Goal: Task Accomplishment & Management: Manage account settings

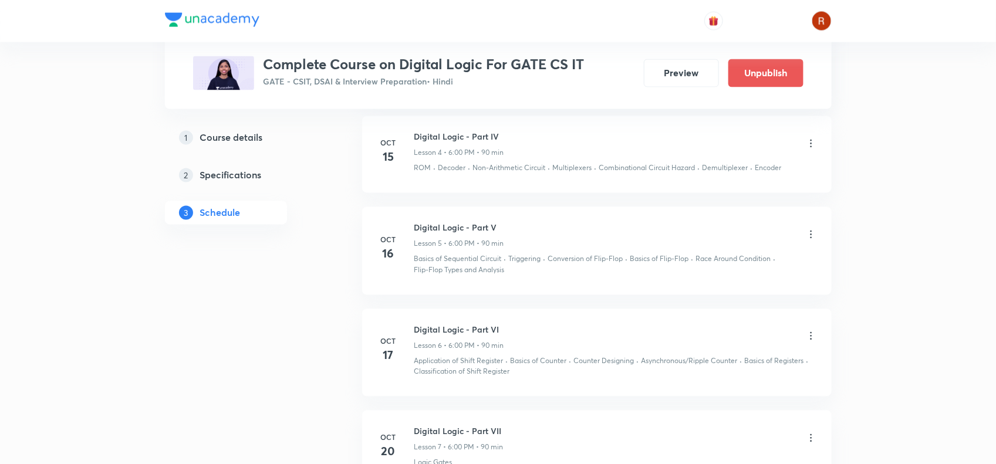
click at [362, 33] on div at bounding box center [498, 21] width 667 height 42
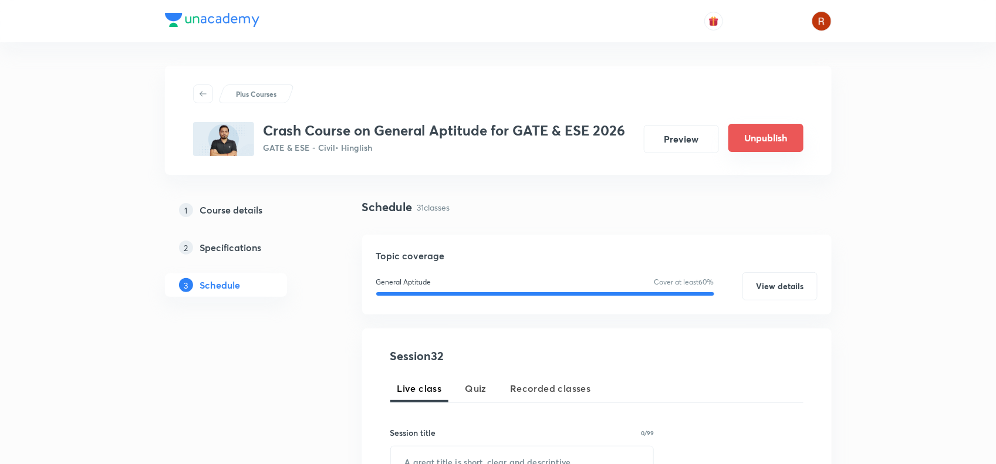
click at [754, 127] on button "Unpublish" at bounding box center [766, 138] width 75 height 28
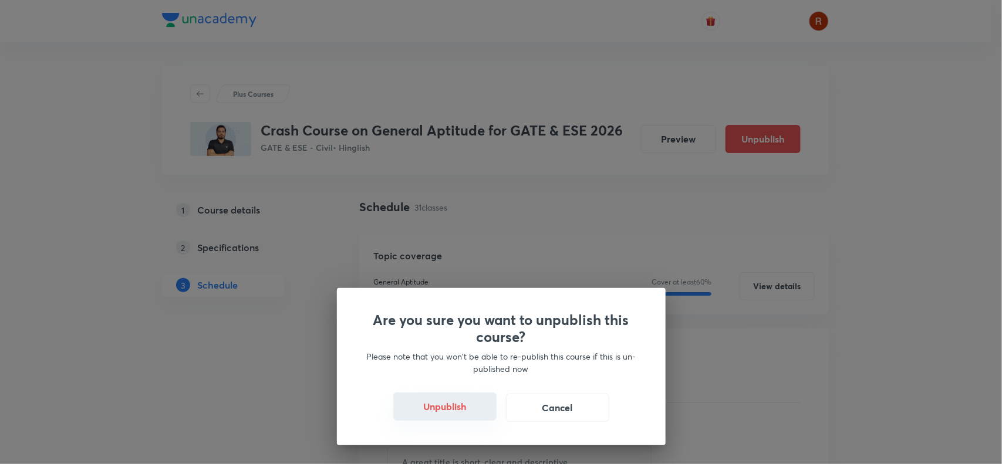
click at [443, 402] on button "Unpublish" at bounding box center [444, 407] width 103 height 28
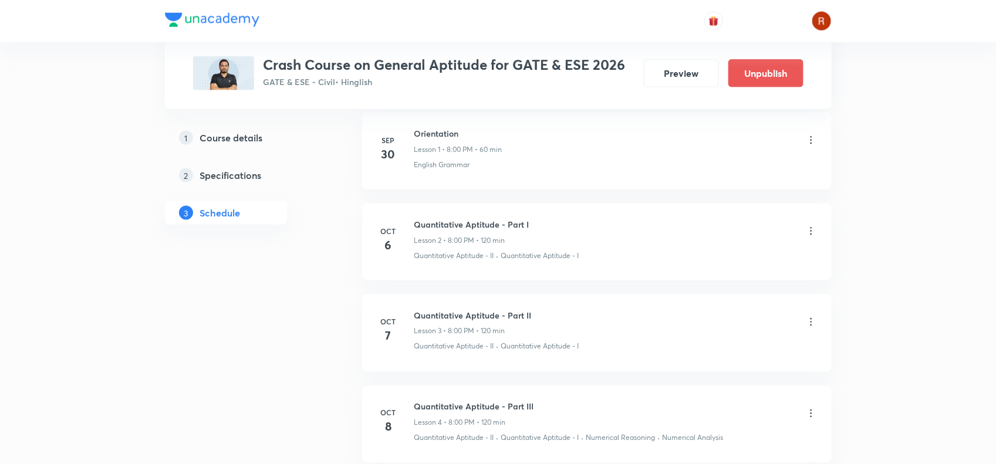
scroll to position [676, 0]
click at [809, 227] on icon at bounding box center [811, 231] width 12 height 12
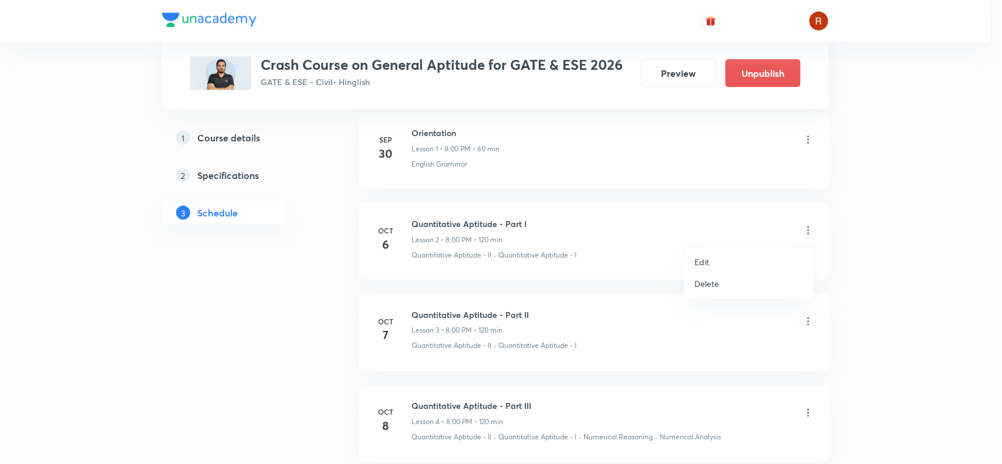
click at [709, 261] on li "Edit" at bounding box center [749, 262] width 129 height 22
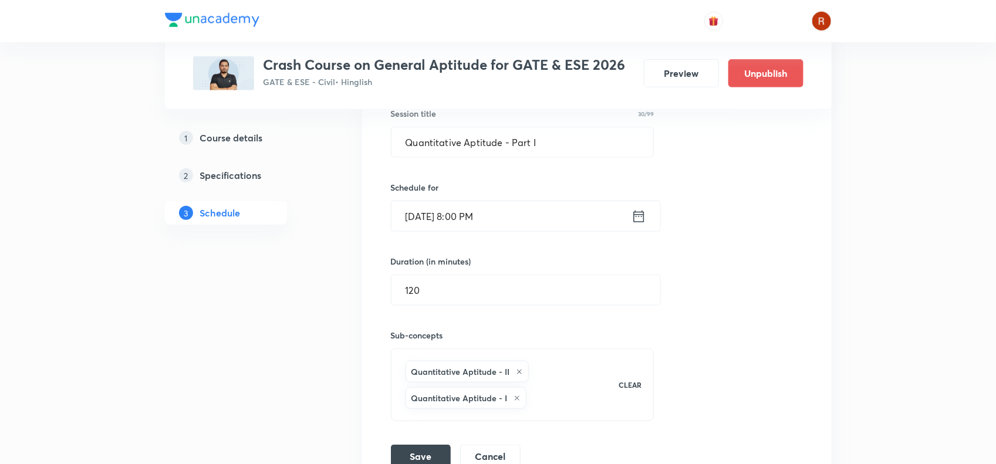
scroll to position [408, 0]
click at [426, 213] on input "Oct 6, 2025, 8:00 PM" at bounding box center [512, 217] width 240 height 30
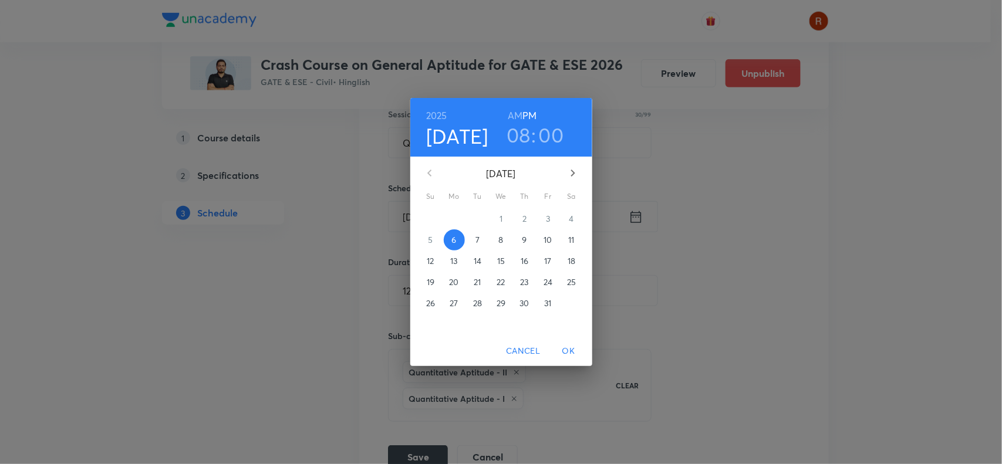
click at [480, 252] on button "14" at bounding box center [477, 261] width 21 height 21
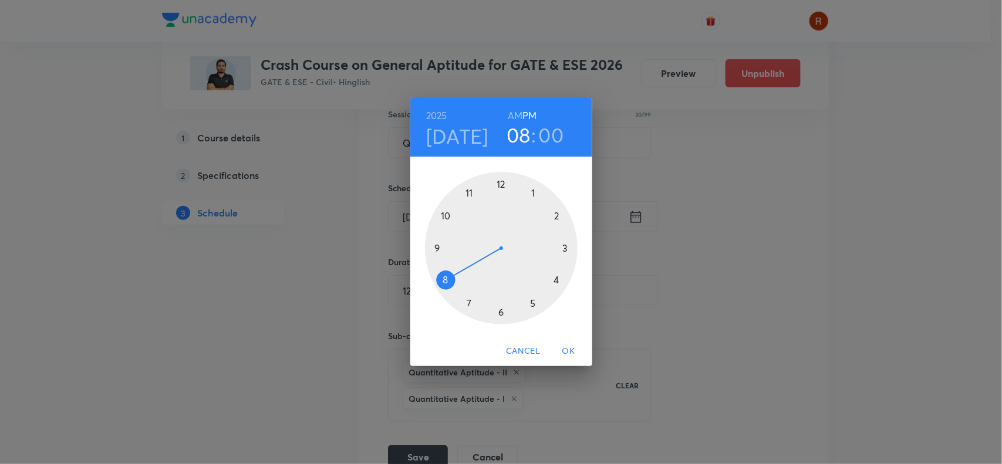
click at [568, 346] on span "OK" at bounding box center [569, 351] width 28 height 15
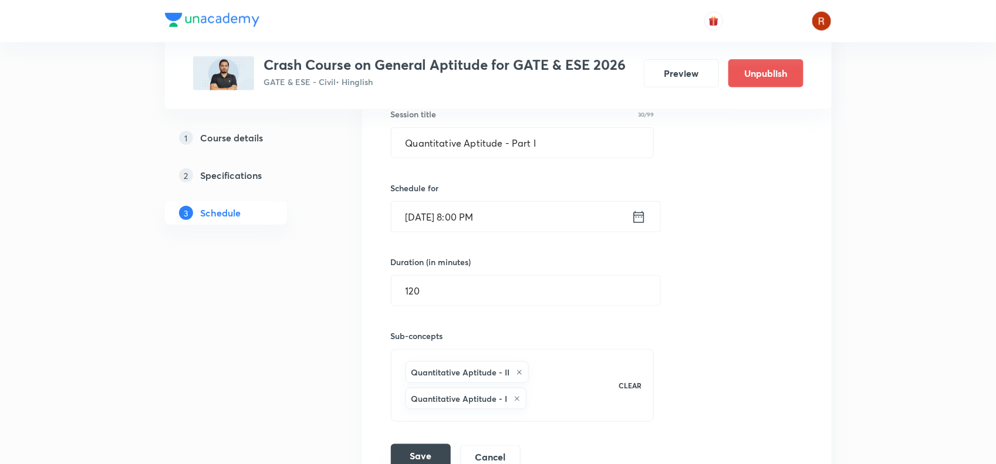
click at [418, 461] on button "Save" at bounding box center [421, 455] width 60 height 23
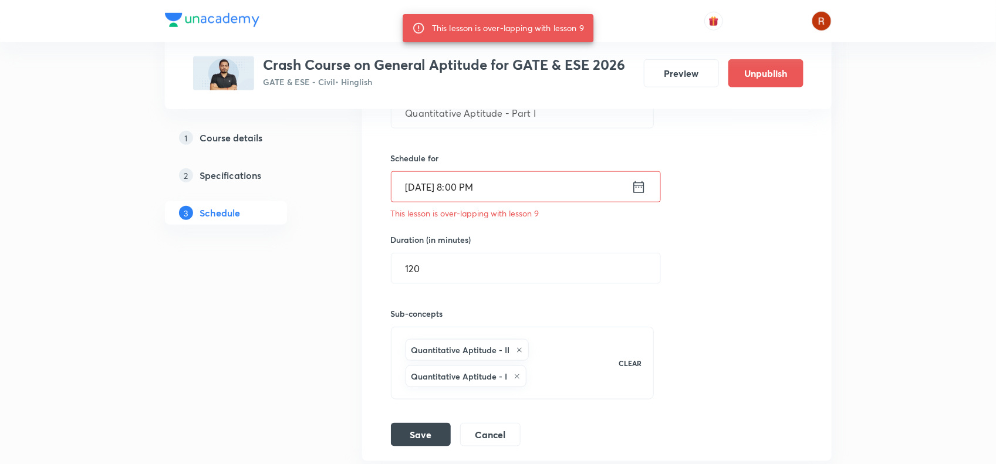
scroll to position [480, 0]
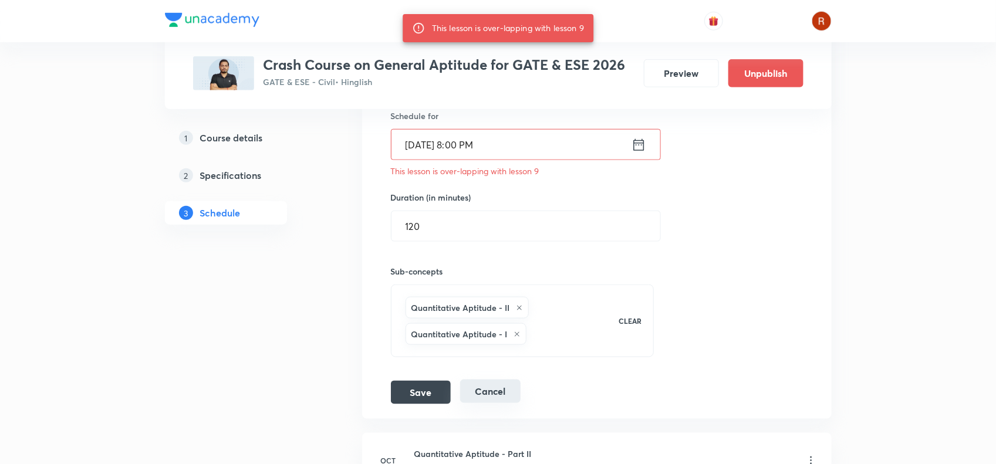
click at [491, 382] on button "Cancel" at bounding box center [490, 391] width 60 height 23
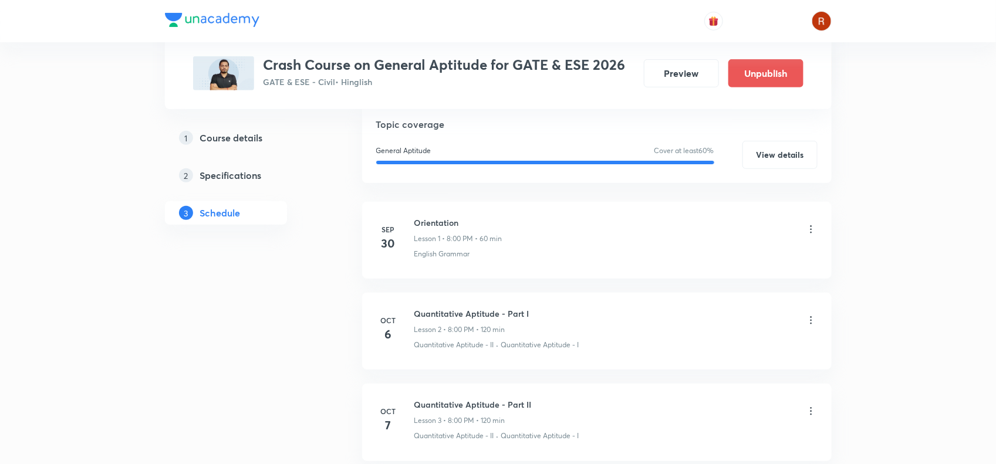
scroll to position [197, 0]
click at [418, 311] on h6 "Quantitative Aptitude - Part I" at bounding box center [471, 314] width 115 height 12
drag, startPoint x: 418, startPoint y: 311, endPoint x: 541, endPoint y: 310, distance: 123.3
click at [541, 310] on div "Quantitative Aptitude - Part I Lesson 2 • 8:00 PM • 120 min" at bounding box center [615, 322] width 403 height 28
copy h6 "Quantitative Aptitude - Part I"
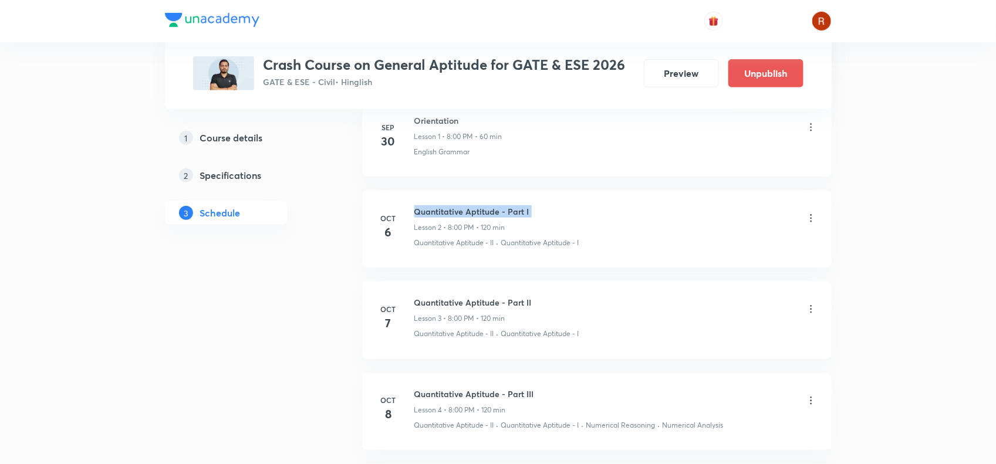
scroll to position [313, 0]
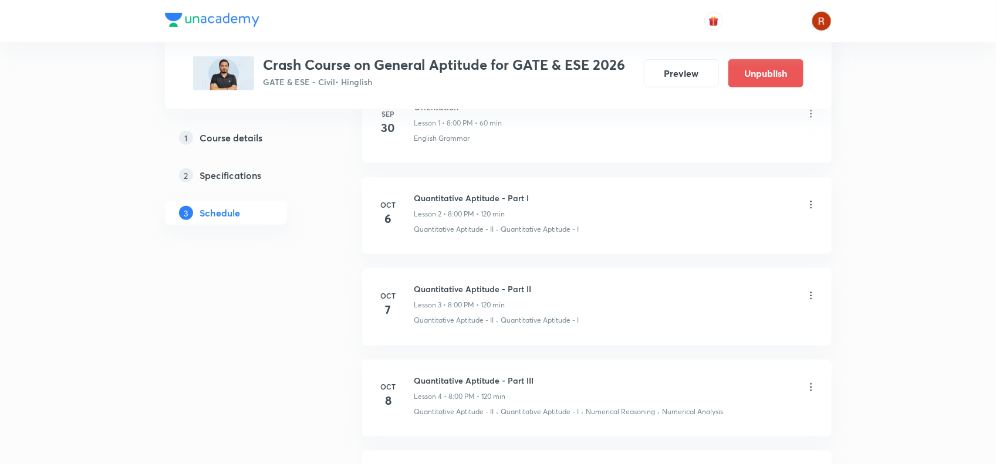
click at [419, 278] on li "Oct 7 Quantitative Aptitude - Part II Lesson 3 • 8:00 PM • 120 min Quantitative…" at bounding box center [597, 306] width 470 height 77
copy h6 "Quantitative Aptitude - Part II"
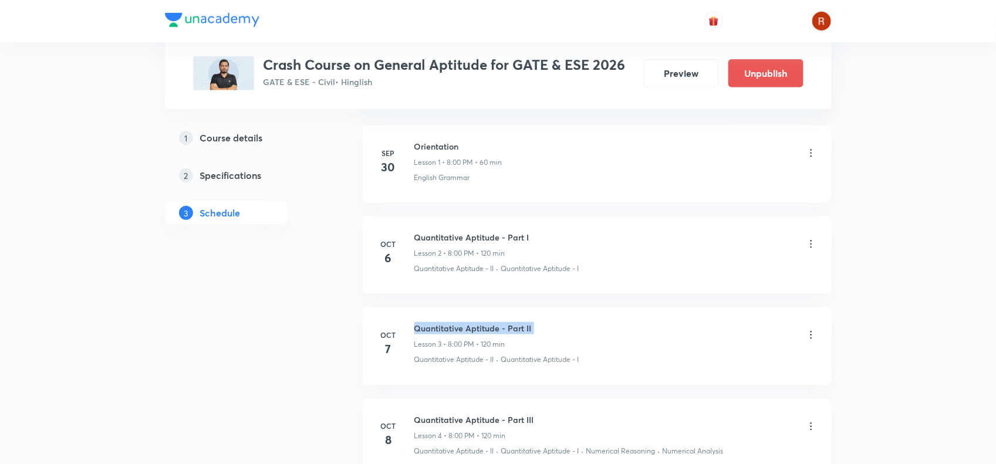
scroll to position [273, 0]
click at [491, 345] on p "Lesson 3 • 8:00 PM • 120 min" at bounding box center [459, 345] width 91 height 11
click at [436, 329] on h6 "Quantitative Aptitude - Part II" at bounding box center [472, 329] width 117 height 12
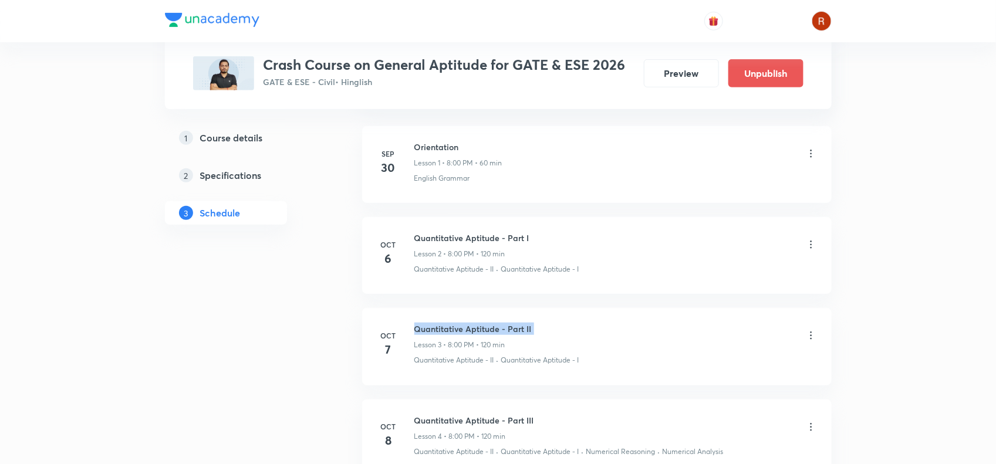
click at [436, 329] on h6 "Quantitative Aptitude - Part II" at bounding box center [472, 329] width 117 height 12
copy h6 "Quantitative Aptitude - Part II"
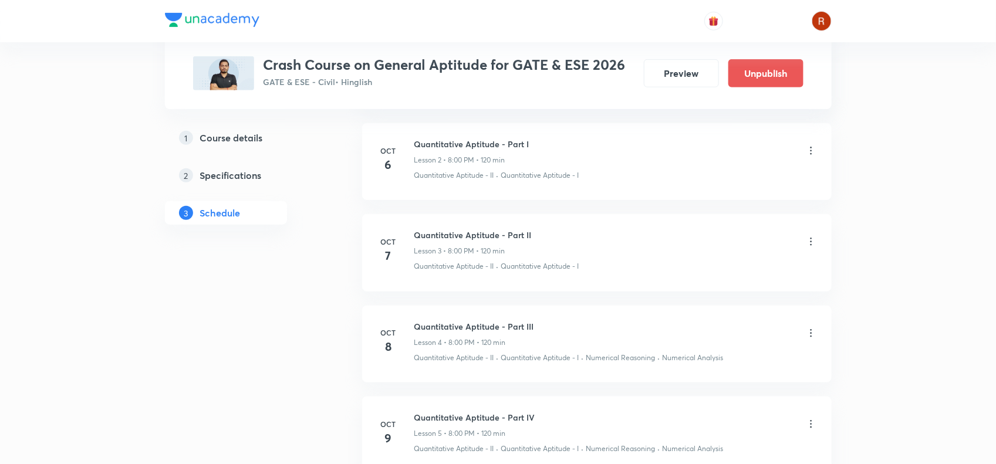
click at [436, 326] on h6 "Quantitative Aptitude - Part III" at bounding box center [474, 327] width 120 height 12
copy h6 "Quantitative Aptitude - Part III"
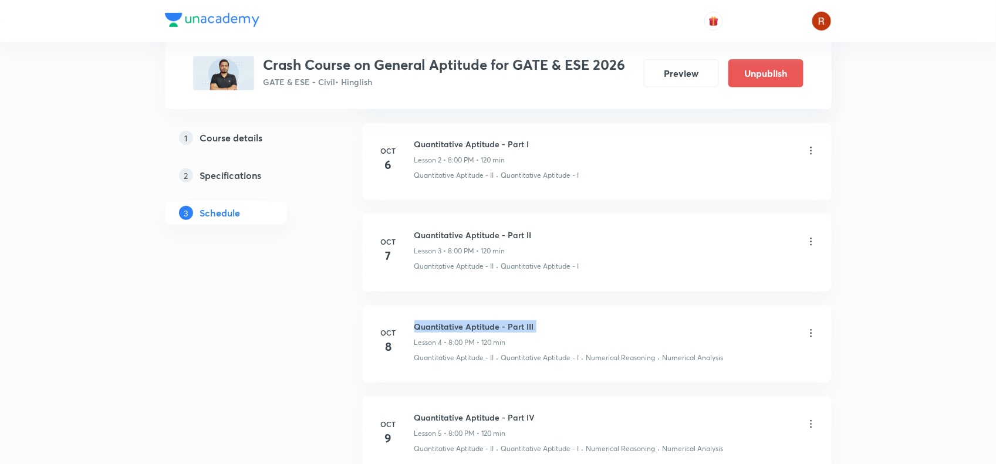
scroll to position [477, 0]
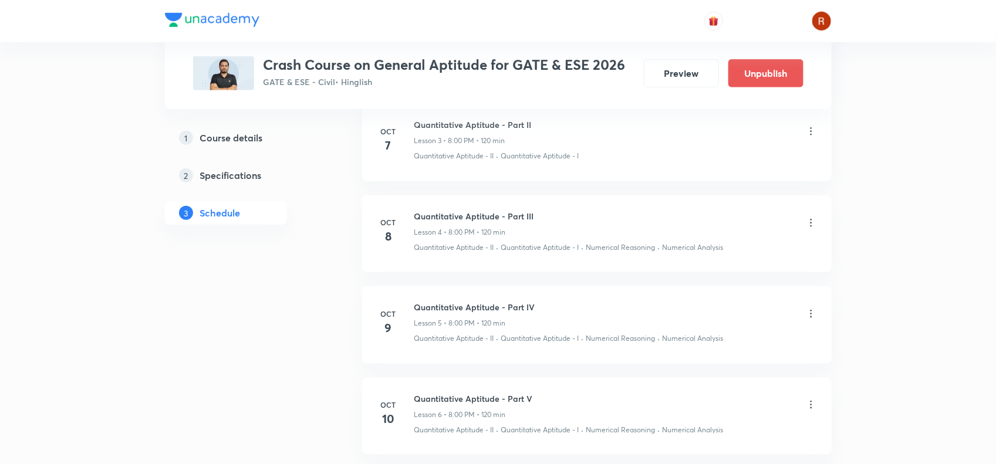
click at [436, 304] on h6 "Quantitative Aptitude - Part IV" at bounding box center [474, 307] width 121 height 12
copy h6 "Quantitative Aptitude - Part IV"
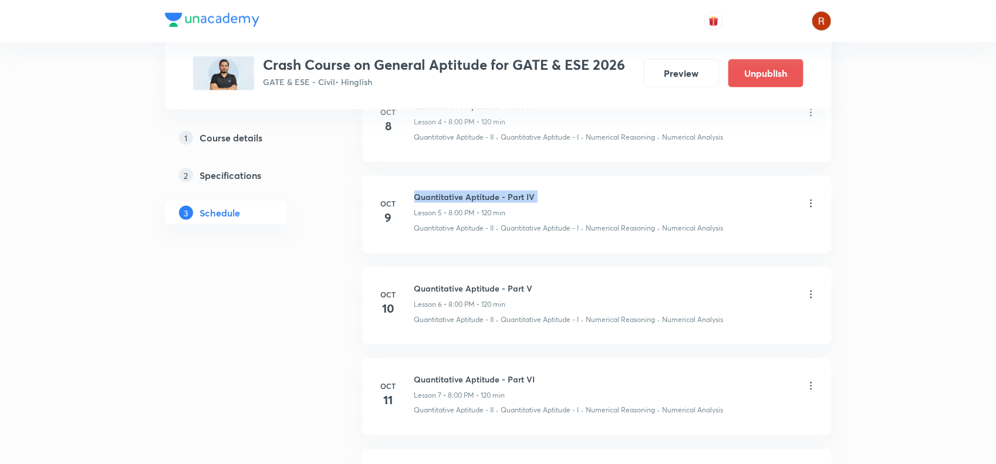
scroll to position [588, 0]
click at [453, 292] on h6 "Quantitative Aptitude - Part V" at bounding box center [473, 288] width 119 height 12
copy h6 "Quantitative Aptitude - Part V"
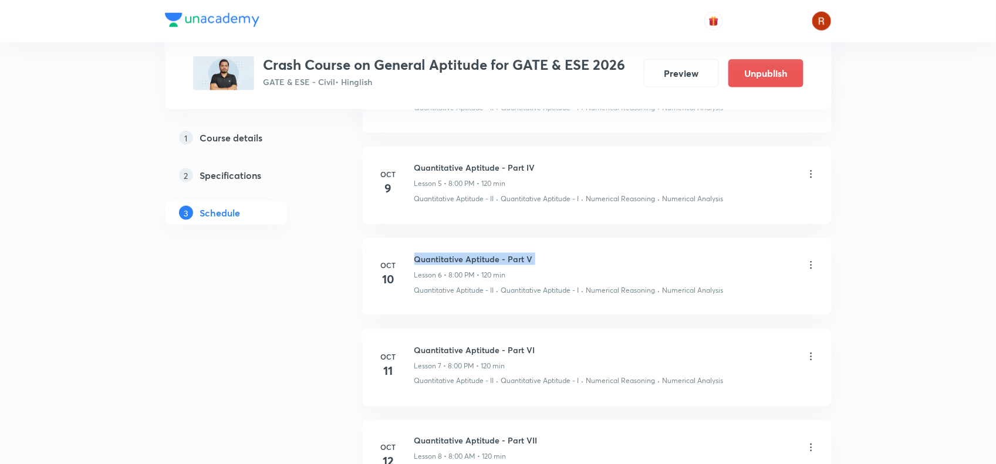
scroll to position [618, 0]
click at [435, 350] on h6 "Quantitative Aptitude - Part VI" at bounding box center [474, 349] width 121 height 12
copy h6 "Quantitative Aptitude - Part VI"
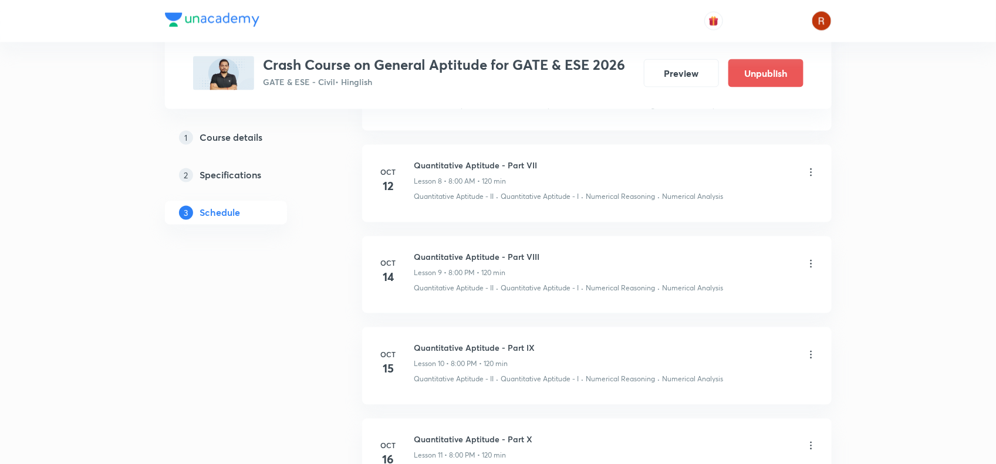
scroll to position [893, 0]
click at [415, 161] on h6 "Quantitative Aptitude - Part VII" at bounding box center [475, 165] width 123 height 12
drag, startPoint x: 415, startPoint y: 161, endPoint x: 554, endPoint y: 165, distance: 138.6
click at [554, 165] on div "Quantitative Aptitude - Part VII Lesson 8 • 8:00 AM • 120 min" at bounding box center [615, 173] width 403 height 28
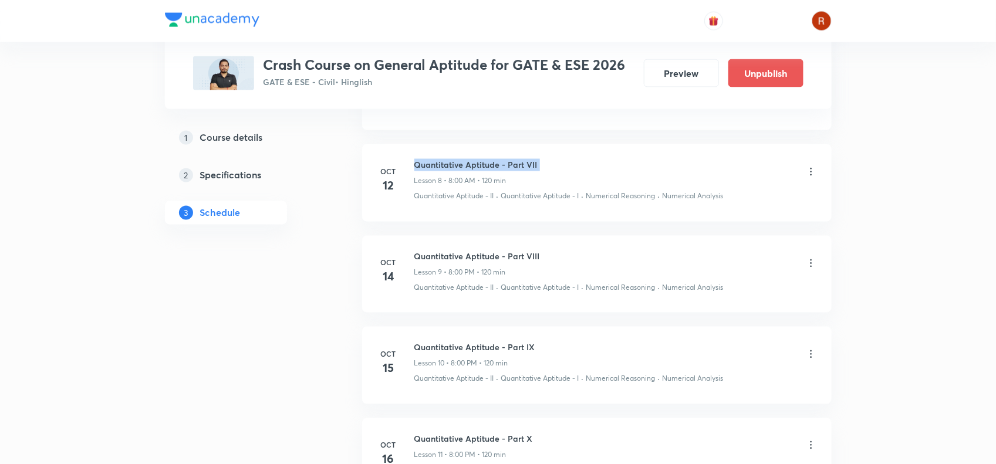
copy h6 "Quantitative Aptitude - Part VII"
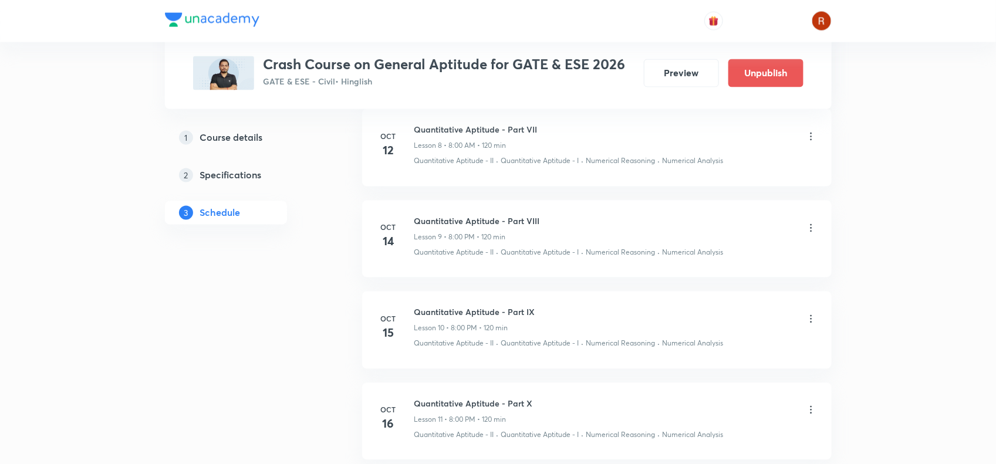
click at [457, 219] on h6 "Quantitative Aptitude - Part VIII" at bounding box center [477, 221] width 126 height 12
copy h6 "Quantitative Aptitude - Part VIII"
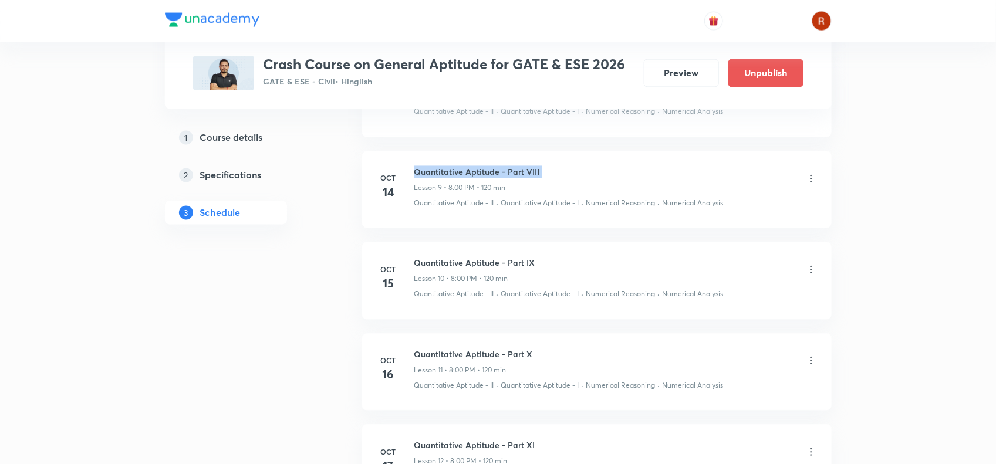
scroll to position [978, 0]
click at [426, 265] on h6 "Quantitative Aptitude - Part IX" at bounding box center [474, 263] width 121 height 12
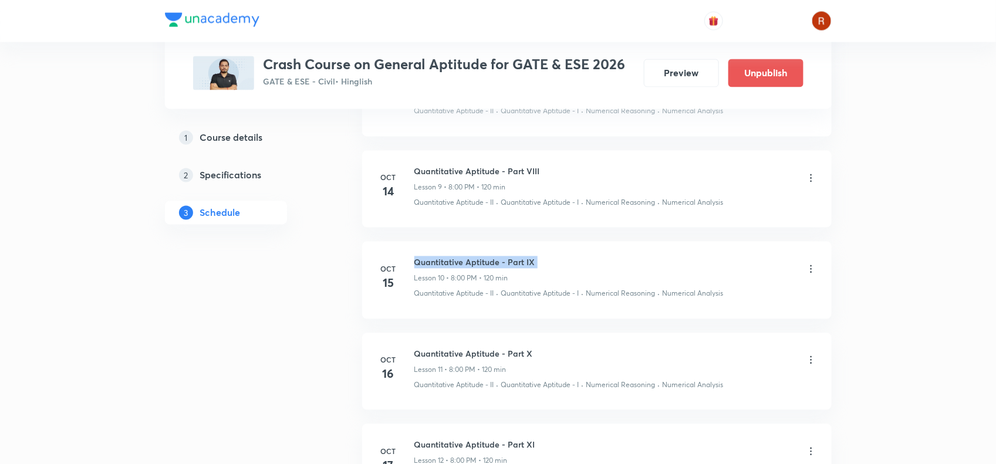
copy h6 "Quantitative Aptitude - Part IX"
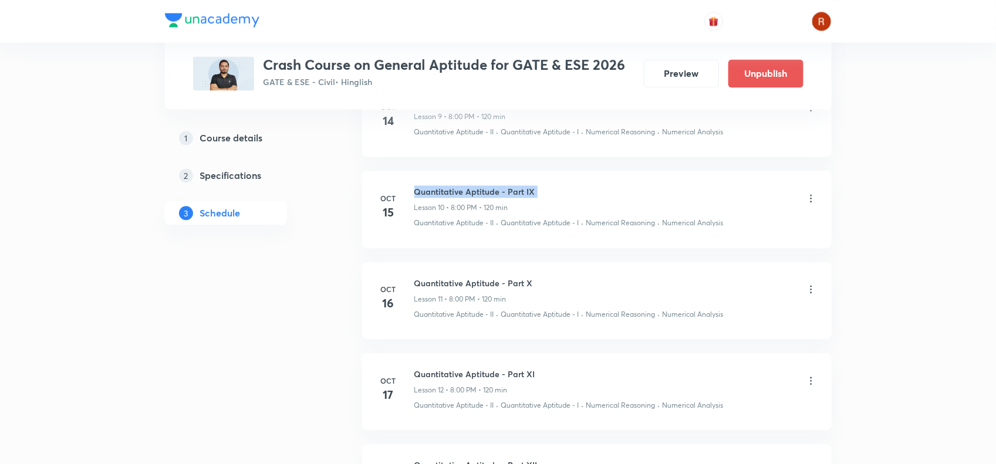
scroll to position [1050, 0]
click at [415, 275] on li "Oct 16 Quantitative Aptitude - Part X Lesson 11 • 8:00 PM • 120 min Quantitativ…" at bounding box center [597, 300] width 470 height 77
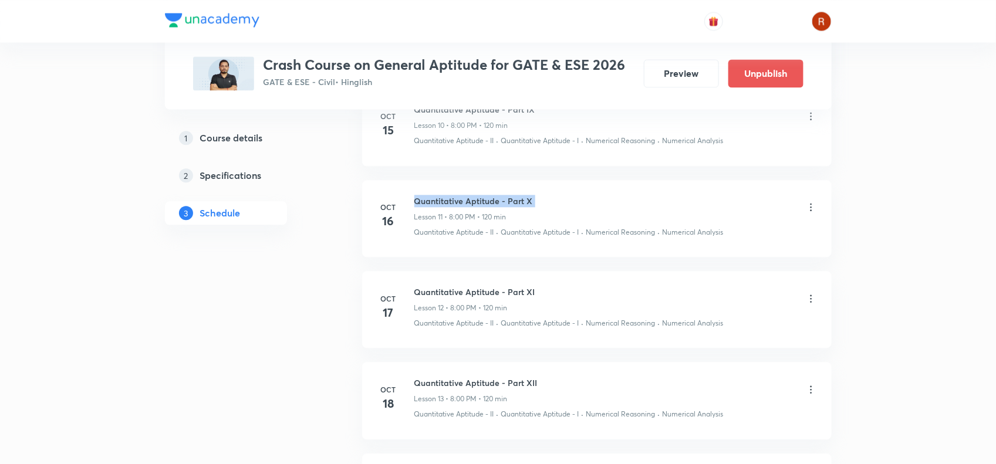
scroll to position [1132, 0]
click at [423, 285] on li "Oct 17 Quantitative Aptitude - Part XI Lesson 12 • 8:00 PM • 120 min Quantitati…" at bounding box center [597, 309] width 470 height 77
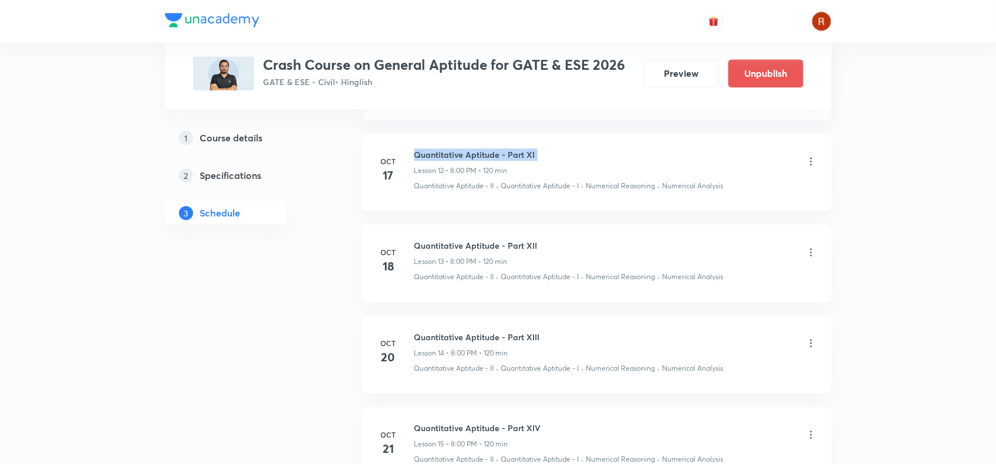
scroll to position [1271, 0]
click at [417, 244] on h6 "Quantitative Aptitude - Part XII" at bounding box center [475, 243] width 123 height 12
drag, startPoint x: 417, startPoint y: 244, endPoint x: 424, endPoint y: 244, distance: 7.0
click at [424, 244] on h6 "Quantitative Aptitude - Part XII" at bounding box center [475, 243] width 123 height 12
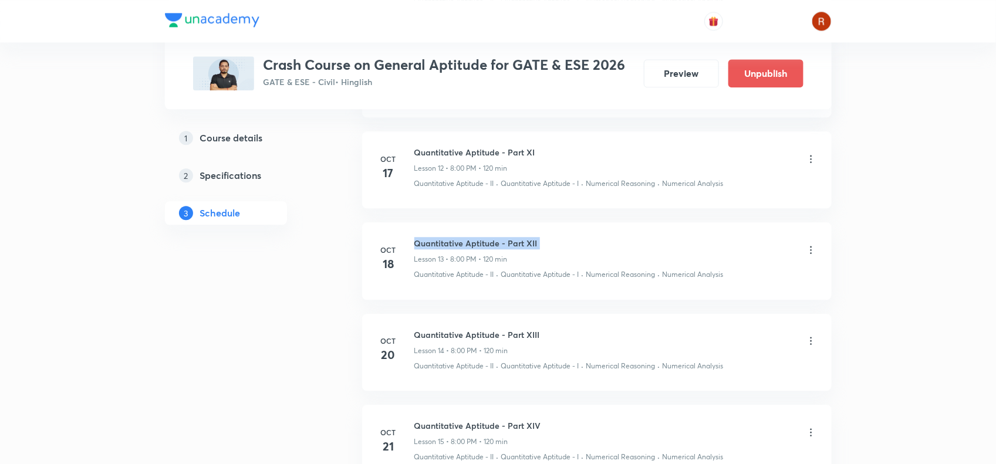
scroll to position [1353, 0]
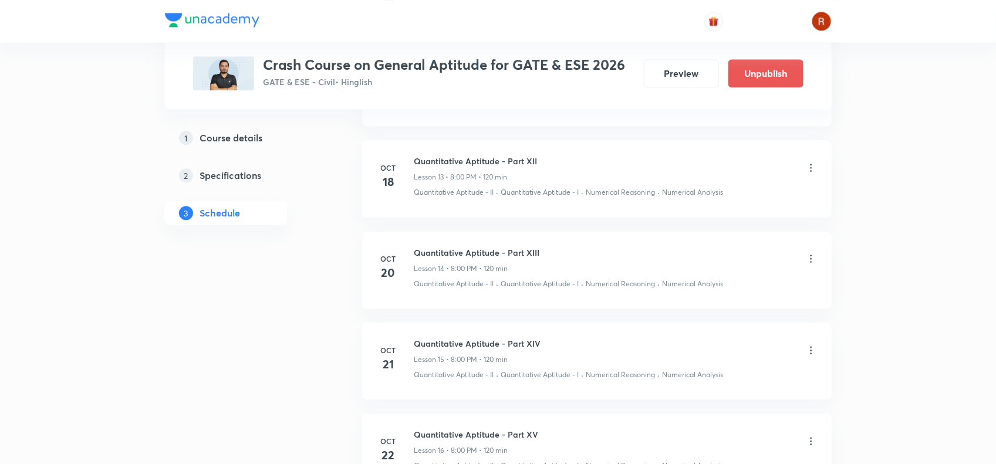
click at [438, 257] on h6 "Quantitative Aptitude - Part XIII" at bounding box center [477, 253] width 126 height 12
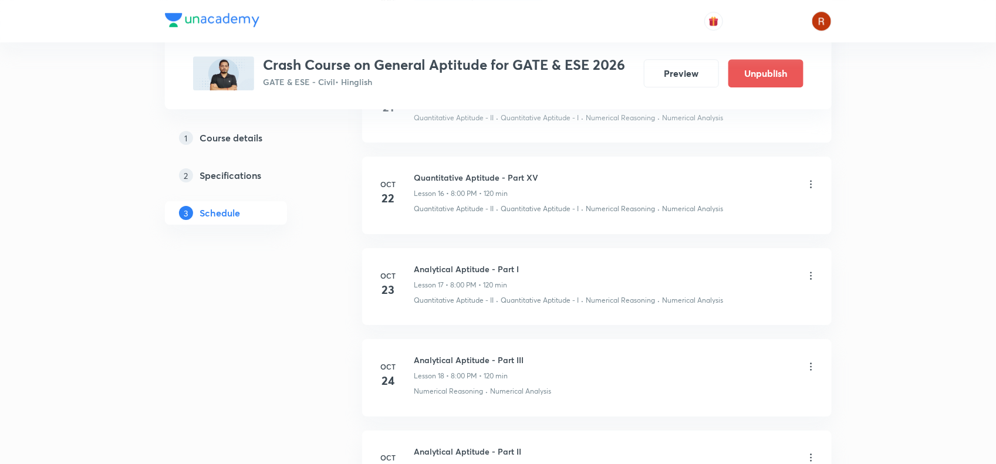
scroll to position [1535, 0]
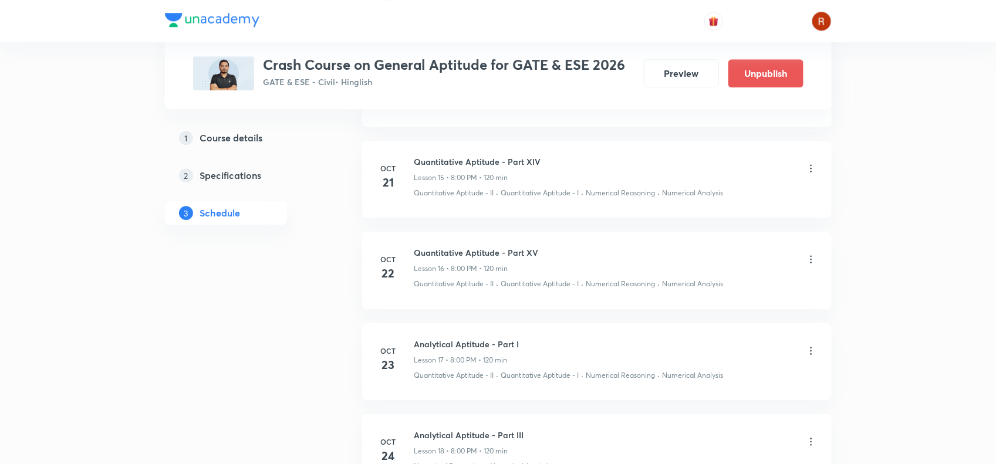
click at [427, 163] on h6 "Quantitative Aptitude - Part XIV" at bounding box center [477, 162] width 127 height 12
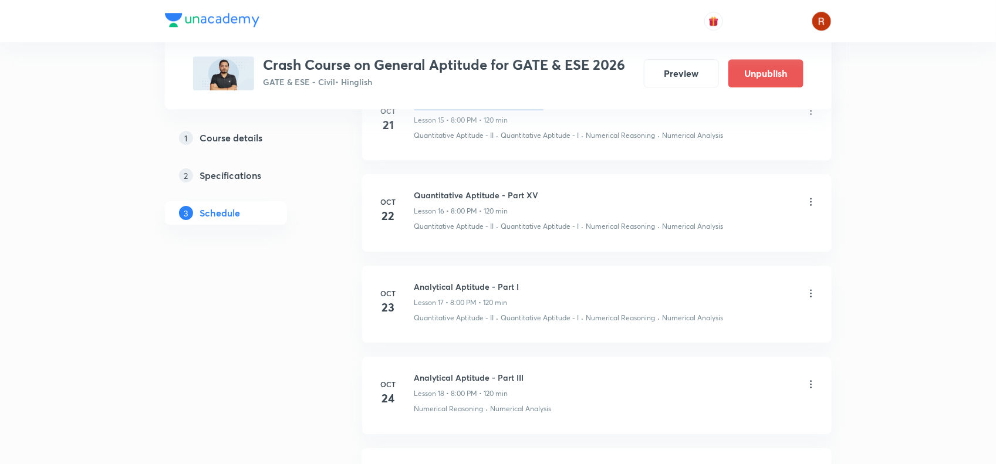
scroll to position [1594, 0]
click at [415, 194] on h6 "Quantitative Aptitude - Part XV" at bounding box center [476, 194] width 124 height 12
drag, startPoint x: 415, startPoint y: 194, endPoint x: 539, endPoint y: 197, distance: 123.9
click at [539, 197] on div "Quantitative Aptitude - Part XV Lesson 16 • 8:00 PM • 120 min" at bounding box center [615, 202] width 403 height 28
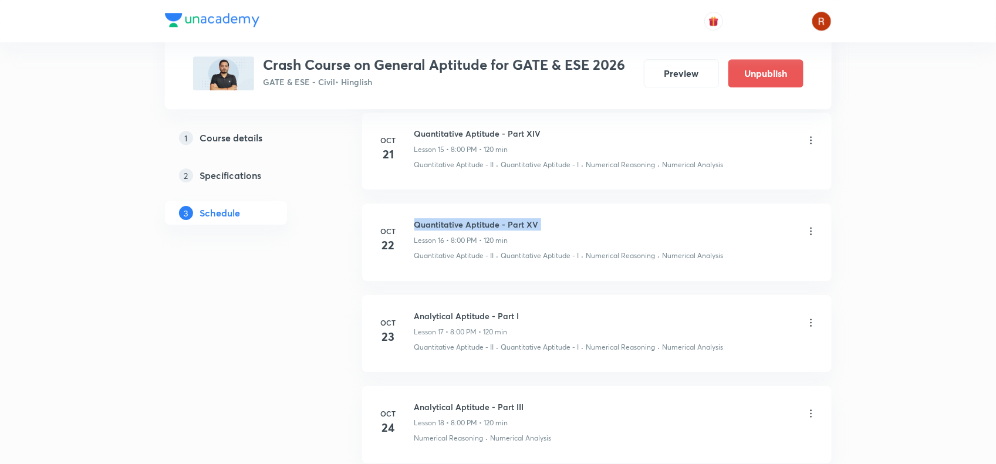
scroll to position [1583, 0]
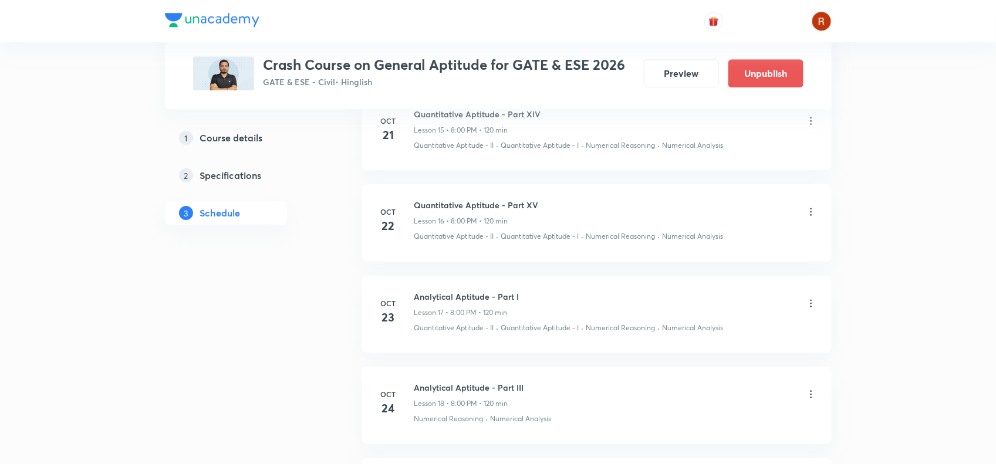
click at [450, 298] on h6 "Analytical Aptitude - Part I" at bounding box center [466, 297] width 105 height 12
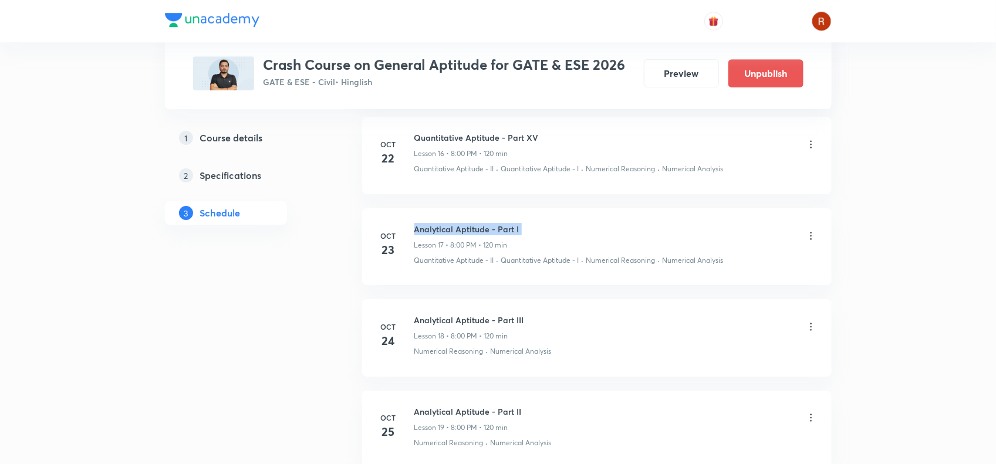
scroll to position [1651, 0]
click at [449, 319] on h6 "Analytical Aptitude - Part III" at bounding box center [469, 319] width 110 height 12
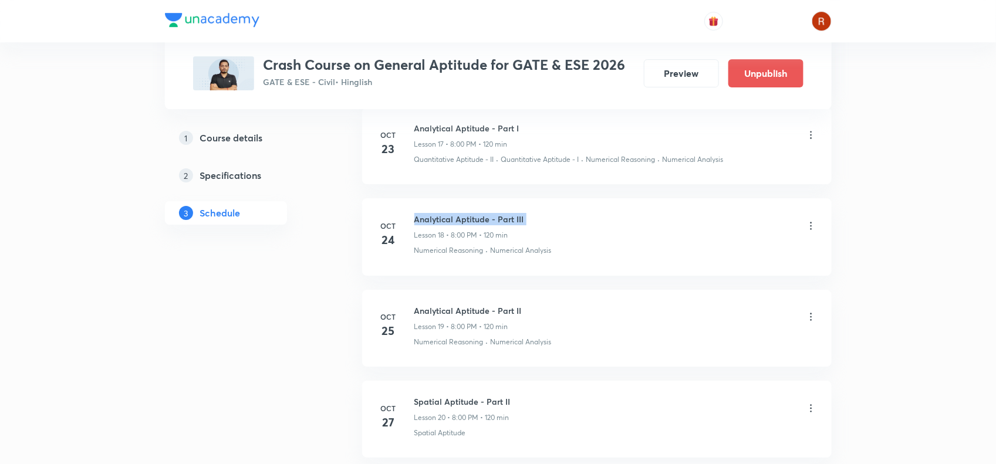
scroll to position [1752, 0]
click at [460, 315] on h6 "Analytical Aptitude - Part II" at bounding box center [467, 309] width 107 height 12
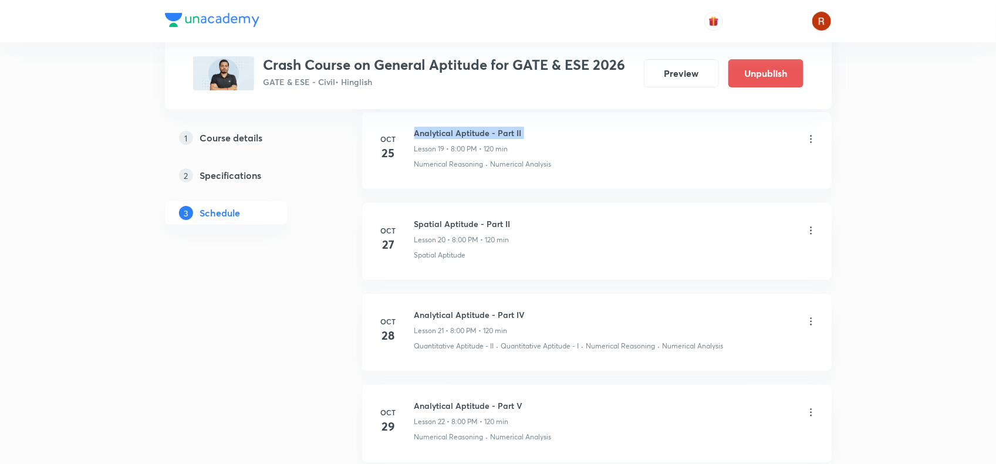
scroll to position [1930, 0]
click at [433, 228] on h6 "Spatial Aptitude - Part II" at bounding box center [462, 223] width 96 height 12
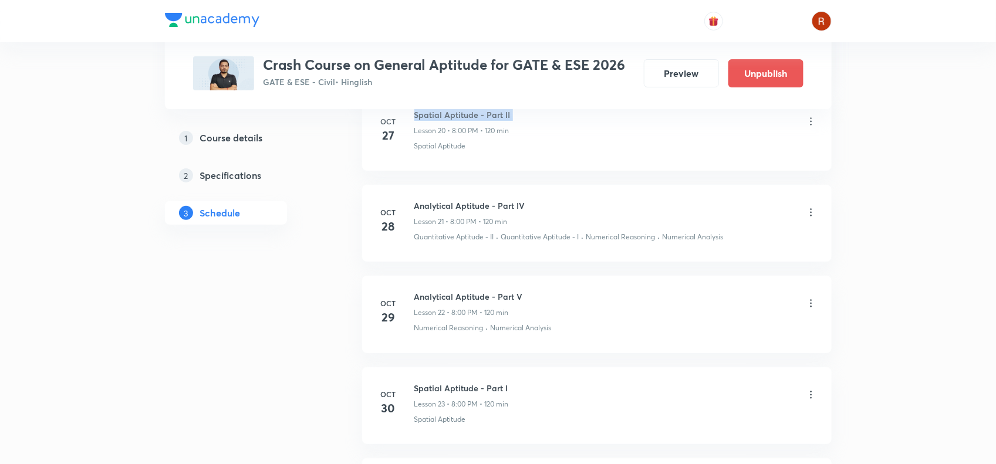
scroll to position [2039, 0]
click at [430, 210] on h6 "Analytical Aptitude - Part IV" at bounding box center [469, 205] width 111 height 12
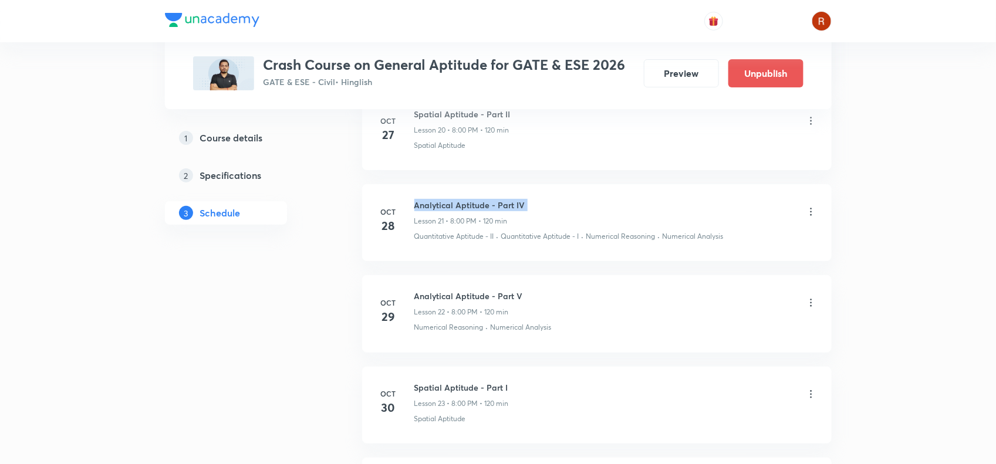
scroll to position [2105, 0]
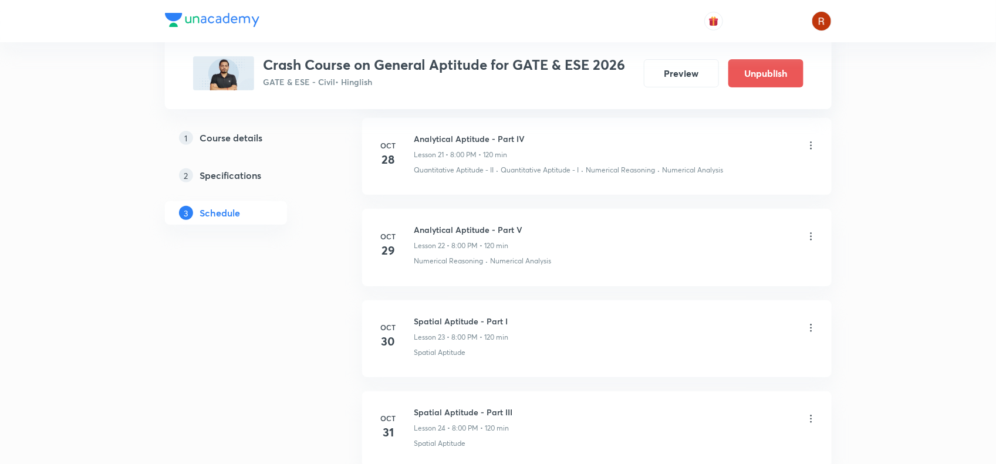
click at [441, 233] on h6 "Analytical Aptitude - Part V" at bounding box center [468, 230] width 109 height 12
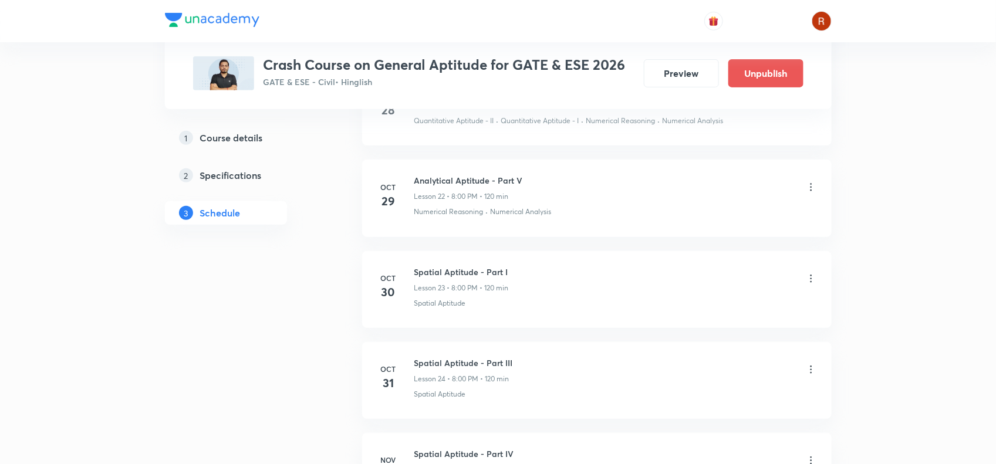
click at [440, 265] on li "Oct 30 Spatial Aptitude - Part I Lesson 23 • 8:00 PM • 120 min Spatial Aptitude" at bounding box center [597, 289] width 470 height 77
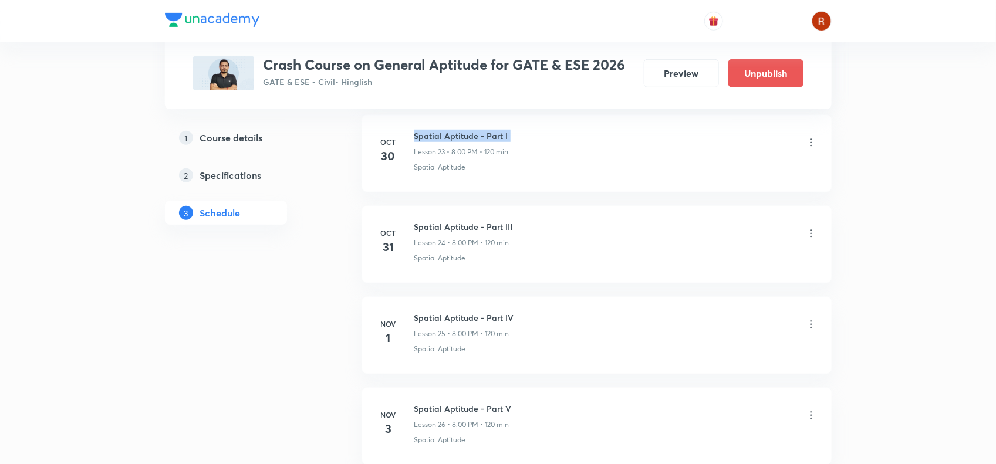
scroll to position [2284, 0]
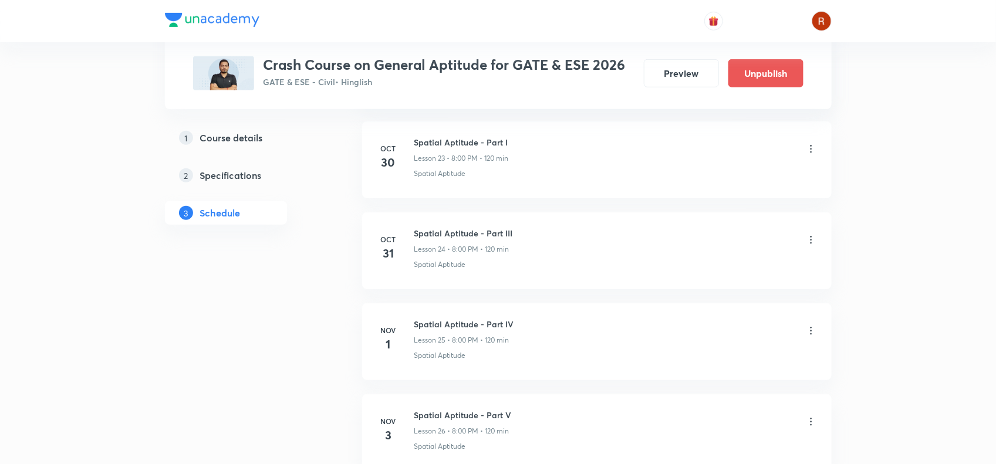
click at [421, 240] on h6 "Spatial Aptitude - Part III" at bounding box center [463, 233] width 99 height 12
drag, startPoint x: 421, startPoint y: 240, endPoint x: 444, endPoint y: 241, distance: 22.9
click at [444, 240] on h6 "Spatial Aptitude - Part III" at bounding box center [463, 233] width 99 height 12
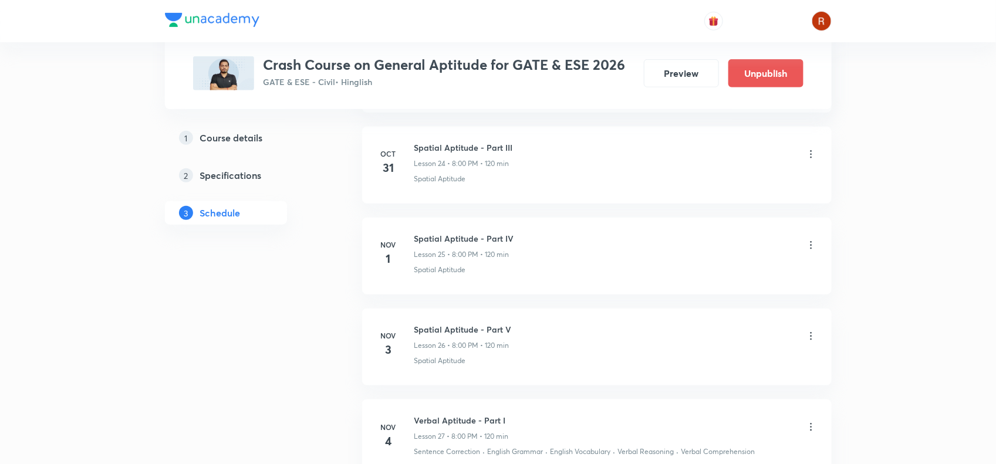
click at [429, 244] on h6 "Spatial Aptitude - Part IV" at bounding box center [464, 238] width 100 height 12
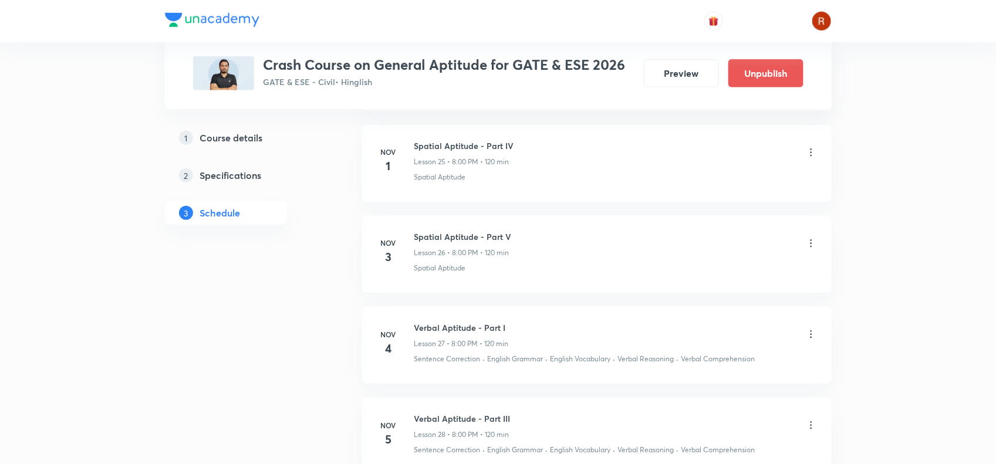
click at [450, 238] on h6 "Spatial Aptitude - Part V" at bounding box center [462, 237] width 97 height 12
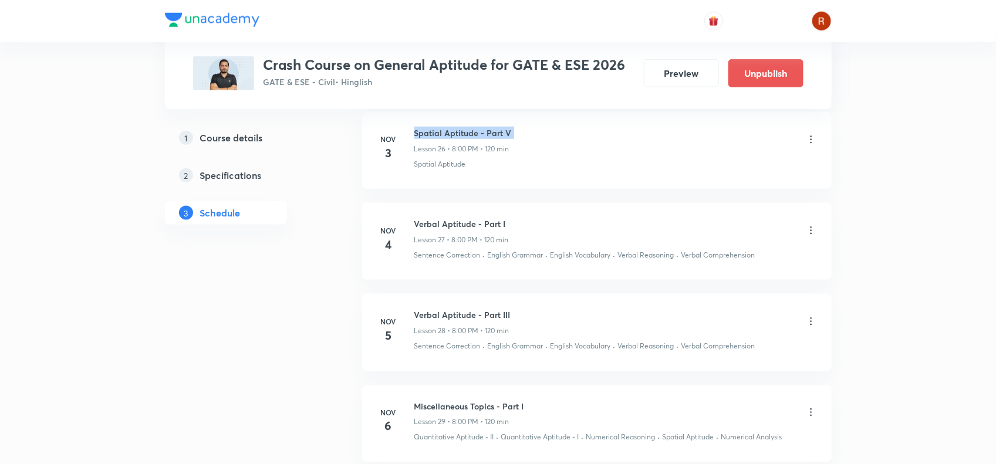
scroll to position [2612, 0]
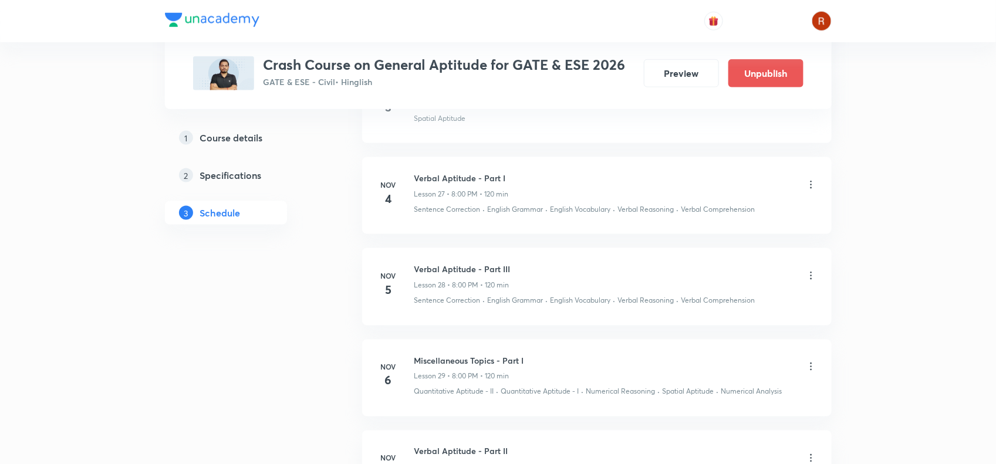
click at [427, 182] on h6 "Verbal Aptitude - Part I" at bounding box center [461, 178] width 95 height 12
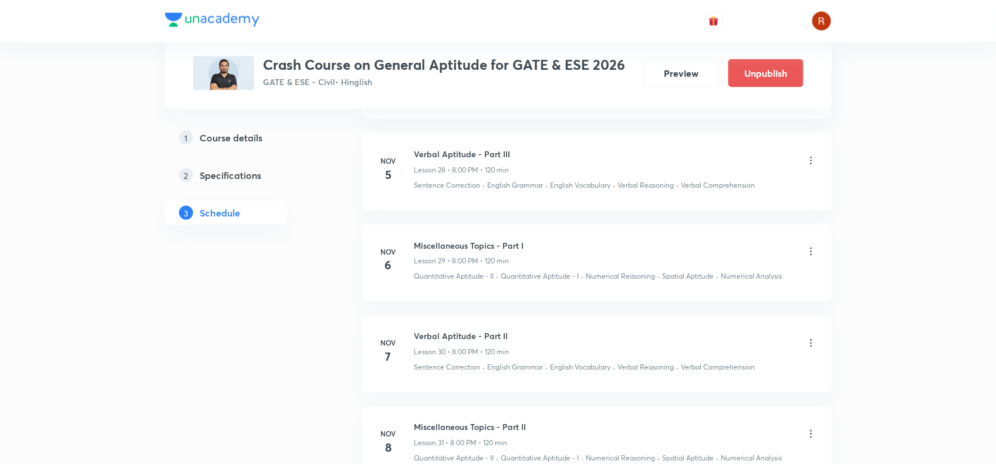
scroll to position [2653, 0]
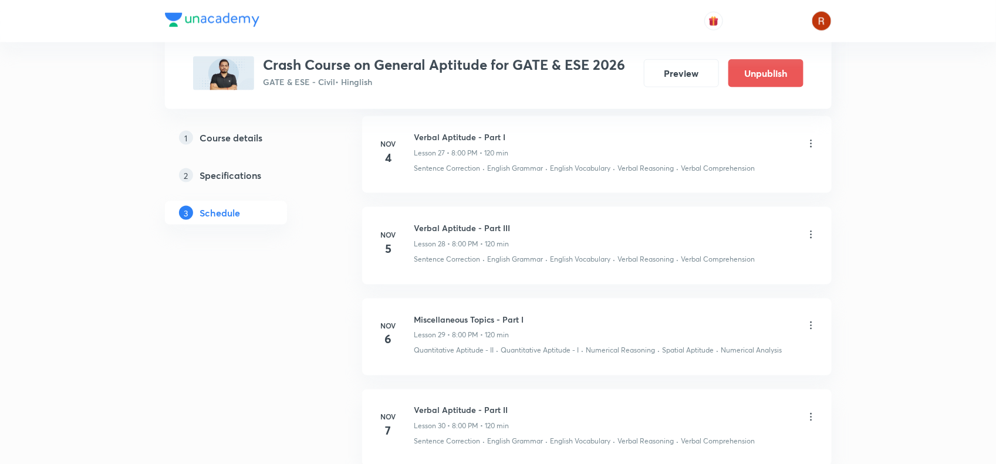
click at [419, 227] on li "Nov 5 Verbal Aptitude - Part III Lesson 28 • 8:00 PM • 120 min Sentence Correct…" at bounding box center [597, 245] width 470 height 77
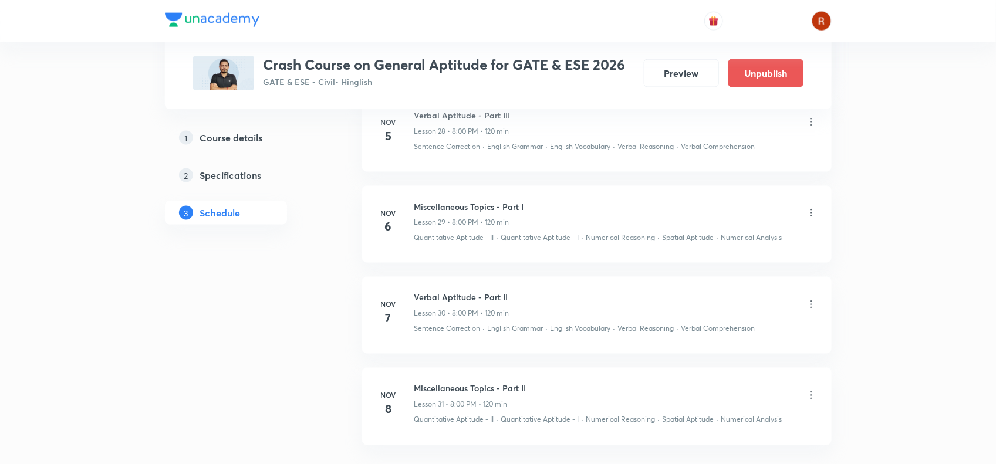
click at [419, 210] on h6 "Miscellaneous Topics - Part I" at bounding box center [469, 207] width 110 height 12
drag, startPoint x: 419, startPoint y: 210, endPoint x: 525, endPoint y: 206, distance: 106.9
click at [525, 206] on li "Nov 6 Miscellaneous Topics - Part I Lesson 29 • 8:00 PM • 120 min Quantitative …" at bounding box center [597, 224] width 470 height 77
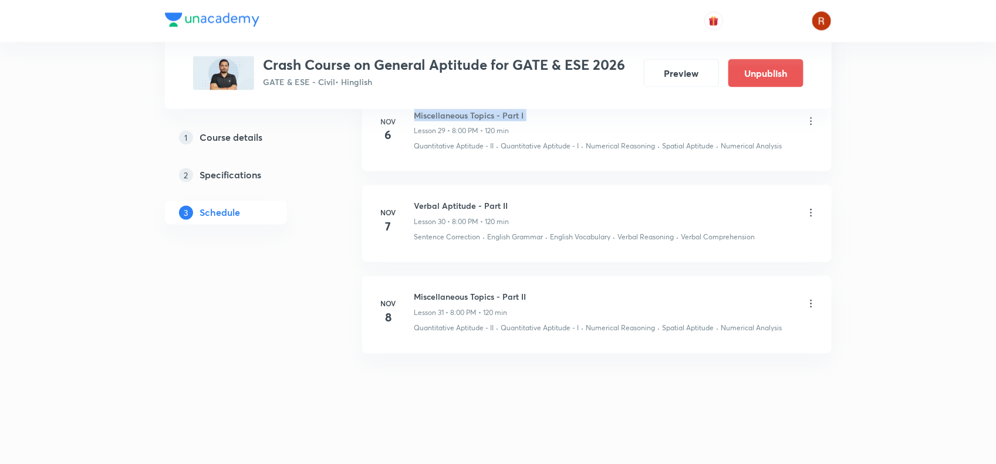
scroll to position [2861, 0]
drag, startPoint x: 433, startPoint y: 200, endPoint x: 435, endPoint y: 205, distance: 6.1
click at [435, 205] on li "Nov 7 Verbal Aptitude - Part II Lesson 30 • 8:00 PM • 120 min Sentence Correcti…" at bounding box center [597, 224] width 470 height 77
click at [435, 205] on h6 "Verbal Aptitude - Part II" at bounding box center [461, 206] width 95 height 12
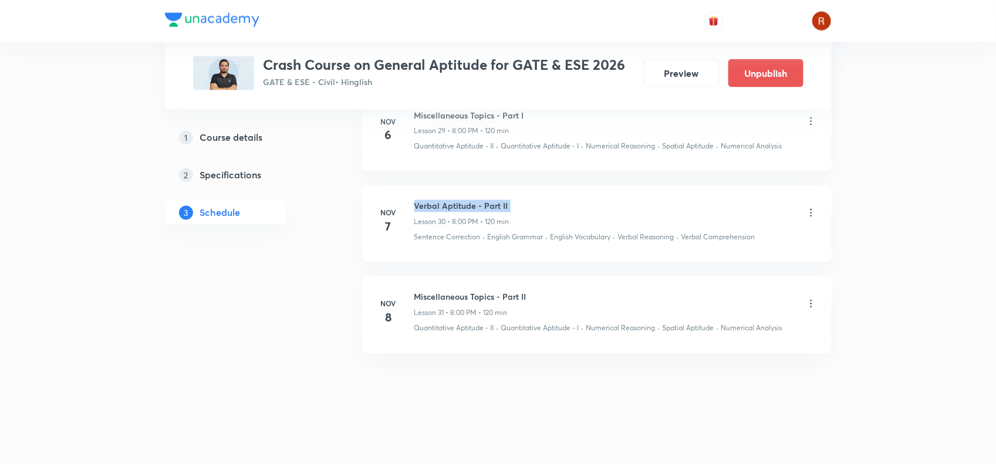
click at [435, 205] on h6 "Verbal Aptitude - Part II" at bounding box center [461, 206] width 95 height 12
click at [420, 296] on h6 "Miscellaneous Topics - Part II" at bounding box center [470, 297] width 112 height 12
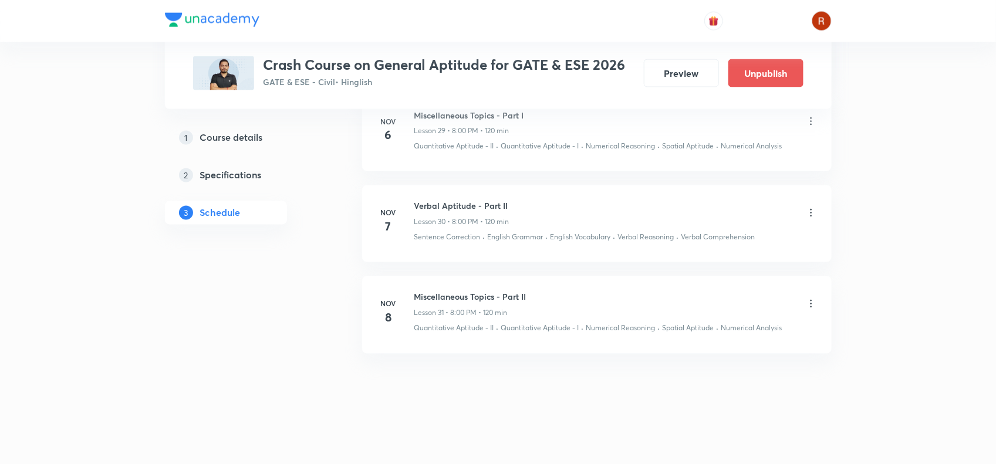
click at [455, 226] on p "Lesson 30 • 8:00 PM • 120 min" at bounding box center [461, 222] width 95 height 11
drag, startPoint x: 455, startPoint y: 226, endPoint x: 518, endPoint y: 221, distance: 63.0
click at [518, 221] on div "Verbal Aptitude - Part II Lesson 30 • 8:00 PM • 120 min" at bounding box center [615, 214] width 403 height 28
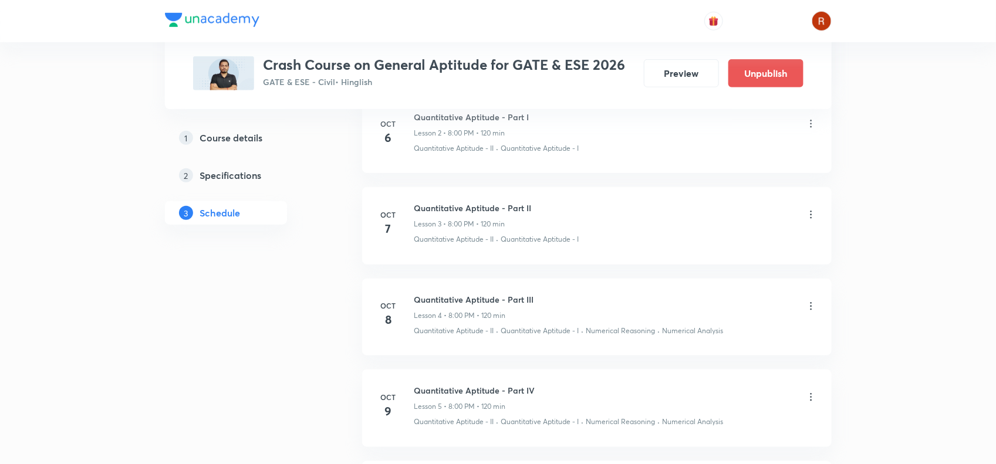
scroll to position [318, 0]
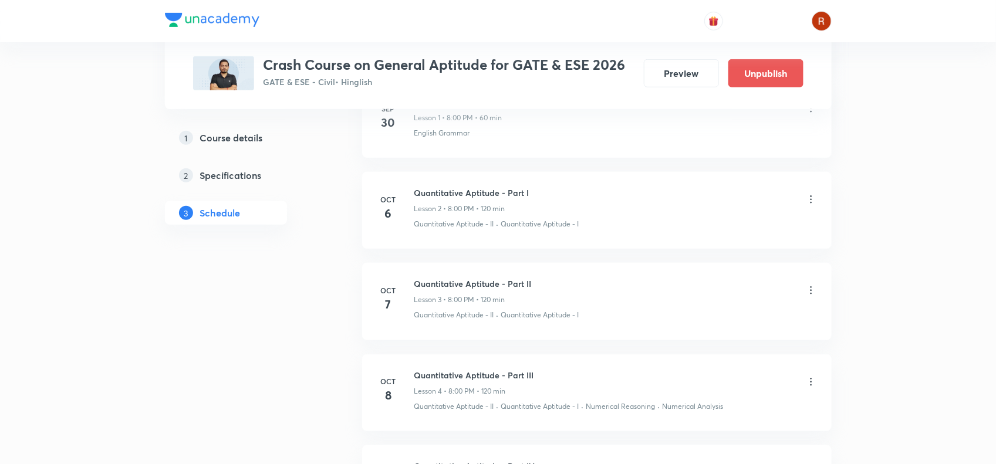
click at [808, 294] on icon at bounding box center [811, 291] width 12 height 12
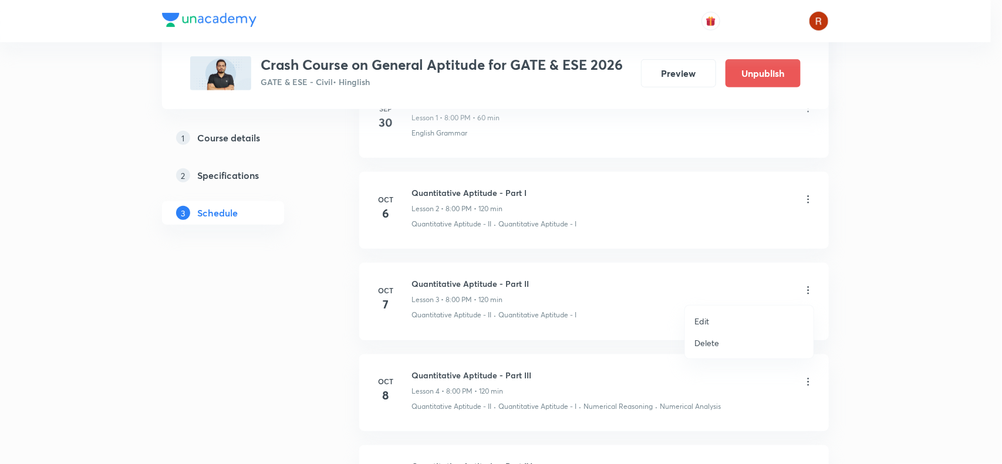
click at [706, 339] on p "Delete" at bounding box center [706, 343] width 25 height 12
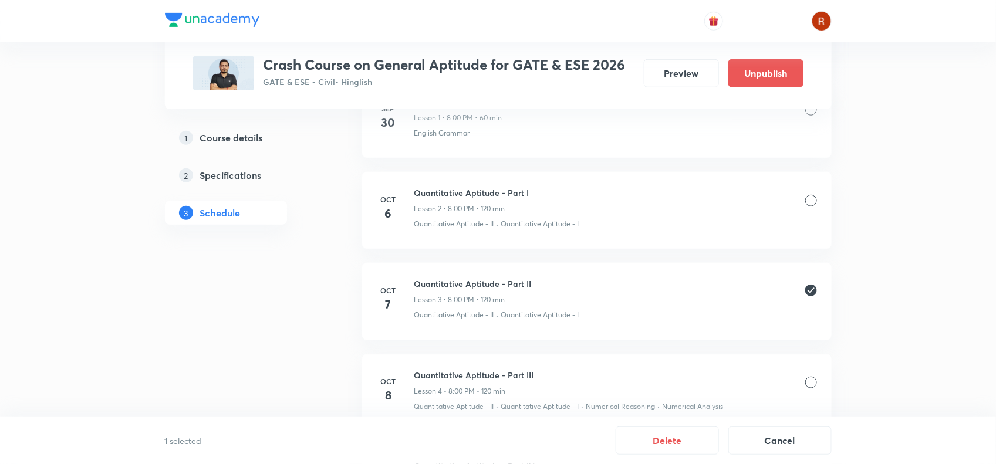
click at [812, 377] on div at bounding box center [811, 383] width 12 height 12
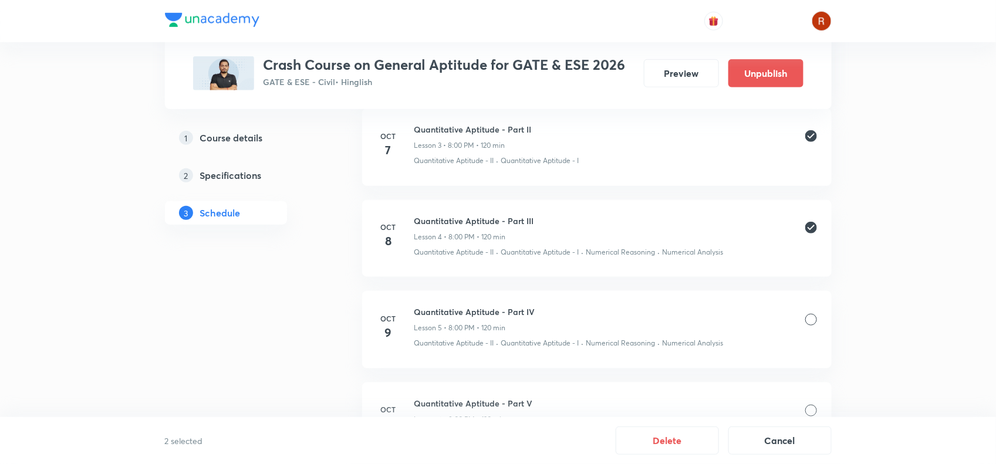
scroll to position [473, 0]
click at [808, 318] on div at bounding box center [811, 319] width 12 height 12
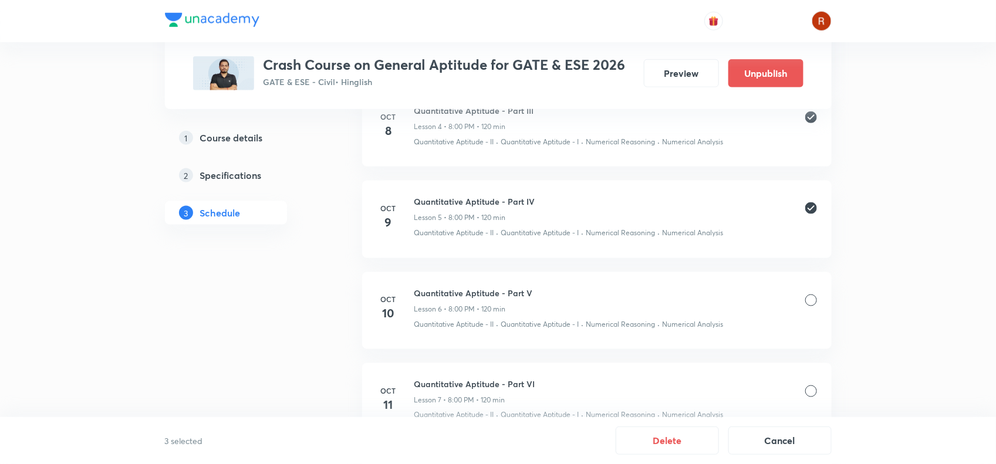
scroll to position [584, 0]
click at [809, 311] on div "Quantitative Aptitude - Part V Lesson 6 • 8:00 PM • 120 min" at bounding box center [615, 300] width 403 height 28
click at [808, 212] on div at bounding box center [811, 210] width 12 height 12
click at [811, 301] on div at bounding box center [811, 301] width 12 height 12
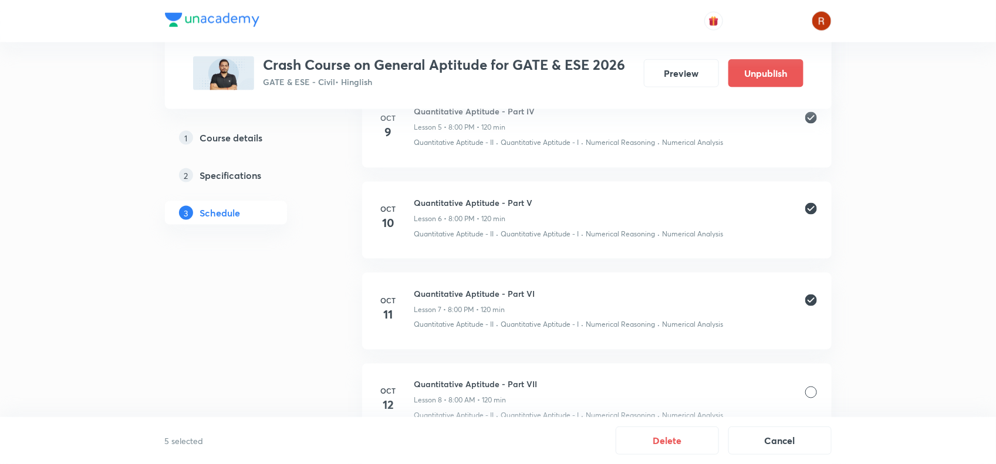
scroll to position [726, 0]
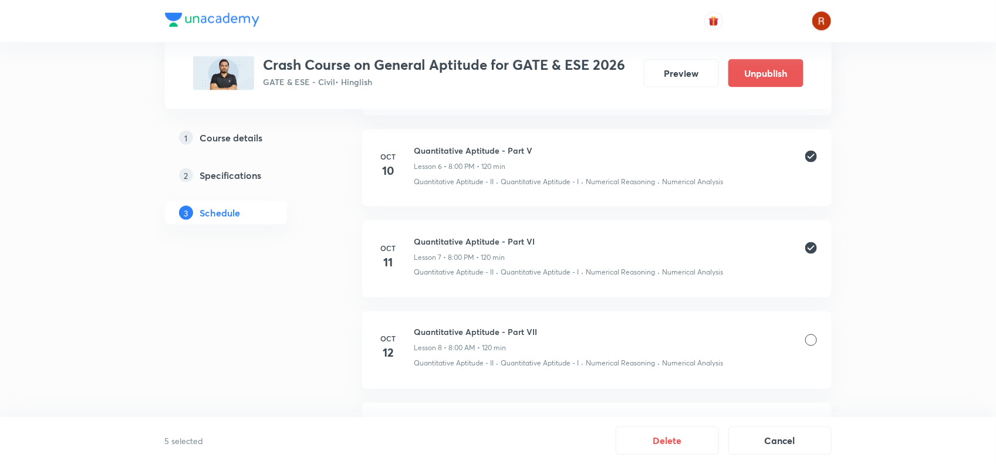
click at [811, 339] on div at bounding box center [811, 341] width 12 height 12
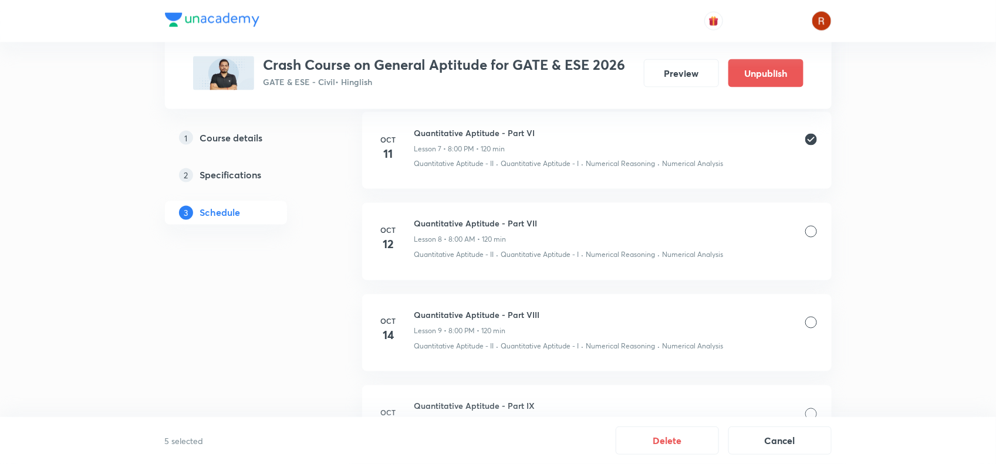
scroll to position [835, 0]
click at [811, 232] on div at bounding box center [811, 231] width 12 height 12
click at [675, 438] on button "Delete" at bounding box center [667, 440] width 103 height 28
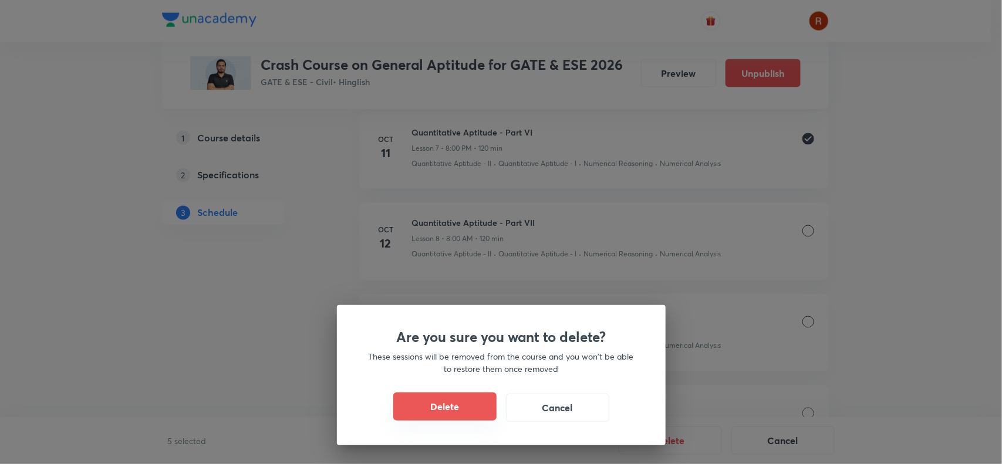
click at [442, 406] on button "Delete" at bounding box center [444, 407] width 103 height 28
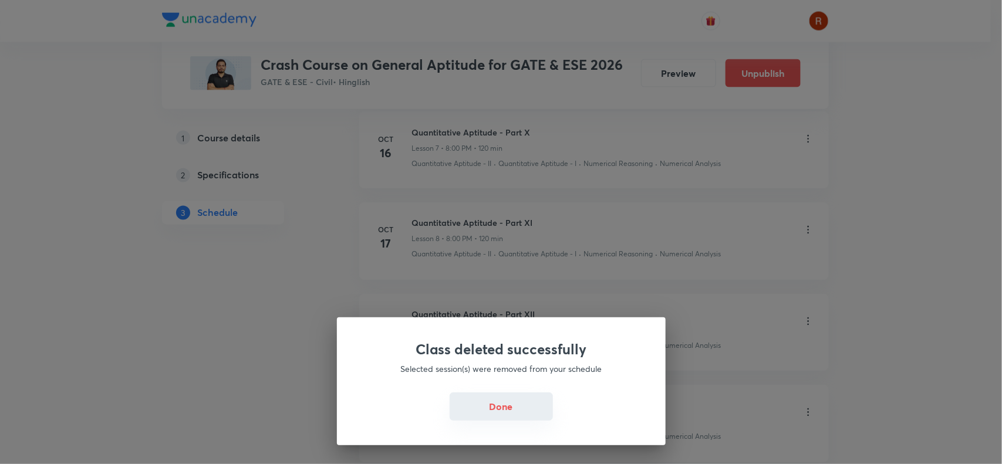
click at [505, 409] on button "Done" at bounding box center [501, 407] width 103 height 28
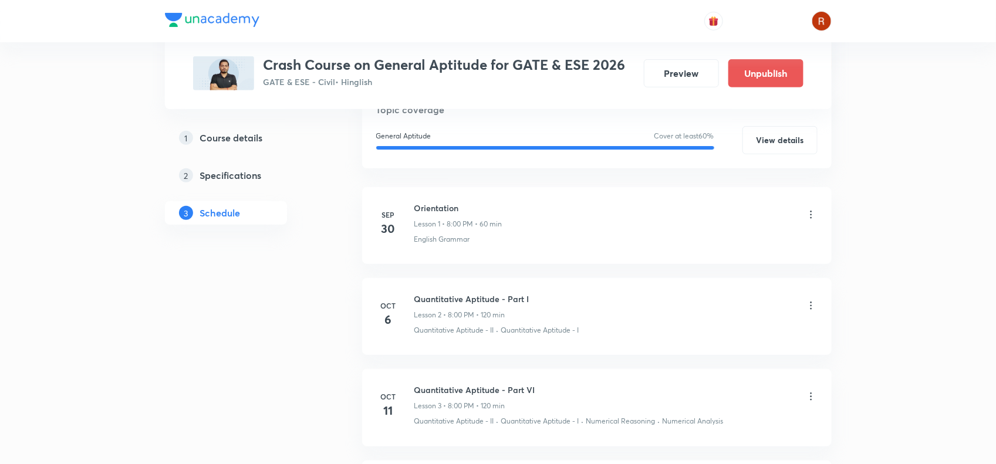
scroll to position [262, 0]
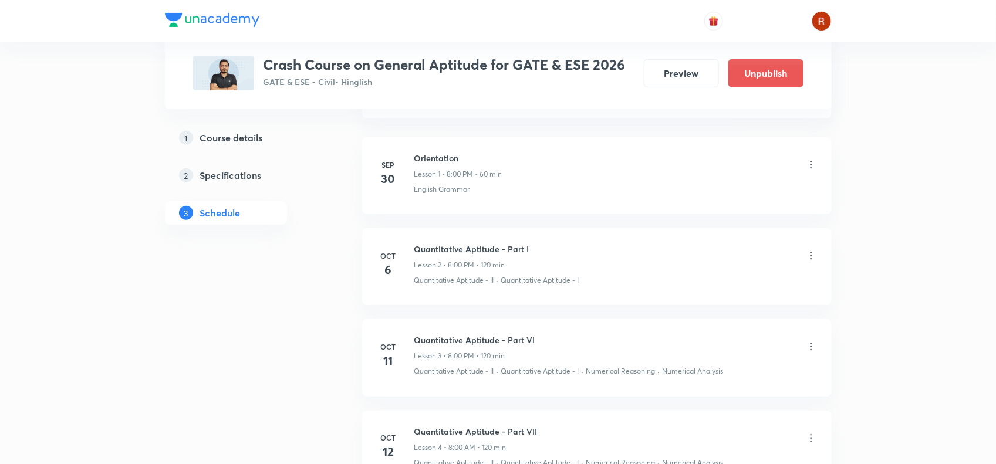
click at [814, 348] on icon at bounding box center [811, 347] width 12 height 12
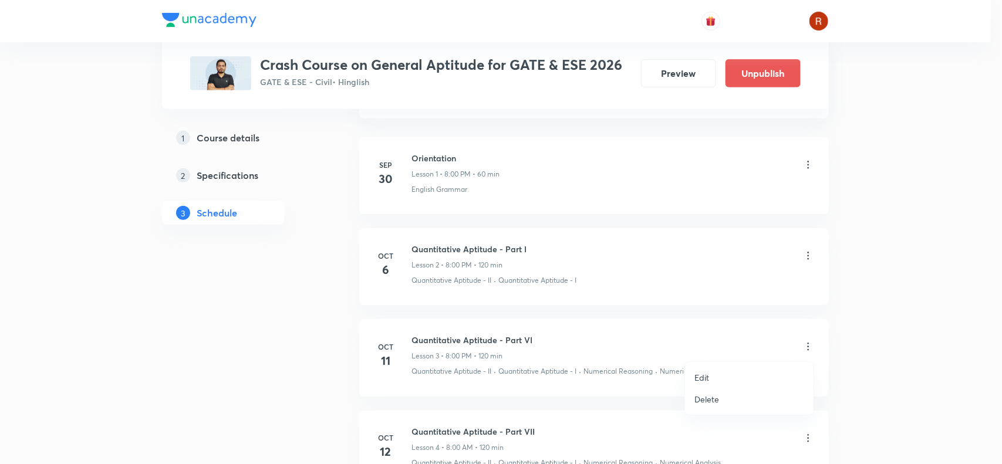
click at [713, 397] on p "Delete" at bounding box center [706, 399] width 25 height 12
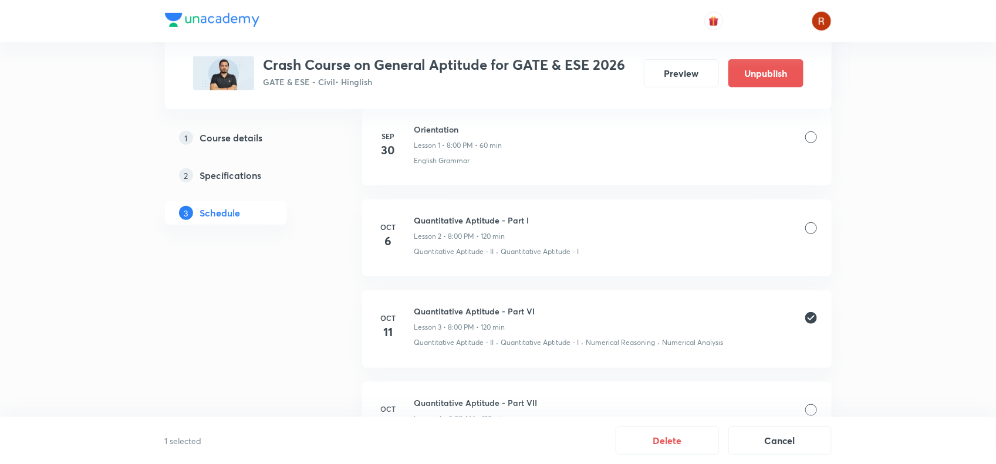
scroll to position [371, 0]
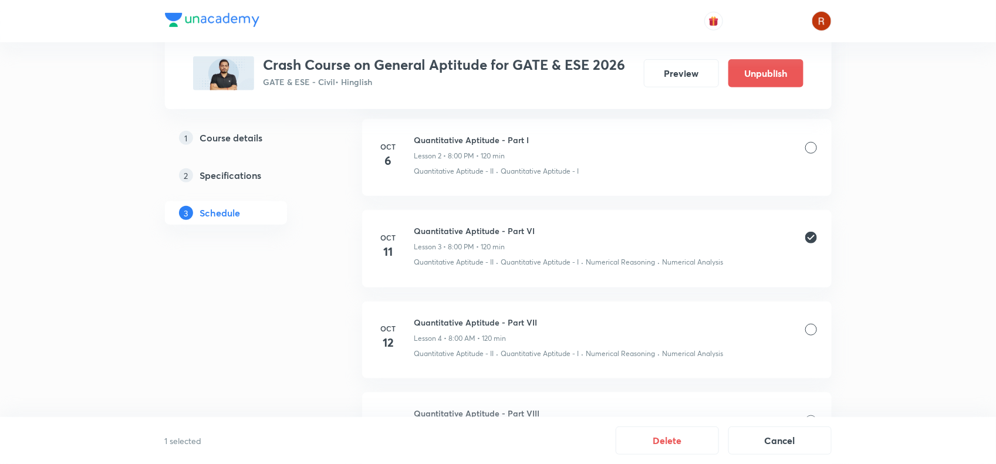
click at [810, 333] on div at bounding box center [811, 330] width 12 height 12
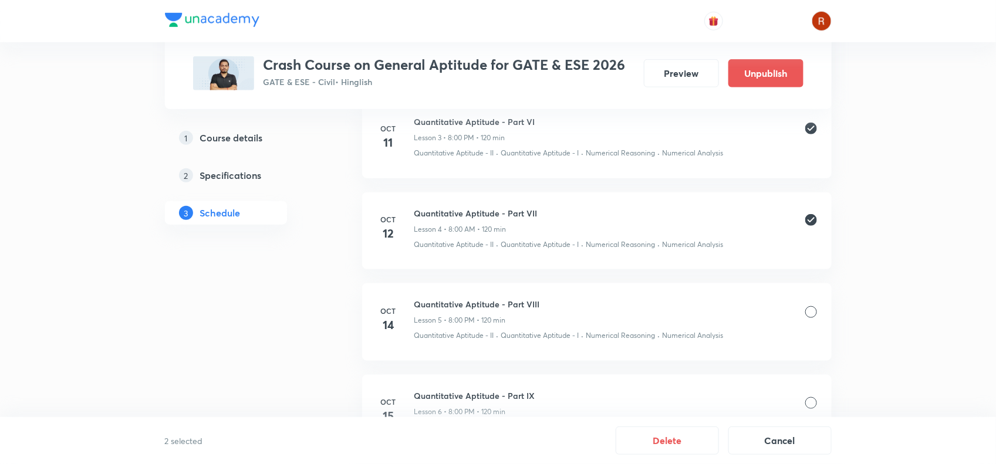
scroll to position [481, 0]
click at [809, 310] on div at bounding box center [811, 311] width 12 height 12
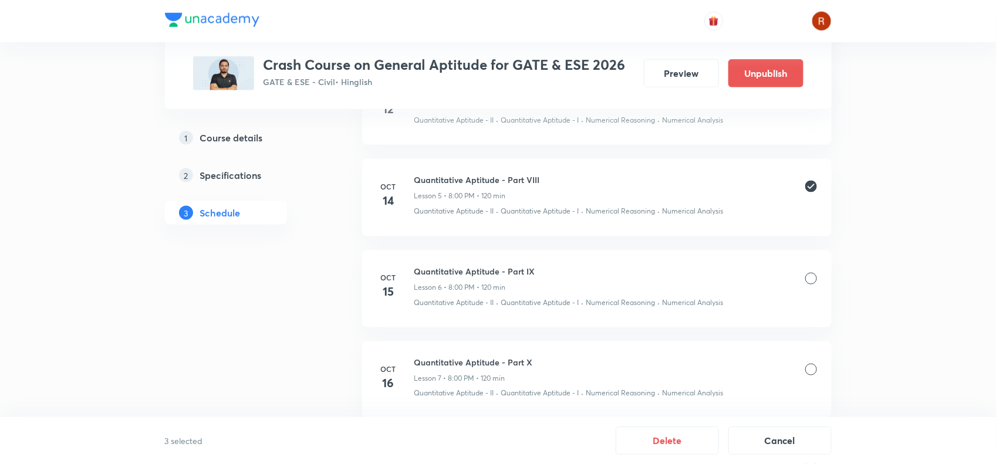
click at [811, 272] on div "Quantitative Aptitude - Part IX Lesson 6 • 8:00 PM • 120 min" at bounding box center [615, 279] width 403 height 28
click at [811, 279] on div at bounding box center [811, 279] width 12 height 12
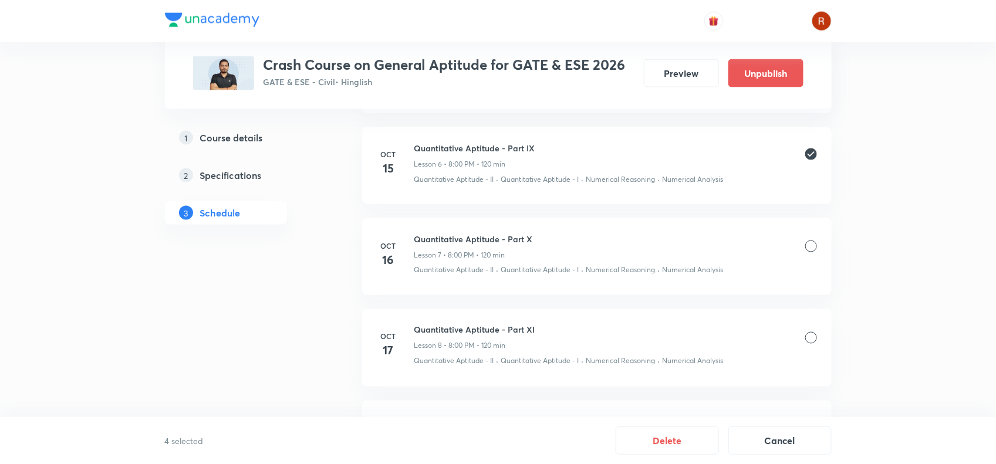
click at [808, 245] on div at bounding box center [811, 247] width 12 height 12
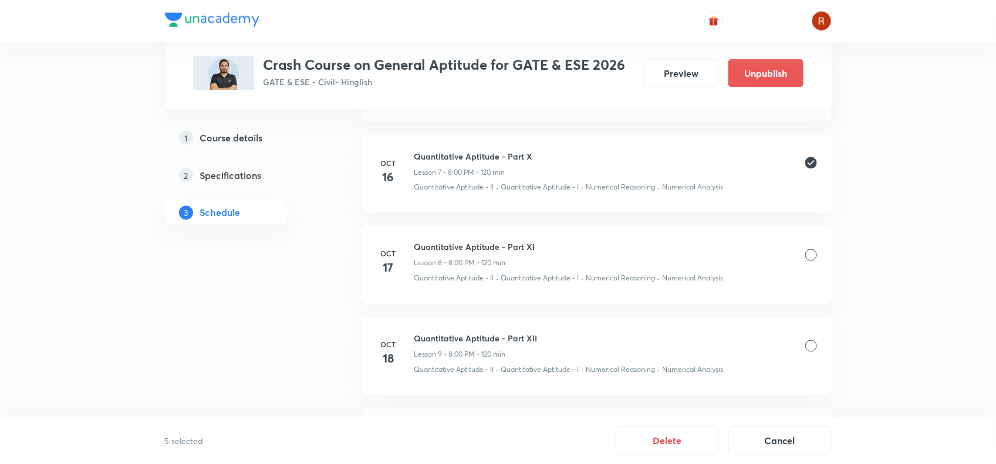
click at [811, 257] on div at bounding box center [811, 255] width 12 height 12
click at [683, 438] on button "Delete" at bounding box center [667, 440] width 103 height 28
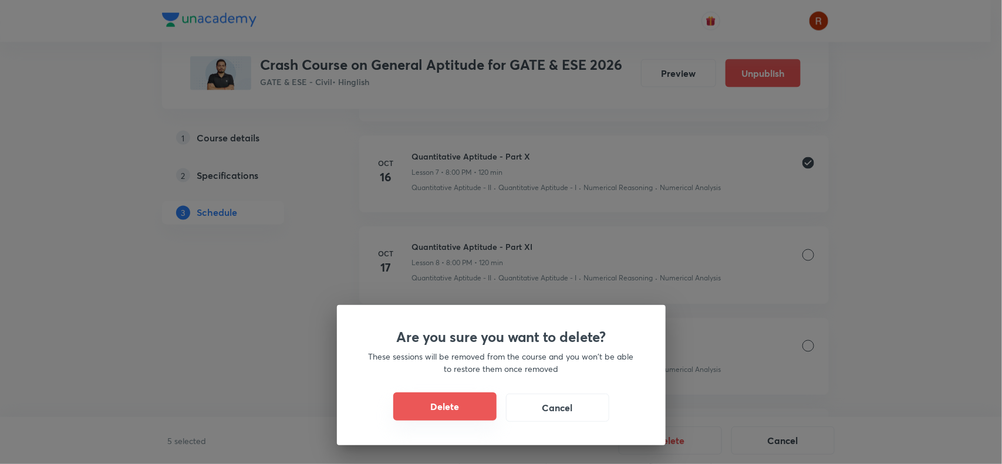
click at [437, 403] on button "Delete" at bounding box center [444, 407] width 103 height 28
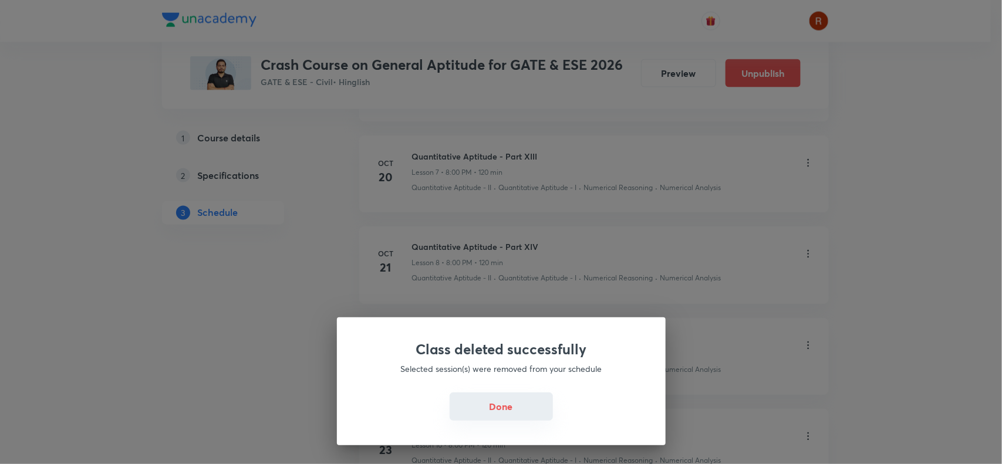
click at [500, 407] on button "Done" at bounding box center [501, 407] width 103 height 28
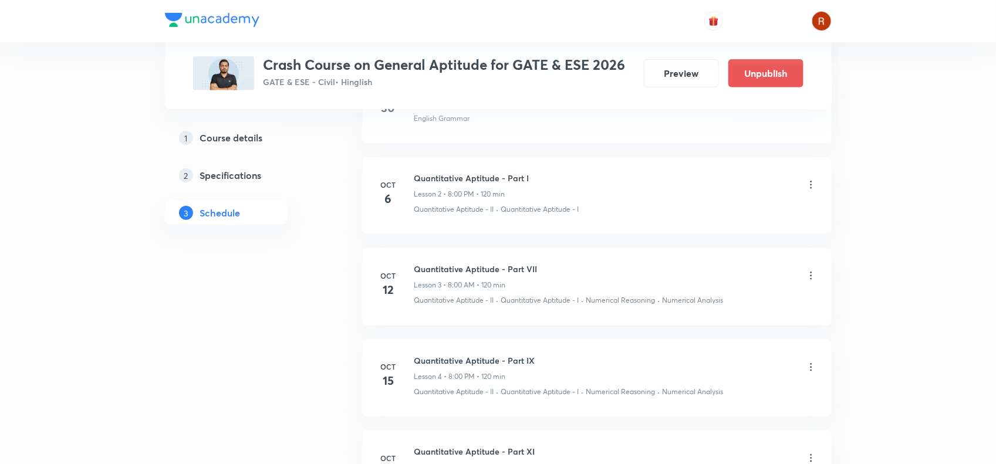
scroll to position [333, 0]
click at [809, 268] on div "Quantitative Aptitude - Part VII Lesson 3 • 8:00 AM • 120 min" at bounding box center [615, 276] width 403 height 28
click at [808, 279] on icon at bounding box center [811, 275] width 12 height 12
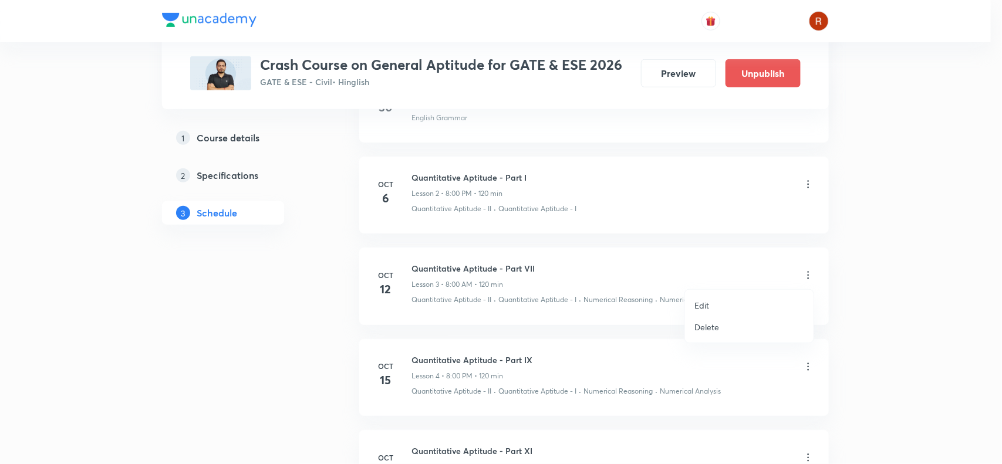
click at [721, 332] on li "Delete" at bounding box center [749, 327] width 129 height 22
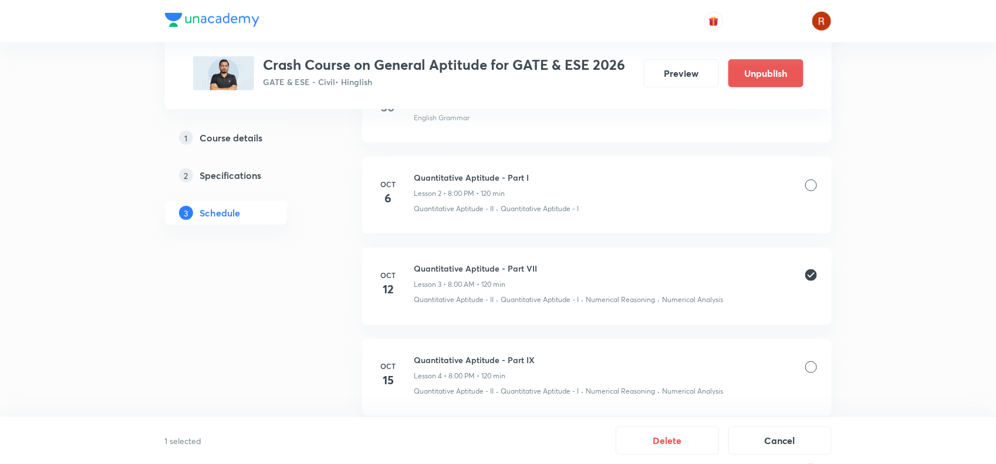
click at [806, 368] on div at bounding box center [811, 368] width 12 height 12
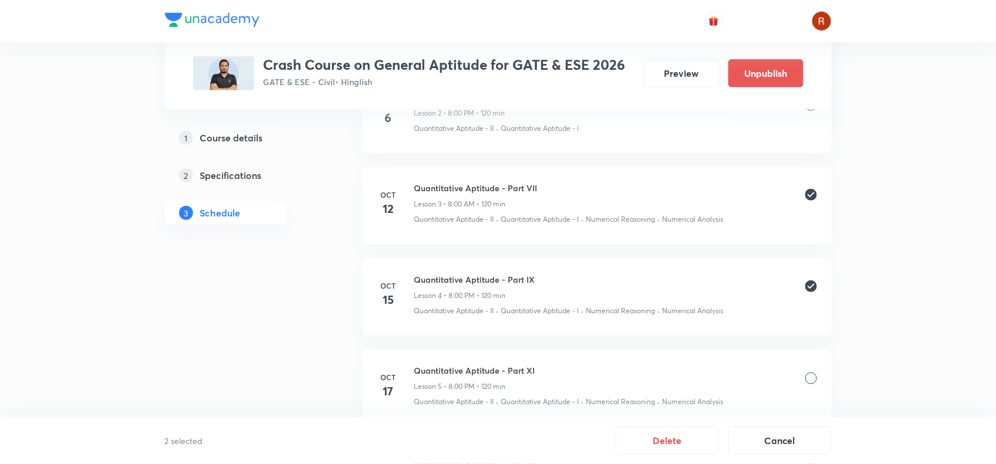
click at [808, 377] on div at bounding box center [811, 379] width 12 height 12
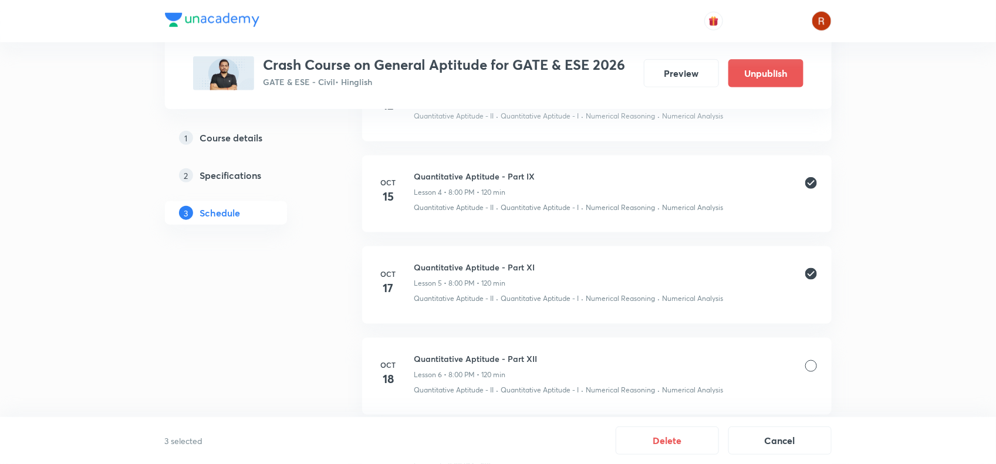
scroll to position [520, 0]
click at [814, 368] on div at bounding box center [811, 364] width 12 height 12
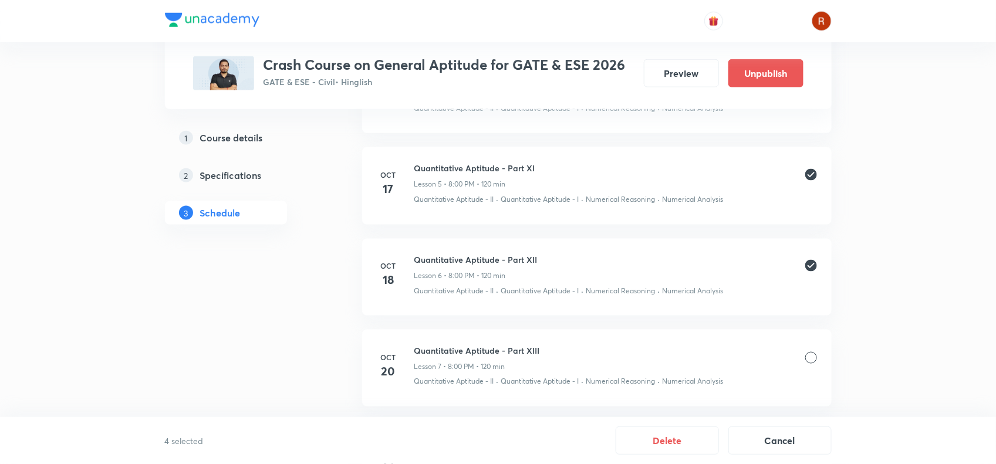
scroll to position [619, 0]
click at [811, 350] on div at bounding box center [811, 355] width 12 height 12
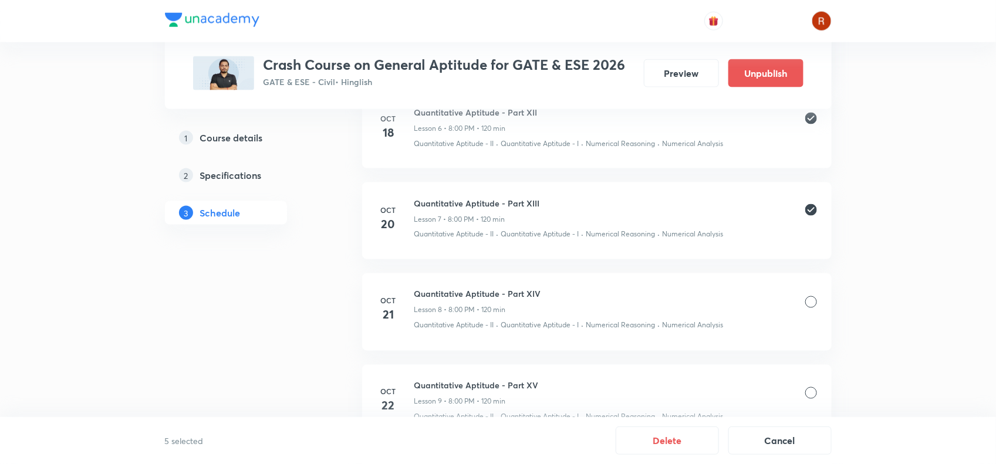
scroll to position [765, 0]
click at [810, 305] on div at bounding box center [811, 301] width 12 height 12
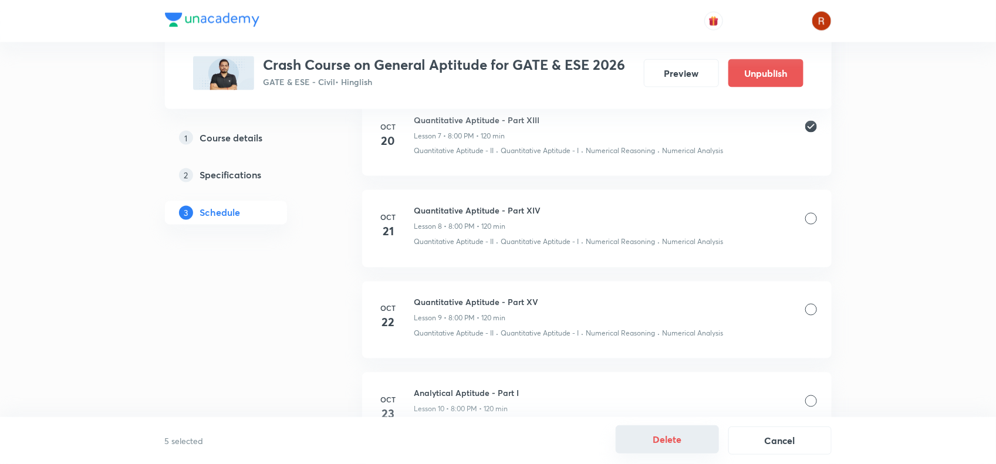
click at [679, 438] on button "Delete" at bounding box center [667, 440] width 103 height 28
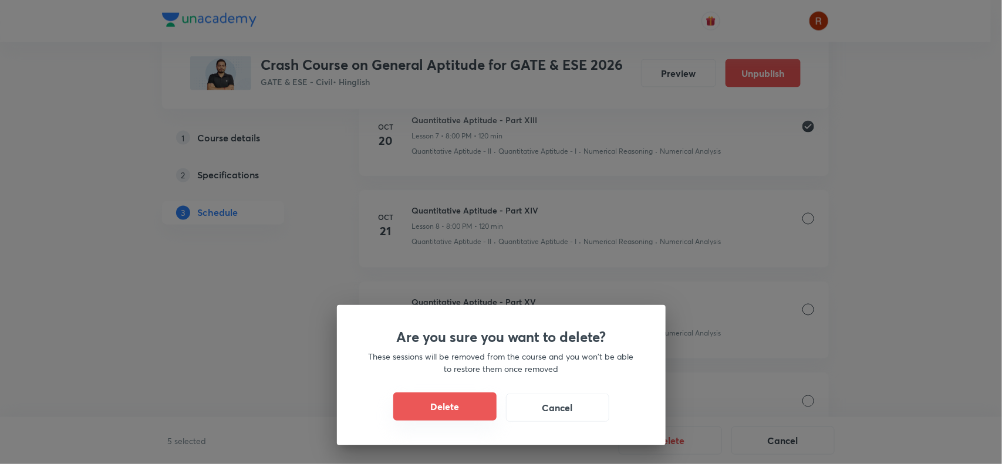
click at [436, 401] on button "Delete" at bounding box center [444, 407] width 103 height 28
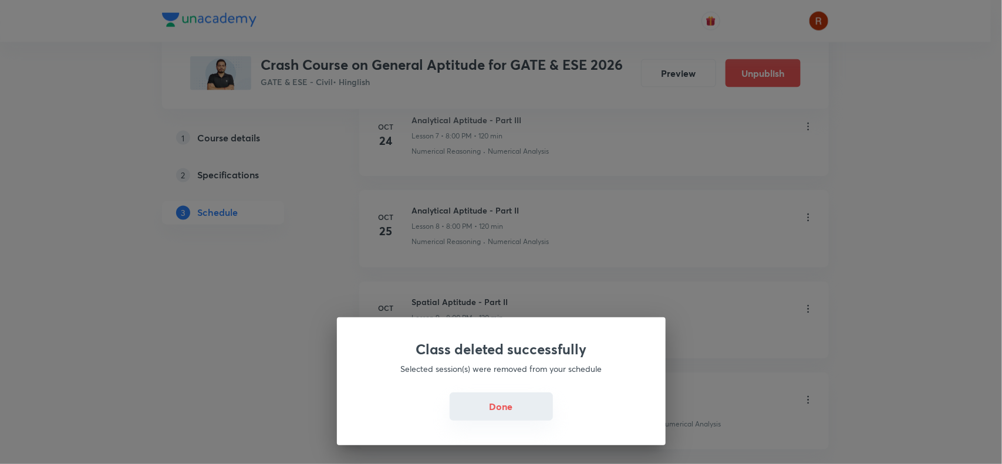
click at [511, 401] on button "Done" at bounding box center [501, 407] width 103 height 28
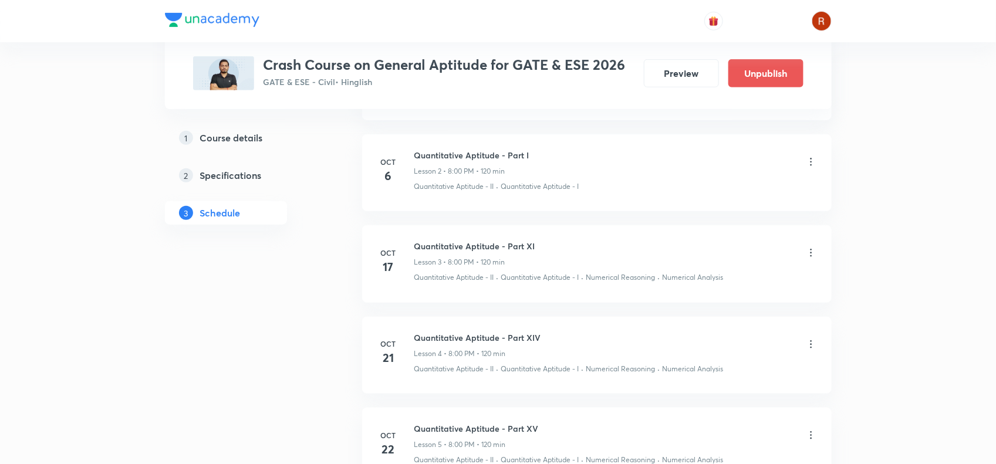
scroll to position [356, 0]
click at [807, 252] on icon at bounding box center [811, 253] width 12 height 12
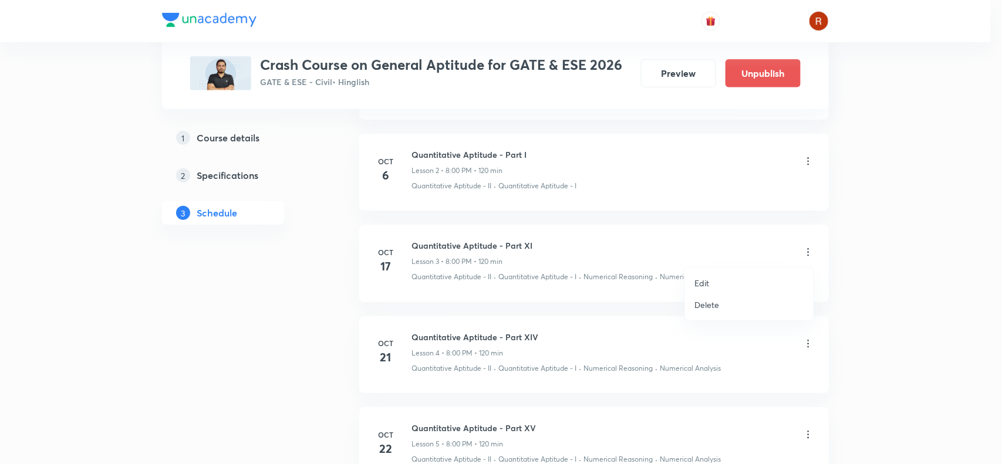
click at [727, 296] on li "Delete" at bounding box center [749, 305] width 129 height 22
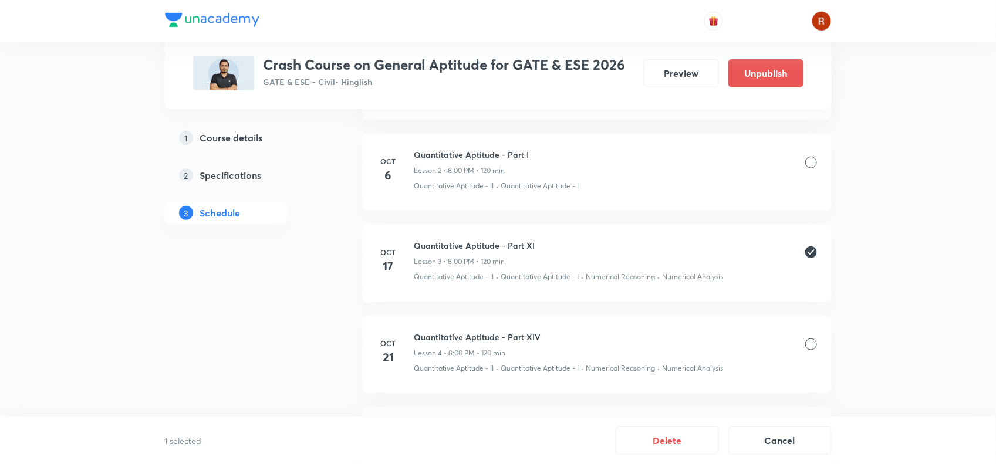
click at [815, 345] on div at bounding box center [811, 345] width 12 height 12
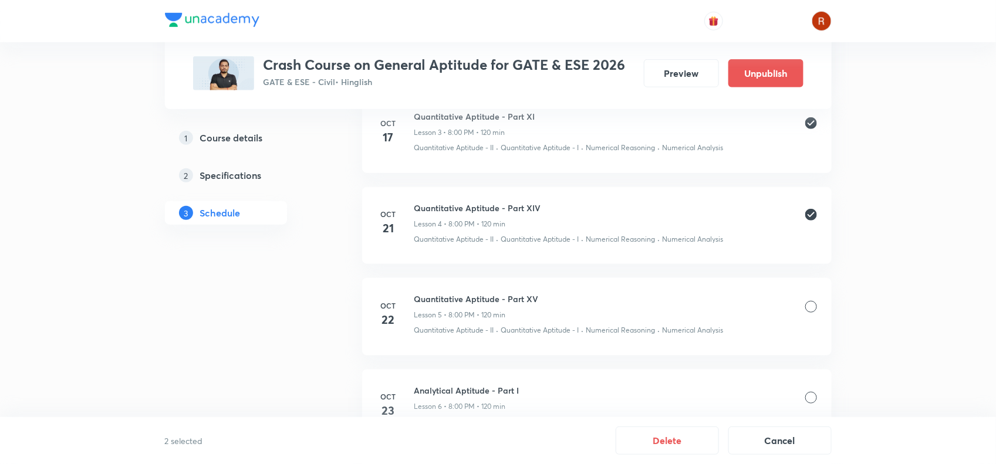
scroll to position [486, 0]
click at [811, 310] on div at bounding box center [811, 307] width 12 height 12
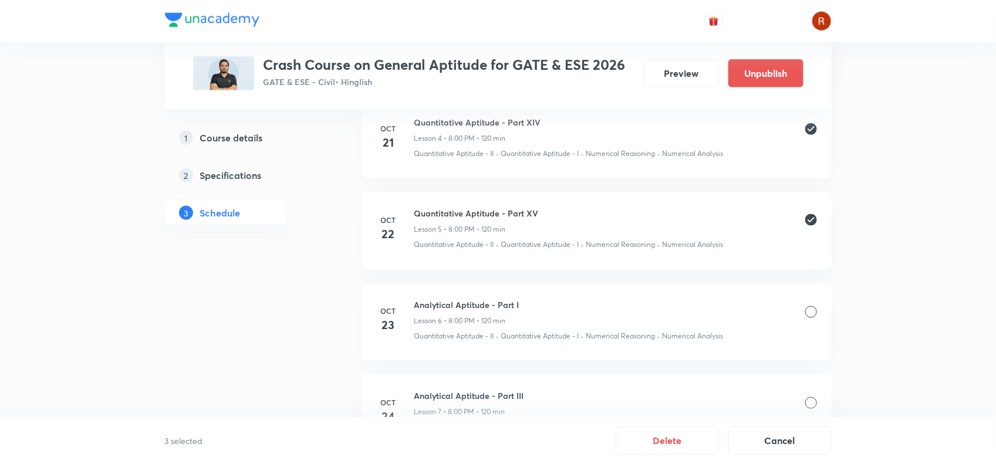
click at [811, 309] on div at bounding box center [811, 312] width 12 height 12
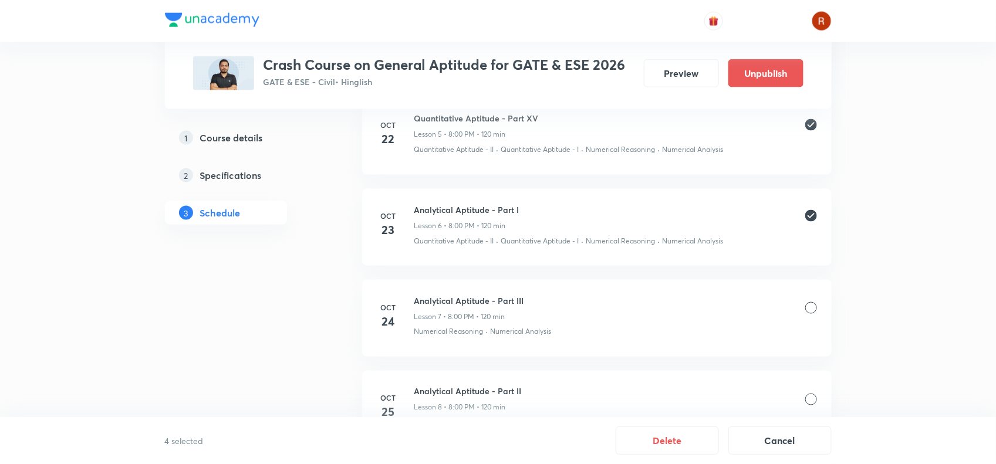
click at [811, 312] on div at bounding box center [811, 308] width 12 height 12
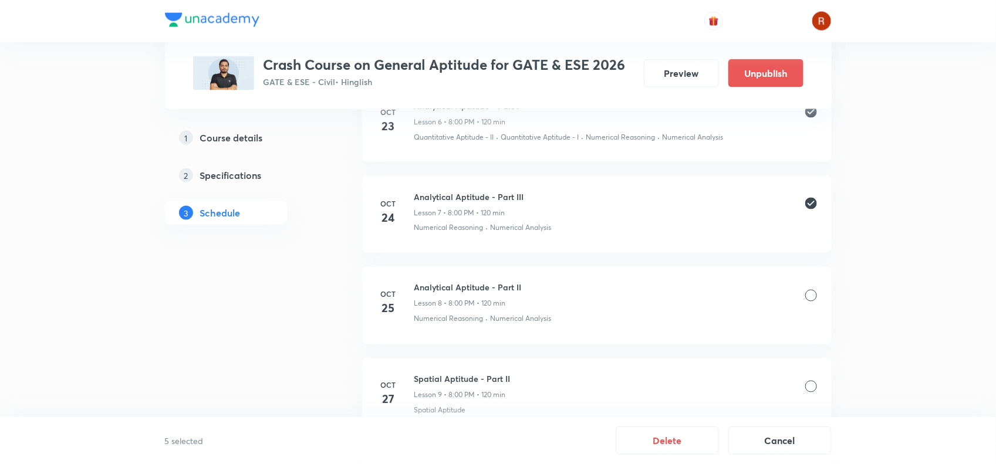
scroll to position [771, 0]
click at [811, 296] on div at bounding box center [811, 295] width 12 height 12
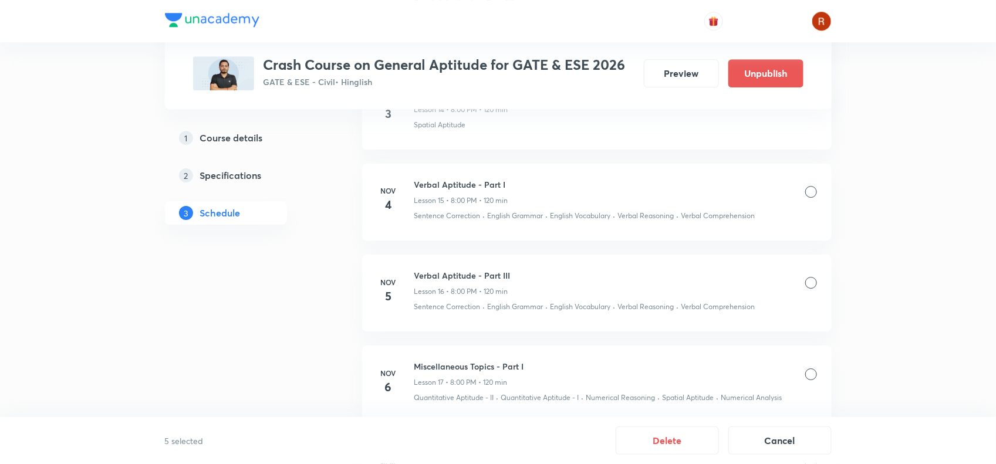
scroll to position [1607, 0]
click at [671, 433] on button "Delete" at bounding box center [667, 440] width 103 height 28
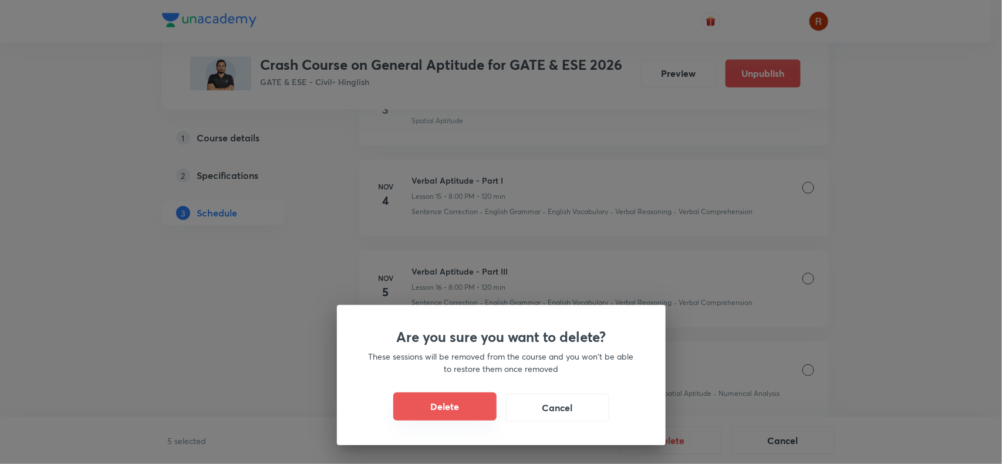
click at [436, 418] on button "Delete" at bounding box center [444, 407] width 103 height 28
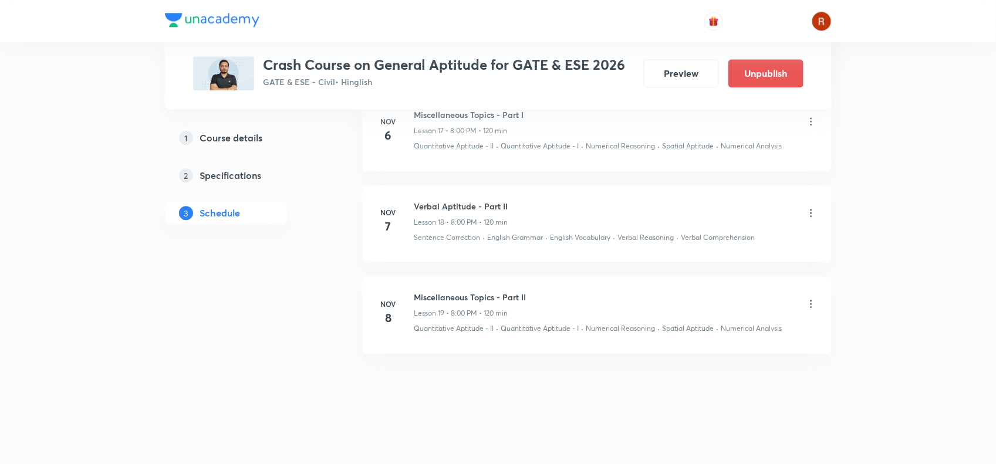
scroll to position [1401, 0]
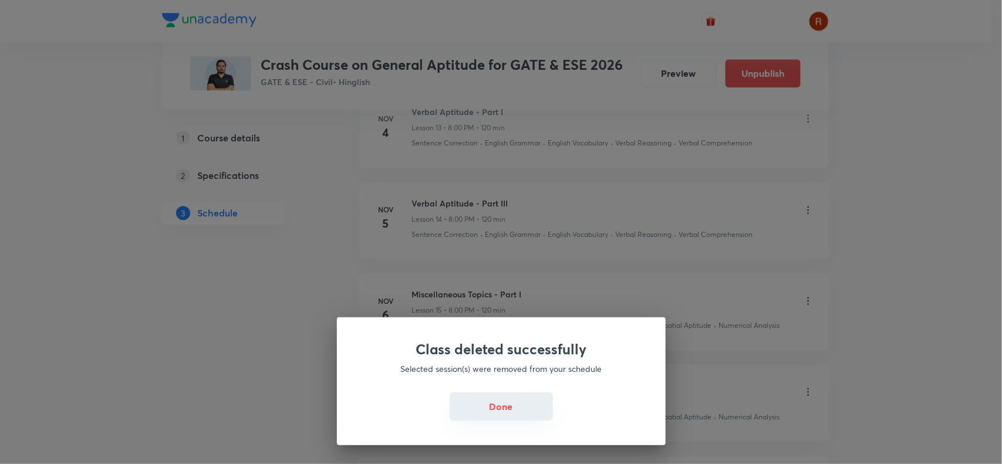
click at [515, 416] on button "Done" at bounding box center [501, 407] width 103 height 28
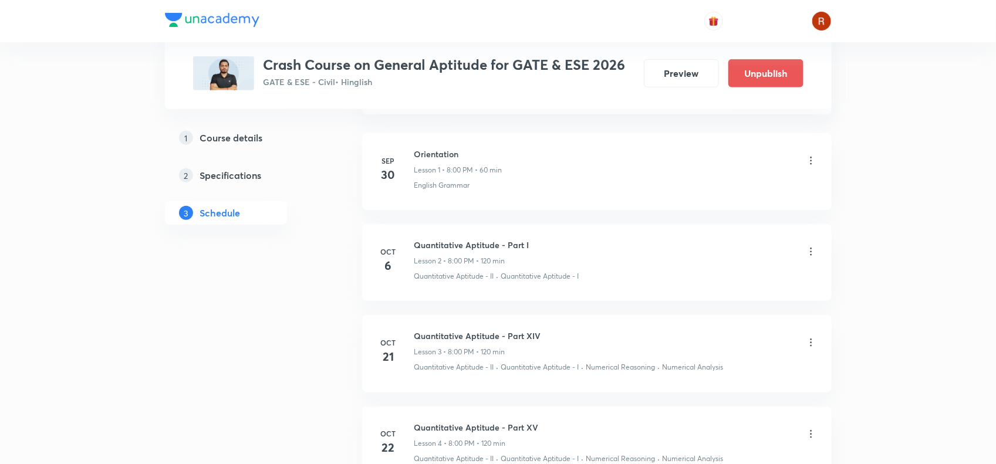
scroll to position [294, 0]
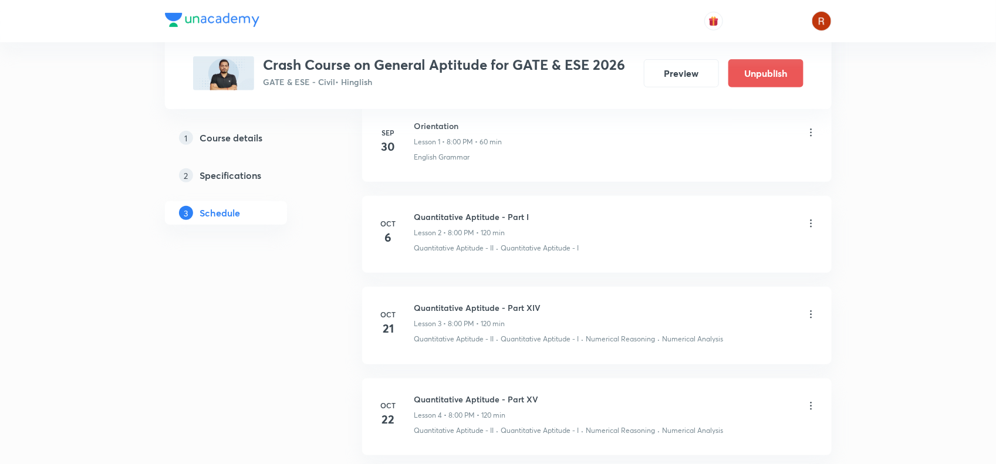
click at [813, 320] on icon at bounding box center [811, 315] width 12 height 12
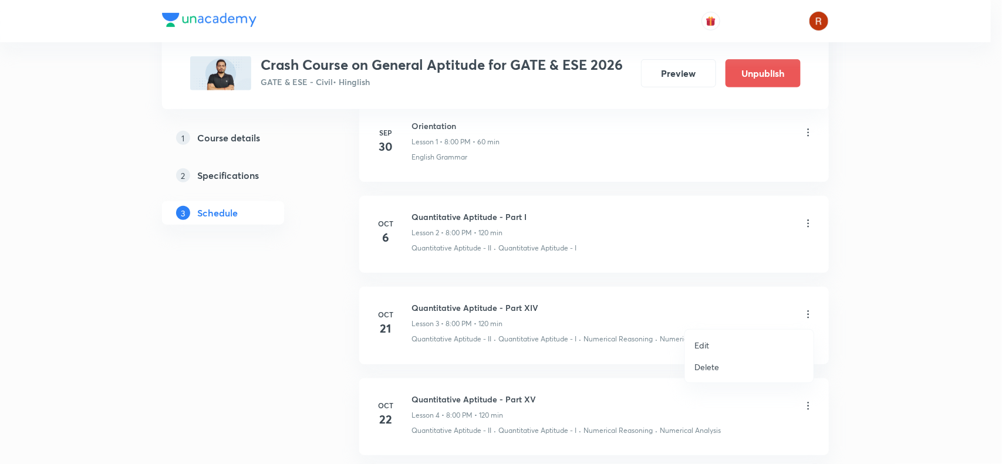
click at [758, 358] on li "Delete" at bounding box center [749, 367] width 129 height 22
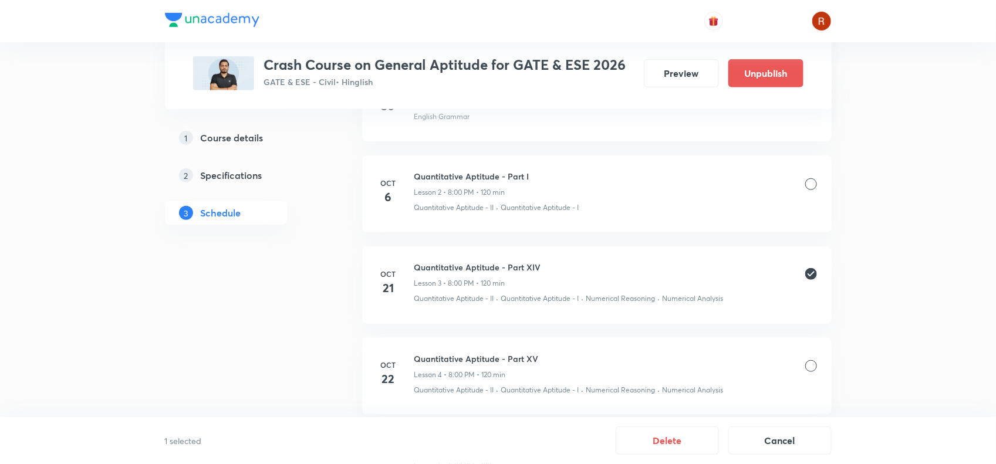
scroll to position [335, 0]
click at [813, 362] on div at bounding box center [811, 366] width 12 height 12
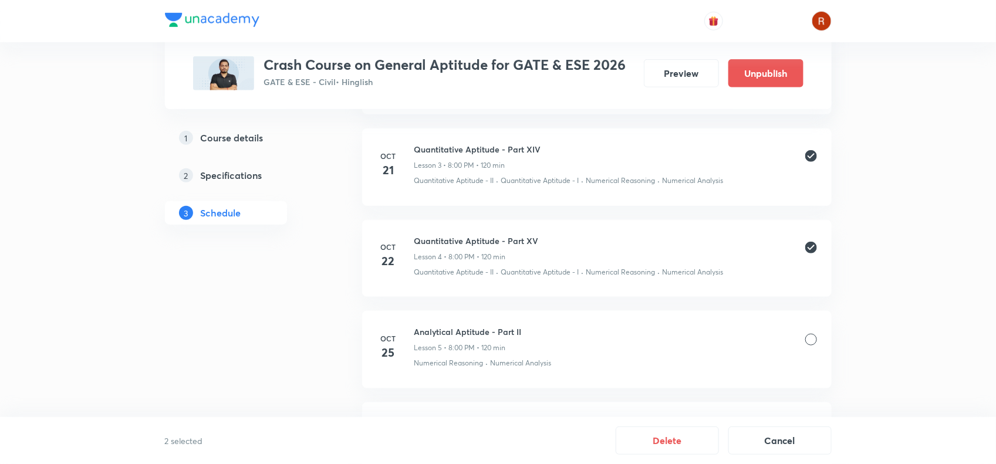
scroll to position [455, 0]
click at [808, 339] on div at bounding box center [811, 338] width 12 height 12
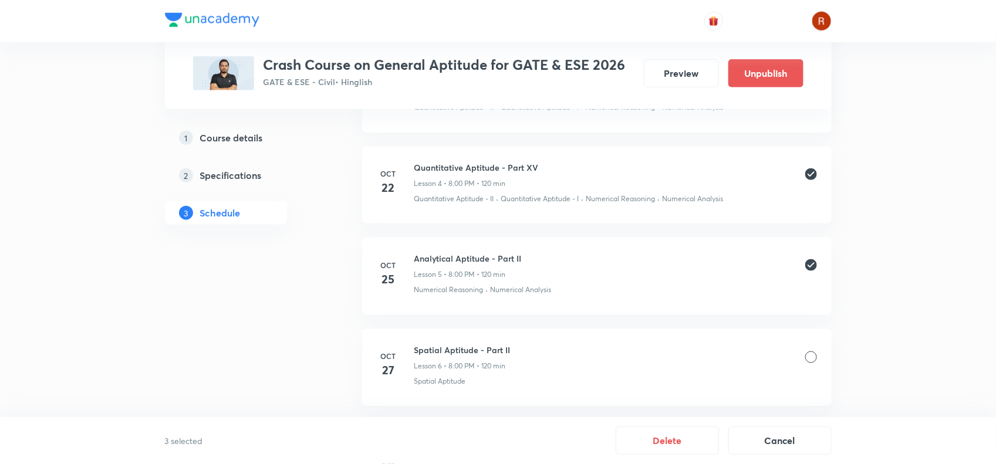
click at [809, 361] on div at bounding box center [811, 358] width 12 height 12
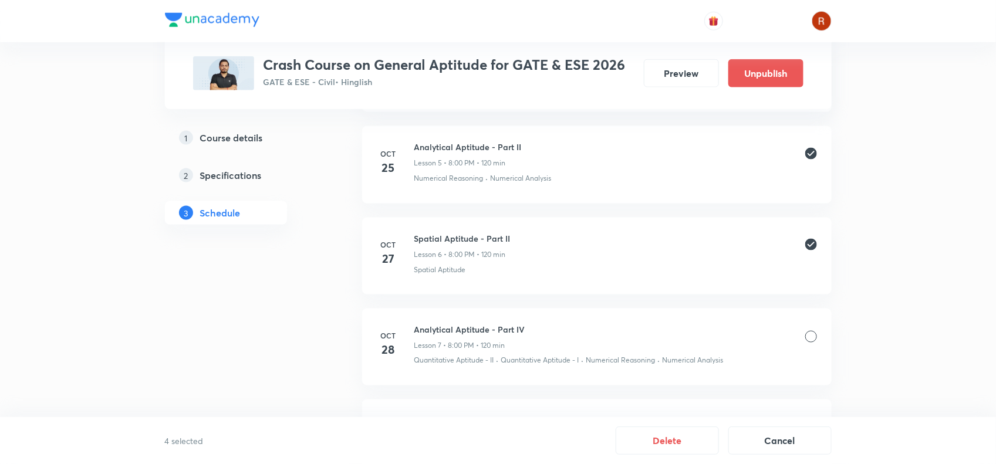
scroll to position [639, 0]
click at [808, 339] on div at bounding box center [811, 336] width 12 height 12
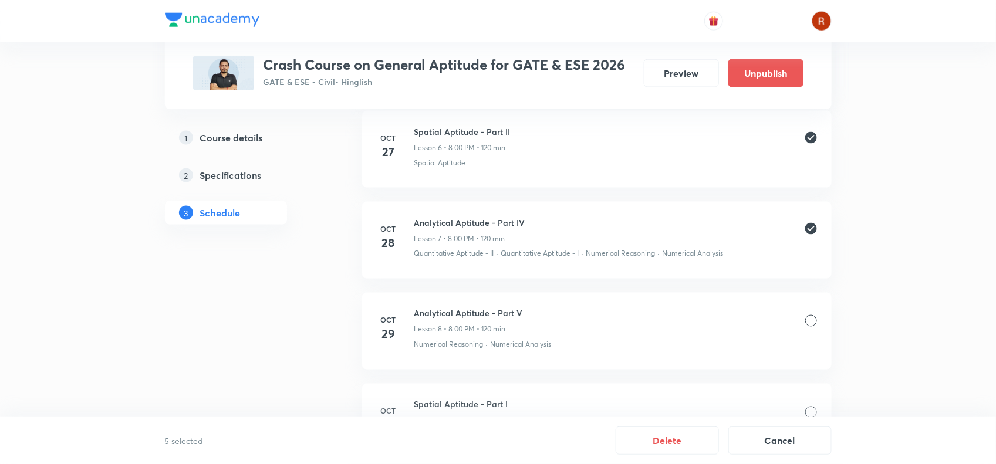
scroll to position [794, 0]
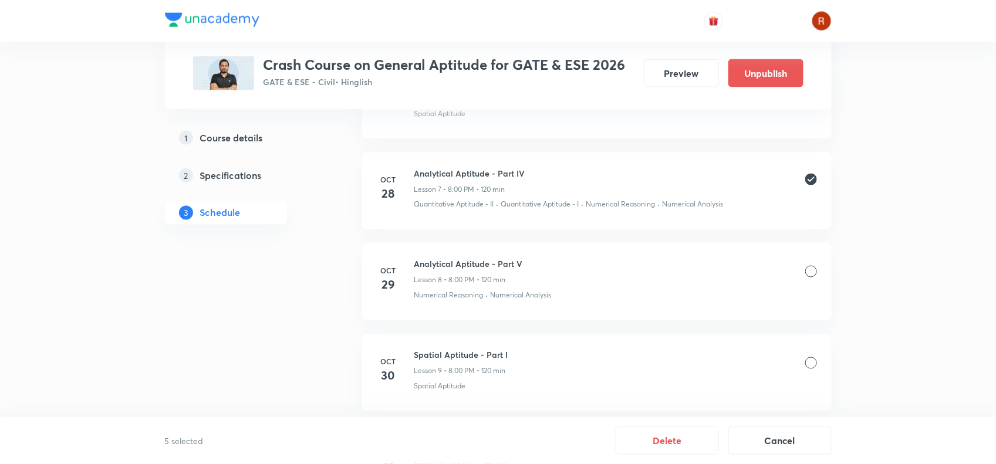
click at [810, 277] on div at bounding box center [811, 272] width 12 height 12
click at [683, 435] on button "Delete" at bounding box center [667, 440] width 103 height 28
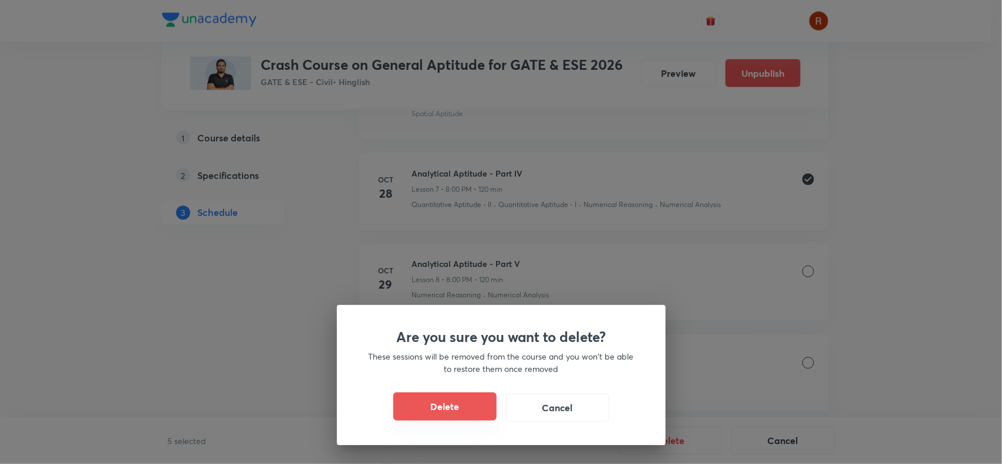
click at [429, 412] on button "Delete" at bounding box center [444, 407] width 103 height 28
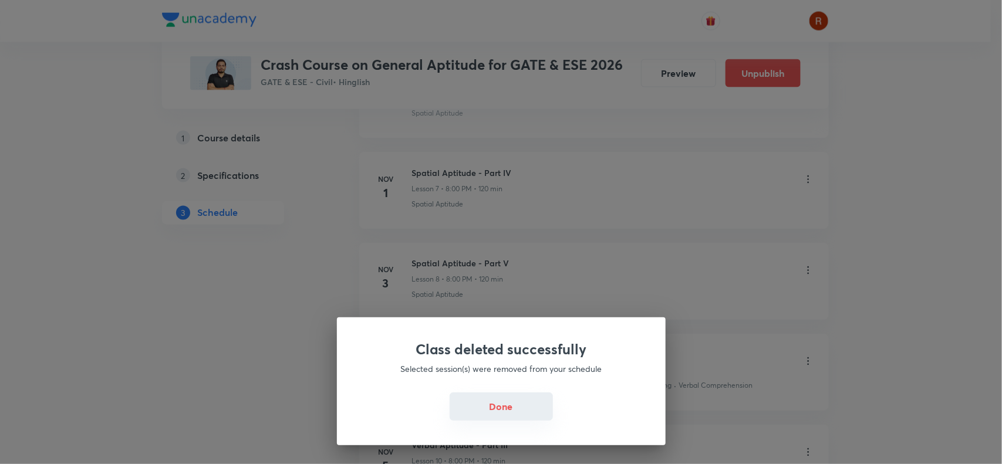
click at [502, 414] on button "Done" at bounding box center [501, 407] width 103 height 28
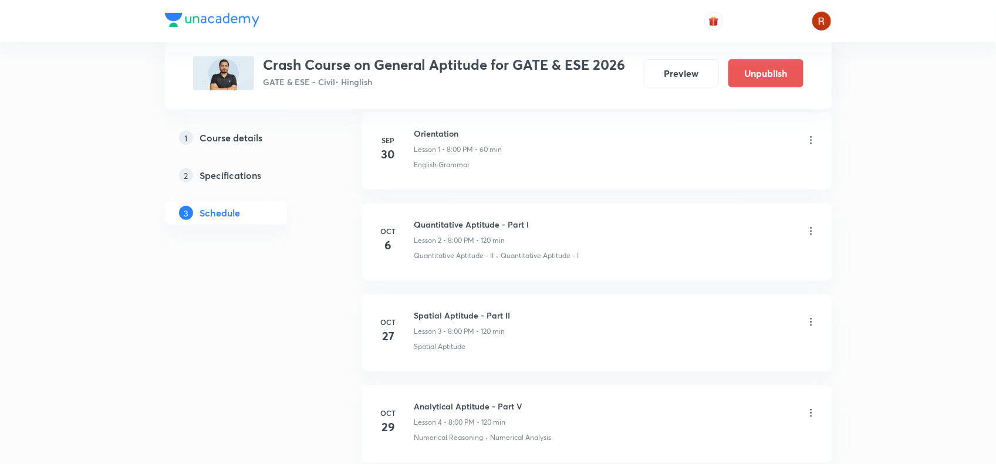
scroll to position [288, 0]
click at [816, 326] on div at bounding box center [811, 322] width 12 height 14
click at [811, 323] on icon at bounding box center [811, 321] width 12 height 12
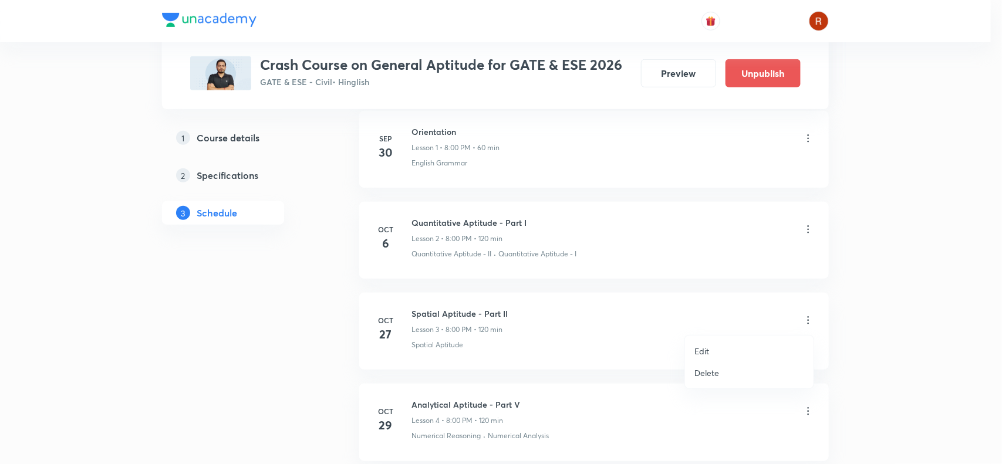
click at [728, 362] on li "Delete" at bounding box center [749, 373] width 129 height 22
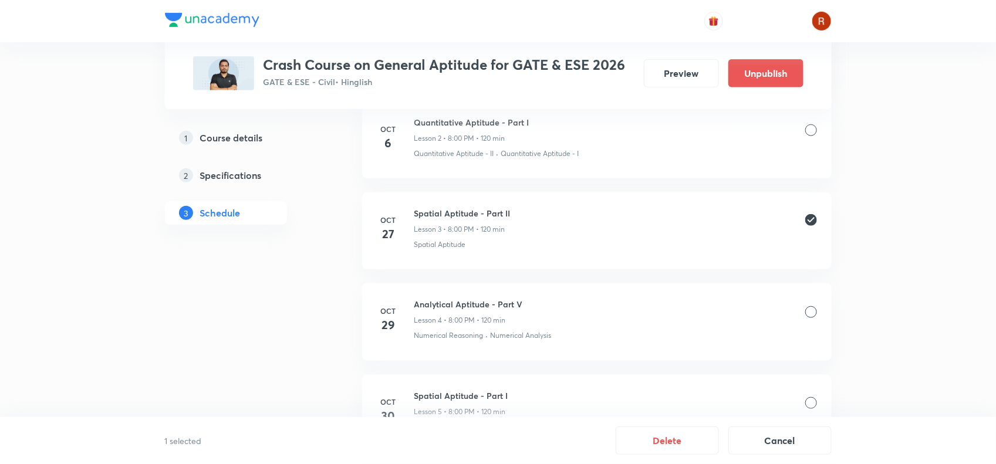
scroll to position [391, 0]
click at [811, 312] on div at bounding box center [811, 310] width 12 height 12
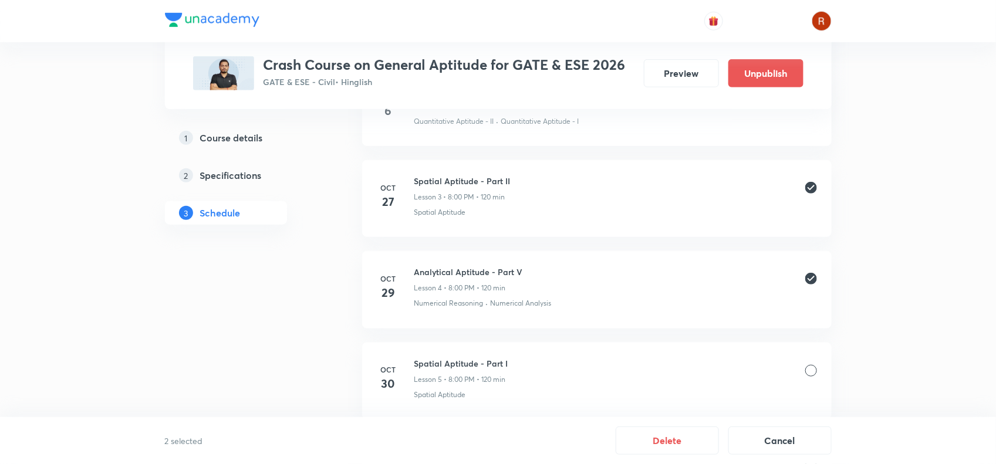
click at [811, 366] on div at bounding box center [811, 371] width 12 height 12
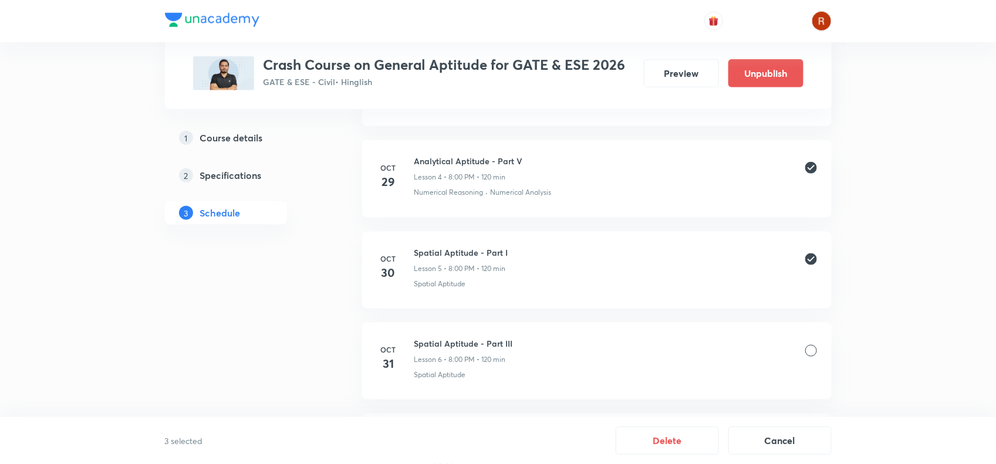
scroll to position [535, 0]
click at [809, 345] on div at bounding box center [811, 348] width 12 height 12
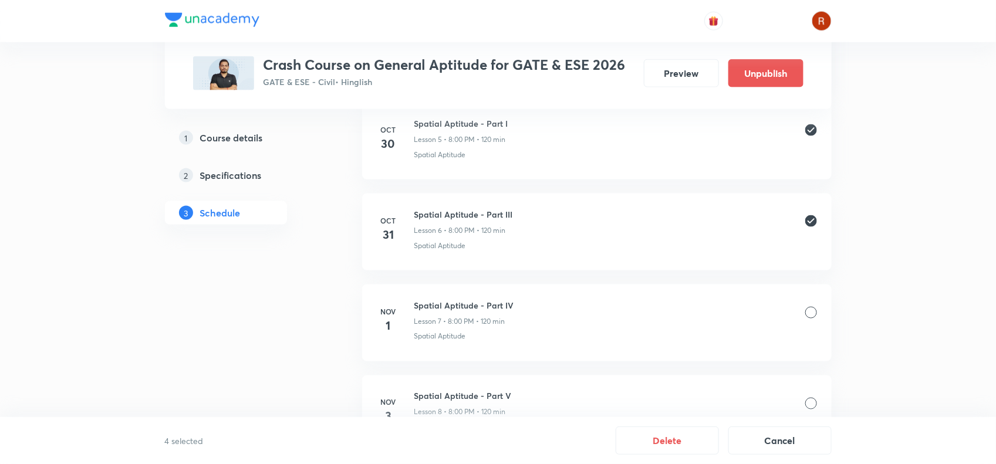
scroll to position [662, 0]
click at [808, 313] on div at bounding box center [811, 312] width 12 height 12
click at [808, 316] on div at bounding box center [811, 316] width 12 height 12
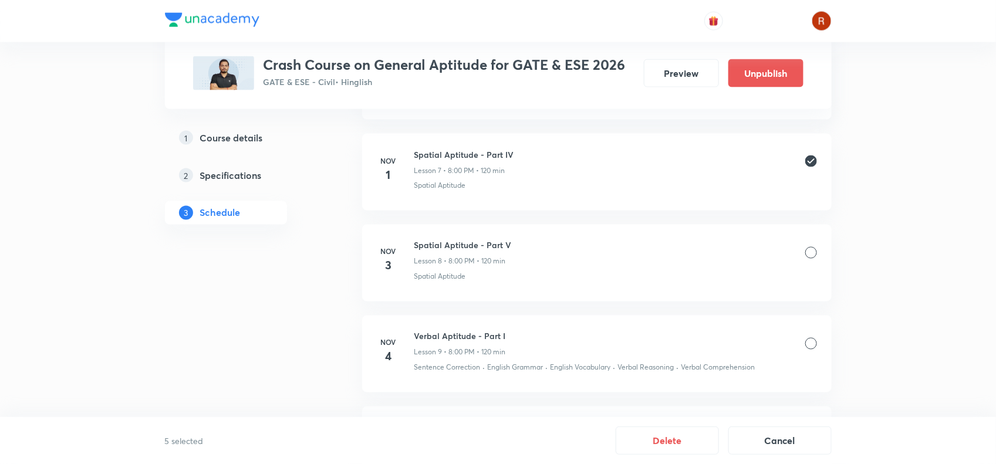
scroll to position [813, 0]
click at [676, 431] on button "Delete" at bounding box center [667, 440] width 103 height 28
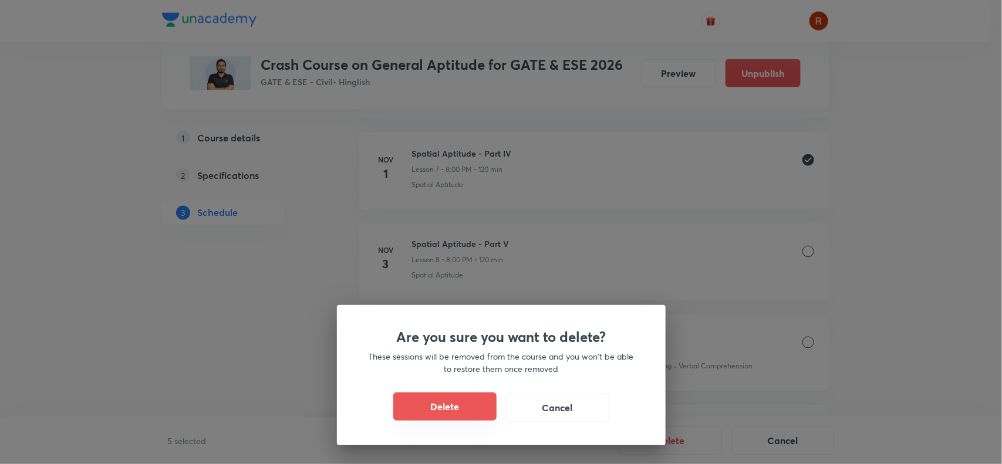
click at [445, 403] on button "Delete" at bounding box center [444, 407] width 103 height 28
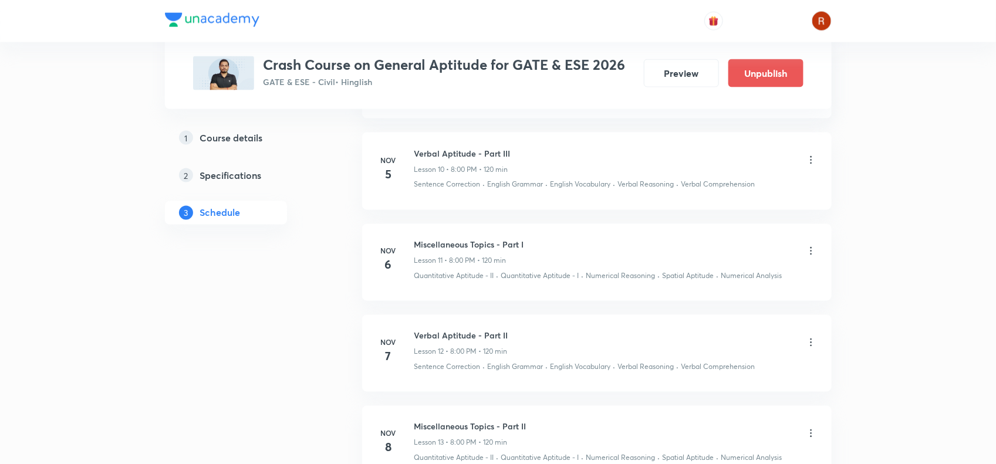
scroll to position [762, 0]
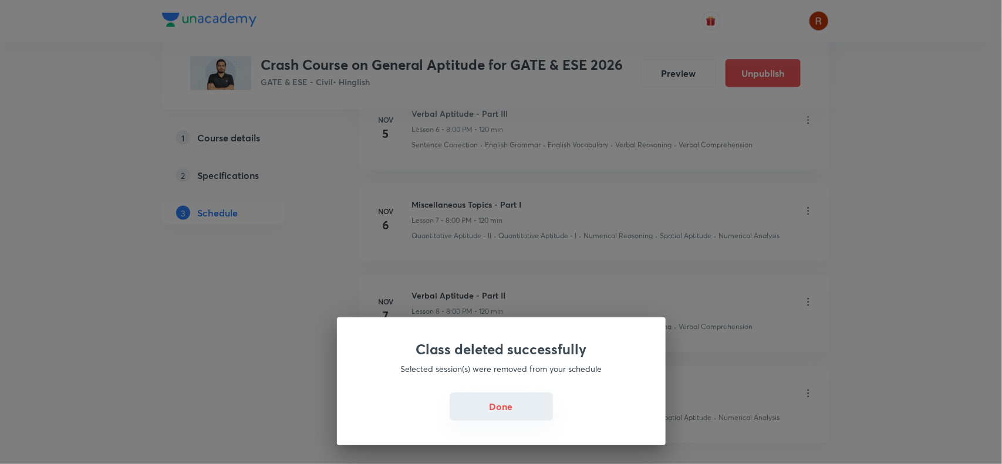
click at [504, 405] on button "Done" at bounding box center [501, 407] width 103 height 28
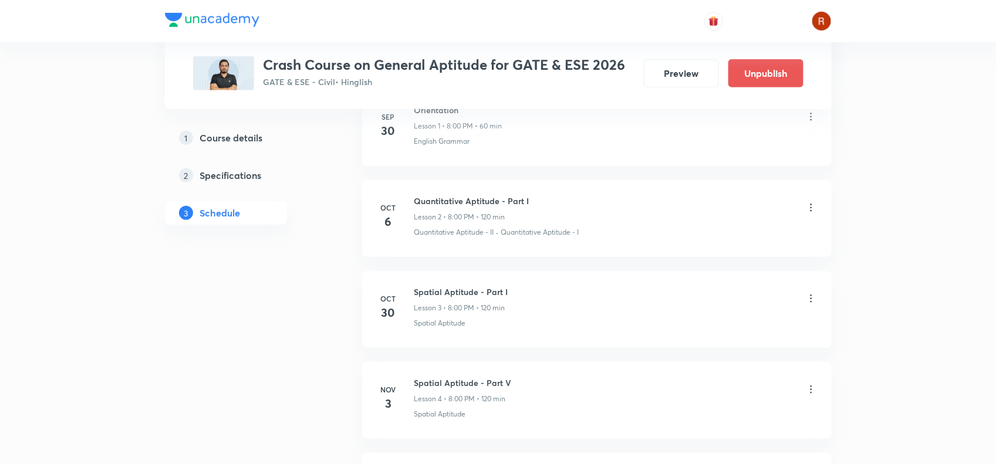
scroll to position [356, 0]
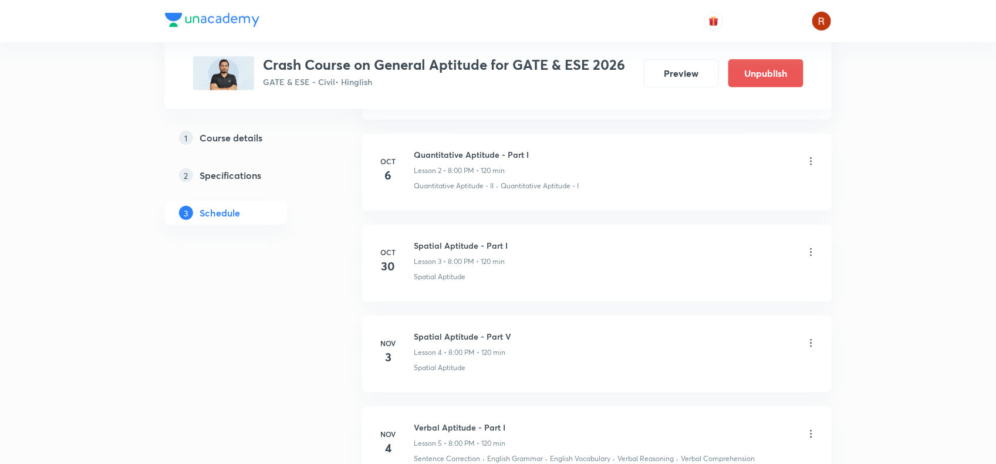
click at [814, 254] on icon at bounding box center [811, 253] width 12 height 12
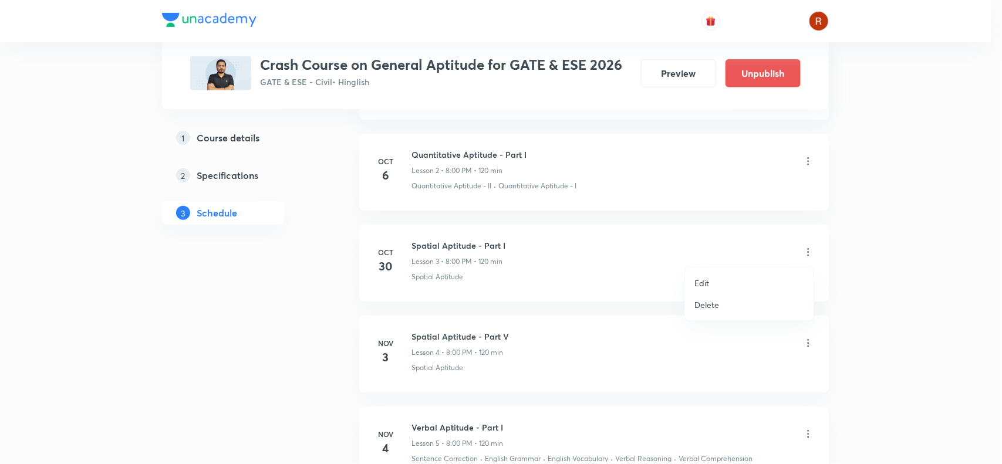
click at [731, 298] on li "Delete" at bounding box center [749, 305] width 129 height 22
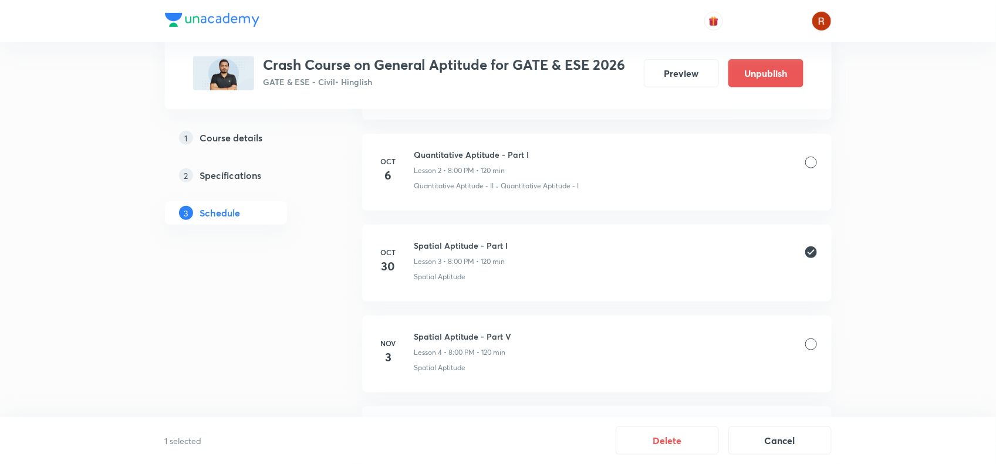
click at [808, 345] on div at bounding box center [811, 345] width 12 height 12
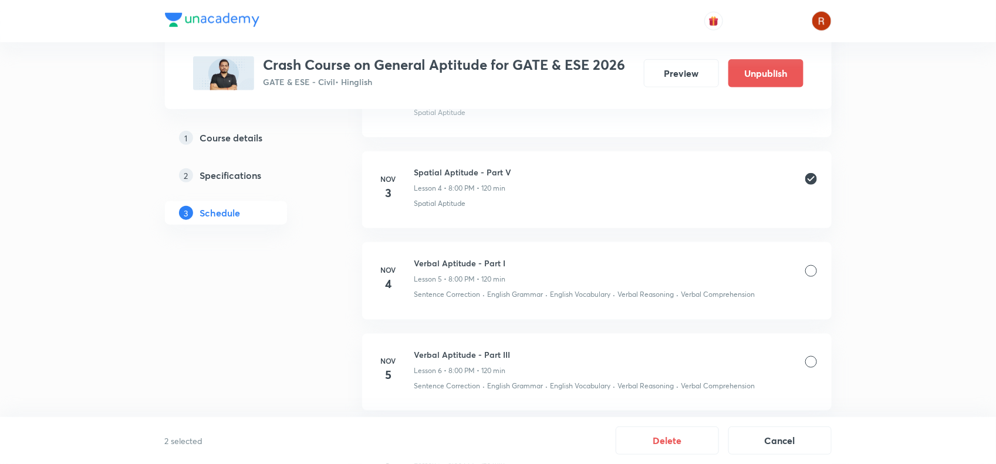
scroll to position [523, 0]
click at [808, 274] on div at bounding box center [811, 269] width 12 height 12
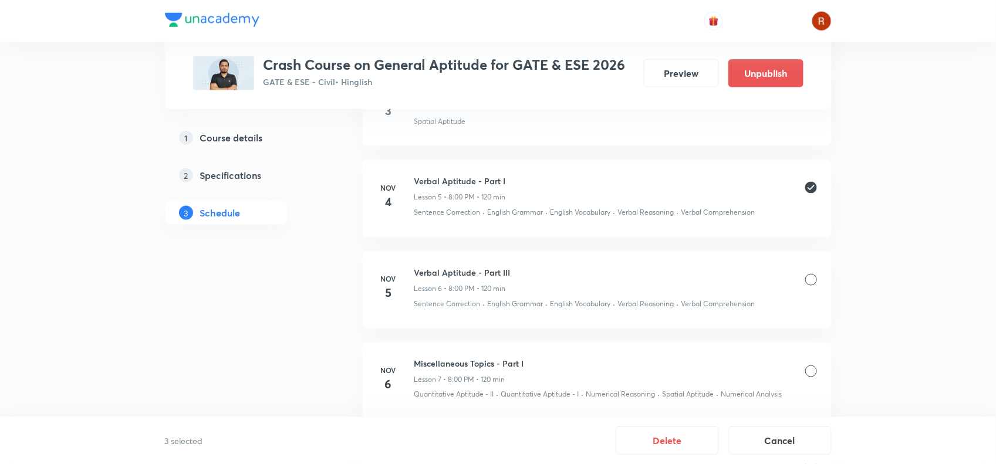
scroll to position [606, 0]
click at [814, 282] on div at bounding box center [811, 277] width 12 height 12
click at [813, 276] on div at bounding box center [811, 277] width 12 height 12
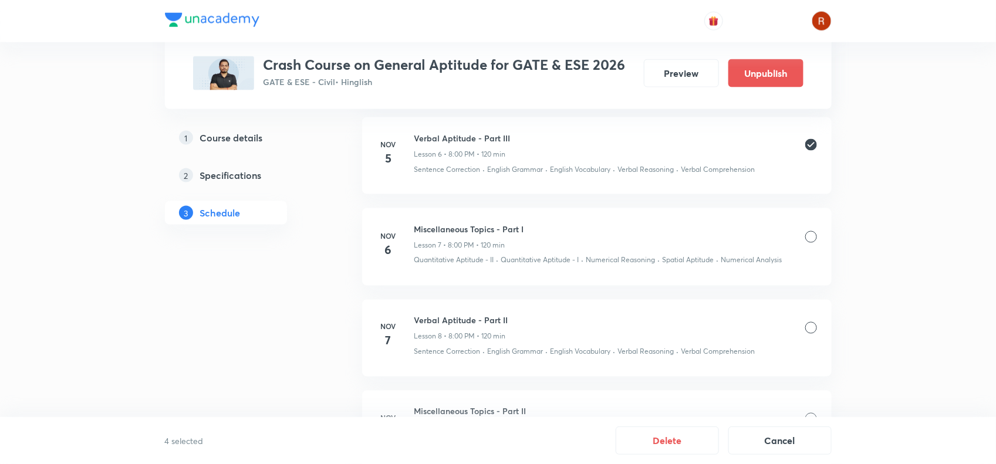
scroll to position [738, 0]
click at [811, 238] on div at bounding box center [811, 237] width 12 height 12
click at [808, 328] on div at bounding box center [811, 328] width 12 height 12
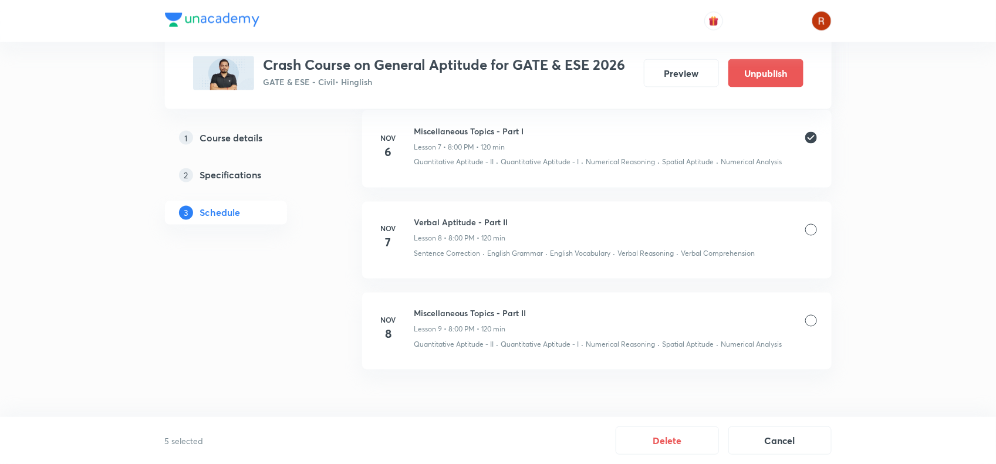
scroll to position [853, 0]
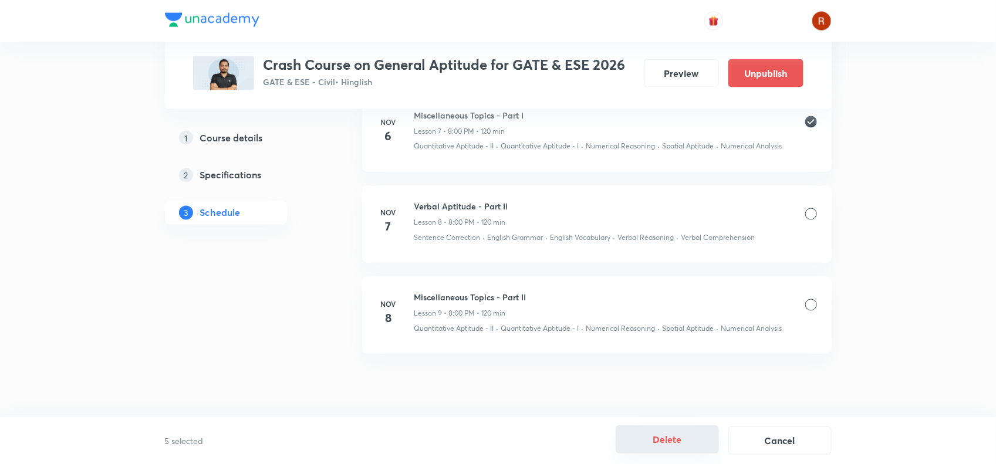
click at [668, 440] on button "Delete" at bounding box center [667, 440] width 103 height 28
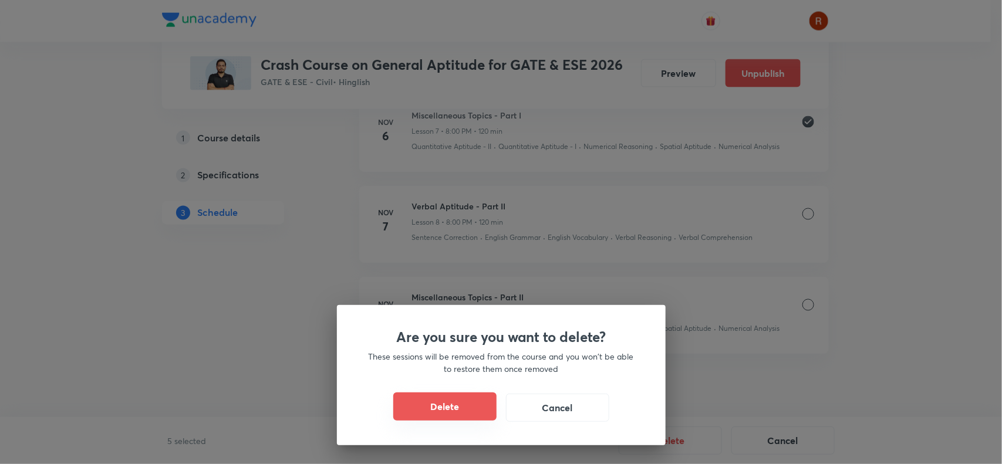
click at [437, 414] on button "Delete" at bounding box center [444, 407] width 103 height 28
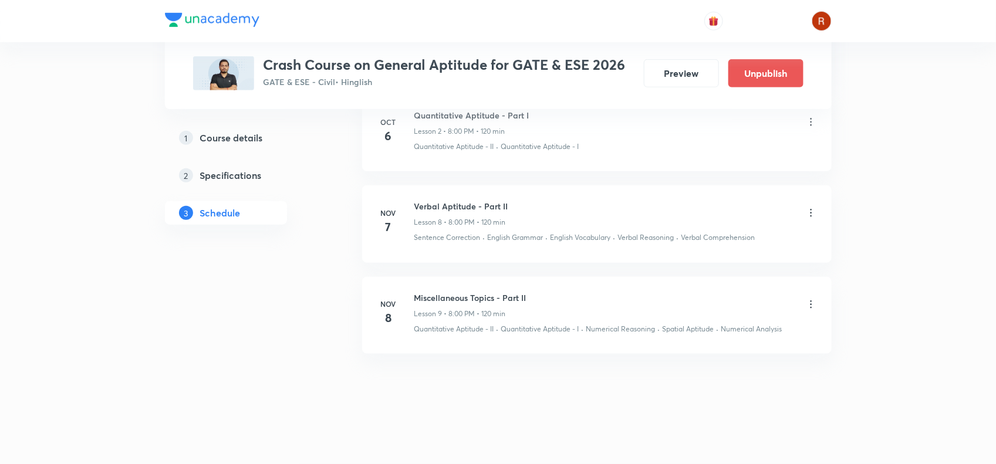
scroll to position [396, 0]
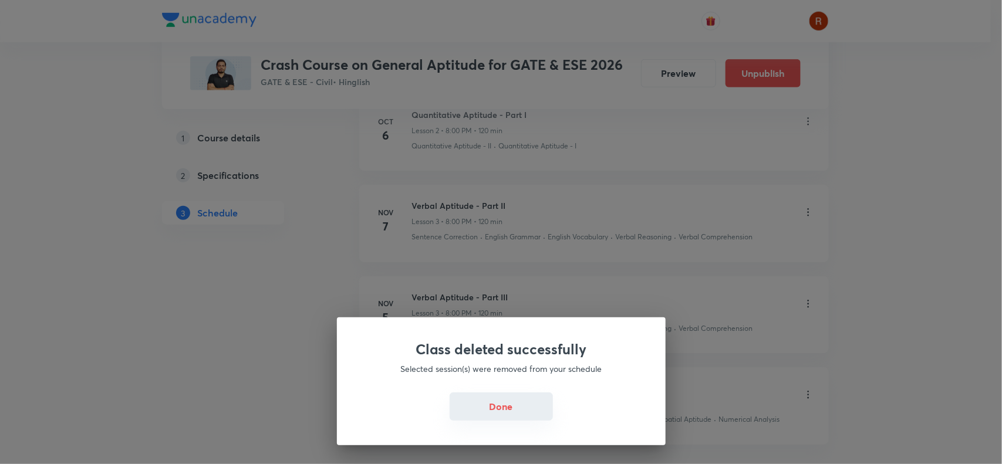
click at [500, 402] on button "Done" at bounding box center [501, 407] width 103 height 28
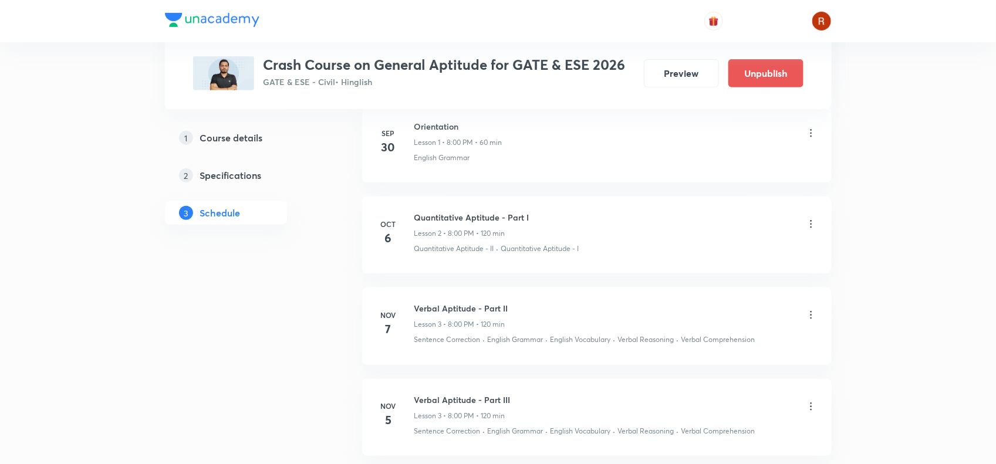
scroll to position [294, 0]
click at [809, 224] on icon at bounding box center [811, 224] width 12 height 12
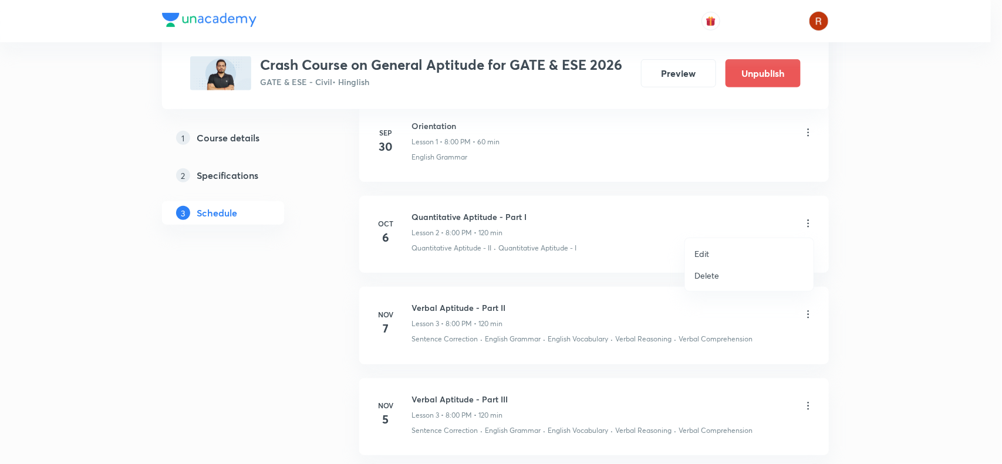
click at [710, 247] on li "Edit" at bounding box center [749, 254] width 129 height 22
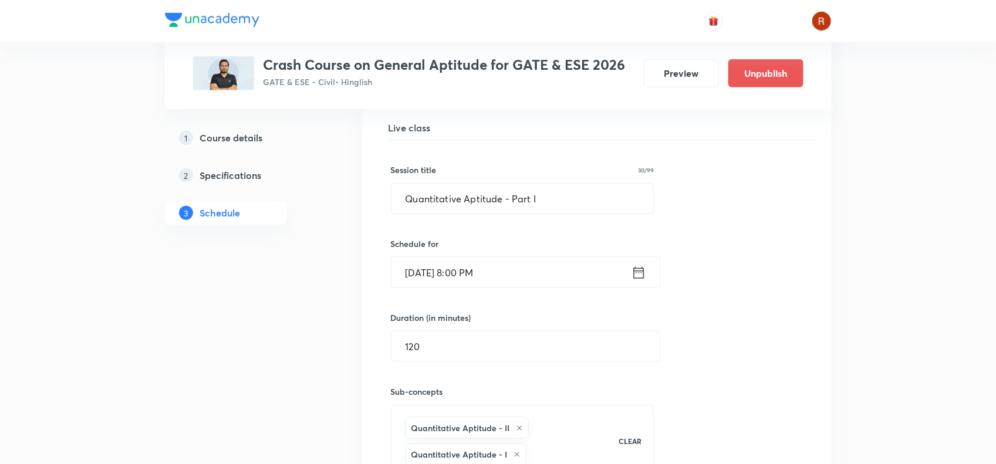
scroll to position [353, 0]
click at [424, 267] on input "Oct 6, 2025, 8:00 PM" at bounding box center [512, 272] width 240 height 30
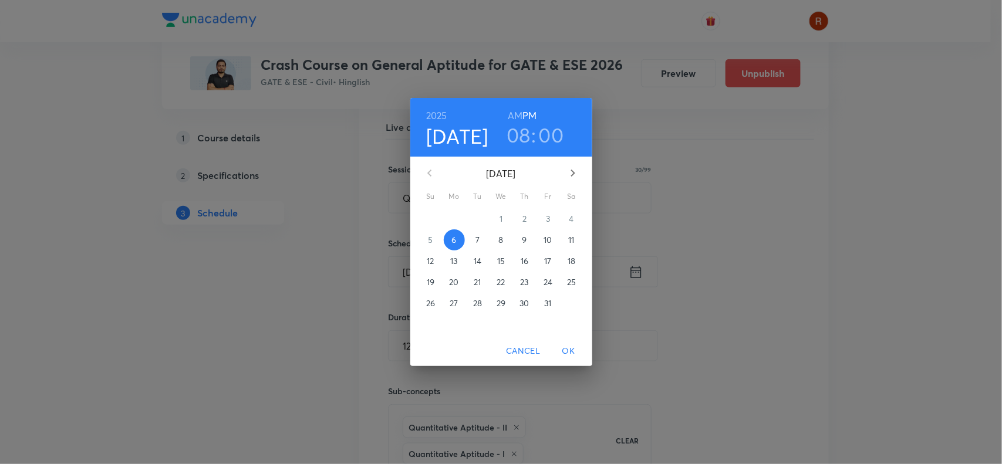
click at [480, 254] on button "14" at bounding box center [477, 261] width 21 height 21
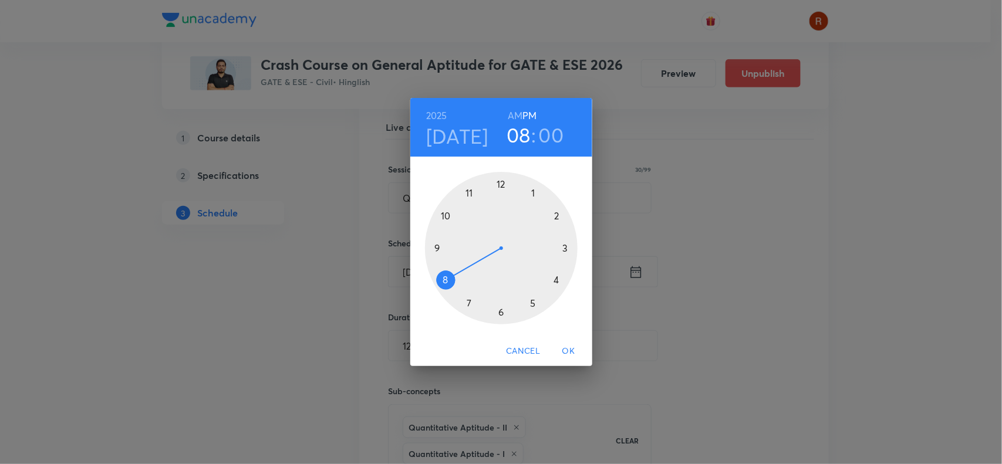
click at [562, 345] on span "OK" at bounding box center [569, 351] width 28 height 15
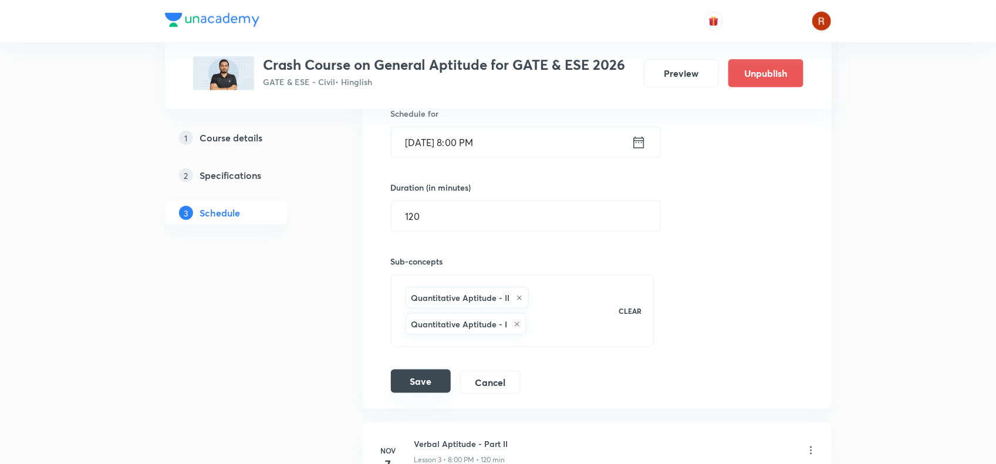
scroll to position [484, 0]
click at [412, 392] on button "Save" at bounding box center [421, 379] width 60 height 23
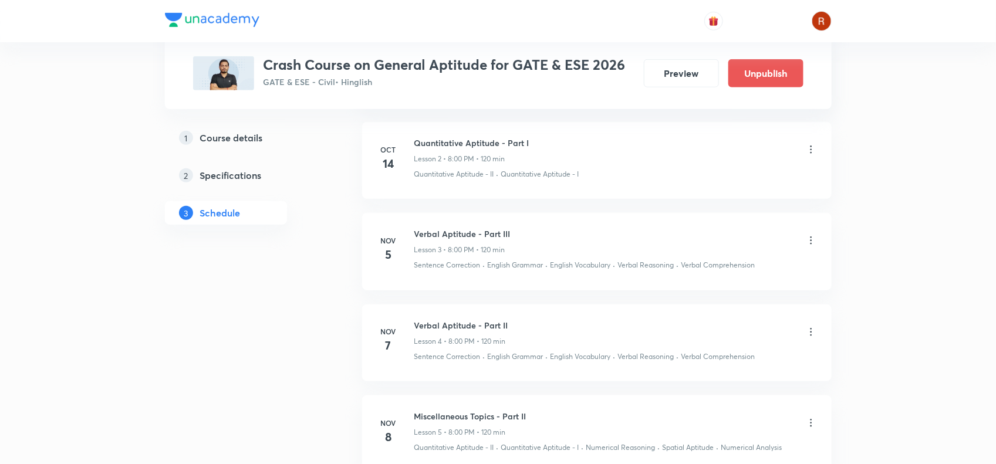
scroll to position [382, 0]
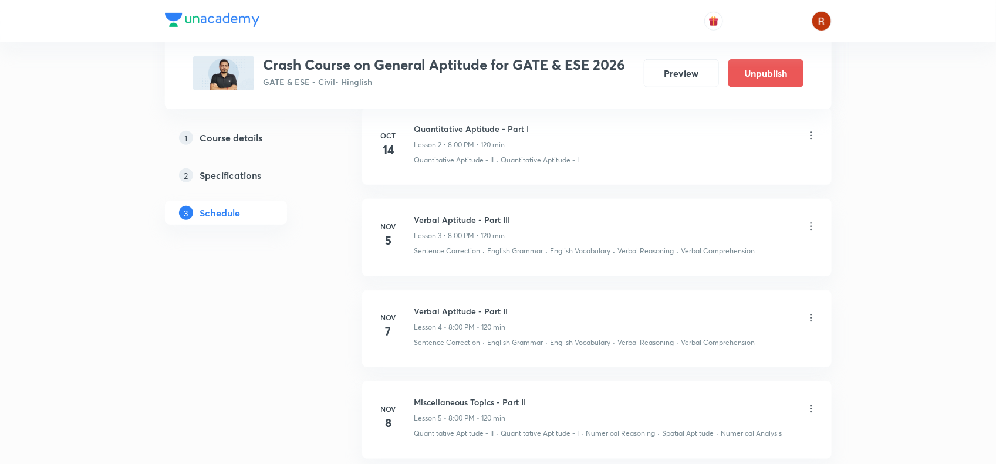
click at [812, 223] on icon at bounding box center [811, 227] width 12 height 12
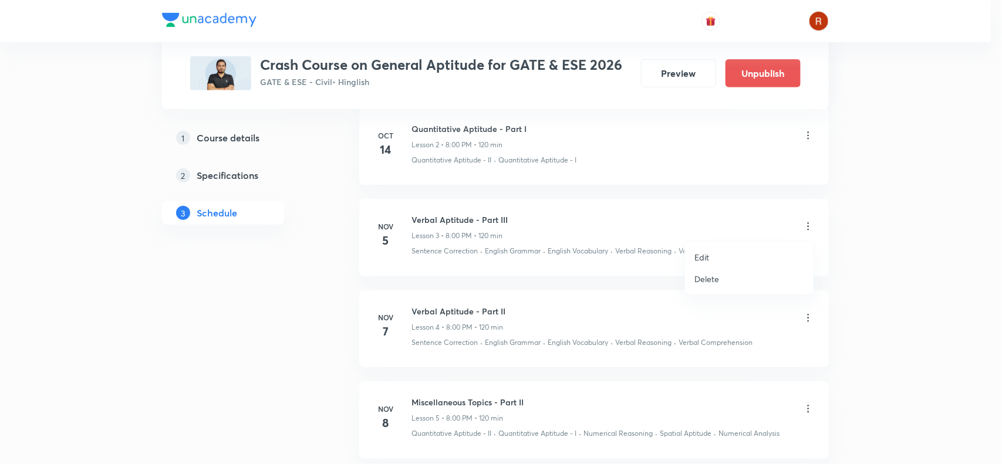
click at [744, 265] on li "Edit" at bounding box center [749, 258] width 129 height 22
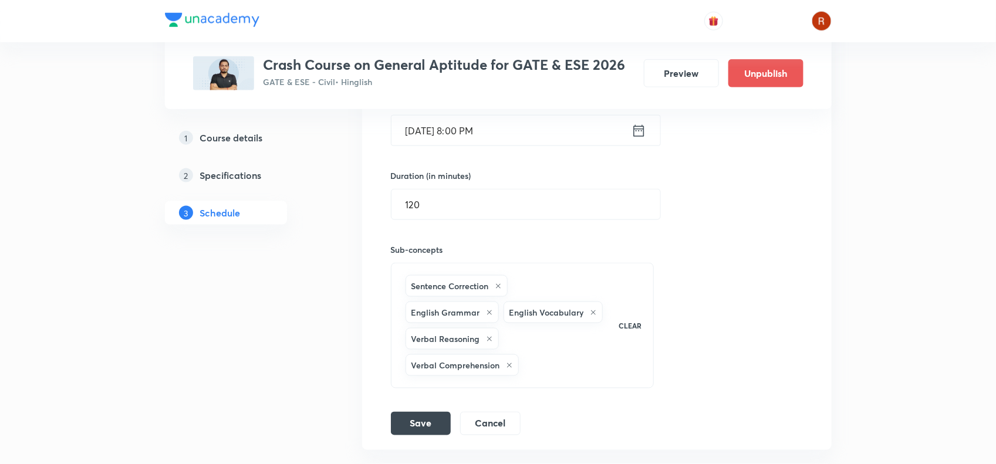
scroll to position [586, 0]
click at [514, 421] on button "Cancel" at bounding box center [490, 421] width 60 height 23
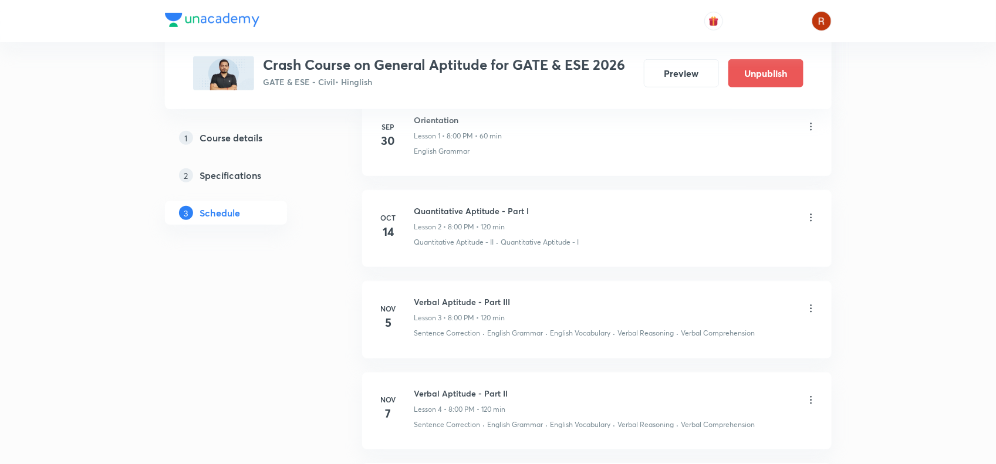
scroll to position [322, 0]
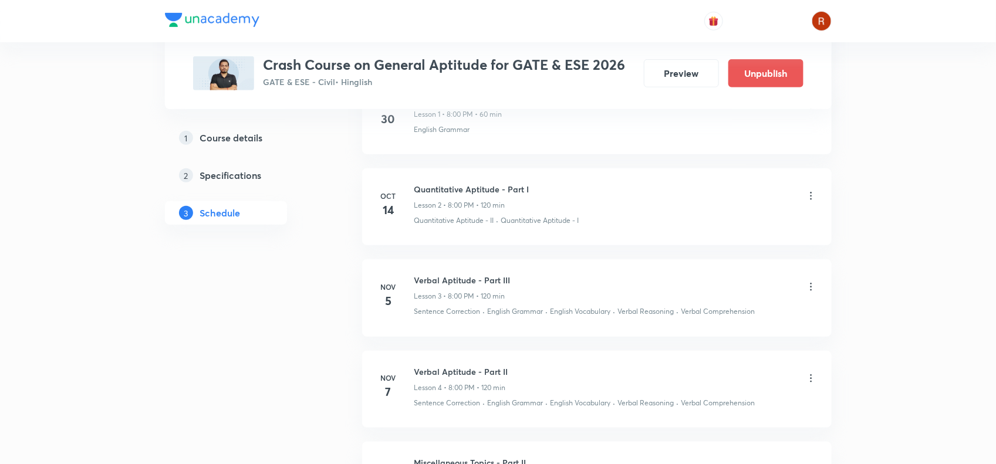
click at [810, 285] on icon at bounding box center [811, 287] width 12 height 12
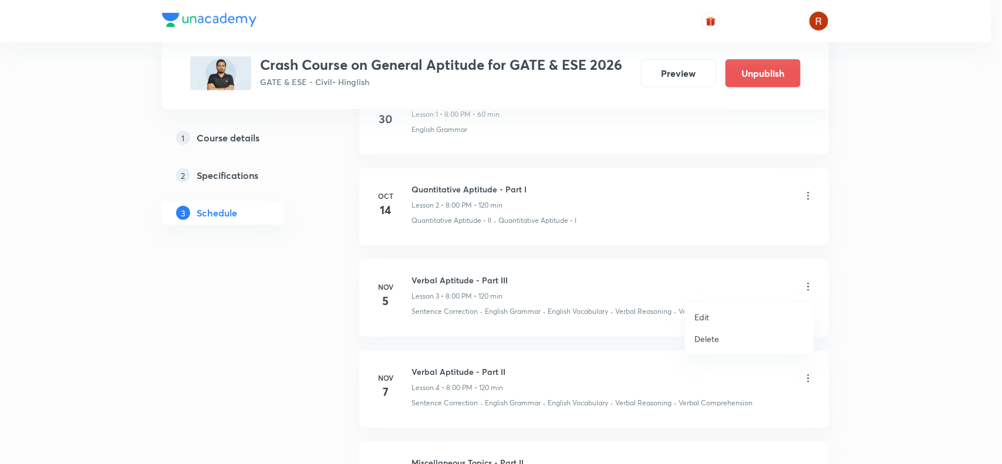
click at [737, 338] on li "Delete" at bounding box center [749, 339] width 129 height 22
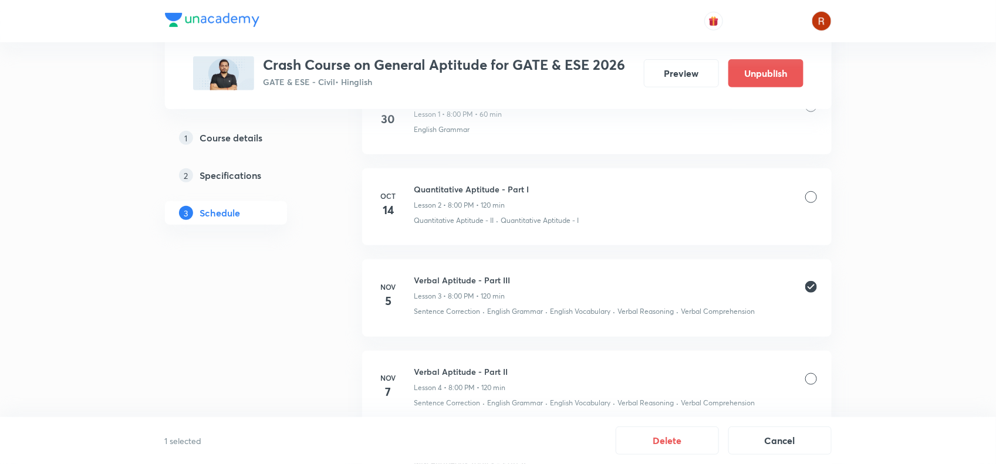
click at [805, 382] on div at bounding box center [811, 379] width 12 height 12
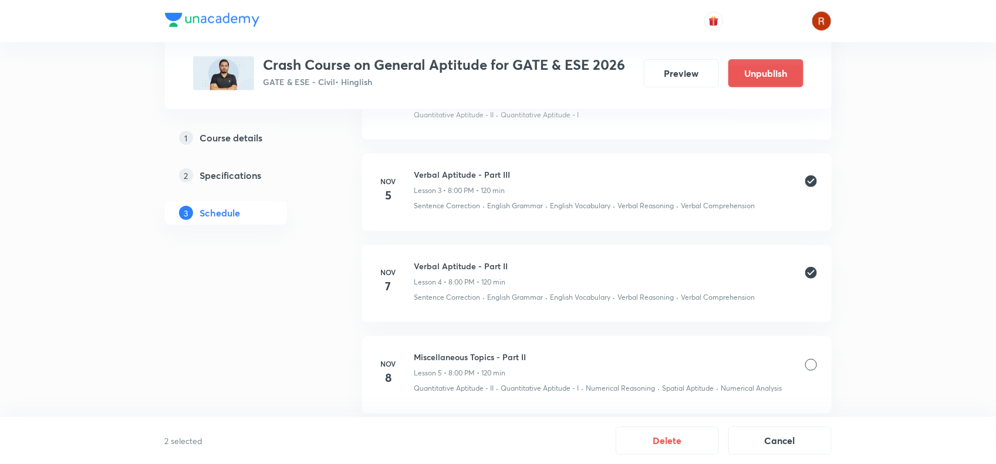
scroll to position [429, 0]
click at [806, 357] on div "Miscellaneous Topics - Part II Lesson 5 • 8:00 PM • 120 min" at bounding box center [615, 364] width 403 height 28
click at [811, 363] on div at bounding box center [811, 364] width 12 height 12
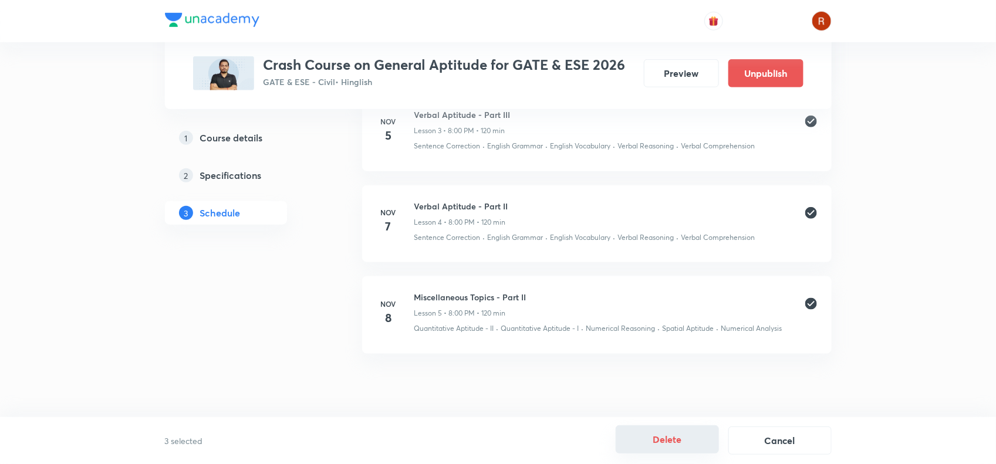
click at [667, 444] on button "Delete" at bounding box center [667, 440] width 103 height 28
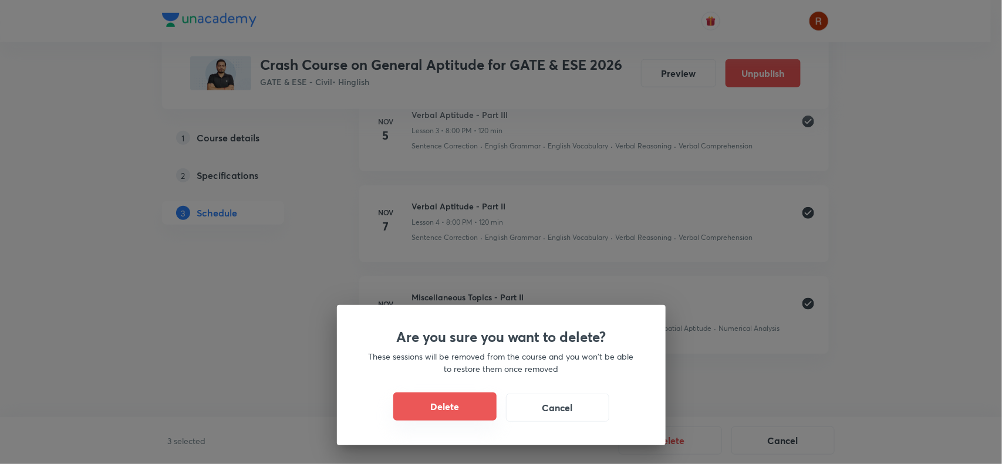
click at [451, 418] on button "Delete" at bounding box center [444, 407] width 103 height 28
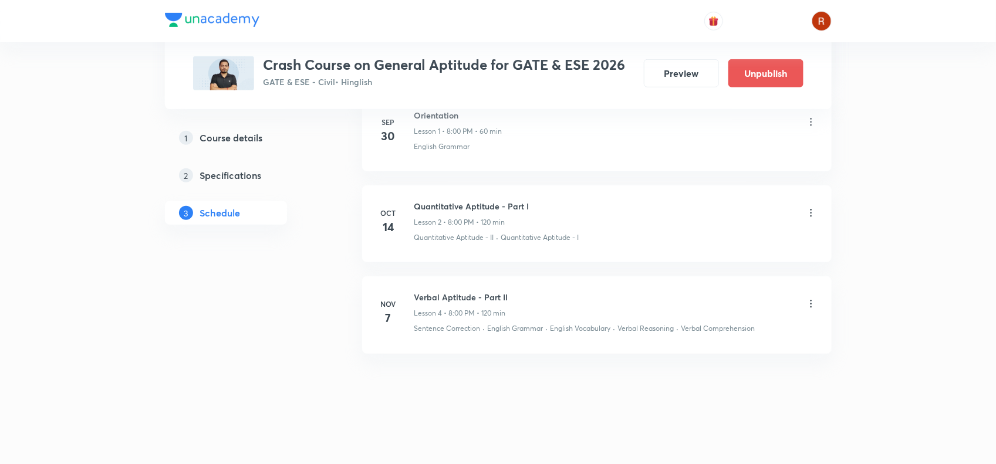
scroll to position [213, 0]
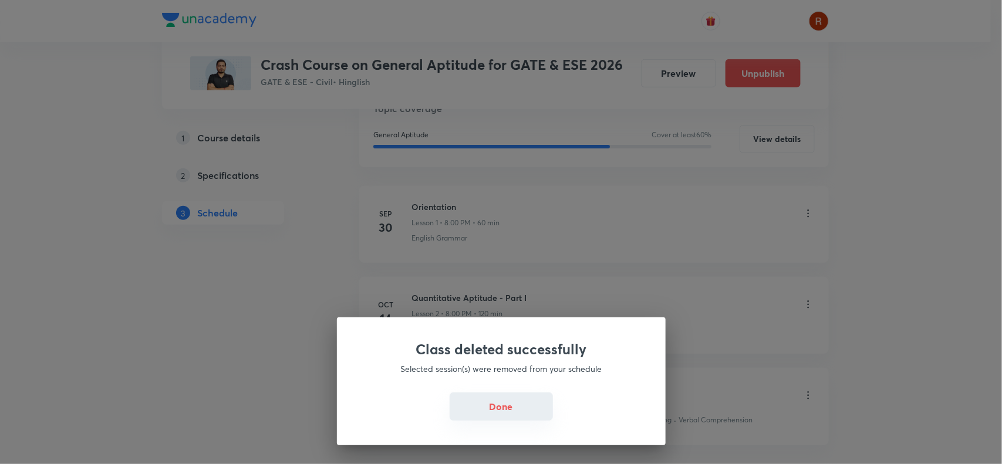
click at [494, 400] on button "Done" at bounding box center [501, 407] width 103 height 28
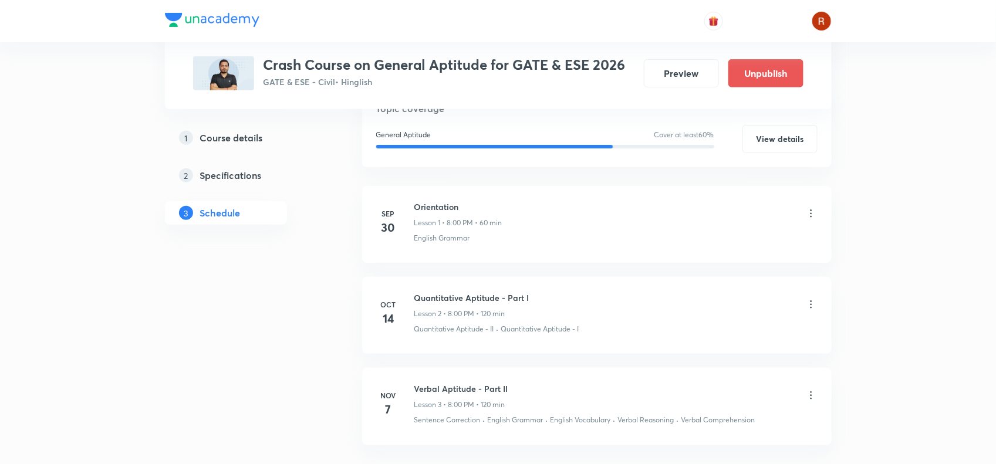
scroll to position [305, 0]
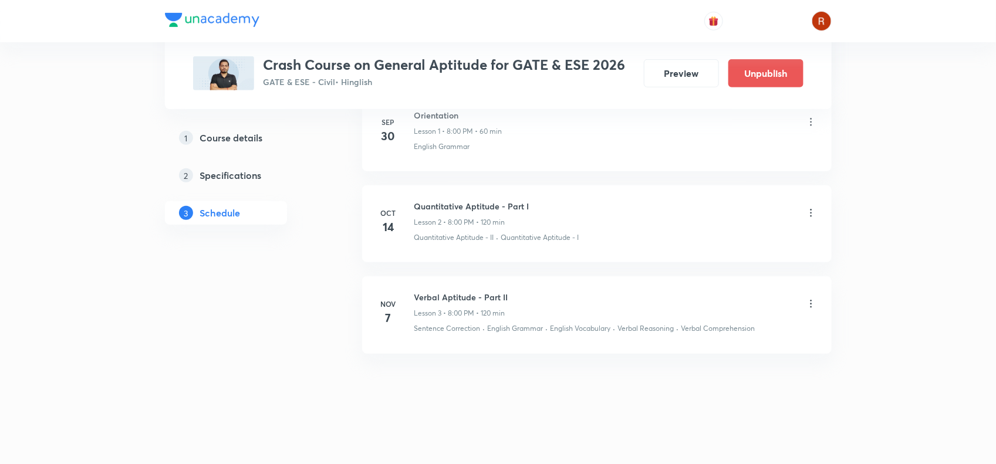
click at [813, 309] on icon at bounding box center [811, 304] width 12 height 12
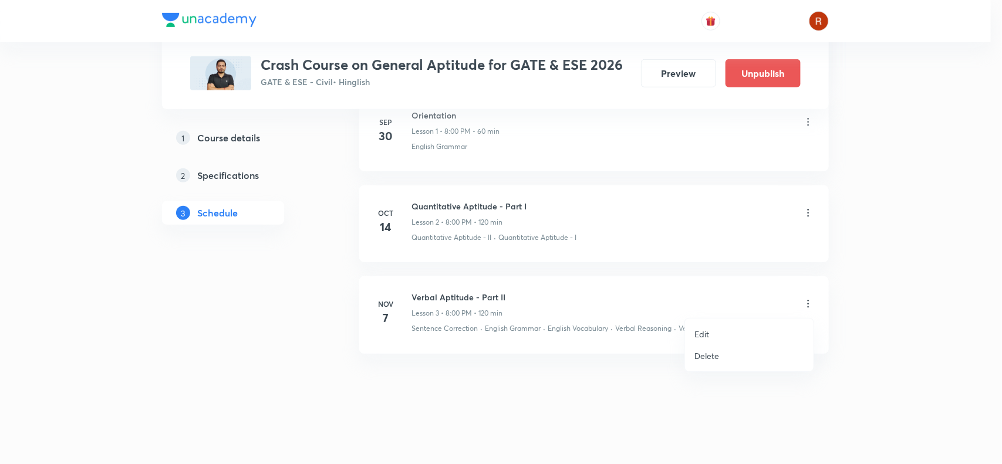
click at [709, 350] on p "Delete" at bounding box center [706, 356] width 25 height 12
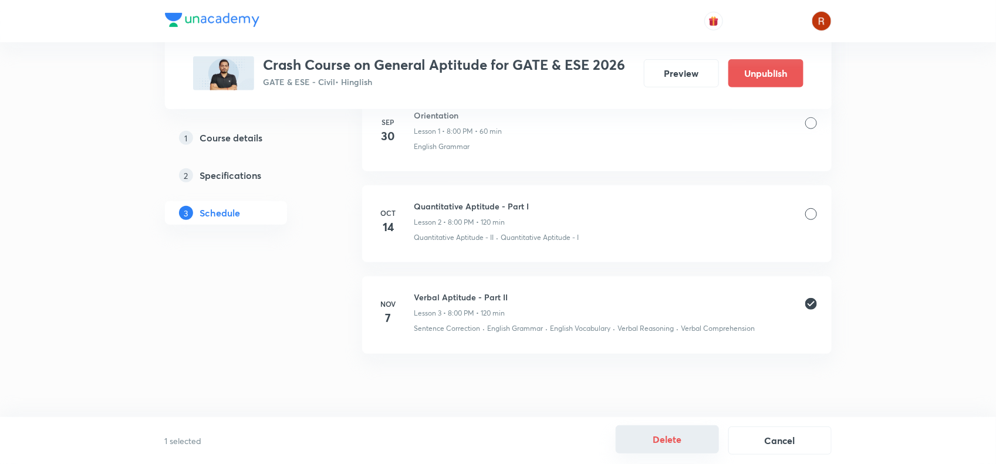
click at [662, 434] on button "Delete" at bounding box center [667, 440] width 103 height 28
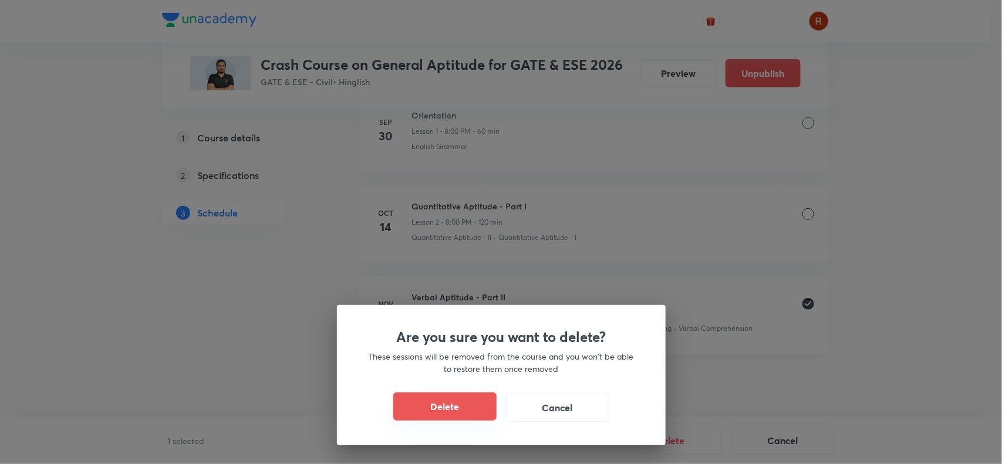
click at [456, 411] on button "Delete" at bounding box center [444, 407] width 103 height 28
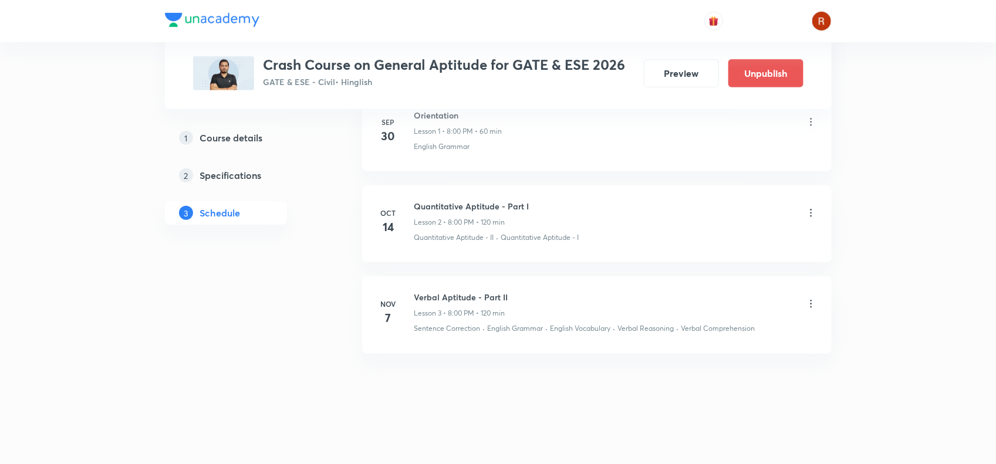
scroll to position [213, 0]
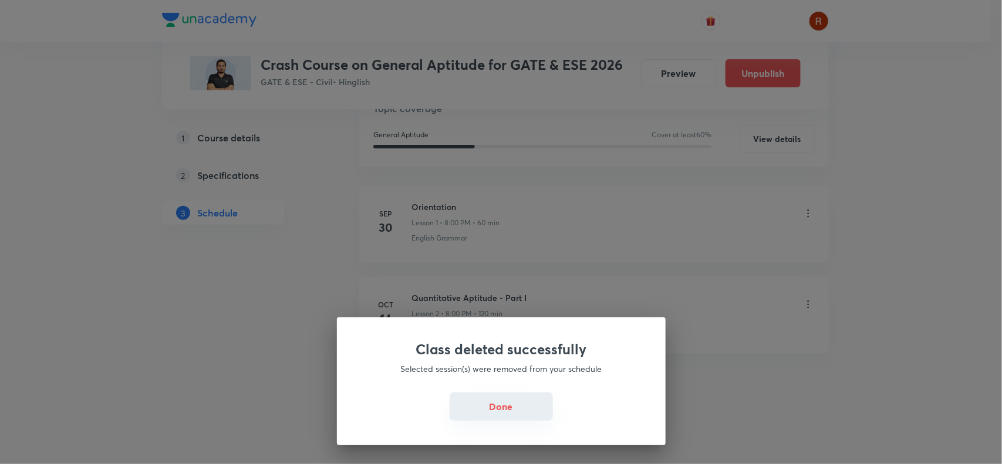
click at [511, 414] on button "Done" at bounding box center [501, 407] width 103 height 28
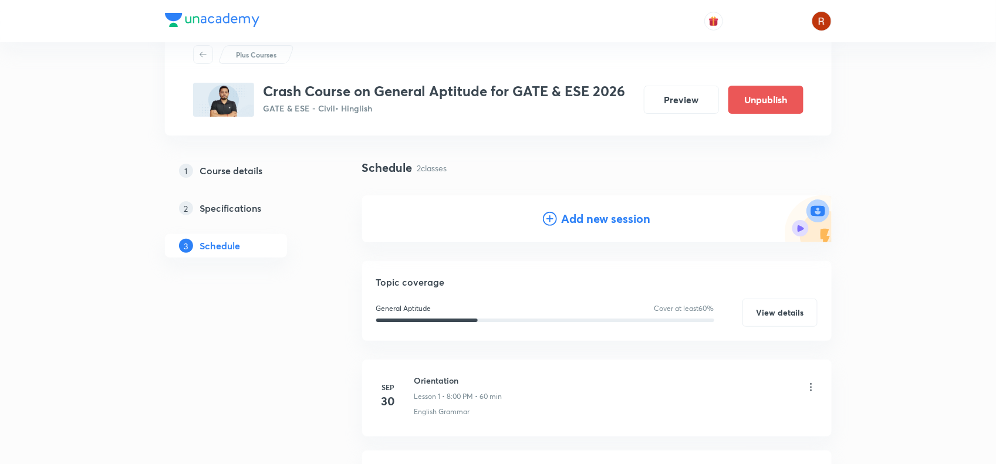
scroll to position [0, 0]
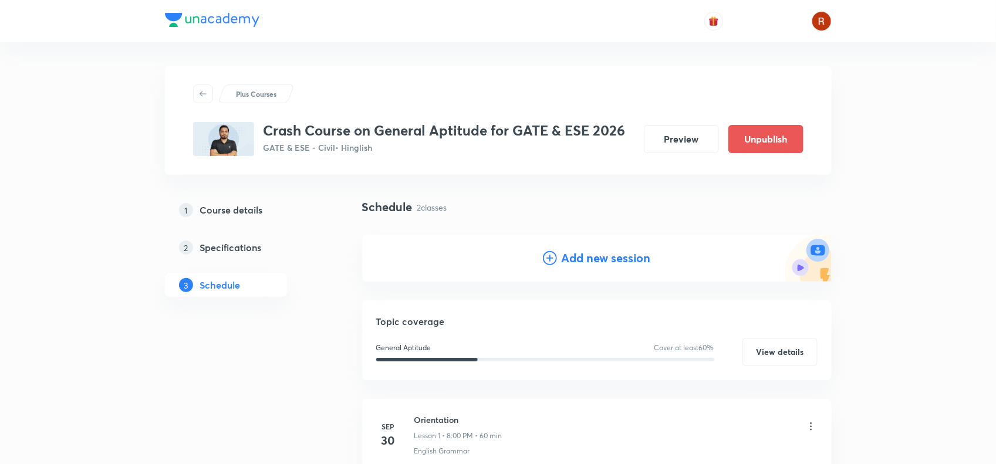
click at [585, 252] on h4 "Add new session" at bounding box center [606, 258] width 89 height 18
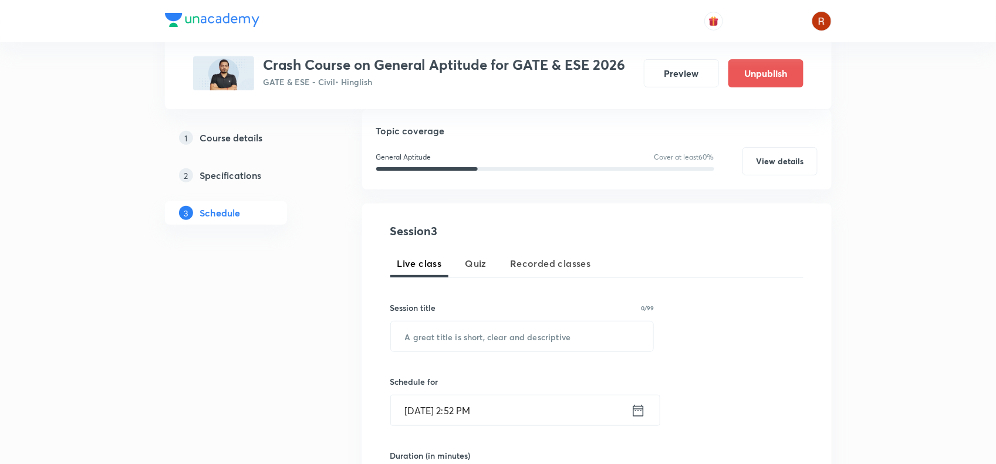
scroll to position [250, 0]
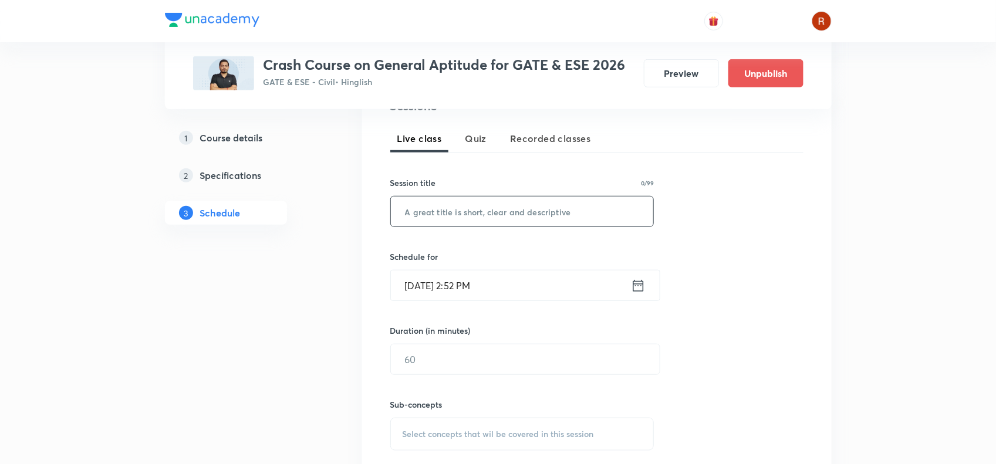
click at [445, 221] on input "text" at bounding box center [522, 212] width 263 height 30
paste input "Quantitative Aptitude - Part II"
type input "Quantitative Aptitude - Part II"
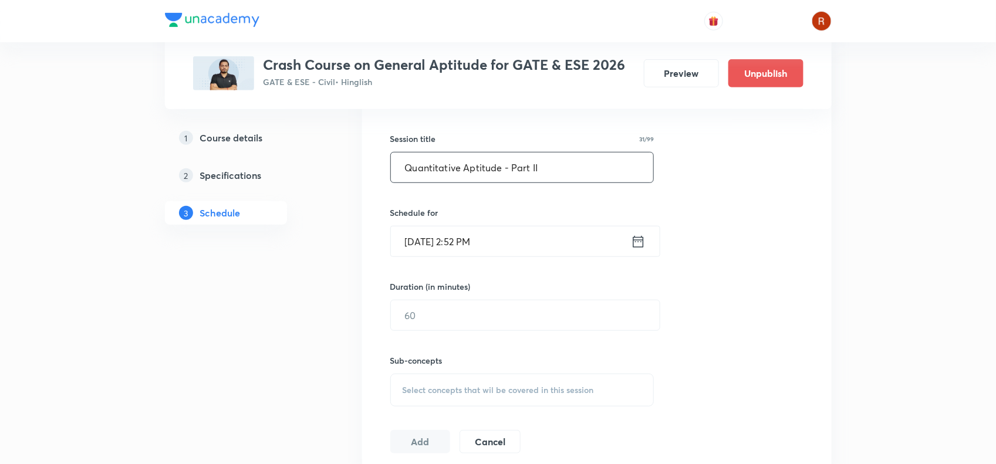
scroll to position [294, 0]
click at [427, 241] on input "Oct 6, 2025, 2:52 PM" at bounding box center [511, 242] width 240 height 30
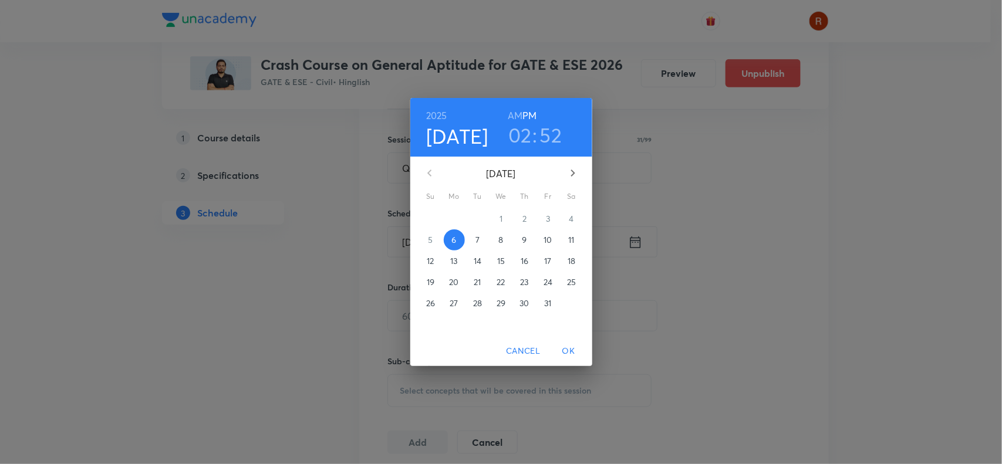
click at [569, 174] on icon "button" at bounding box center [573, 173] width 14 height 14
click at [429, 173] on icon "button" at bounding box center [430, 173] width 14 height 14
click at [500, 259] on p "15" at bounding box center [501, 261] width 8 height 12
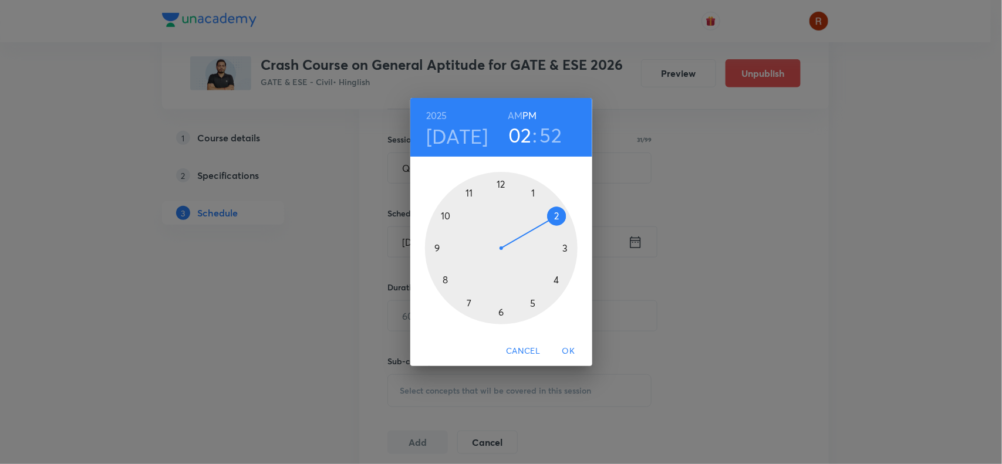
click at [444, 281] on div at bounding box center [501, 248] width 153 height 153
click at [501, 180] on div at bounding box center [501, 248] width 153 height 153
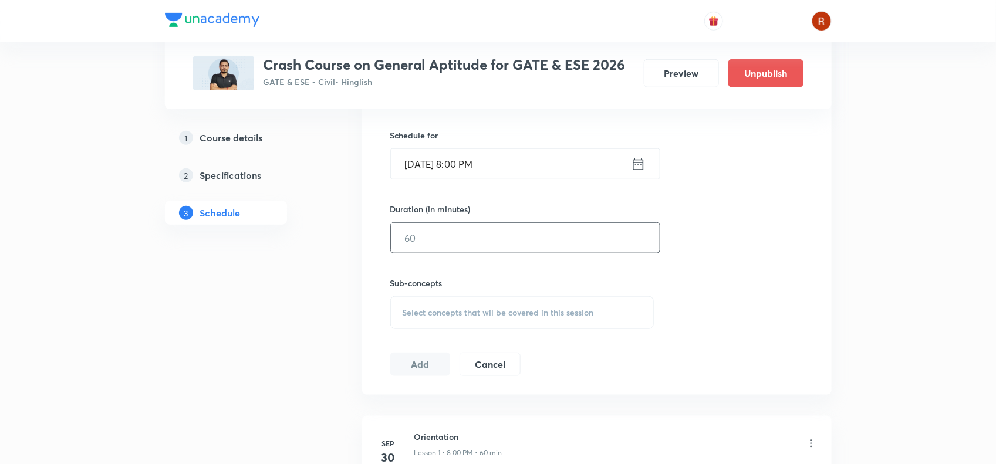
scroll to position [366, 0]
click at [420, 244] on input "text" at bounding box center [525, 244] width 269 height 30
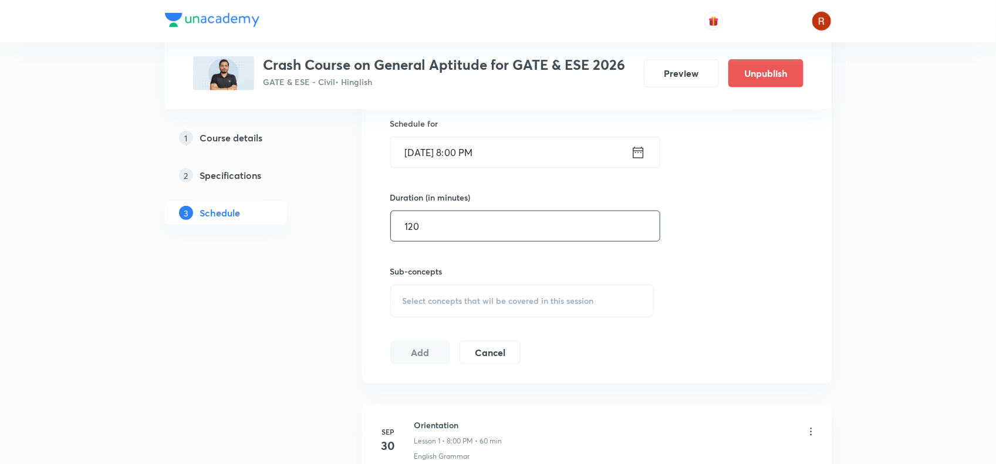
type input "120"
click at [431, 305] on span "Select concepts that wil be covered in this session" at bounding box center [498, 300] width 191 height 9
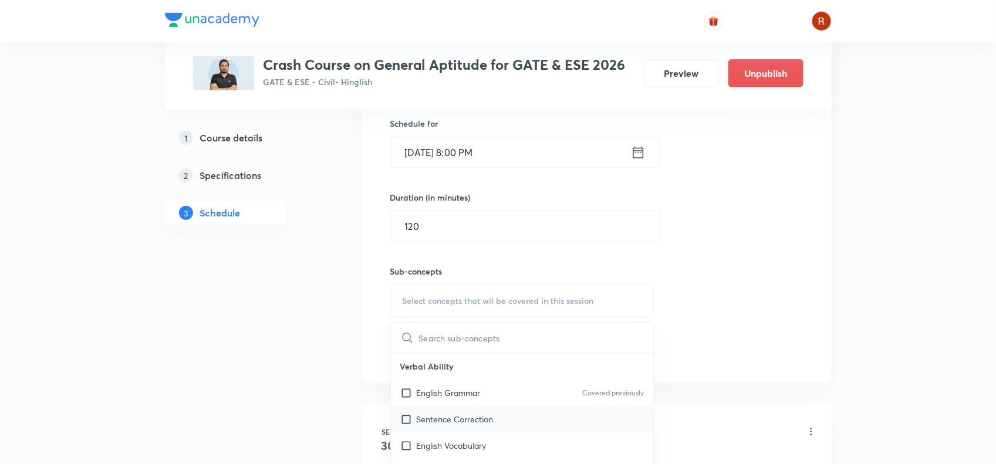
click at [446, 414] on p "Sentence Correction" at bounding box center [455, 419] width 77 height 12
checkbox input "true"
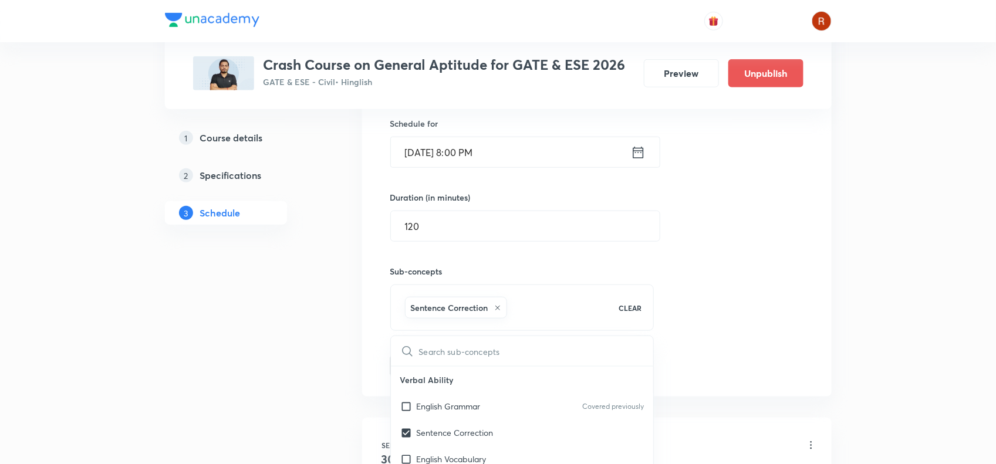
click at [301, 382] on div "1 Course details 2 Specifications 3 Schedule" at bounding box center [245, 245] width 160 height 860
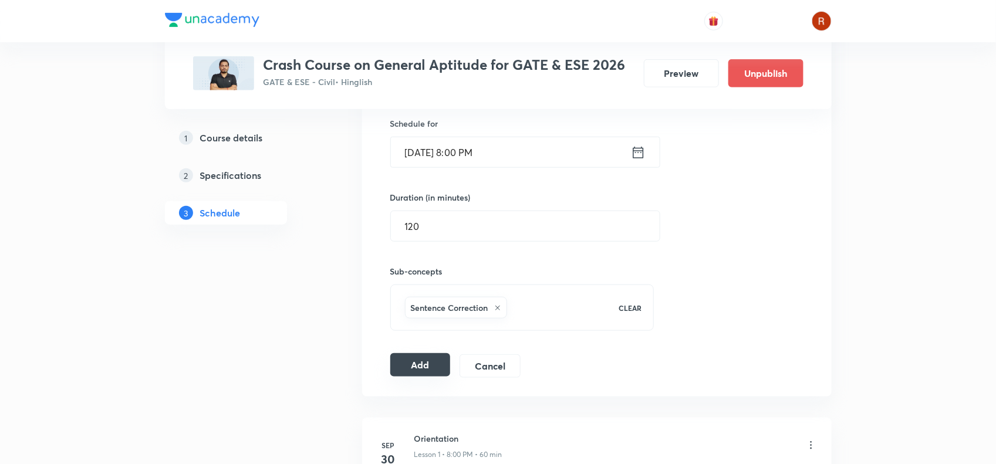
click at [413, 374] on button "Add" at bounding box center [420, 364] width 60 height 23
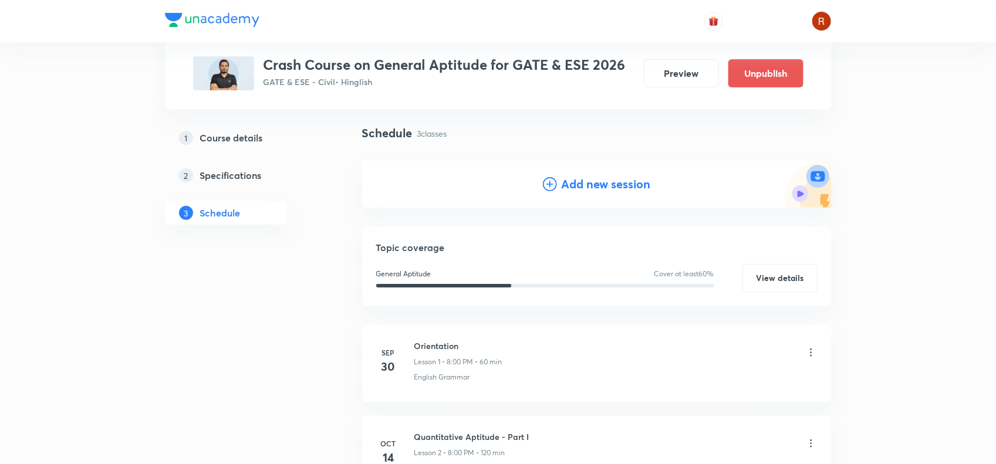
scroll to position [73, 0]
click at [605, 188] on h4 "Add new session" at bounding box center [606, 185] width 89 height 18
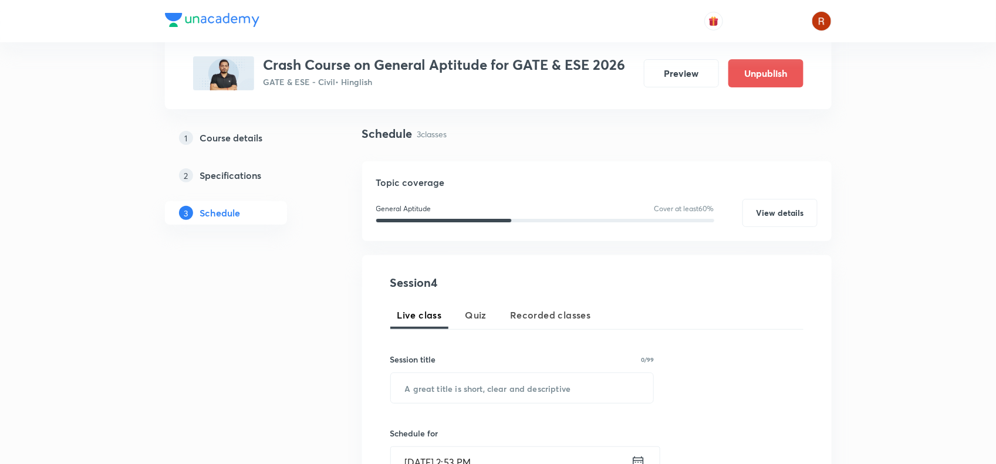
scroll to position [141, 0]
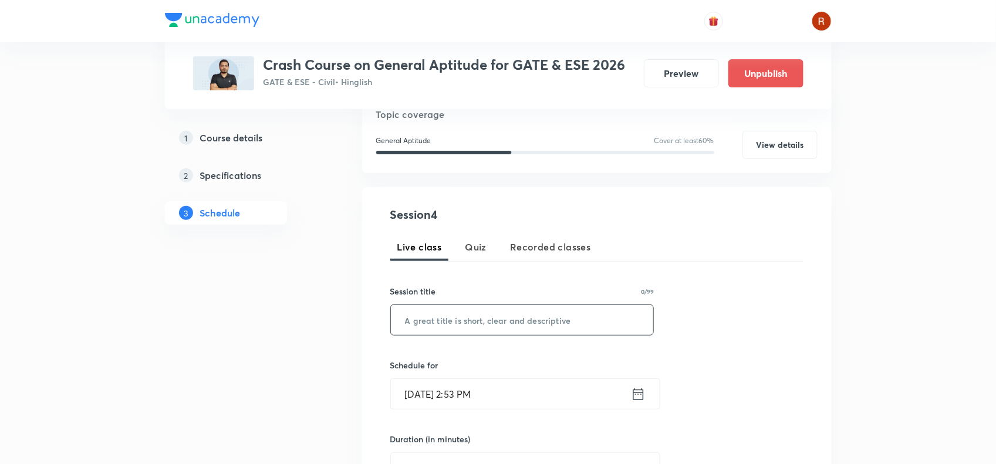
click at [420, 321] on input "text" at bounding box center [522, 320] width 263 height 30
paste input "Quantitative Aptitude - Part III"
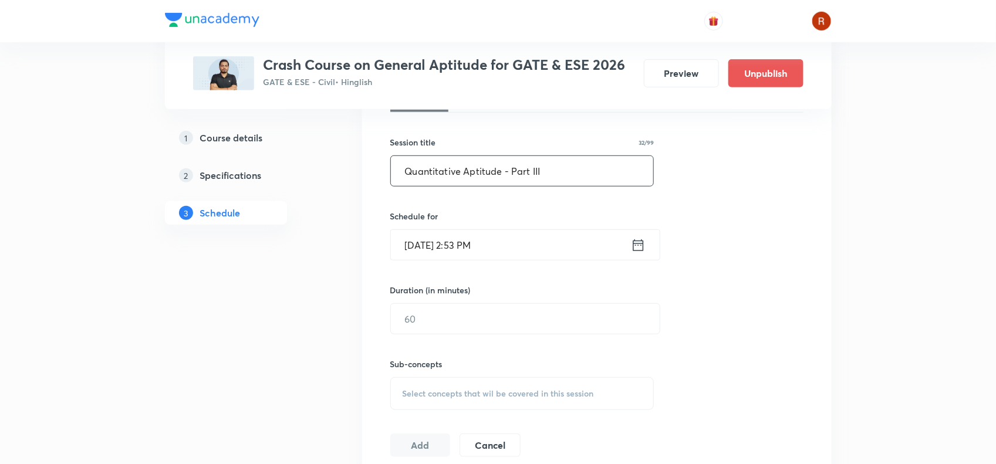
scroll to position [291, 0]
type input "Quantitative Aptitude - Part III"
click at [432, 239] on input "Oct 6, 2025, 2:53 PM" at bounding box center [511, 245] width 240 height 30
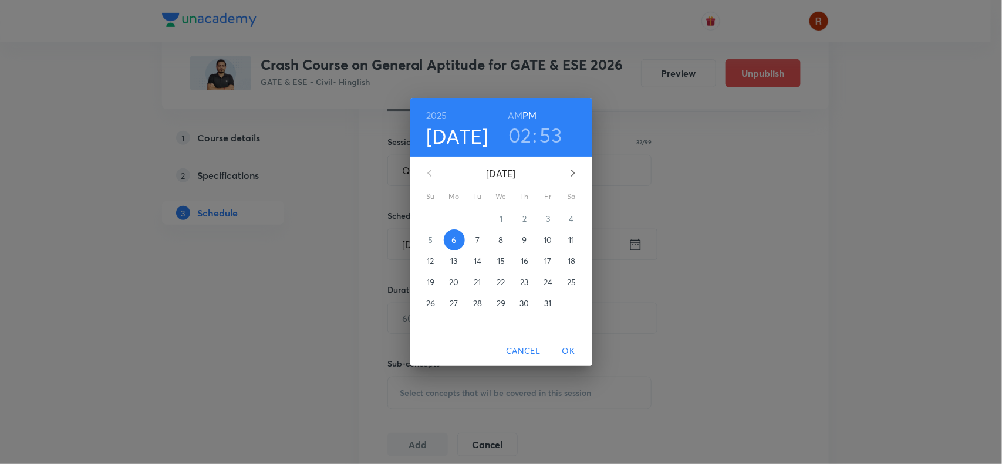
click at [521, 261] on p "16" at bounding box center [525, 261] width 8 height 12
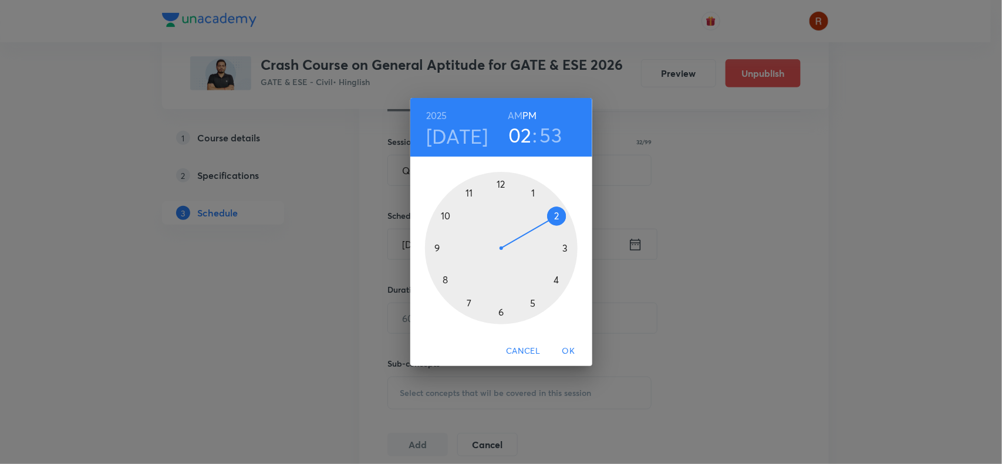
click at [448, 282] on div at bounding box center [501, 248] width 153 height 153
click at [500, 183] on div at bounding box center [501, 248] width 153 height 153
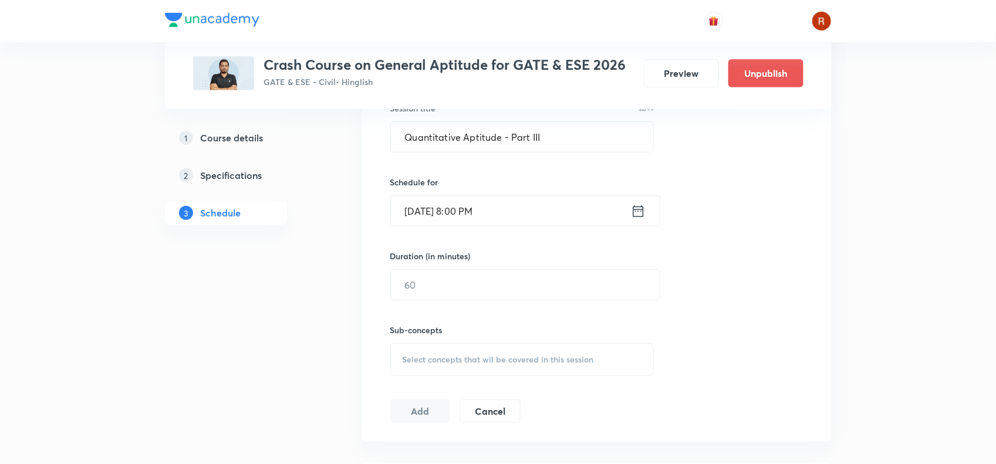
scroll to position [326, 0]
click at [417, 291] on input "text" at bounding box center [525, 284] width 269 height 30
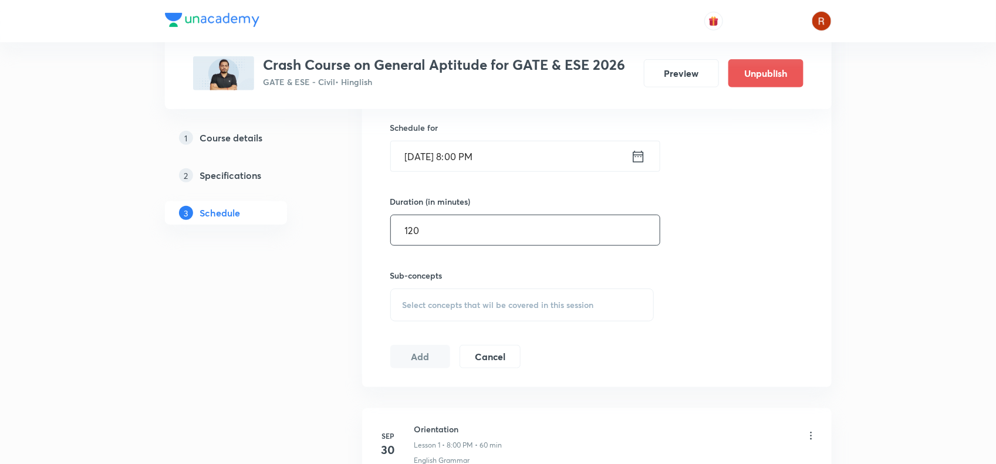
type input "120"
click at [427, 297] on div "Select concepts that wil be covered in this session" at bounding box center [522, 305] width 264 height 33
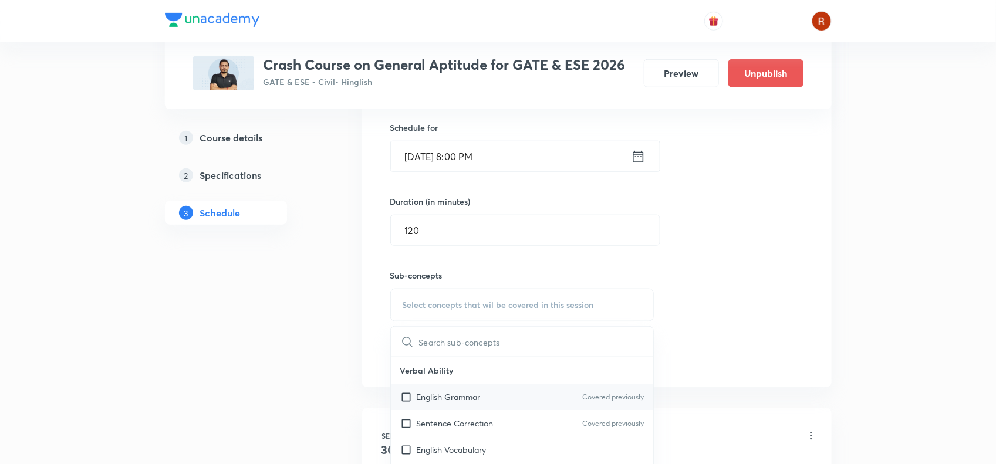
click at [441, 402] on p "English Grammar" at bounding box center [449, 397] width 64 height 12
checkbox input "true"
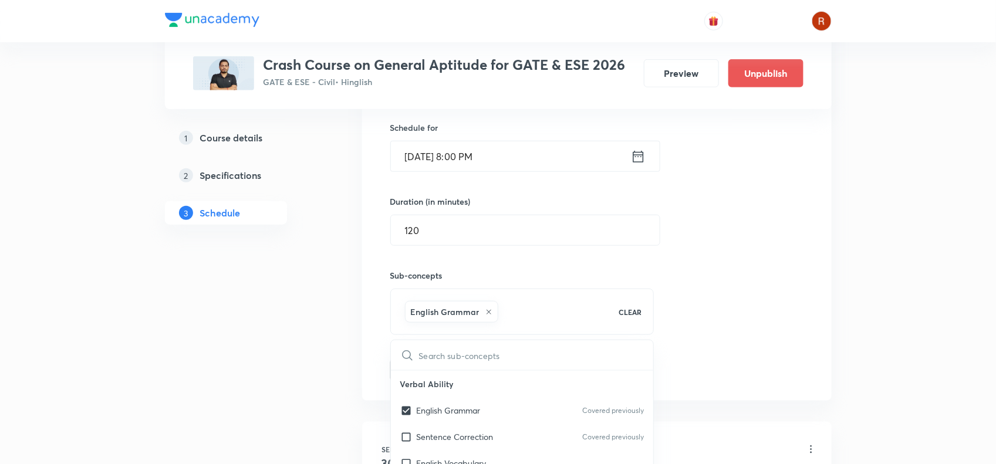
click at [289, 373] on div "1 Course details 2 Specifications 3 Schedule" at bounding box center [245, 294] width 160 height 951
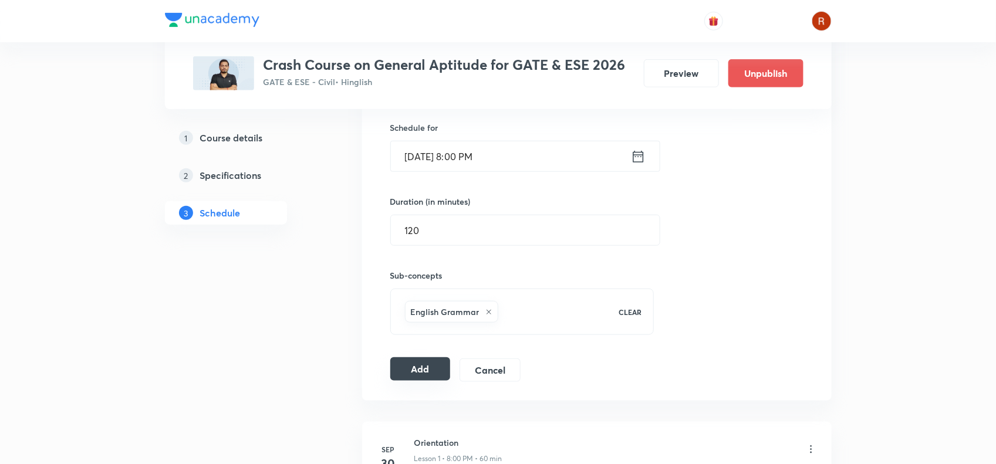
click at [395, 360] on button "Add" at bounding box center [420, 369] width 60 height 23
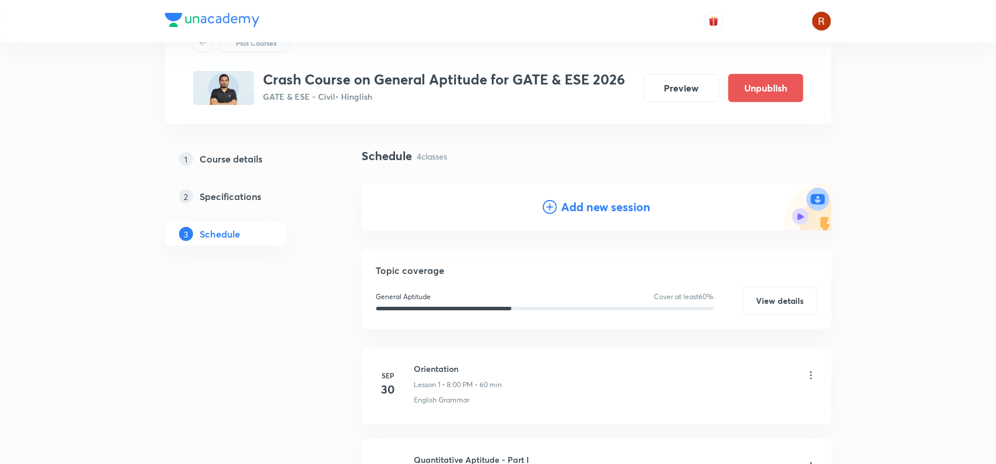
scroll to position [0, 0]
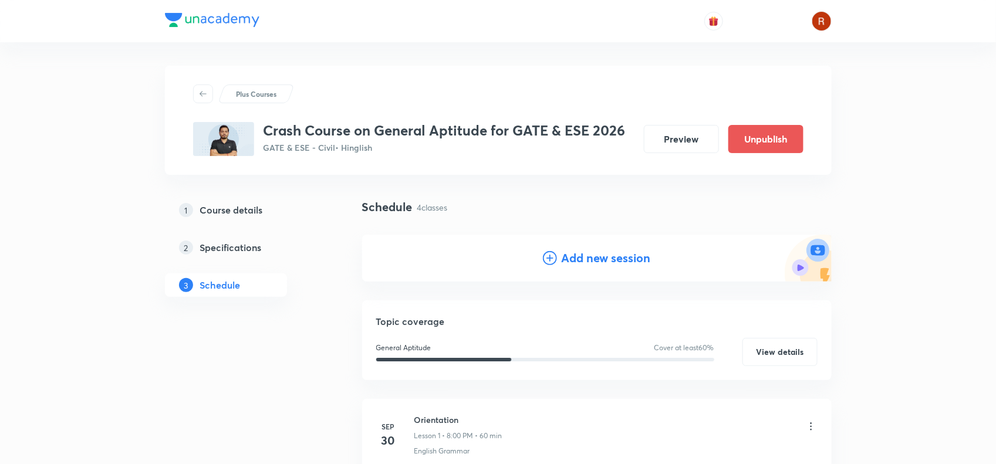
click at [591, 264] on h4 "Add new session" at bounding box center [606, 258] width 89 height 18
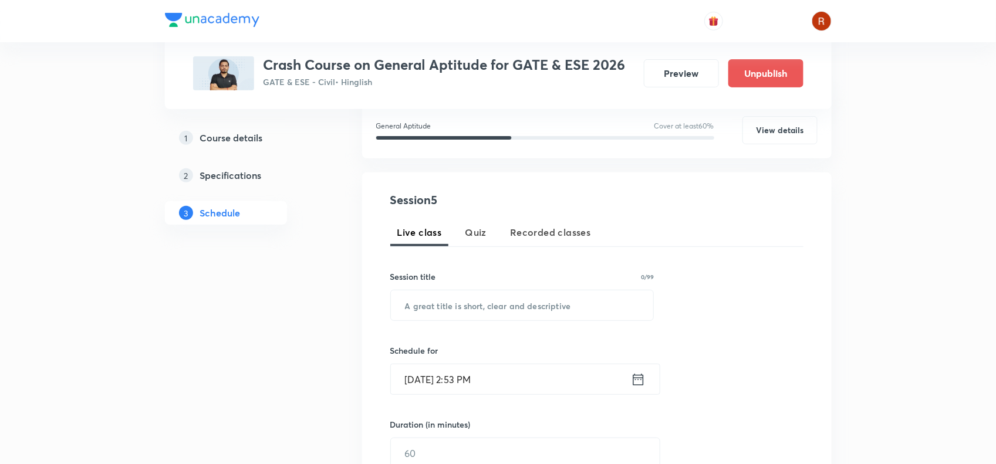
scroll to position [157, 0]
click at [455, 313] on input "text" at bounding box center [522, 305] width 263 height 30
paste input "Quantitative Aptitude - Part IV"
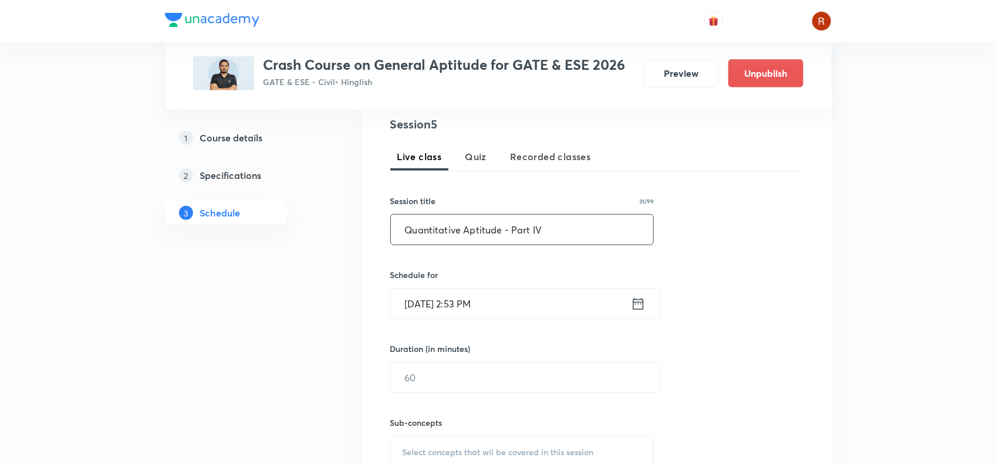
scroll to position [232, 0]
type input "Quantitative Aptitude - Part IV"
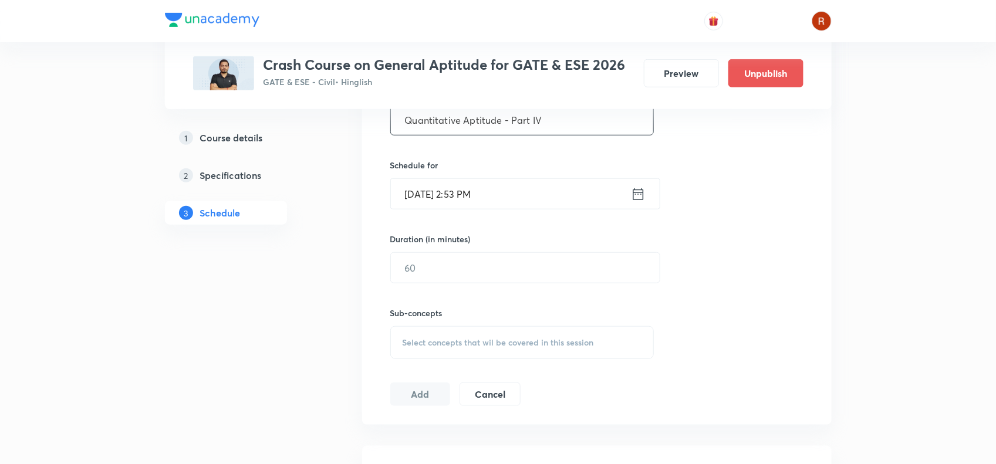
scroll to position [245, 0]
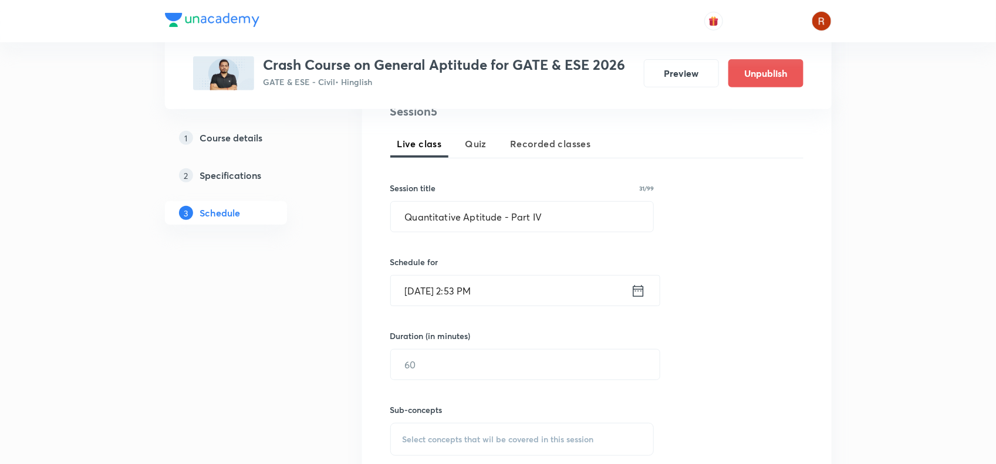
click at [427, 292] on input "Oct 6, 2025, 2:53 PM" at bounding box center [511, 291] width 240 height 30
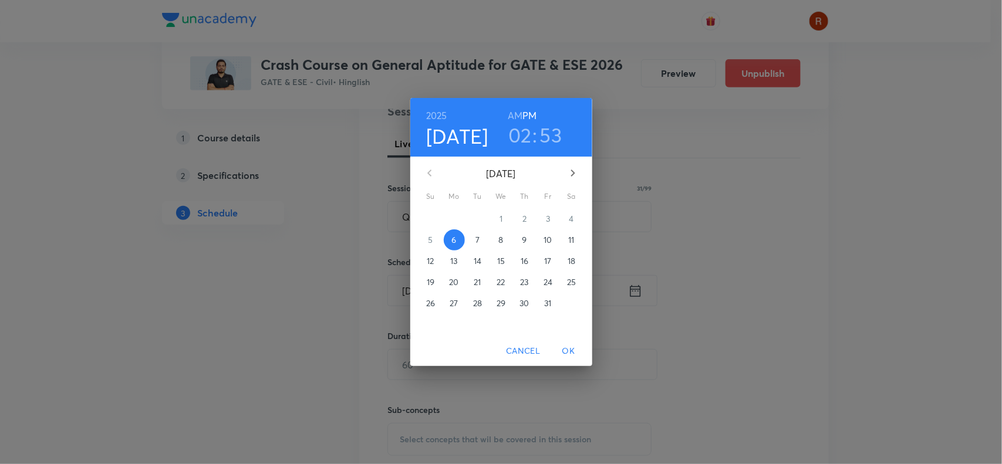
click at [549, 257] on p "17" at bounding box center [547, 261] width 7 height 12
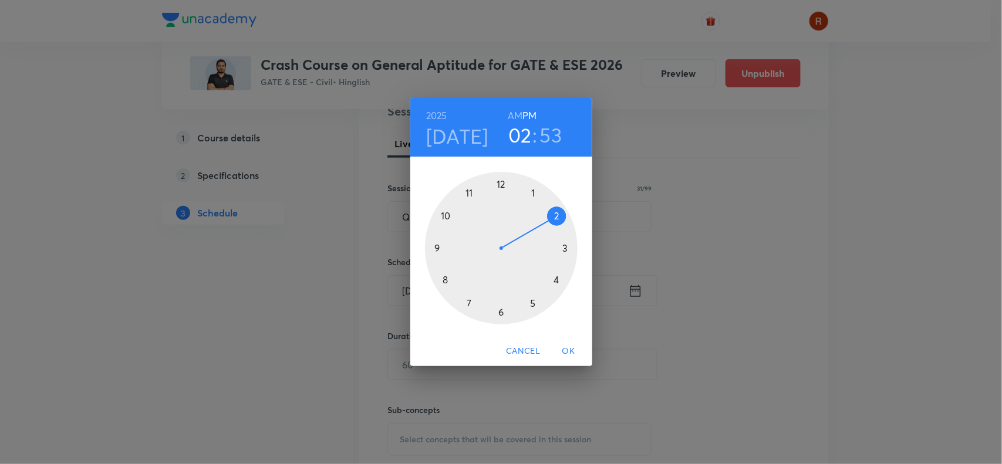
click at [447, 282] on div at bounding box center [501, 248] width 153 height 153
click at [502, 183] on div at bounding box center [501, 248] width 153 height 153
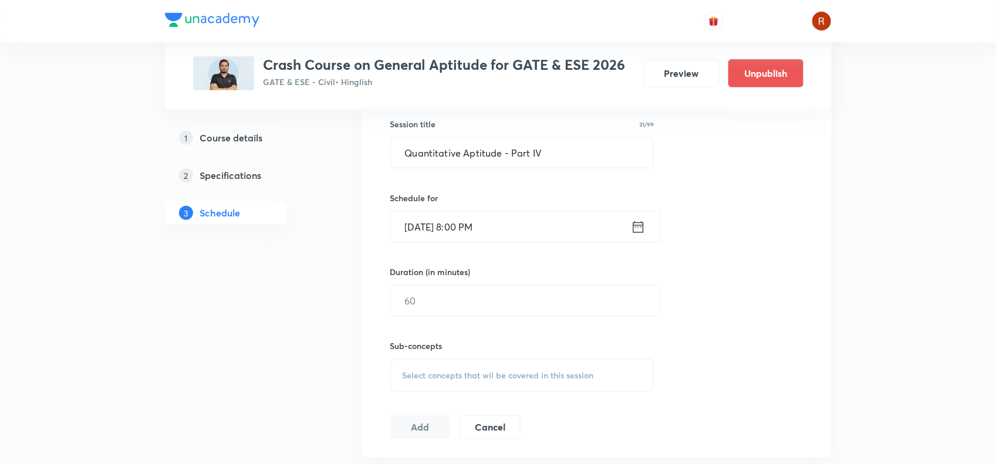
scroll to position [315, 0]
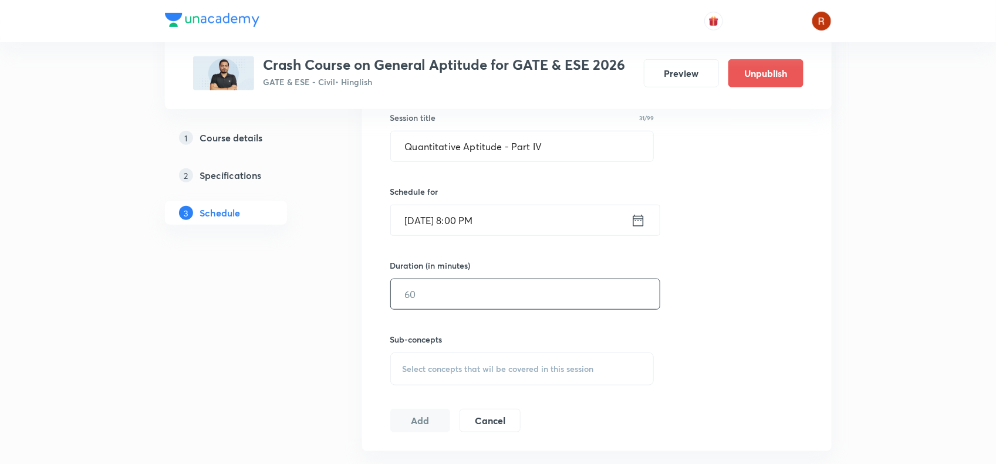
click at [436, 286] on input "text" at bounding box center [525, 294] width 269 height 30
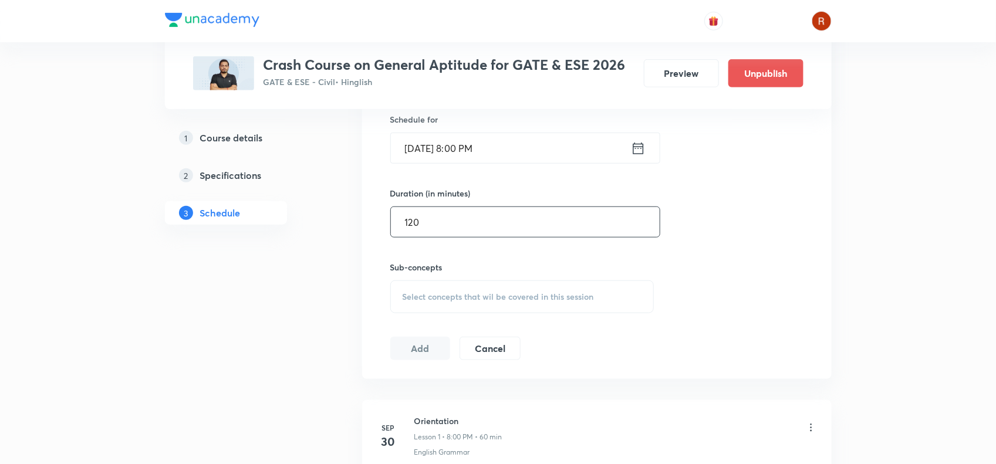
type input "120"
click at [423, 302] on span "Select concepts that wil be covered in this session" at bounding box center [498, 296] width 191 height 9
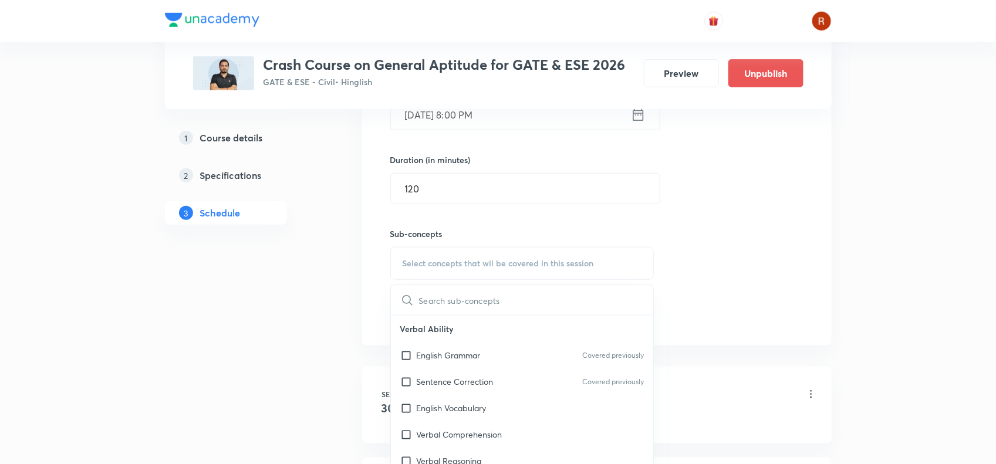
scroll to position [426, 0]
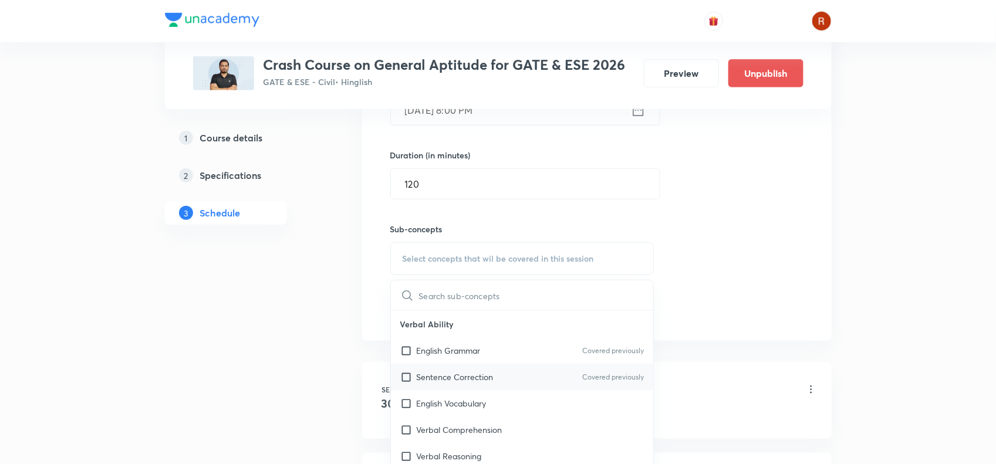
click at [429, 374] on p "Sentence Correction" at bounding box center [455, 377] width 77 height 12
checkbox input "true"
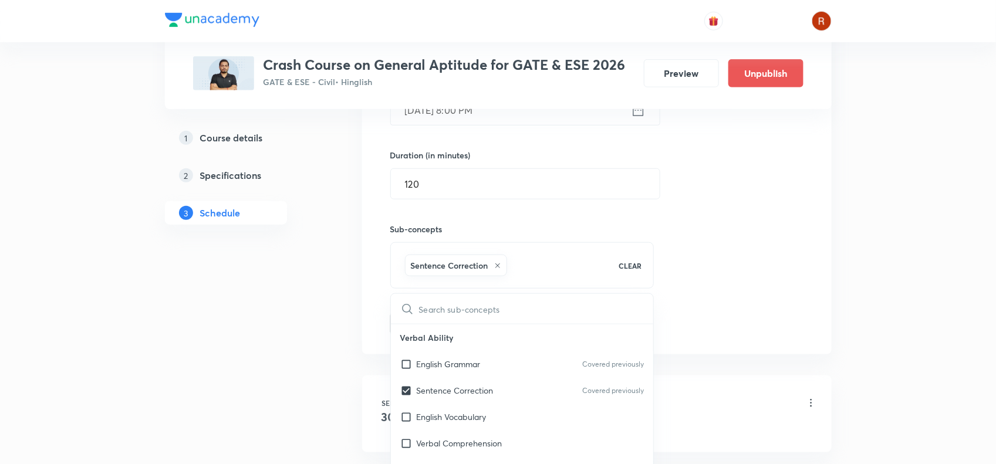
click at [329, 326] on div "Plus Courses Crash Course on General Aptitude for GATE & ESE 2026 GATE & ESE - …" at bounding box center [498, 227] width 667 height 1175
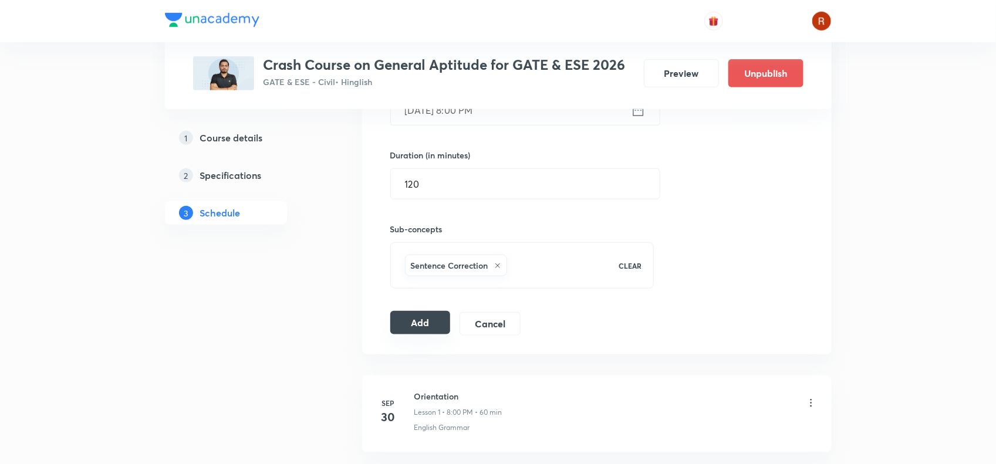
click at [411, 320] on button "Add" at bounding box center [420, 322] width 60 height 23
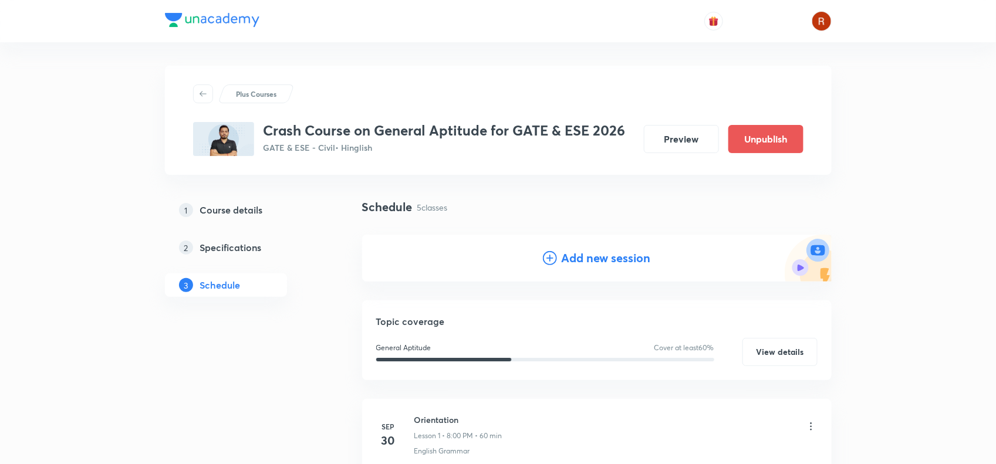
scroll to position [1, 0]
click at [590, 257] on h4 "Add new session" at bounding box center [606, 258] width 89 height 18
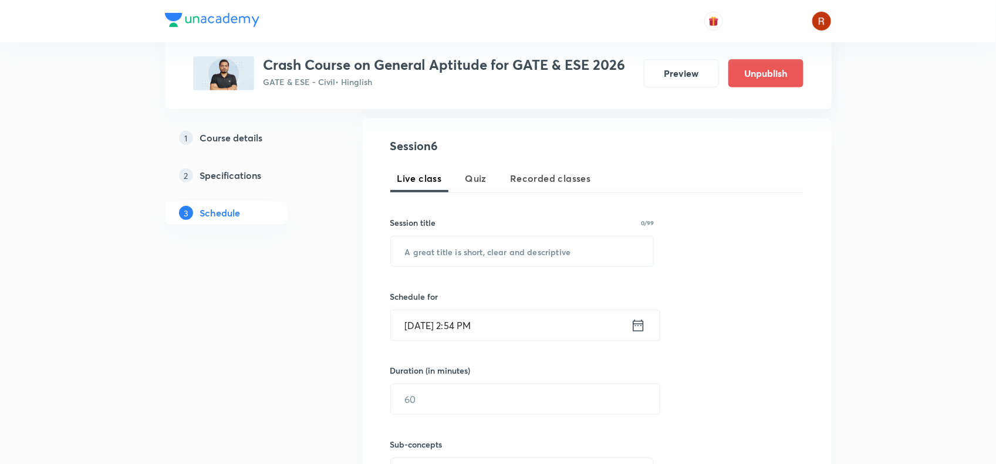
scroll to position [228, 0]
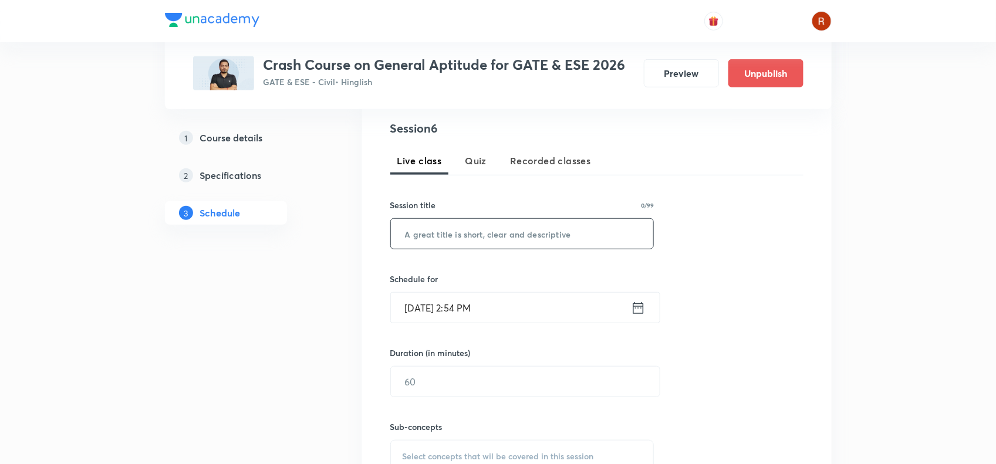
click at [423, 232] on input "text" at bounding box center [522, 234] width 263 height 30
paste input "Quantitative Aptitude - Part V"
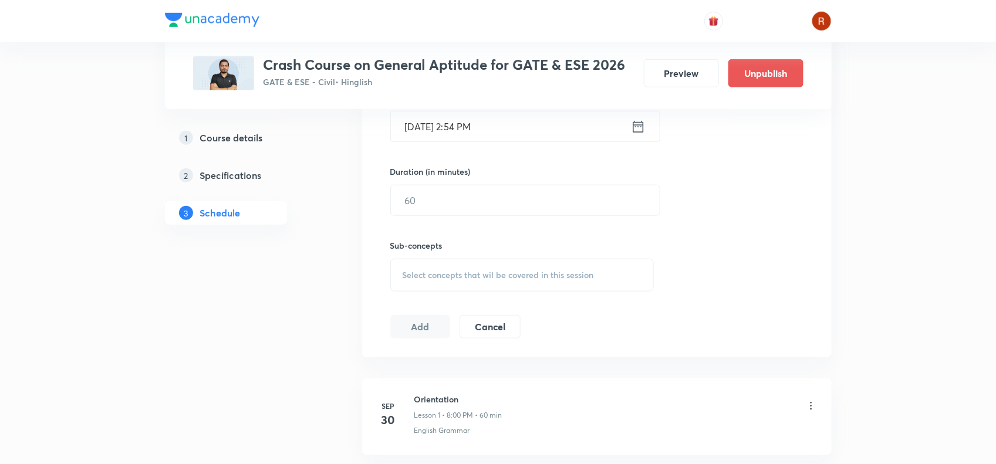
scroll to position [410, 0]
type input "Quantitative Aptitude - Part V"
click at [429, 121] on input "Oct 6, 2025, 2:54 PM" at bounding box center [511, 126] width 240 height 30
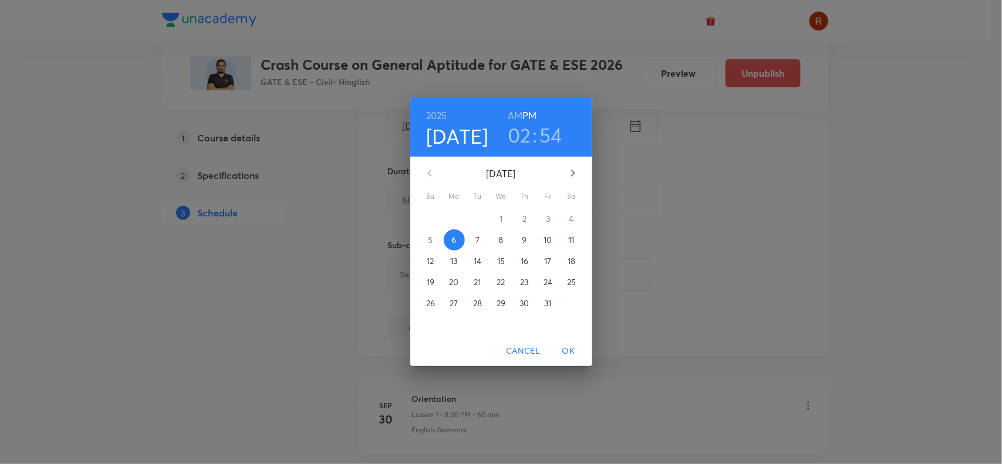
click at [453, 285] on p "20" at bounding box center [453, 282] width 9 height 12
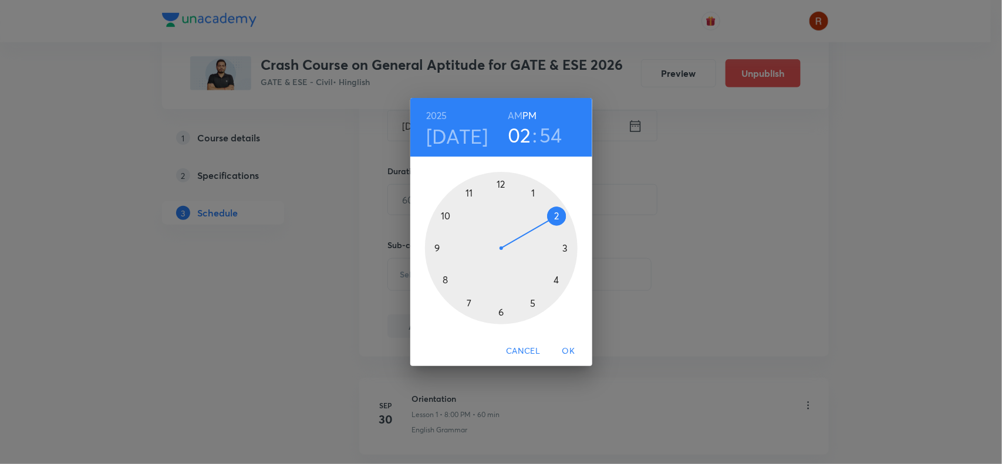
click at [447, 279] on div at bounding box center [501, 248] width 153 height 153
click at [501, 180] on div at bounding box center [501, 248] width 153 height 153
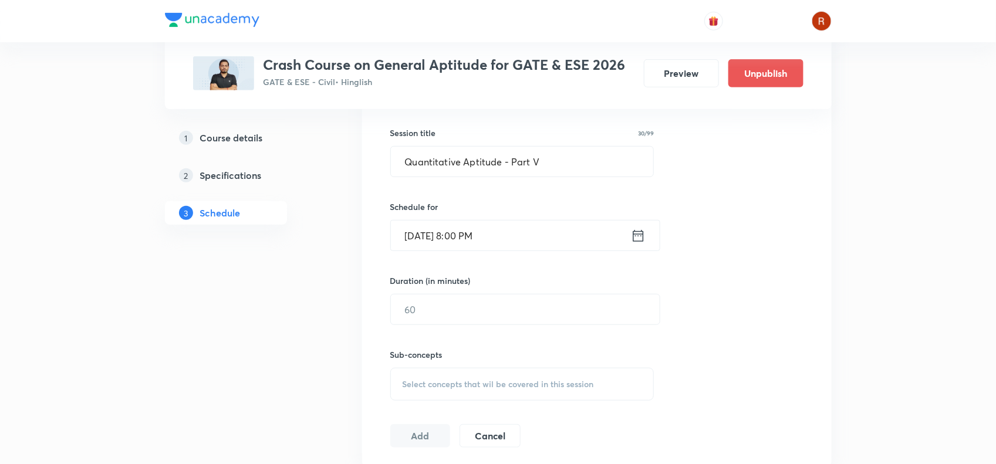
scroll to position [301, 0]
click at [479, 307] on input "text" at bounding box center [525, 309] width 269 height 30
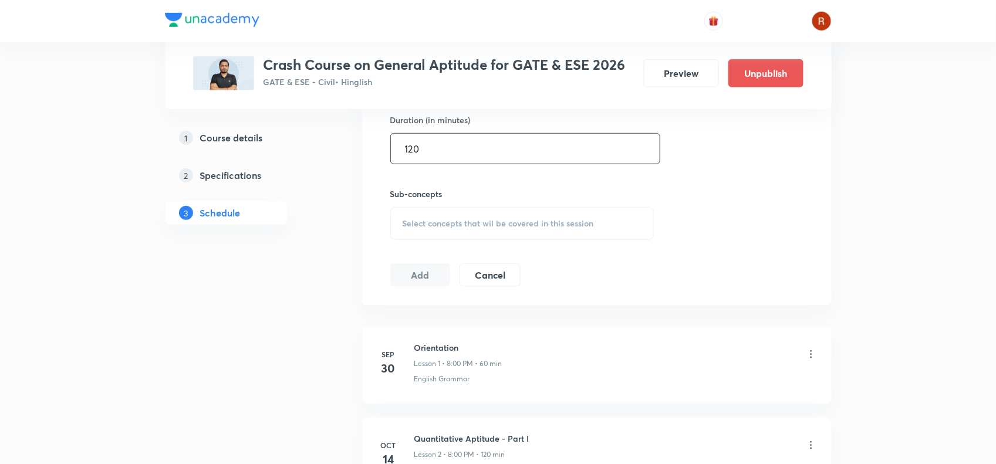
scroll to position [561, 0]
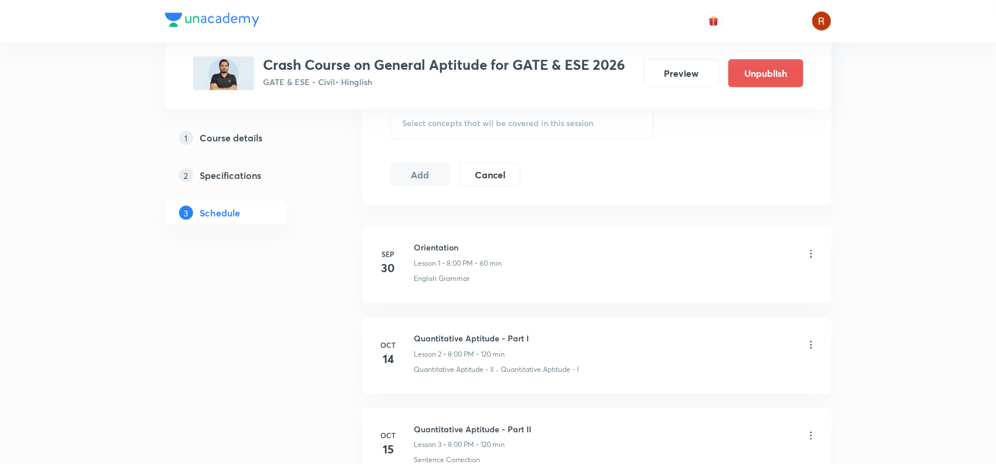
type input "120"
click at [449, 119] on span "Select concepts that wil be covered in this session" at bounding box center [498, 123] width 191 height 9
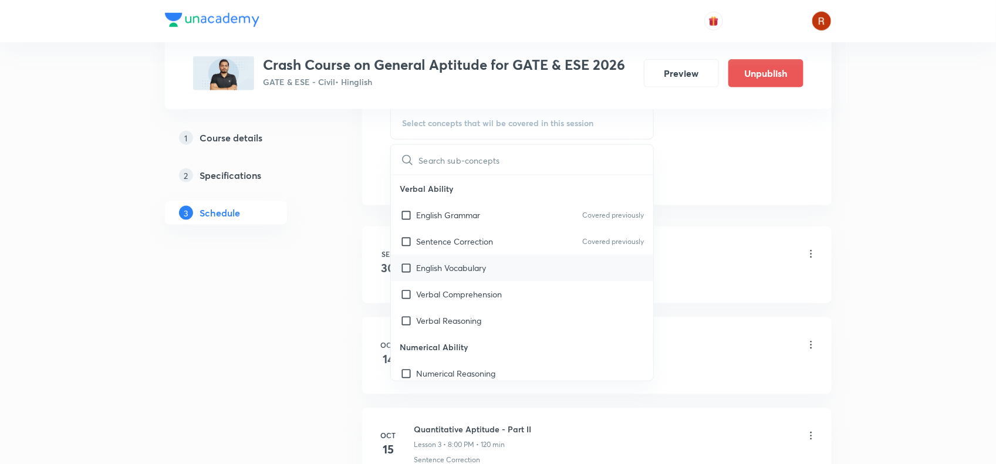
click at [449, 257] on div "English Vocabulary" at bounding box center [522, 268] width 263 height 26
checkbox input "true"
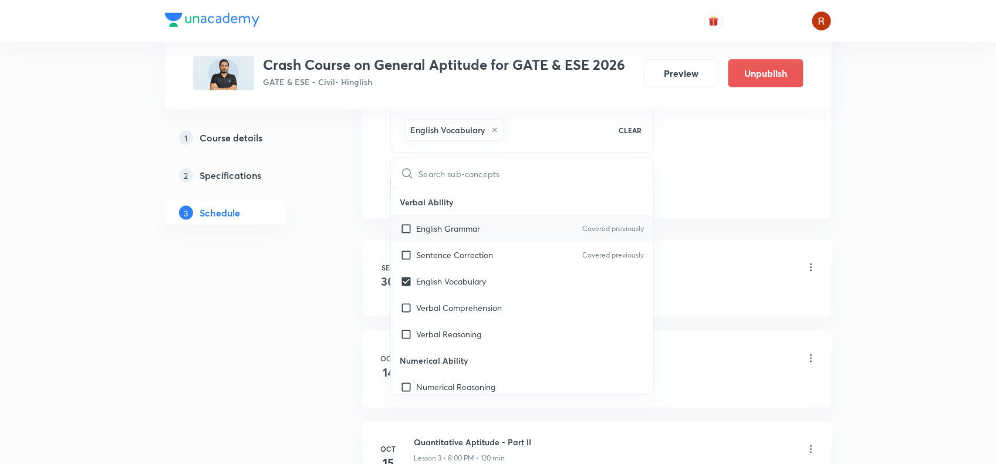
click at [409, 240] on div "English Grammar Covered previously" at bounding box center [522, 228] width 263 height 26
checkbox input "true"
click at [354, 192] on div "Plus Courses Crash Course on General Aptitude for GATE & ESE 2026 GATE & ESE - …" at bounding box center [498, 138] width 667 height 1266
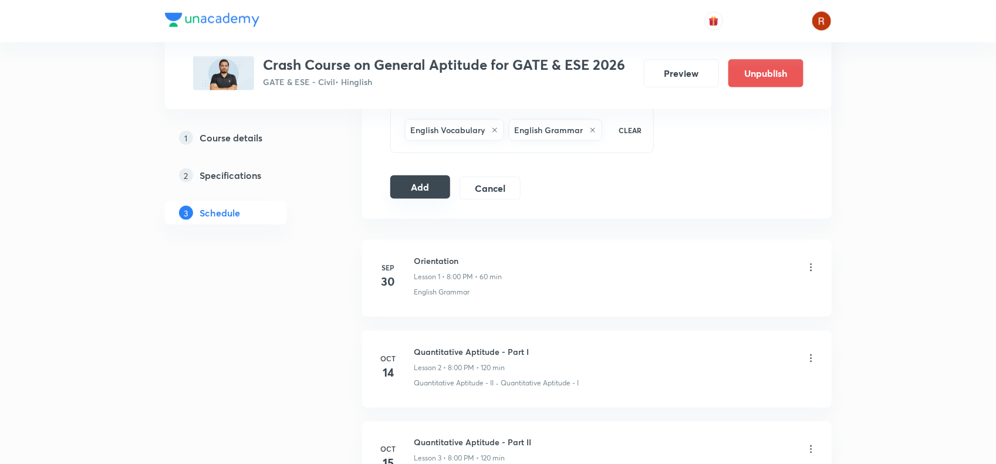
click at [433, 192] on button "Add" at bounding box center [420, 187] width 60 height 23
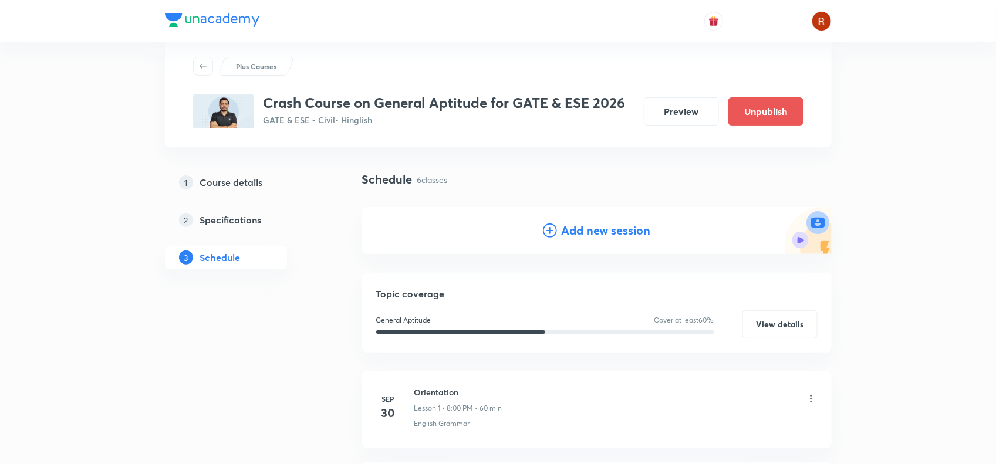
scroll to position [0, 0]
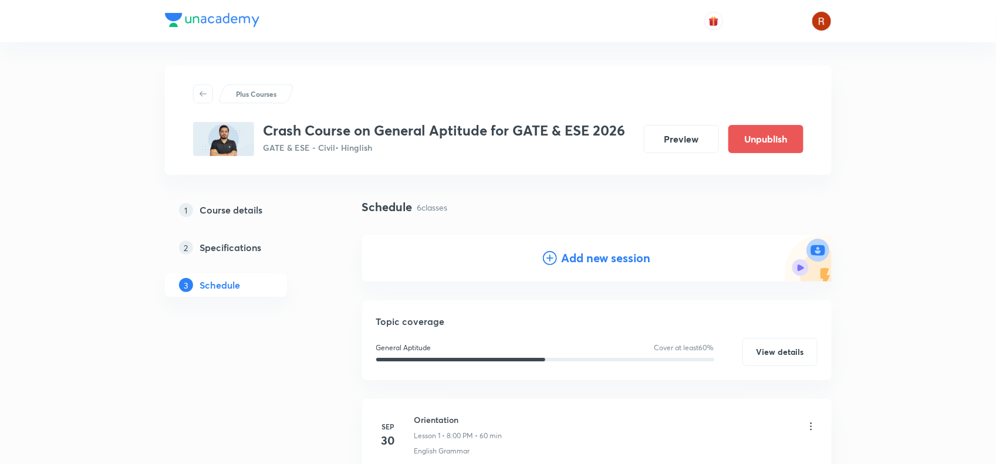
click at [608, 260] on h4 "Add new session" at bounding box center [606, 258] width 89 height 18
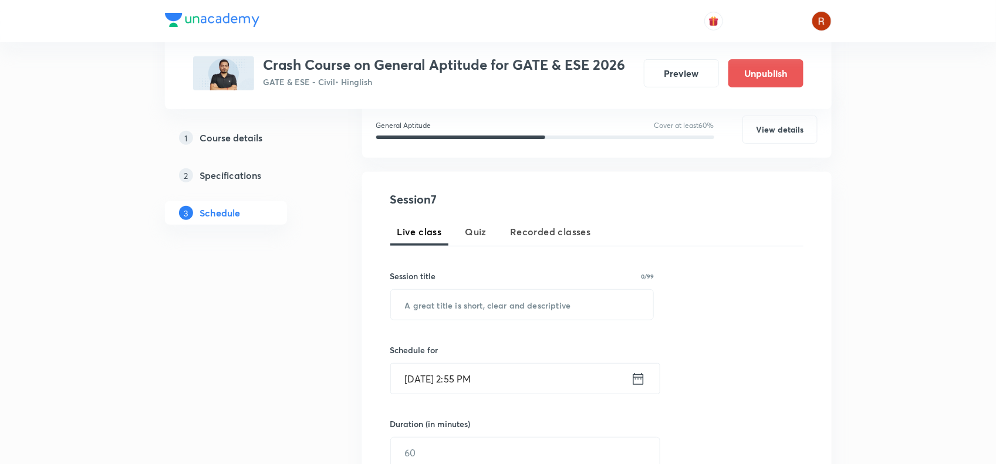
scroll to position [157, 0]
click at [433, 316] on input "text" at bounding box center [522, 304] width 263 height 30
paste input "Quantitative Aptitude - Part VI"
type input "Quantitative Aptitude - Part VI"
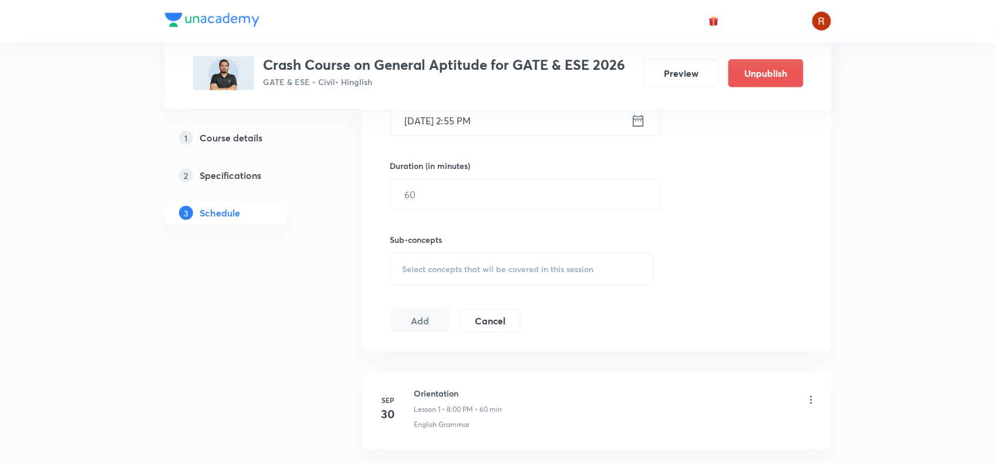
scroll to position [357, 0]
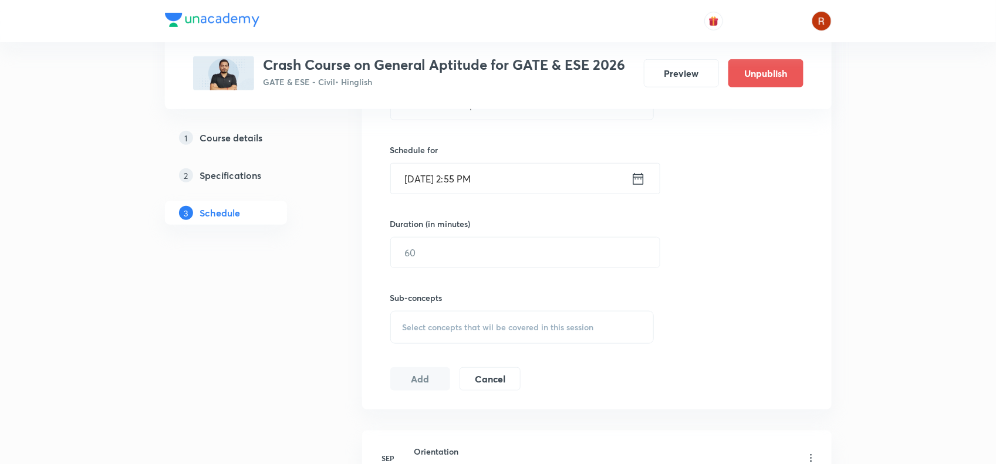
click at [430, 177] on input "Oct 6, 2025, 2:55 PM" at bounding box center [511, 179] width 240 height 30
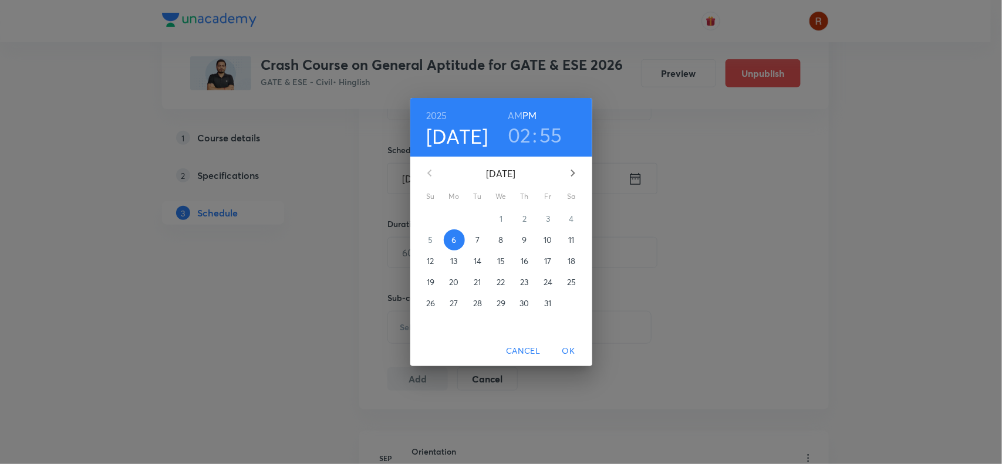
click at [501, 282] on p "22" at bounding box center [501, 282] width 8 height 12
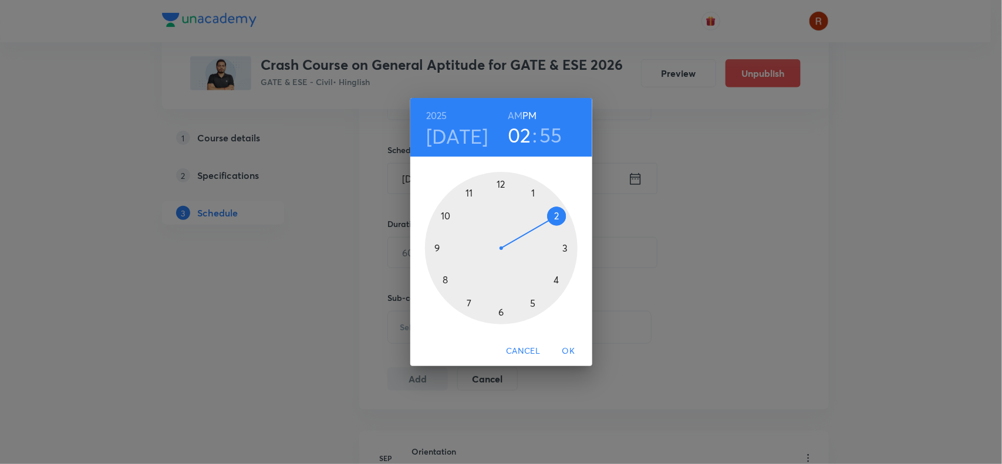
click at [444, 279] on div at bounding box center [501, 248] width 153 height 153
click at [501, 179] on div at bounding box center [501, 248] width 153 height 153
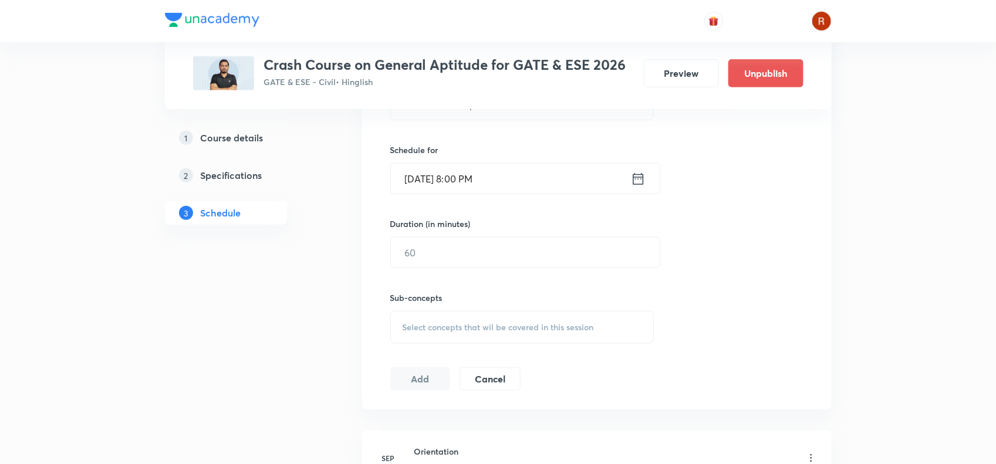
scroll to position [391, 0]
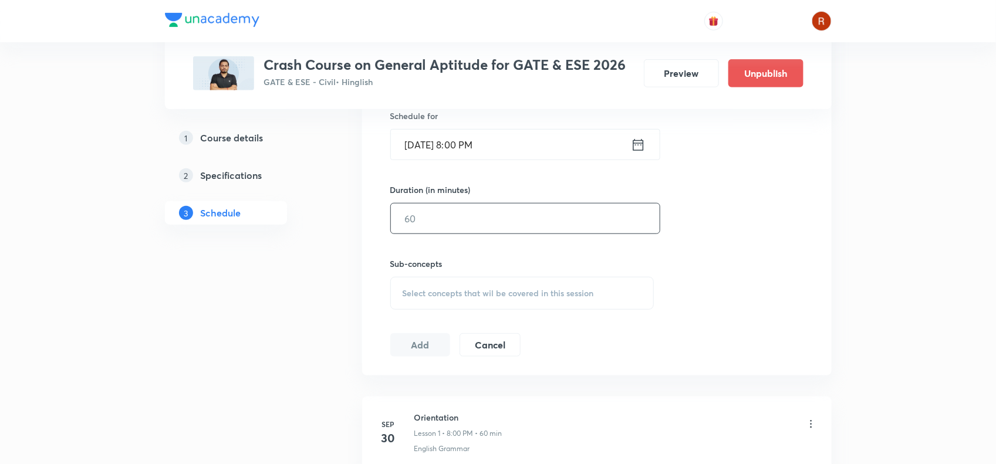
click at [435, 220] on input "text" at bounding box center [525, 219] width 269 height 30
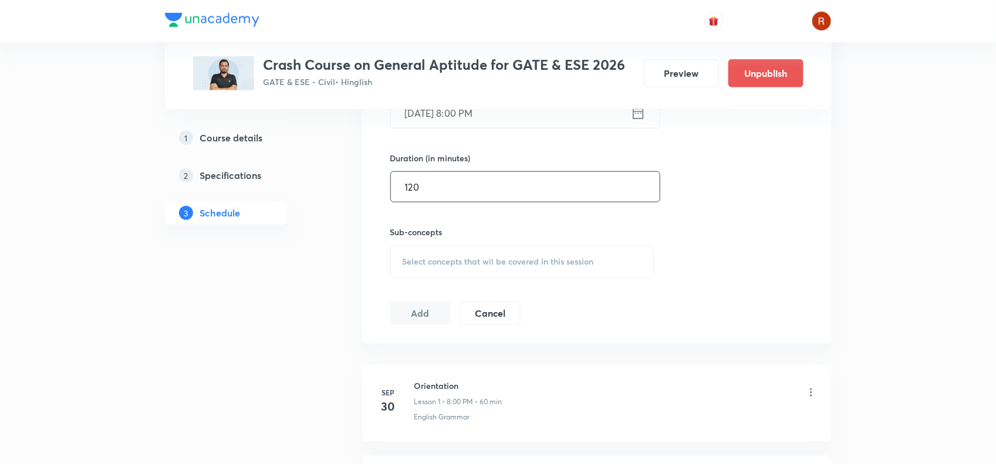
scroll to position [423, 0]
type input "120"
click at [408, 270] on div "Select concepts that wil be covered in this session" at bounding box center [522, 261] width 264 height 33
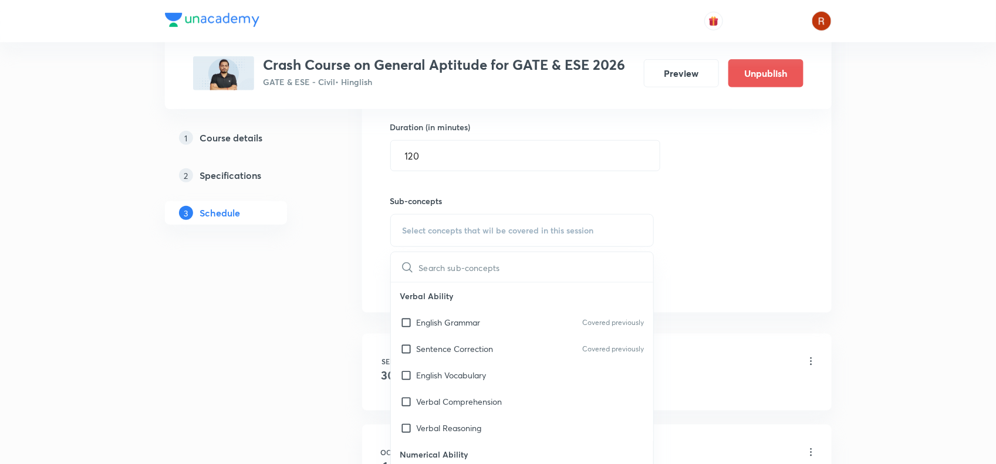
scroll to position [455, 0]
click at [436, 367] on div "English Vocabulary Covered previously" at bounding box center [522, 374] width 263 height 26
checkbox input "true"
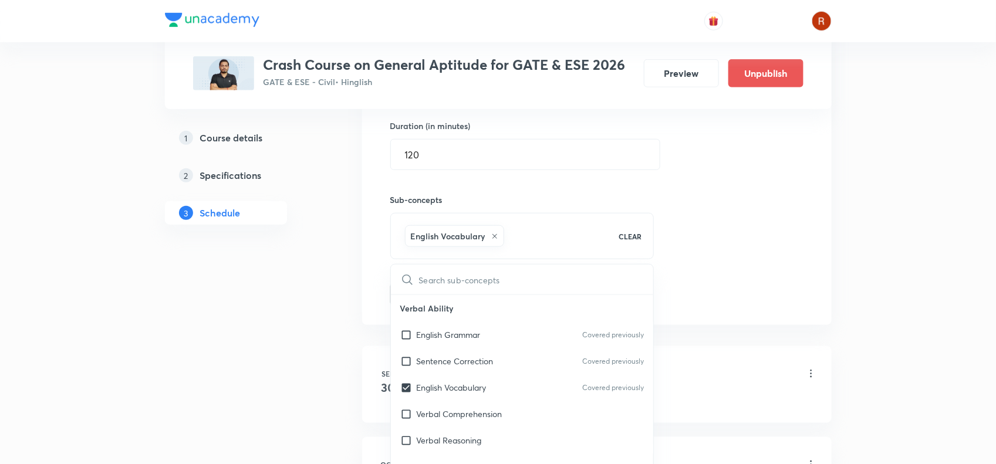
click at [332, 306] on div "Plus Courses Crash Course on General Aptitude for GATE & ESE 2026 GATE & ESE - …" at bounding box center [498, 289] width 667 height 1357
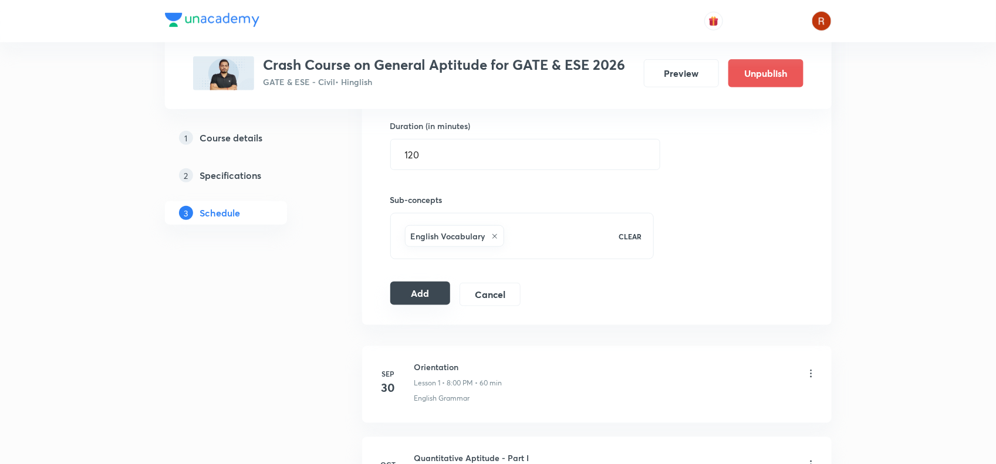
click at [396, 291] on button "Add" at bounding box center [420, 293] width 60 height 23
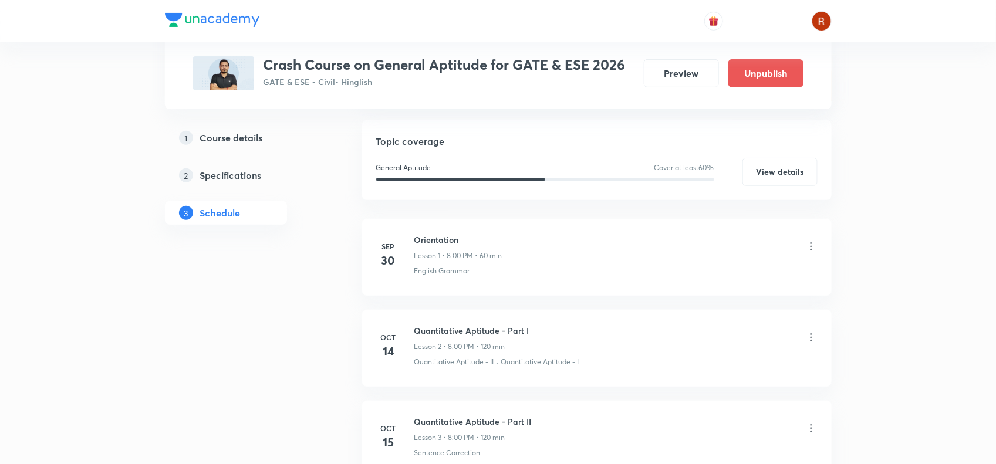
scroll to position [0, 0]
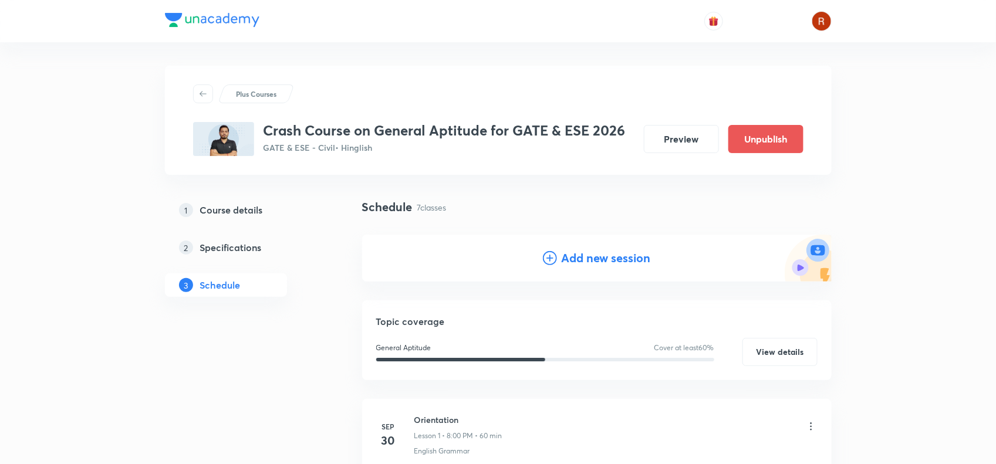
click at [603, 261] on h4 "Add new session" at bounding box center [606, 258] width 89 height 18
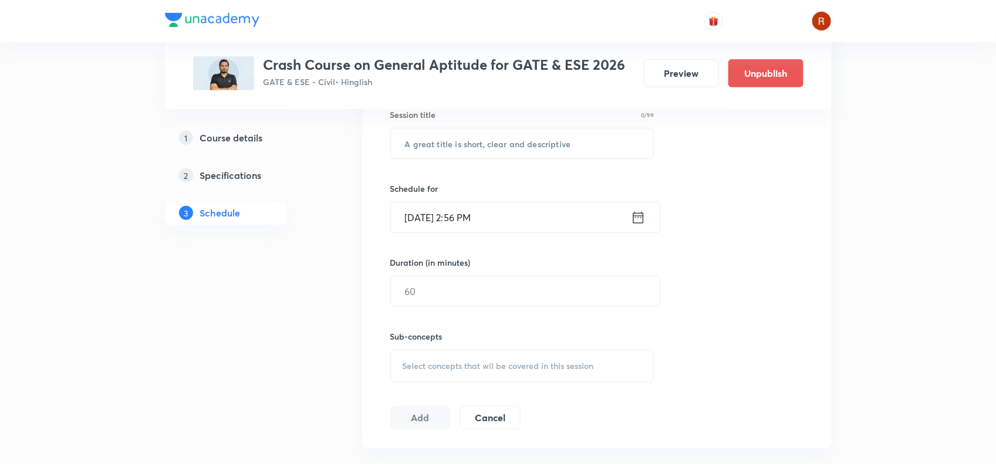
scroll to position [276, 0]
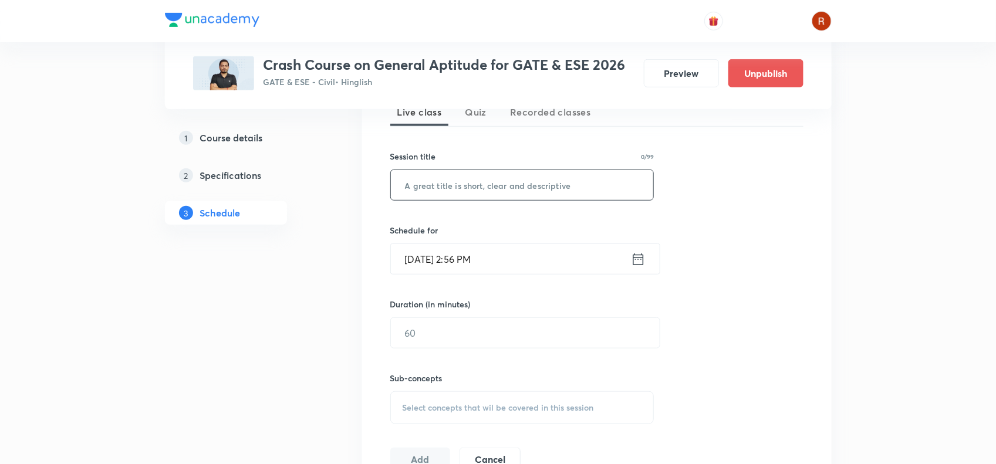
click at [485, 191] on input "text" at bounding box center [522, 185] width 263 height 30
paste input "Quantitative Aptitude - Part VII"
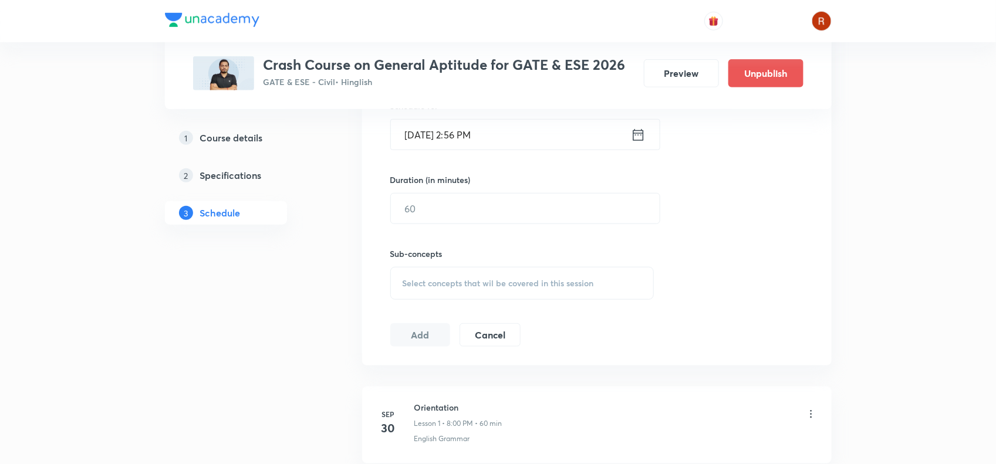
scroll to position [342, 0]
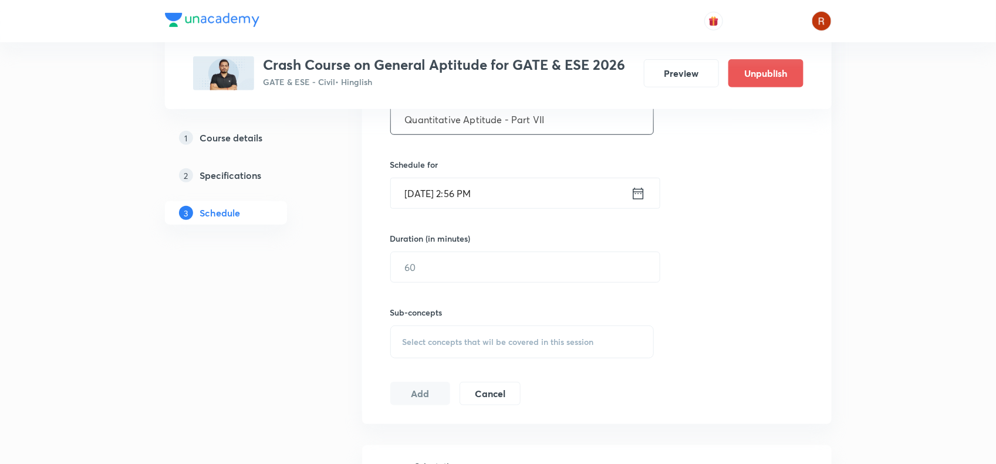
type input "Quantitative Aptitude - Part VII"
click at [426, 191] on input "Oct 6, 2025, 2:56 PM" at bounding box center [511, 193] width 240 height 30
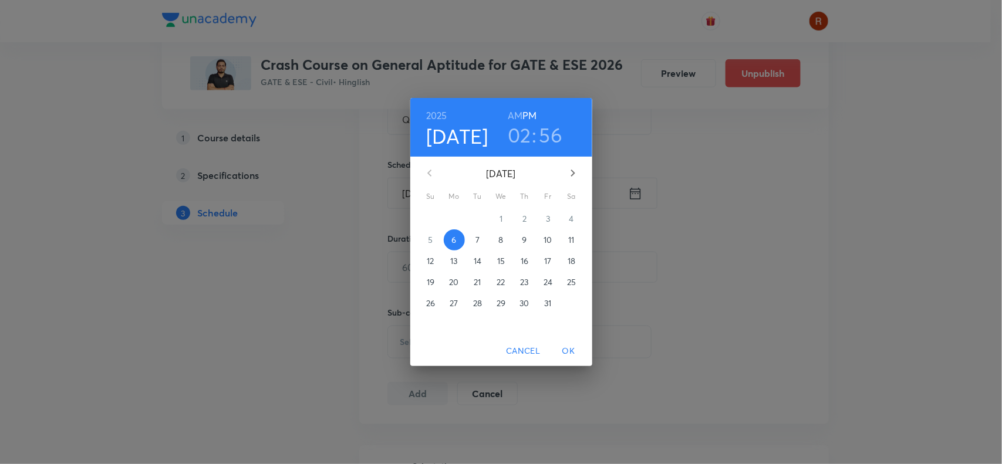
click at [527, 279] on p "23" at bounding box center [524, 282] width 8 height 12
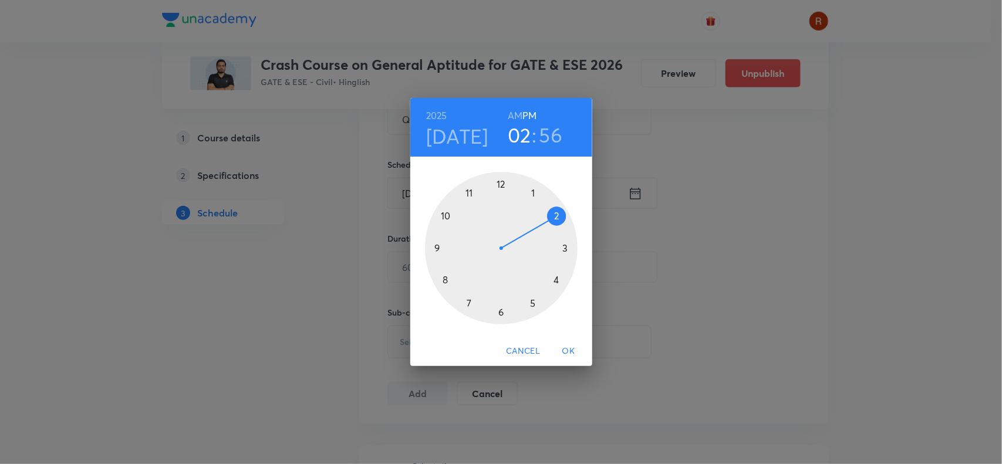
click at [449, 278] on div at bounding box center [501, 248] width 153 height 153
click at [497, 181] on div at bounding box center [501, 248] width 153 height 153
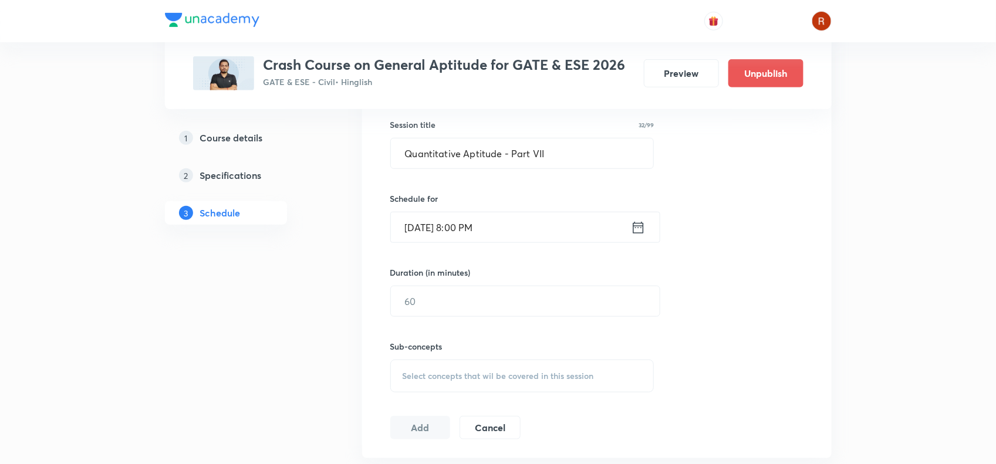
scroll to position [400, 0]
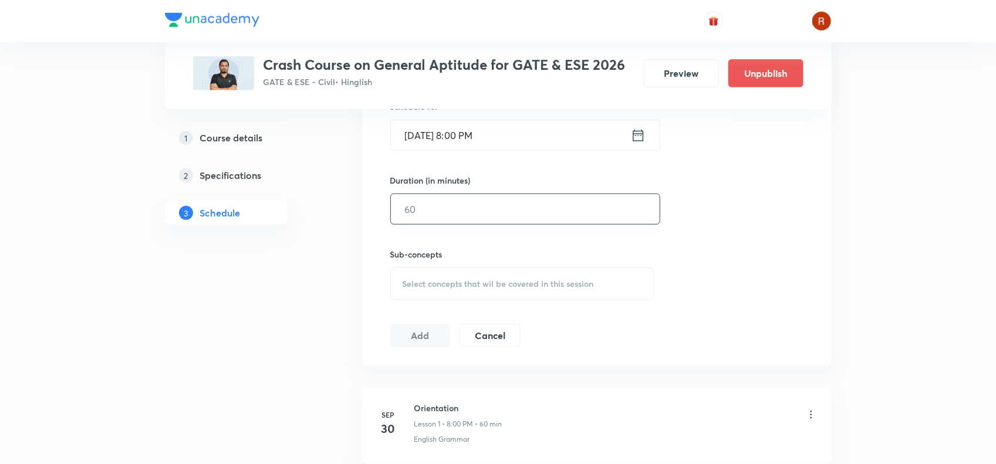
click at [426, 208] on input "text" at bounding box center [525, 209] width 269 height 30
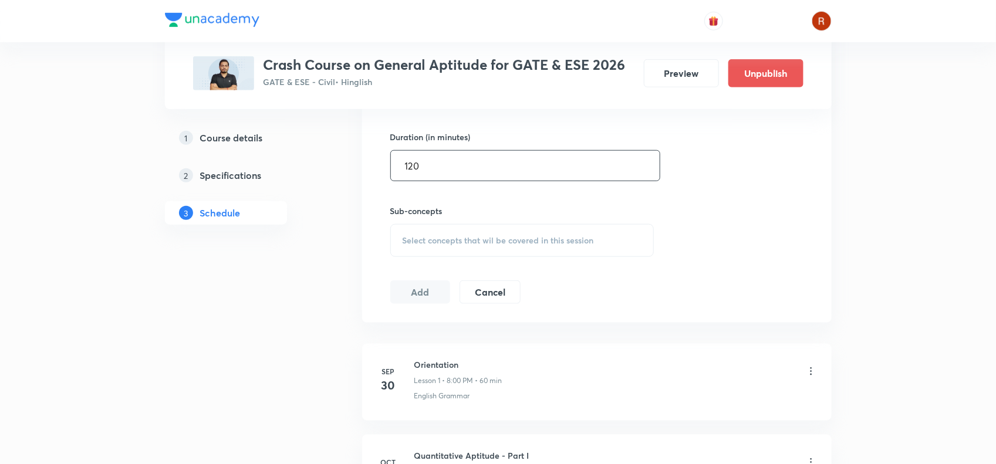
scroll to position [487, 0]
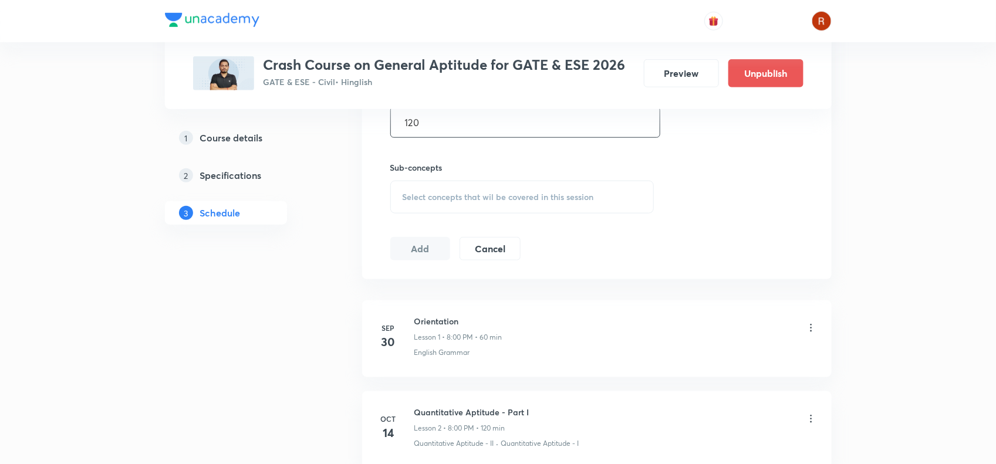
type input "120"
click at [426, 201] on span "Select concepts that wil be covered in this session" at bounding box center [498, 197] width 191 height 9
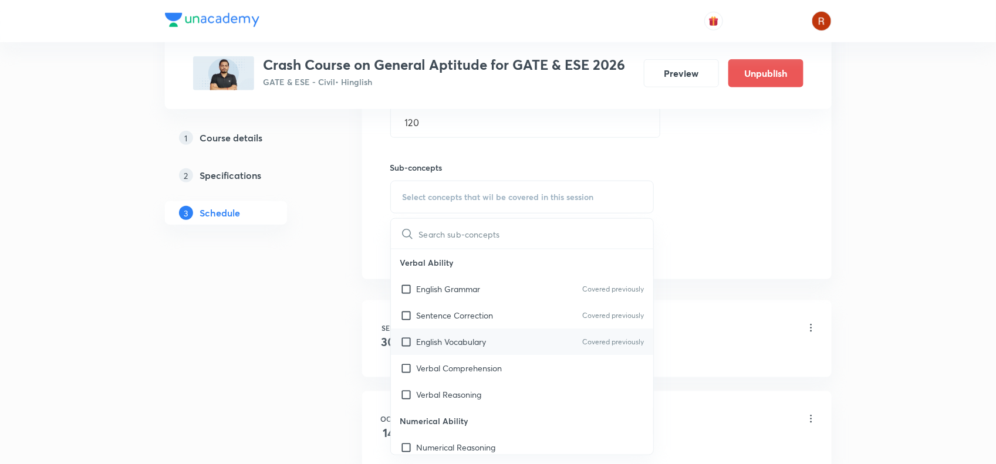
click at [437, 342] on p "English Vocabulary" at bounding box center [452, 342] width 70 height 12
checkbox input "true"
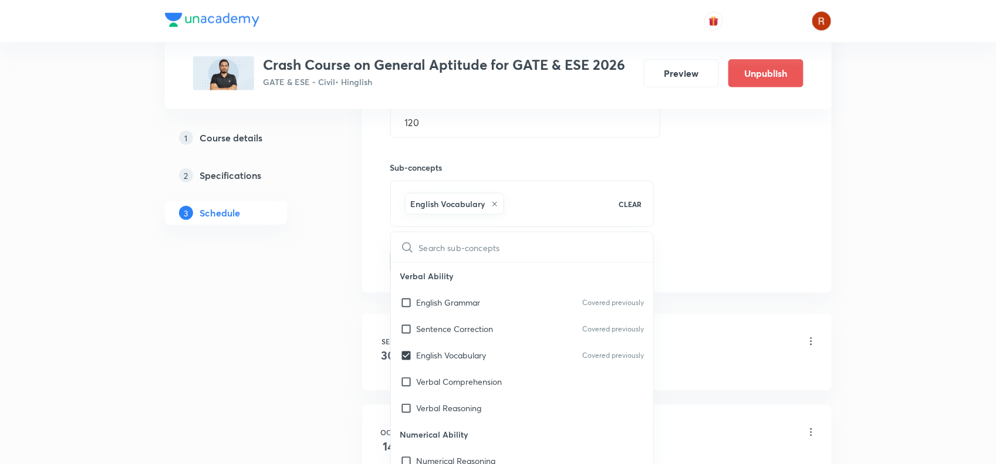
click at [326, 301] on div "Plus Courses Crash Course on General Aptitude for GATE & ESE 2026 GATE & ESE - …" at bounding box center [498, 303] width 667 height 1448
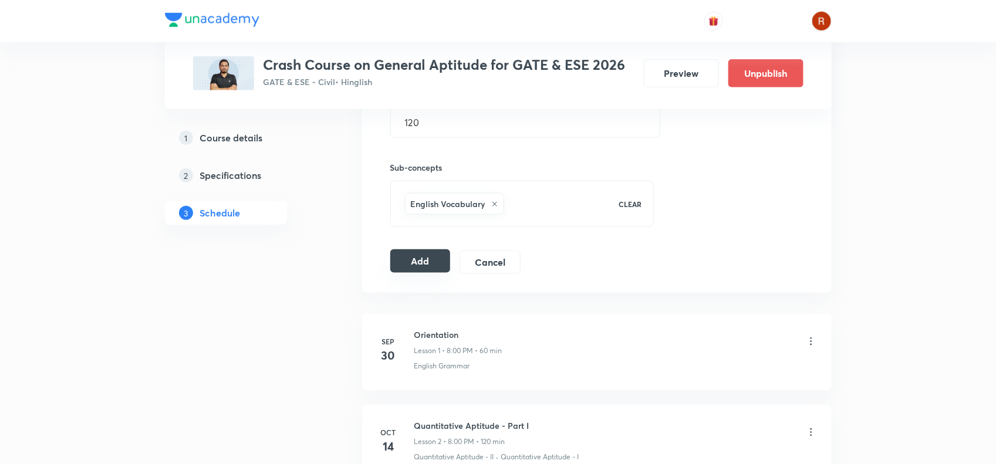
click at [407, 273] on button "Add" at bounding box center [420, 260] width 60 height 23
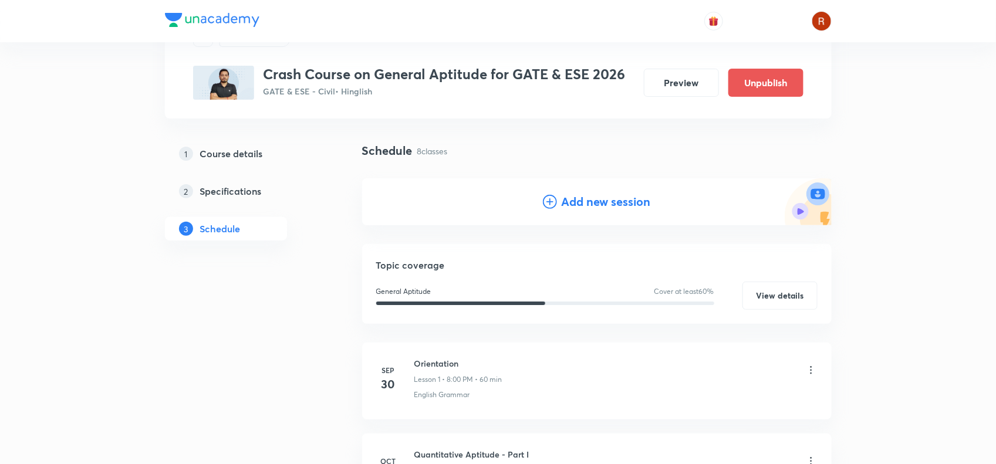
scroll to position [56, 0]
click at [611, 207] on h4 "Add new session" at bounding box center [606, 203] width 89 height 18
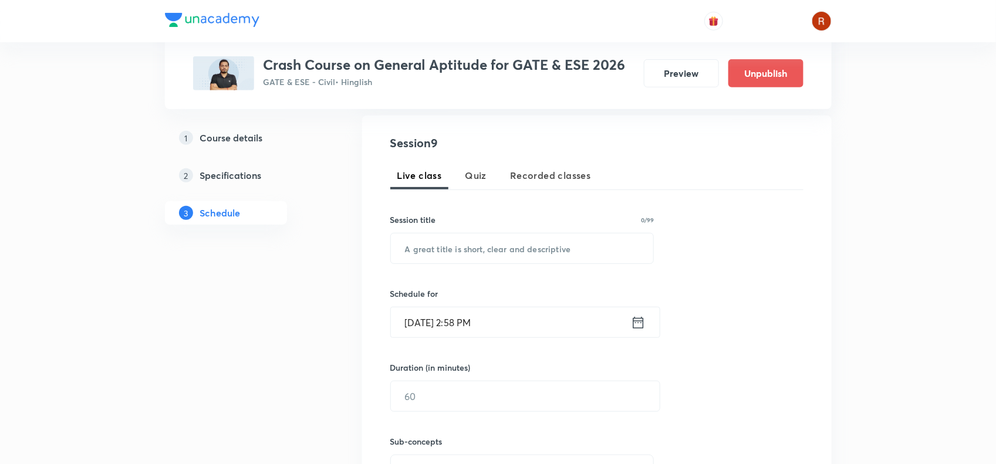
scroll to position [215, 0]
click at [412, 247] on input "text" at bounding box center [522, 247] width 263 height 30
paste input "Quantitative Aptitude - Part VIII"
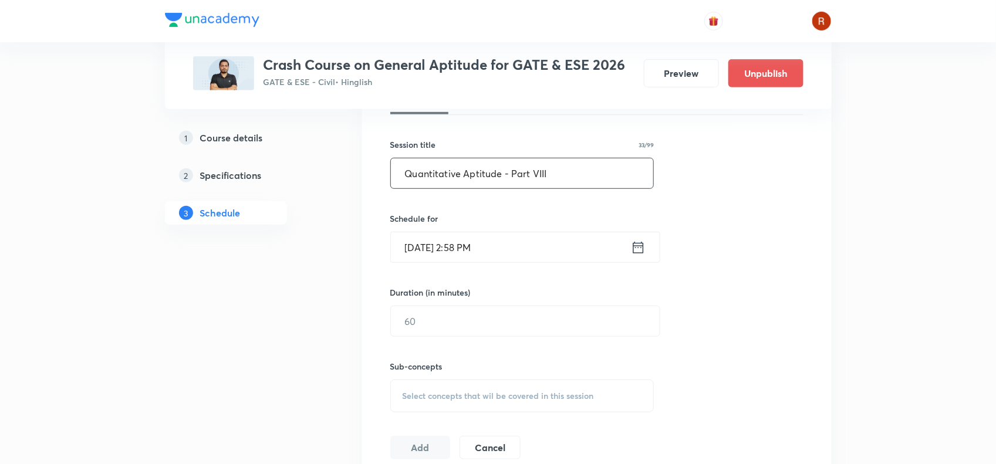
scroll to position [278, 0]
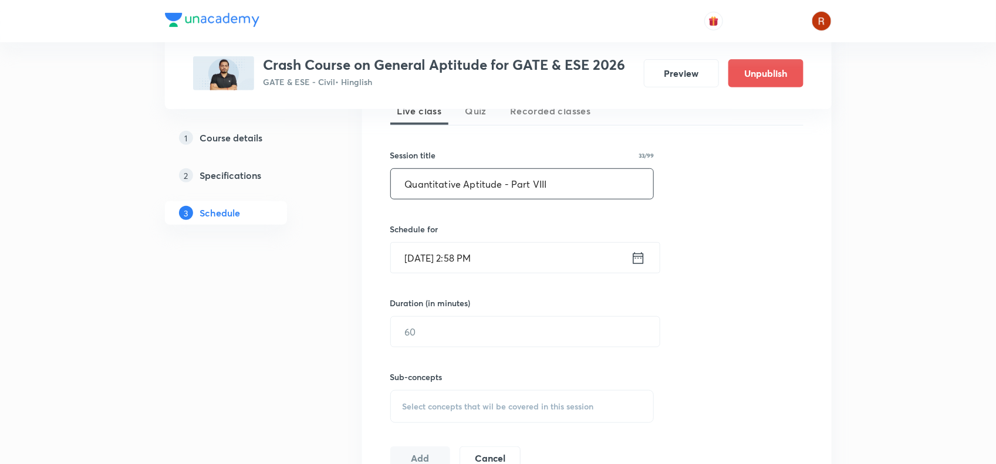
type input "Quantitative Aptitude - Part VIII"
click at [427, 256] on input "Oct 6, 2025, 2:58 PM" at bounding box center [511, 258] width 240 height 30
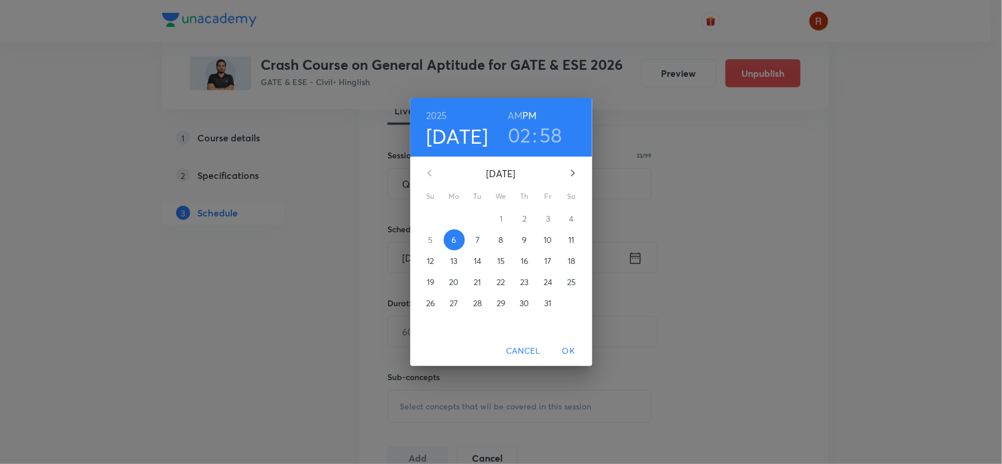
click at [549, 276] on p "24" at bounding box center [548, 282] width 9 height 12
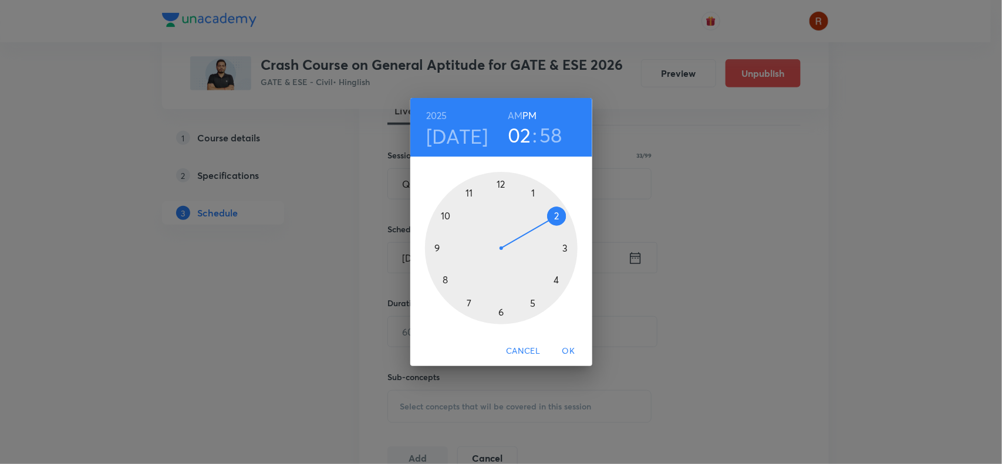
click at [529, 301] on div at bounding box center [501, 248] width 153 height 153
click at [500, 180] on div at bounding box center [501, 248] width 153 height 153
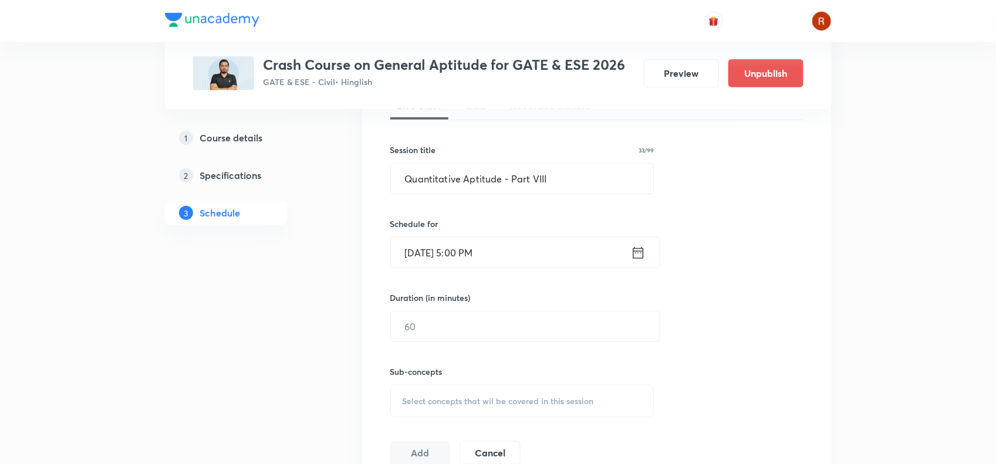
scroll to position [284, 0]
click at [476, 247] on input "Oct 24, 2025, 5:00 PM" at bounding box center [511, 252] width 240 height 30
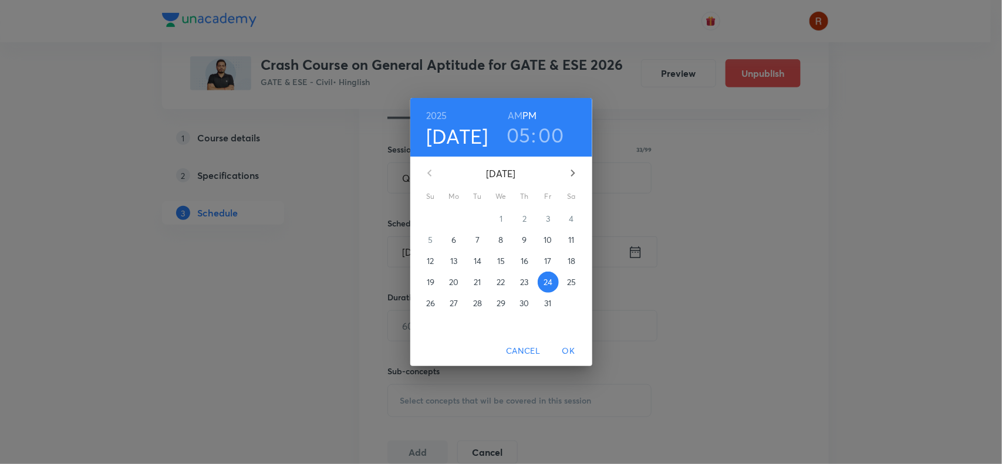
click at [527, 129] on h3 "05" at bounding box center [519, 135] width 24 height 25
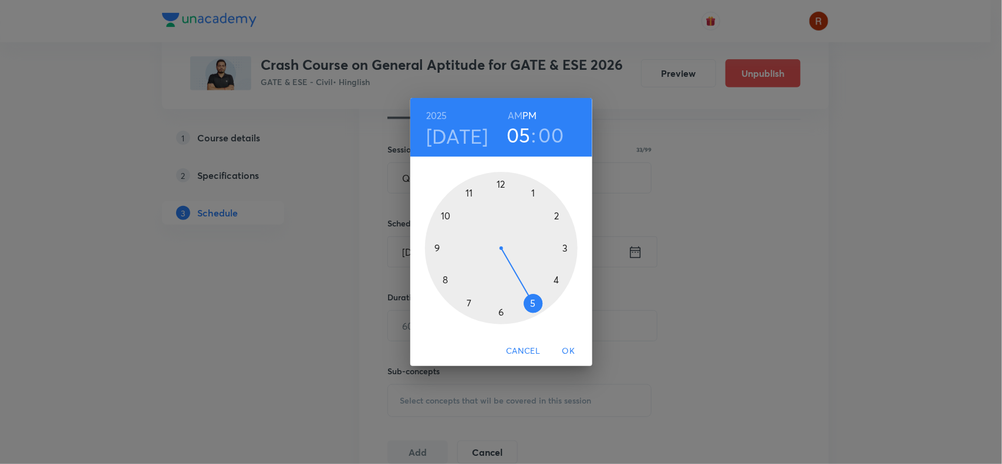
click at [444, 278] on div at bounding box center [501, 248] width 153 height 153
click at [567, 350] on span "OK" at bounding box center [569, 351] width 28 height 15
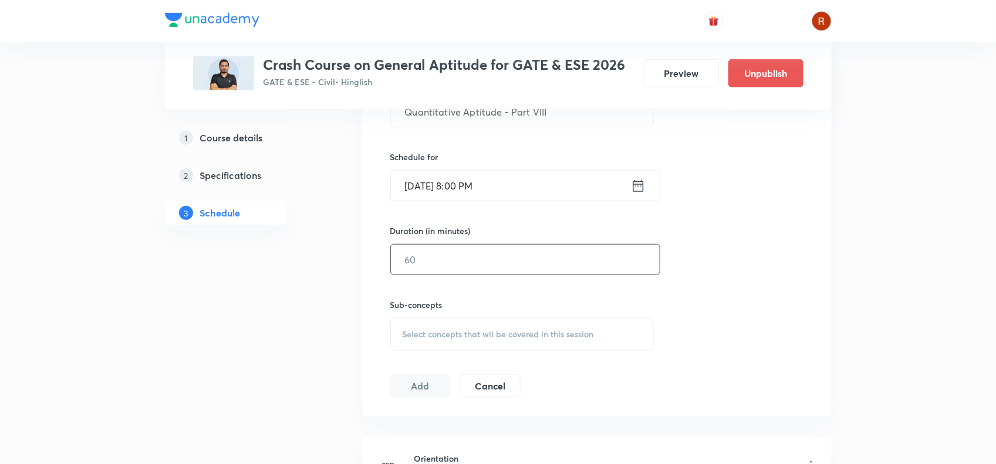
scroll to position [349, 0]
click at [411, 250] on input "text" at bounding box center [525, 260] width 269 height 30
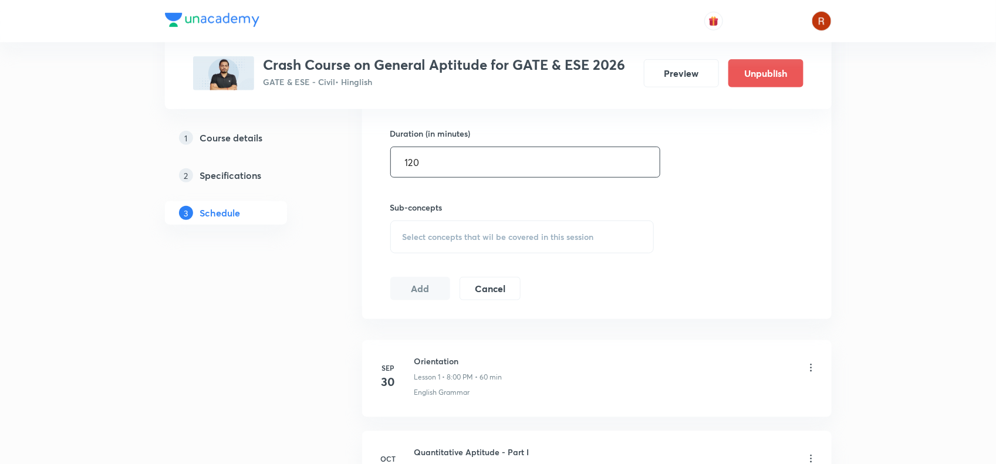
type input "120"
click at [418, 249] on div "Select concepts that wil be covered in this session" at bounding box center [522, 237] width 264 height 33
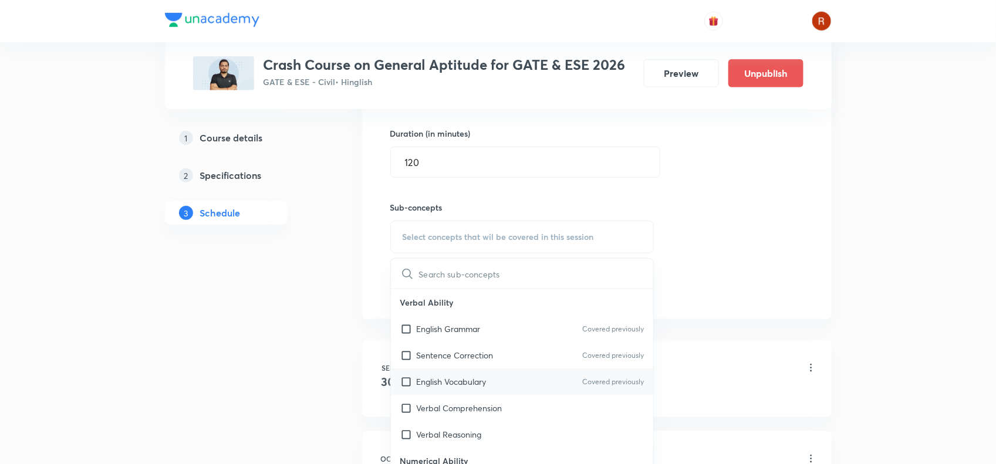
click at [426, 375] on div "English Vocabulary Covered previously" at bounding box center [522, 382] width 263 height 26
checkbox input "true"
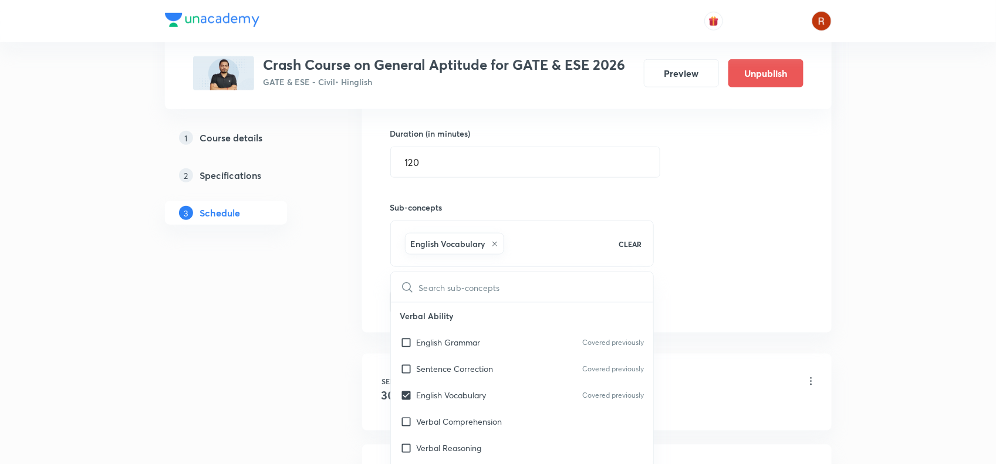
click at [312, 291] on div "1 Course details 2 Specifications 3 Schedule" at bounding box center [245, 454] width 160 height 1407
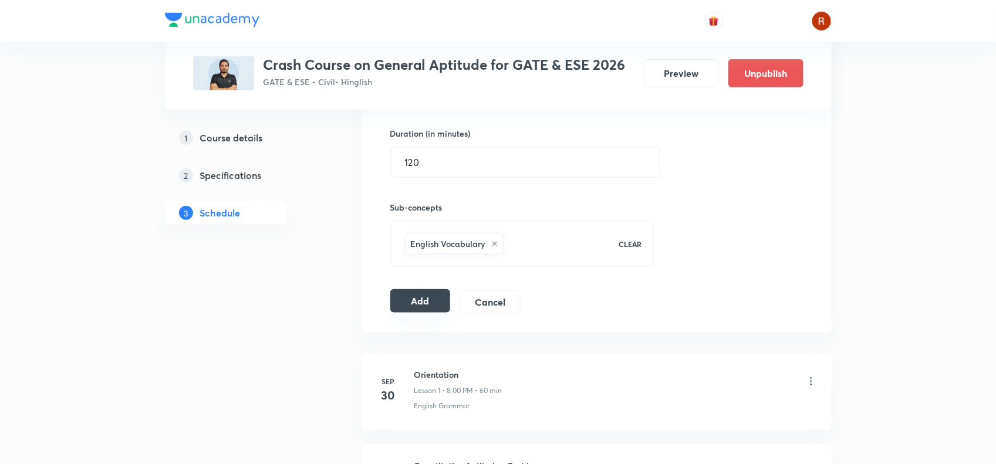
click at [409, 301] on button "Add" at bounding box center [420, 300] width 60 height 23
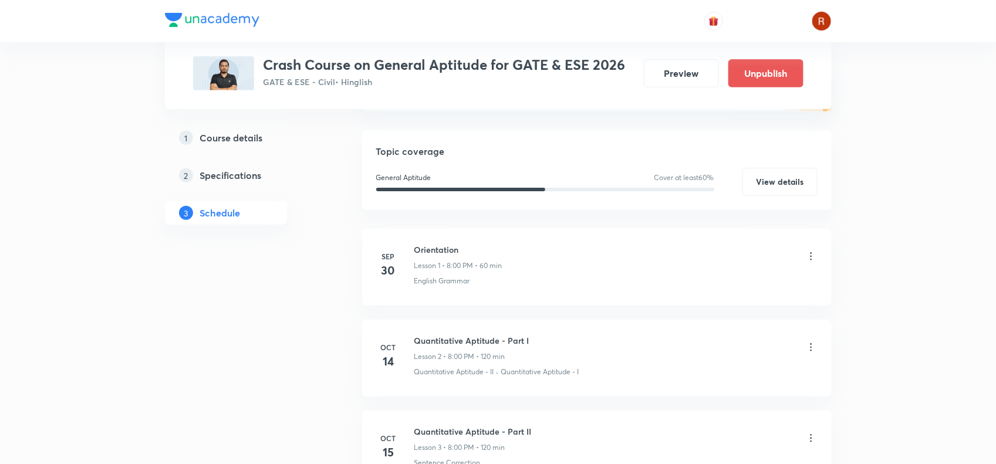
scroll to position [0, 0]
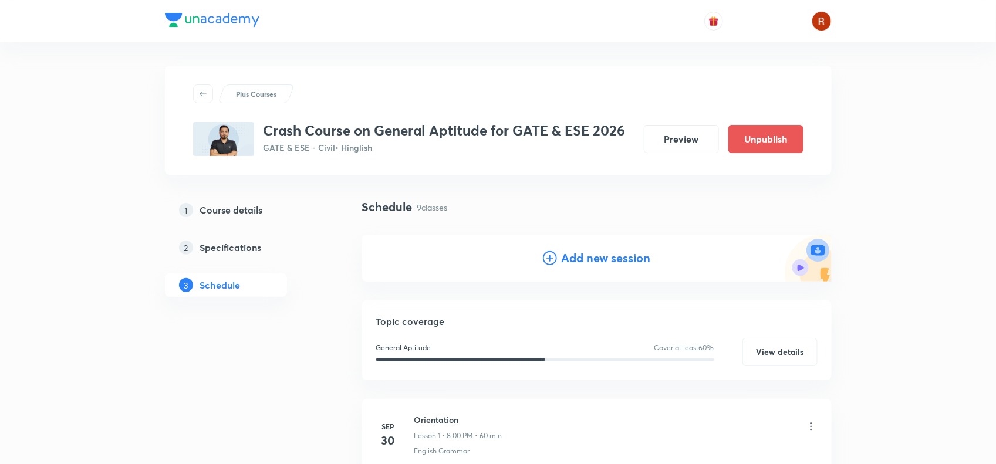
click at [608, 251] on h4 "Add new session" at bounding box center [606, 258] width 89 height 18
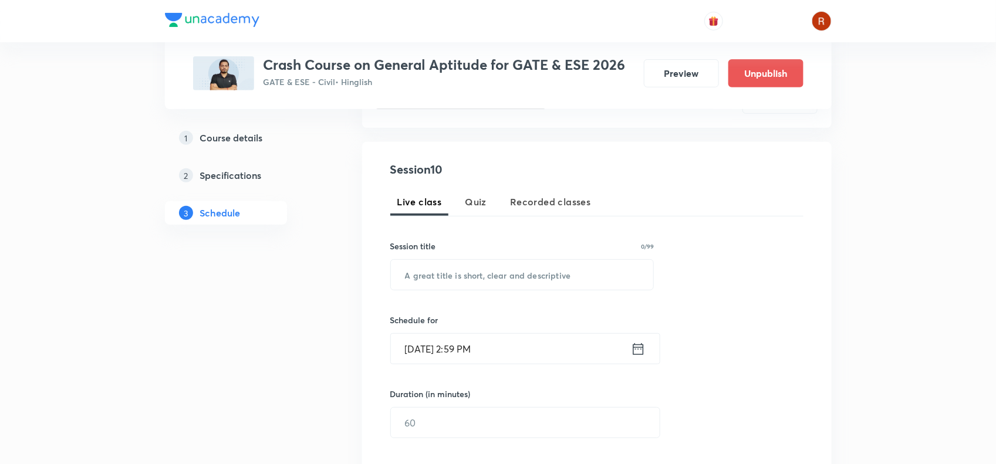
scroll to position [188, 0]
click at [461, 271] on input "text" at bounding box center [522, 274] width 263 height 30
paste input "Quantitative Aptitude - Part IX"
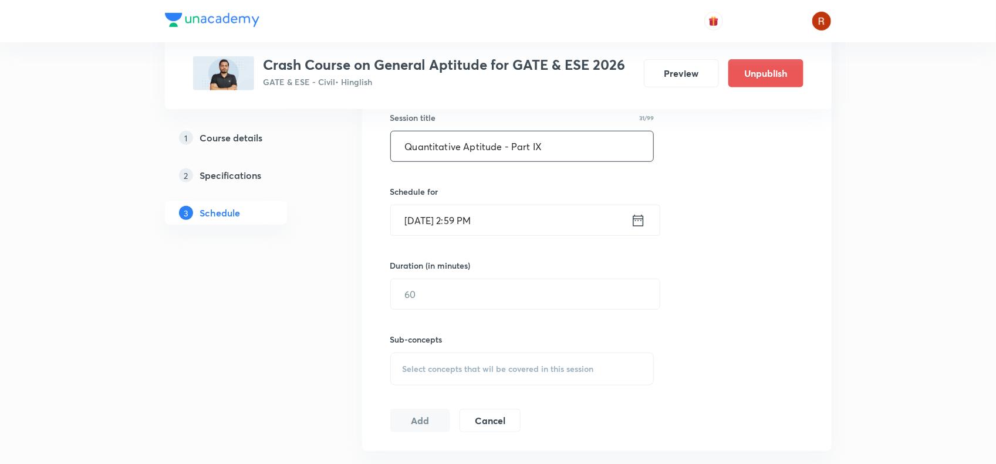
scroll to position [313, 0]
type input "Quantitative Aptitude - Part IX"
click at [429, 229] on input "Oct 6, 2025, 2:59 PM" at bounding box center [511, 223] width 240 height 30
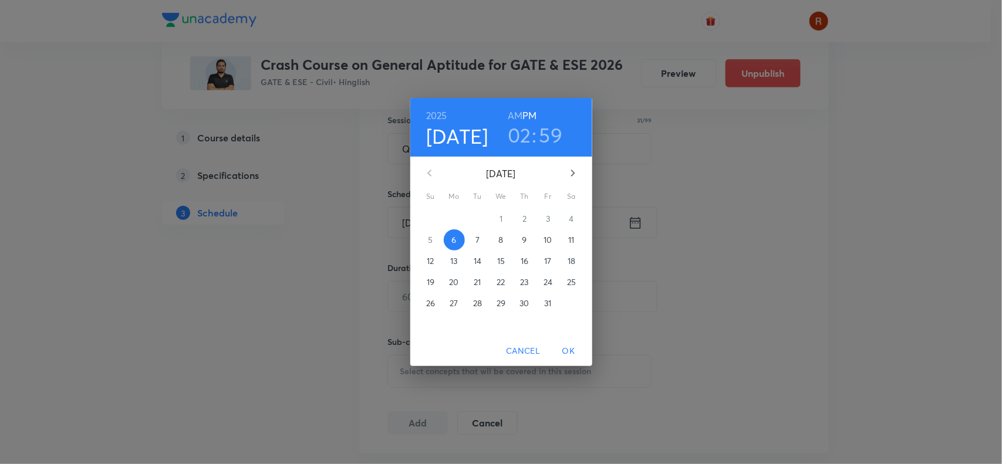
click at [569, 170] on icon "button" at bounding box center [573, 173] width 14 height 14
click at [433, 174] on icon "button" at bounding box center [430, 173] width 14 height 14
click at [453, 300] on p "27" at bounding box center [454, 304] width 8 height 12
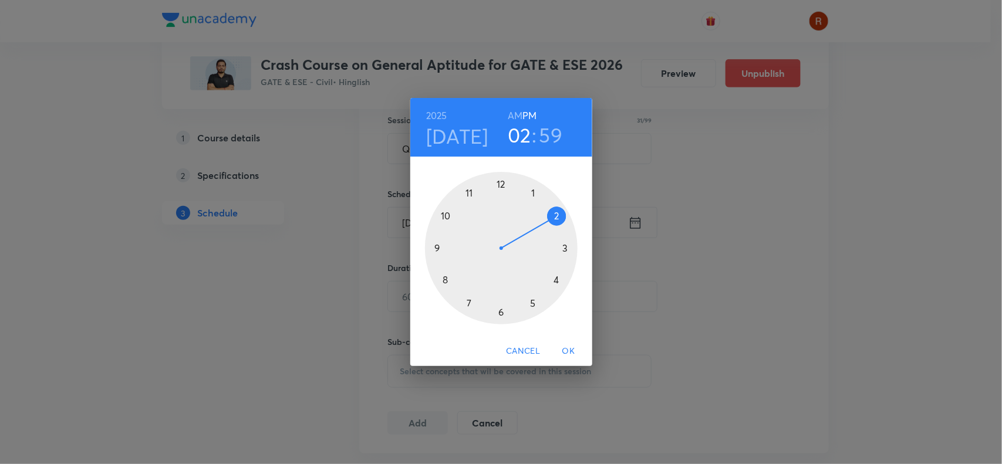
click at [447, 276] on div at bounding box center [501, 248] width 153 height 153
click at [500, 185] on div at bounding box center [501, 248] width 153 height 153
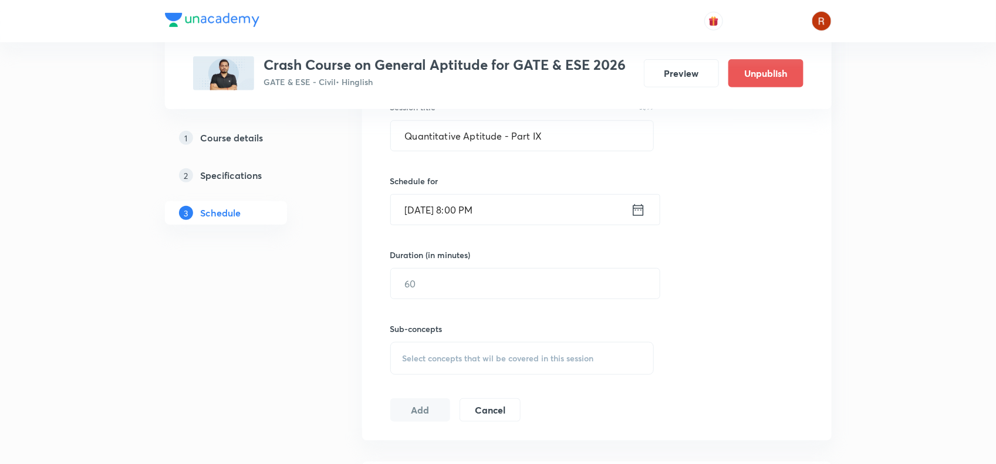
scroll to position [326, 0]
click at [444, 276] on input "text" at bounding box center [525, 283] width 269 height 30
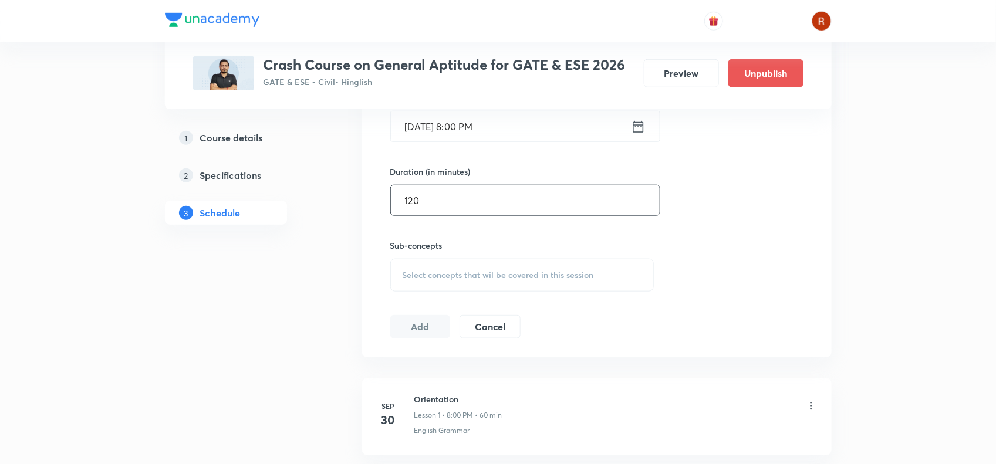
scroll to position [411, 0]
type input "120"
click at [440, 277] on span "Select concepts that wil be covered in this session" at bounding box center [498, 273] width 191 height 9
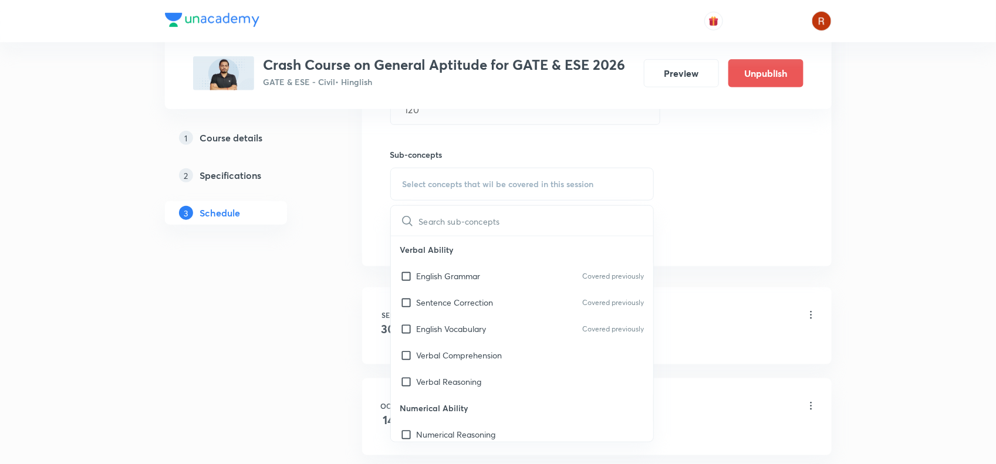
scroll to position [502, 0]
click at [441, 338] on div "English Vocabulary Covered previously" at bounding box center [522, 327] width 263 height 26
checkbox input "true"
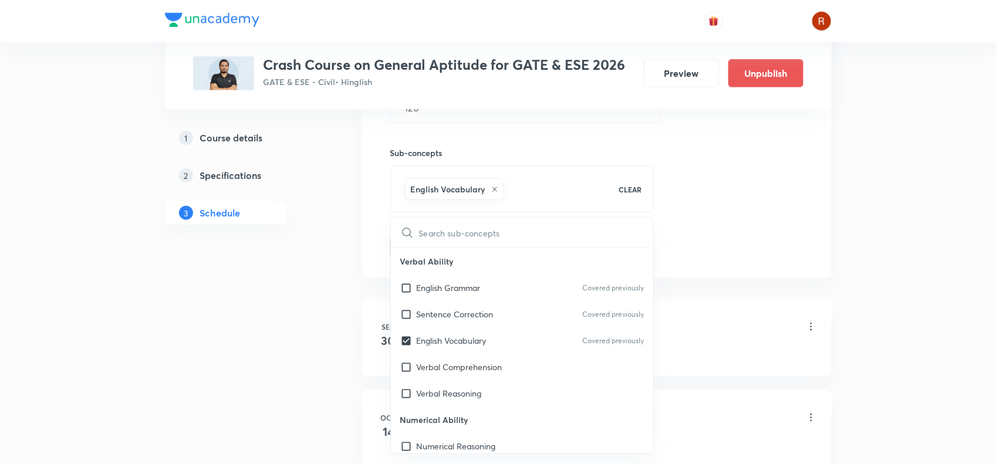
click at [324, 292] on div "1 Course details 2 Specifications 3 Schedule" at bounding box center [245, 446] width 160 height 1498
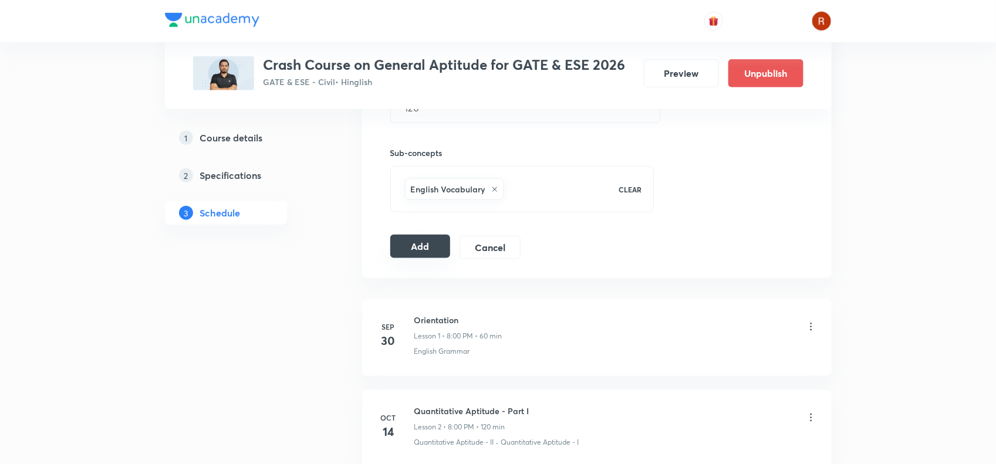
click at [405, 256] on button "Add" at bounding box center [420, 246] width 60 height 23
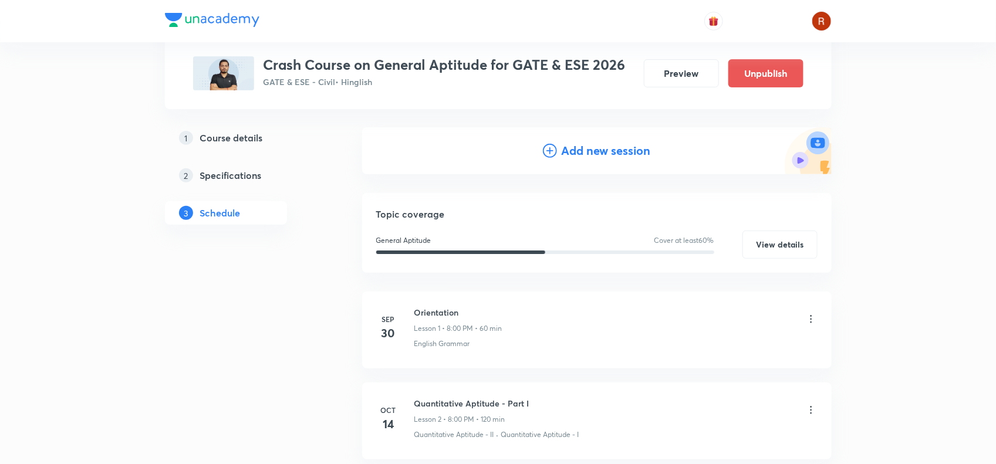
scroll to position [0, 0]
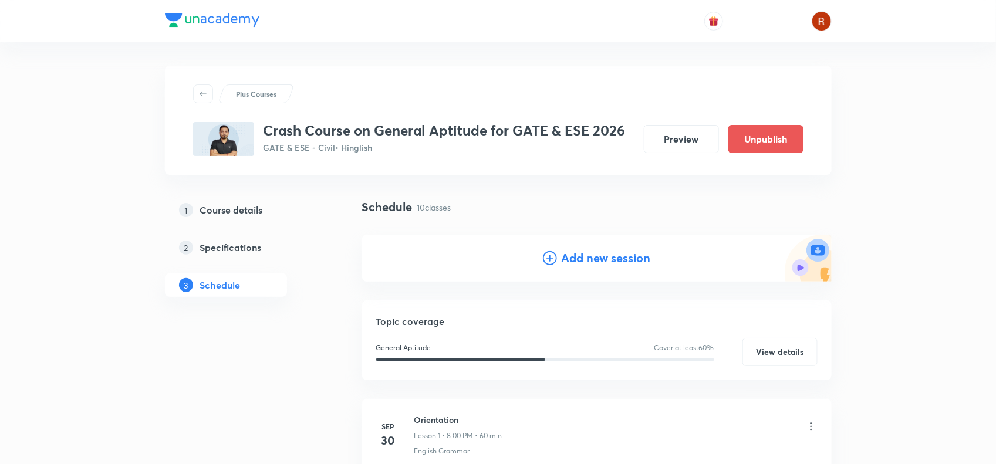
click at [599, 262] on h4 "Add new session" at bounding box center [606, 258] width 89 height 18
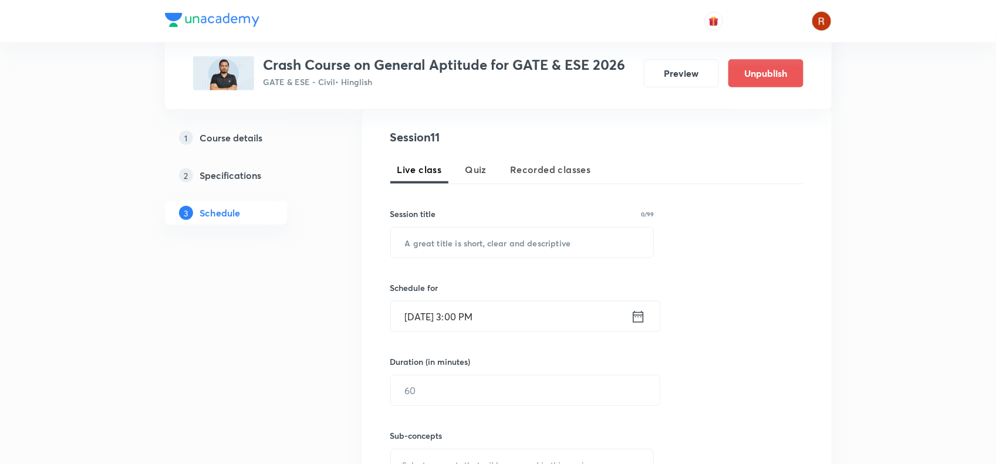
scroll to position [220, 0]
click at [453, 254] on input "text" at bounding box center [522, 242] width 263 height 30
paste input "Quantitative Aptitude - Part X"
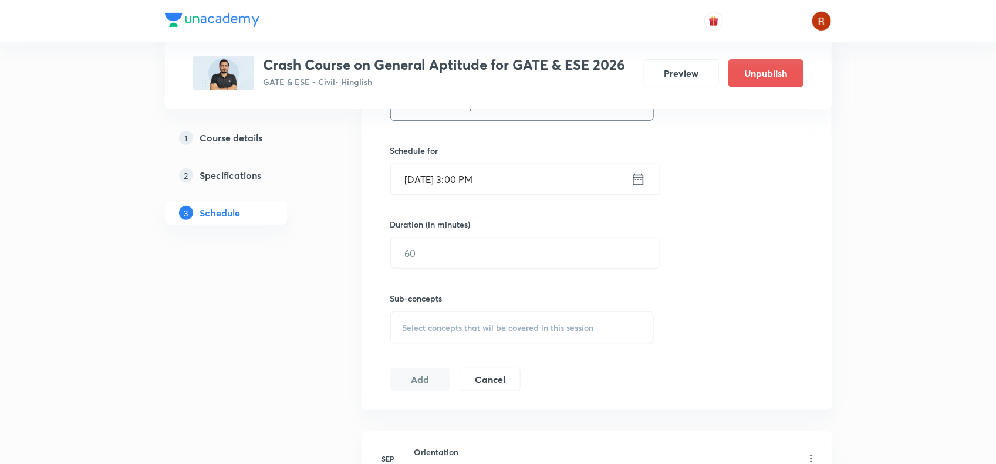
scroll to position [357, 0]
type input "Quantitative Aptitude - Part X"
click at [433, 186] on input "Oct 6, 2025, 3:00 PM" at bounding box center [511, 179] width 240 height 30
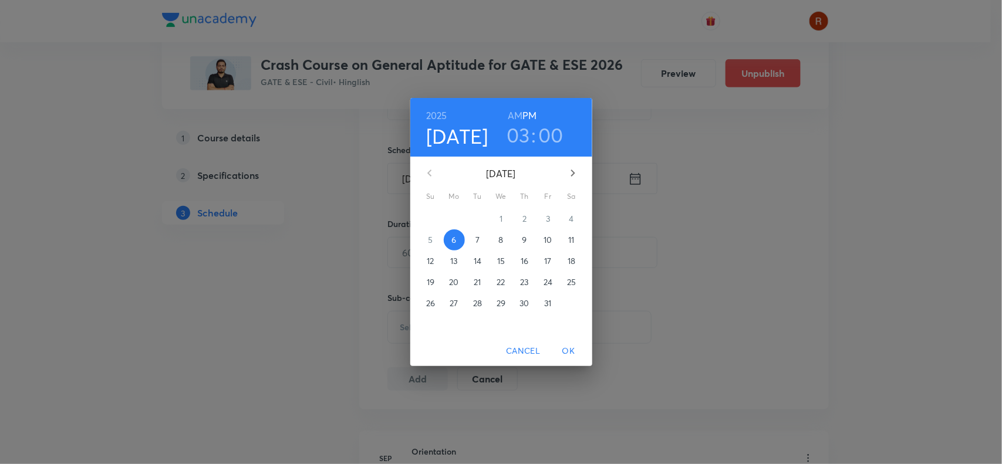
click at [480, 299] on p "28" at bounding box center [477, 304] width 9 height 12
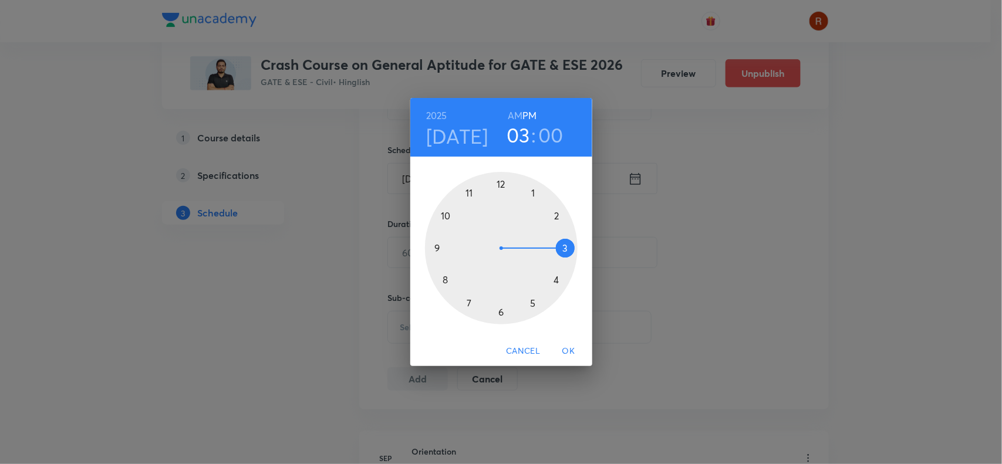
click at [445, 278] on div at bounding box center [501, 248] width 153 height 153
click at [565, 340] on button "OK" at bounding box center [569, 351] width 38 height 22
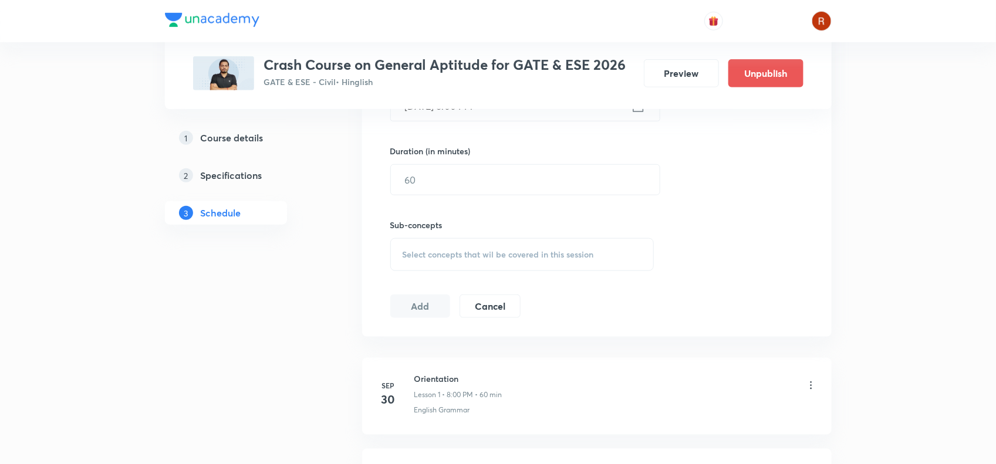
scroll to position [430, 0]
click at [441, 179] on input "text" at bounding box center [525, 179] width 269 height 30
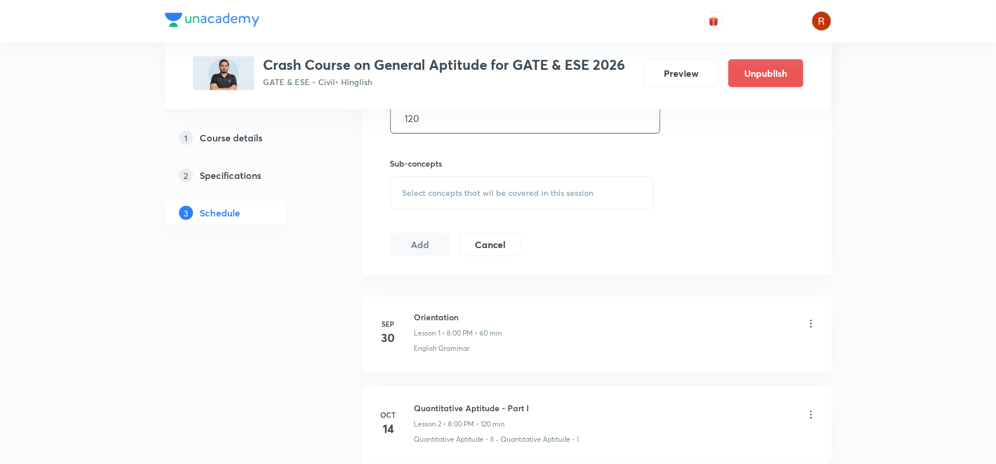
type input "120"
click at [437, 194] on span "Select concepts that wil be covered in this session" at bounding box center [498, 192] width 191 height 9
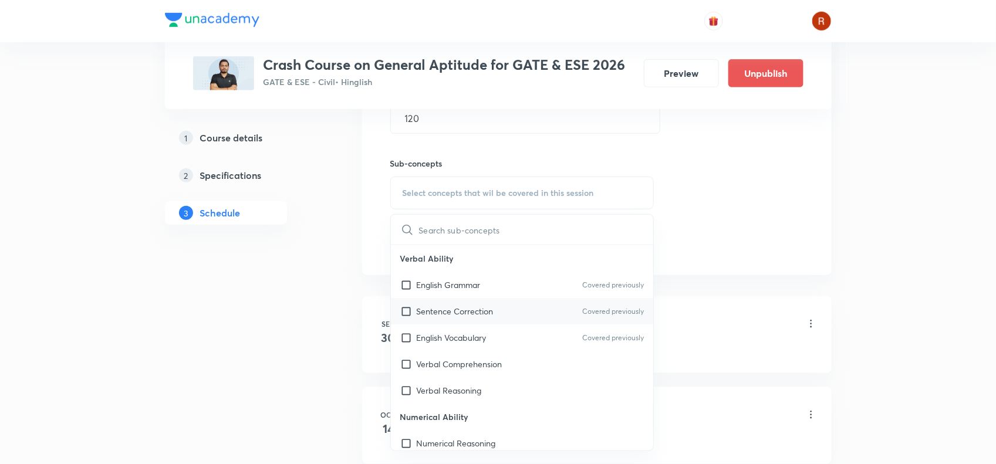
click at [451, 321] on div "Sentence Correction Covered previously" at bounding box center [522, 311] width 263 height 26
checkbox input "true"
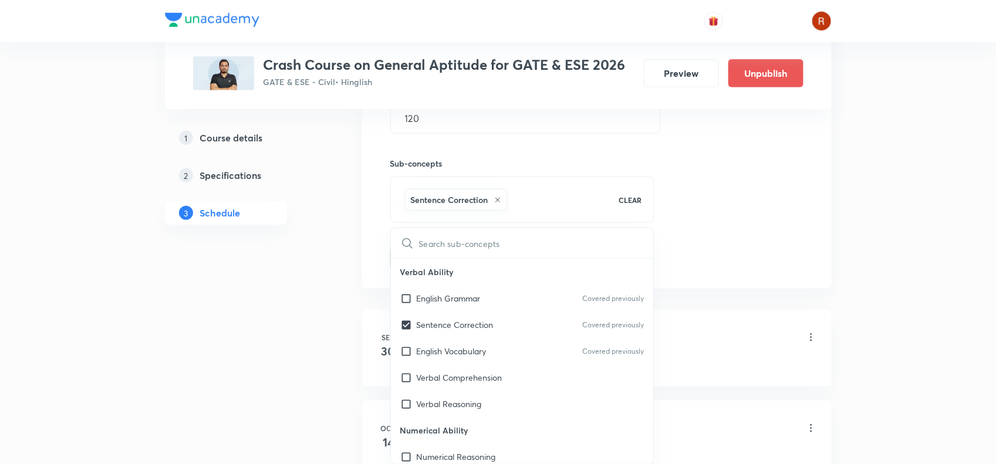
click at [359, 312] on div "Plus Courses Crash Course on General Aptitude for GATE & ESE 2026 GATE & ESE - …" at bounding box center [498, 434] width 667 height 1721
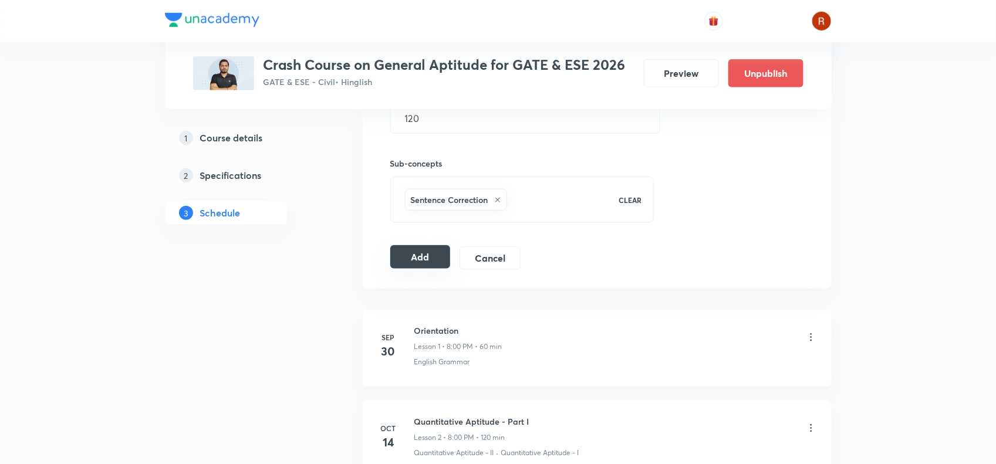
click at [433, 265] on button "Add" at bounding box center [420, 256] width 60 height 23
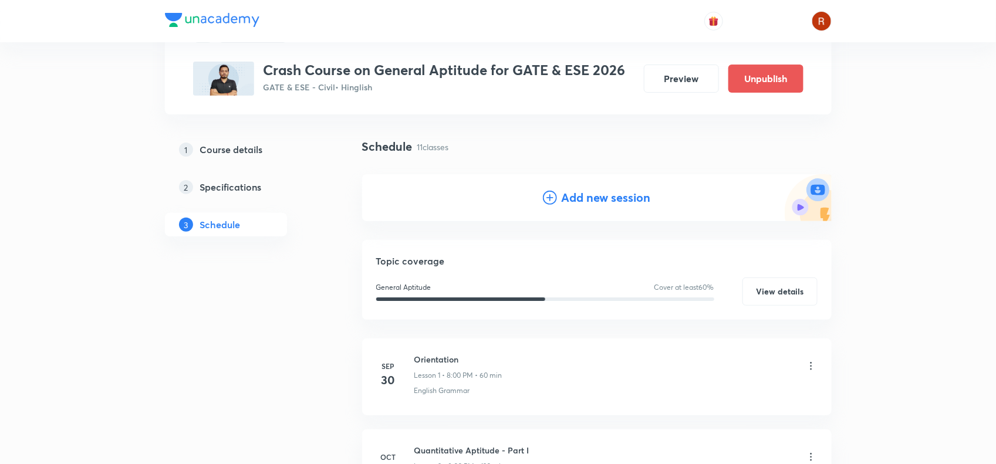
scroll to position [62, 0]
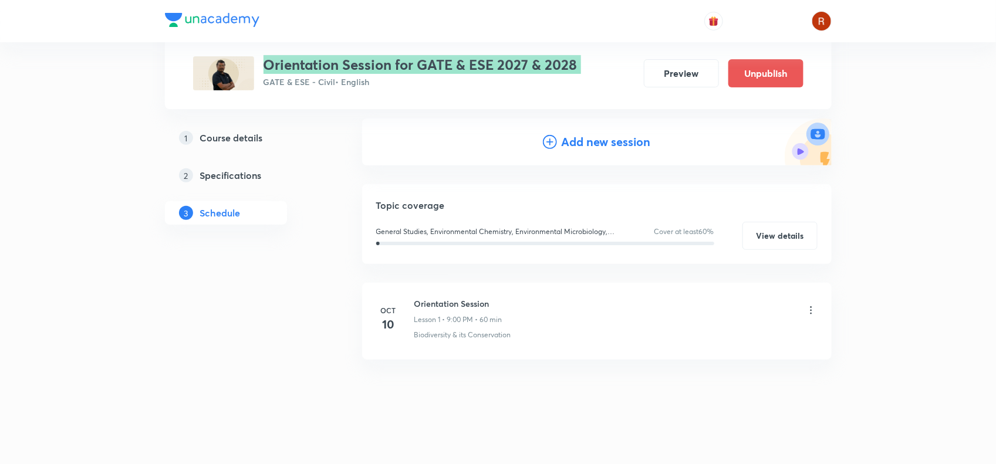
scroll to position [122, 0]
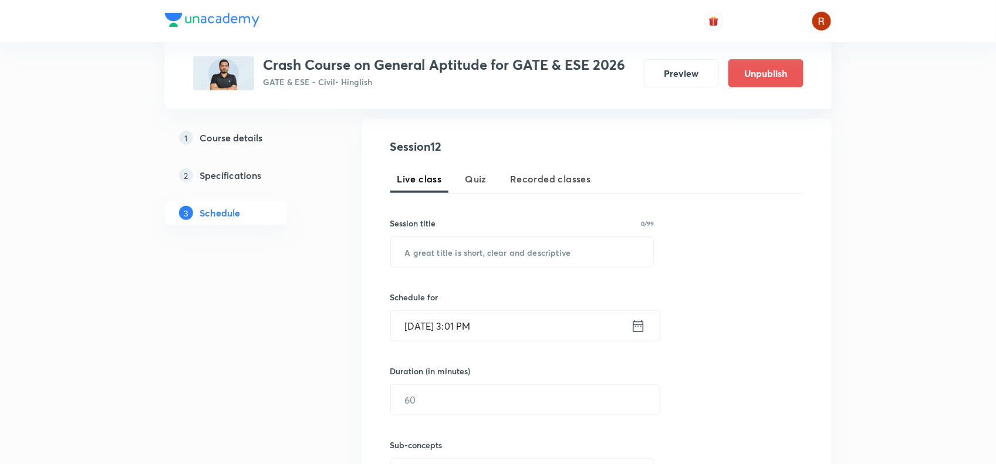
scroll to position [210, 0]
click at [426, 247] on input "text" at bounding box center [522, 252] width 263 height 30
paste input "Quantitative Aptitude - Part XI"
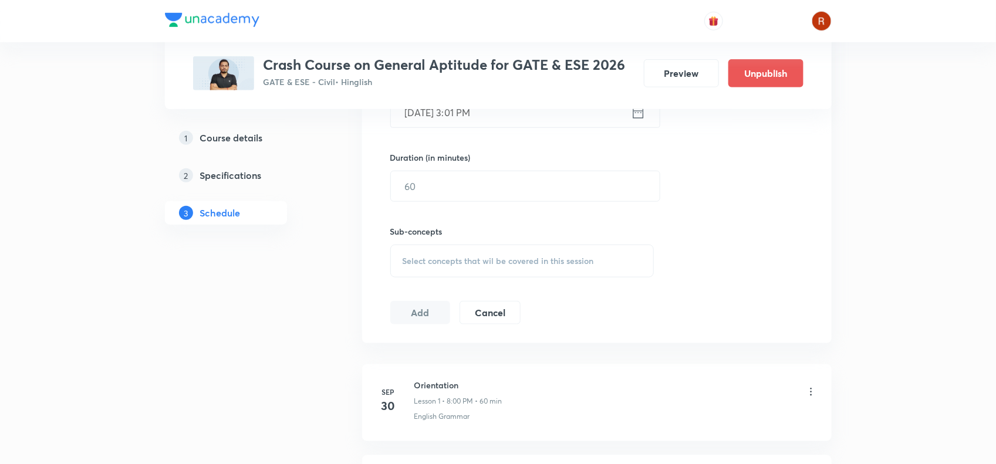
scroll to position [410, 0]
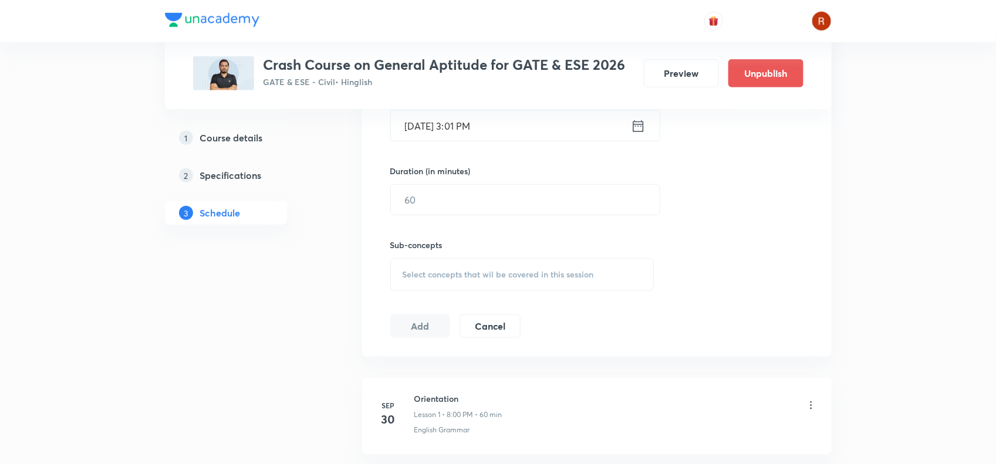
type input "Quantitative Aptitude - Part XI"
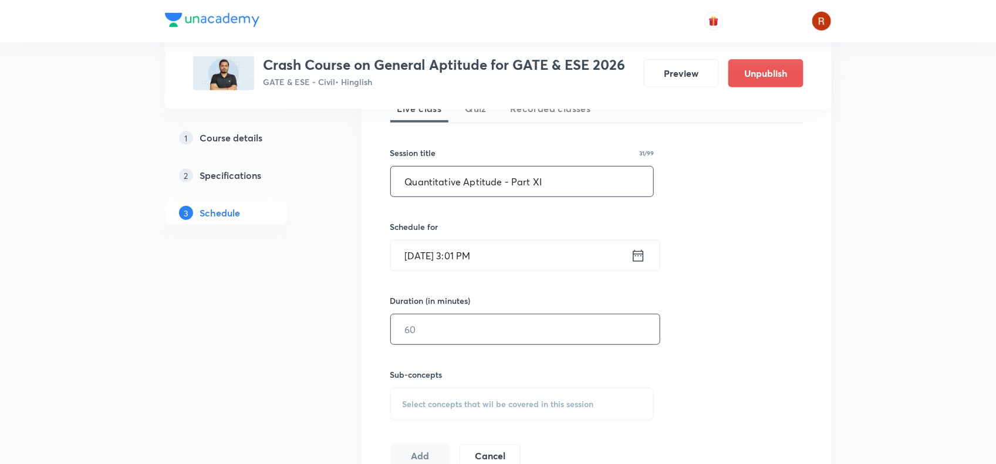
scroll to position [281, 0]
click at [424, 252] on input "[DATE] 3:01 PM" at bounding box center [511, 255] width 240 height 30
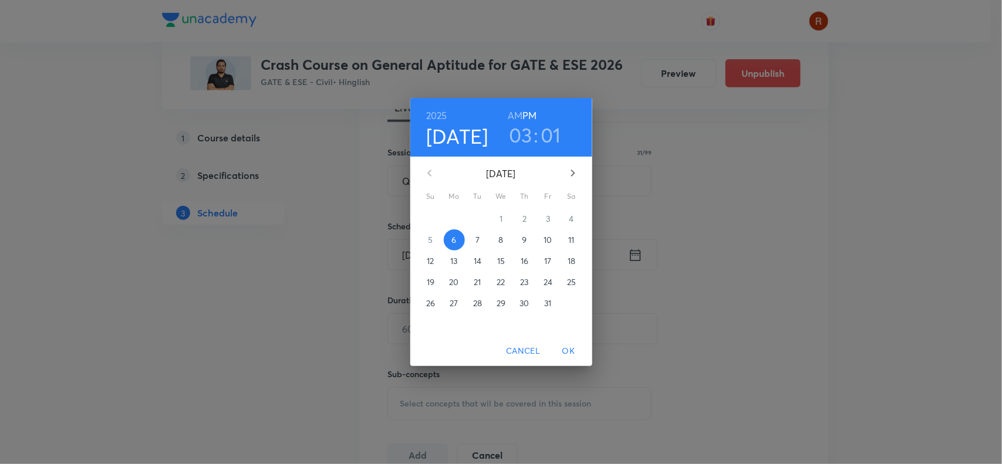
click at [499, 295] on button "29" at bounding box center [501, 303] width 21 height 21
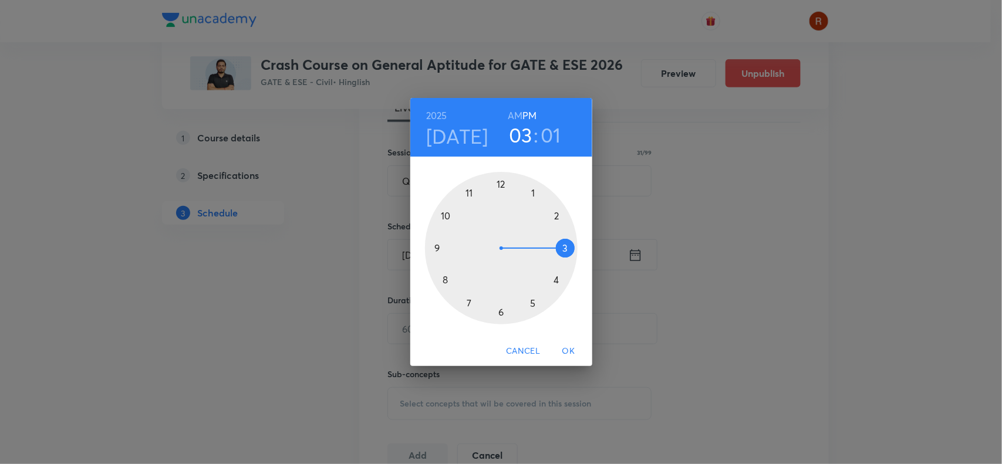
click at [446, 285] on div at bounding box center [501, 248] width 153 height 153
click at [501, 174] on div at bounding box center [501, 248] width 153 height 153
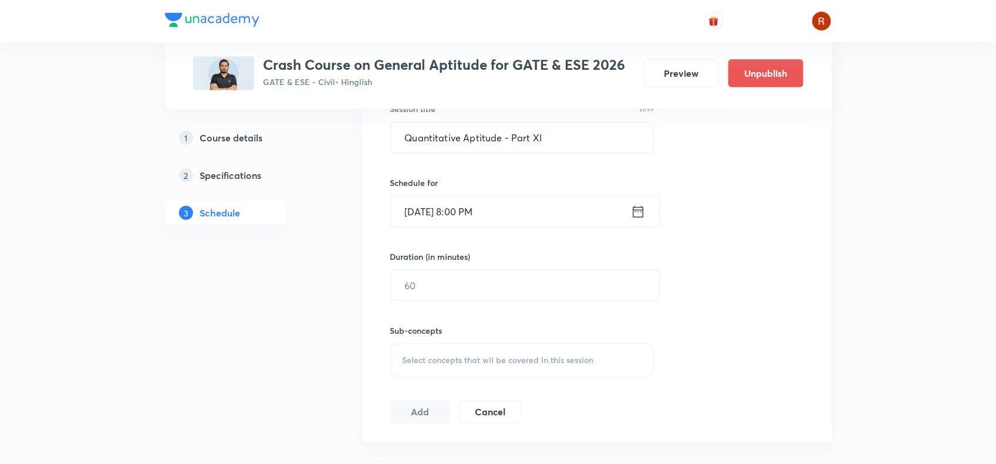
scroll to position [325, 0]
click at [421, 276] on input "text" at bounding box center [525, 285] width 269 height 30
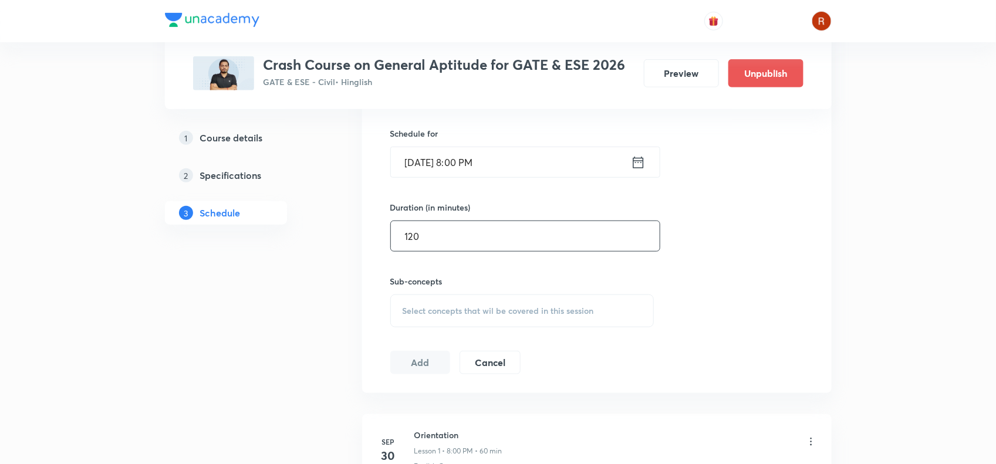
scroll to position [375, 0]
type input "120"
click at [421, 312] on span "Select concepts that wil be covered in this session" at bounding box center [498, 309] width 191 height 9
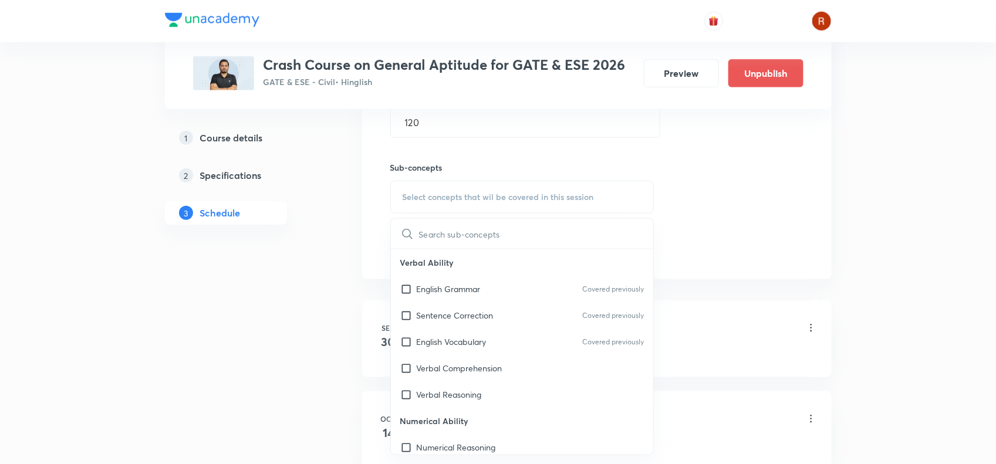
scroll to position [488, 0]
click at [430, 348] on p "English Vocabulary" at bounding box center [452, 341] width 70 height 12
checkbox input "true"
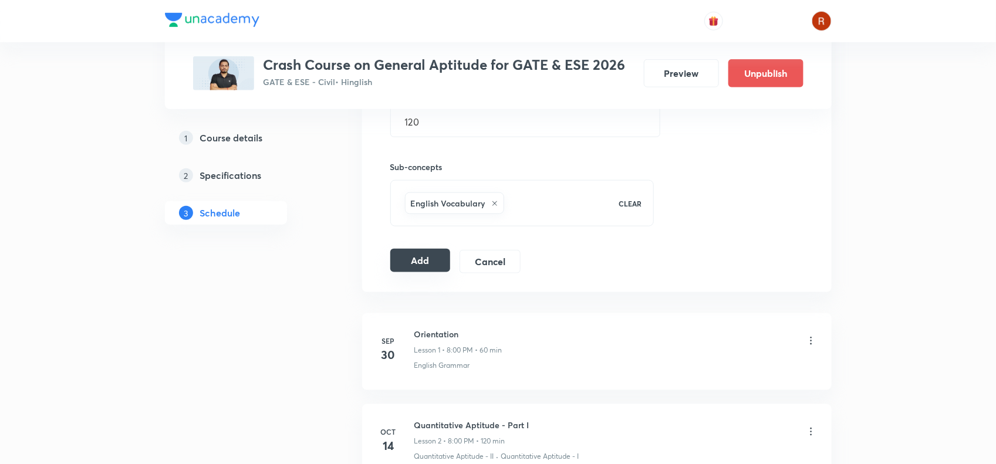
click at [429, 255] on button "Add" at bounding box center [420, 260] width 60 height 23
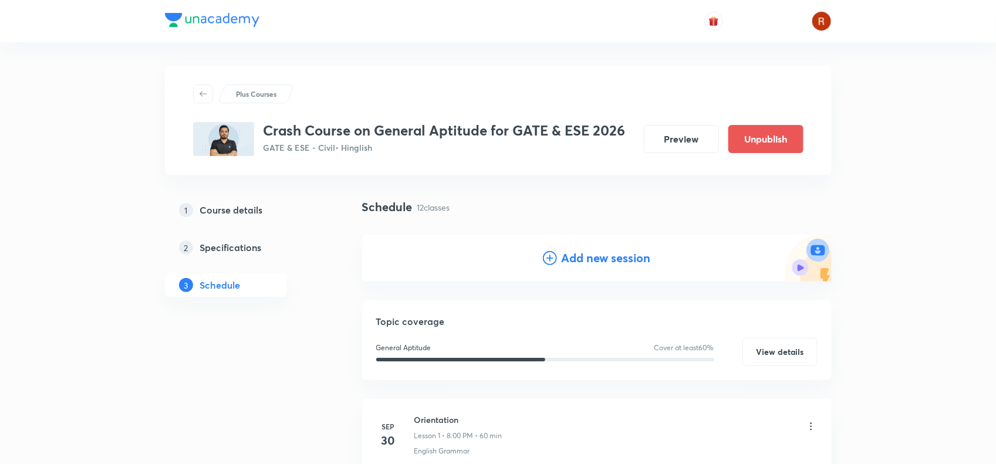
scroll to position [1, 0]
click at [591, 260] on h4 "Add new session" at bounding box center [606, 258] width 89 height 18
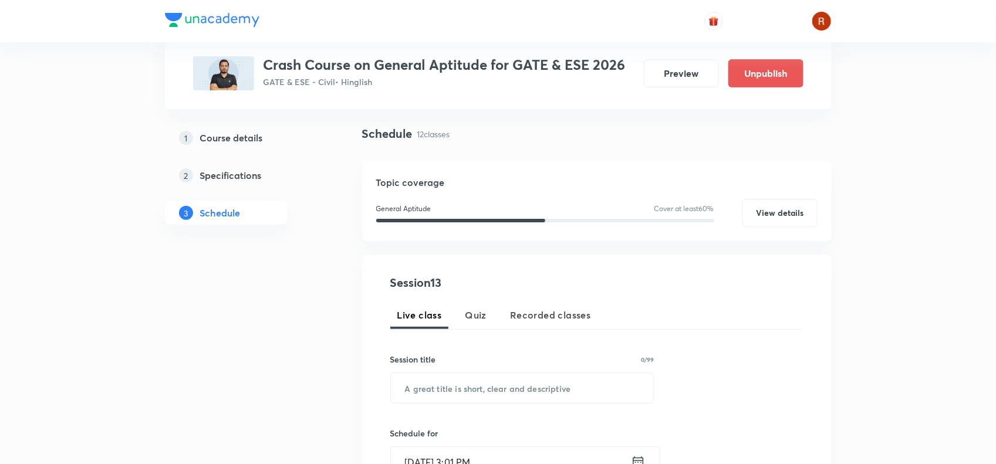
scroll to position [195, 0]
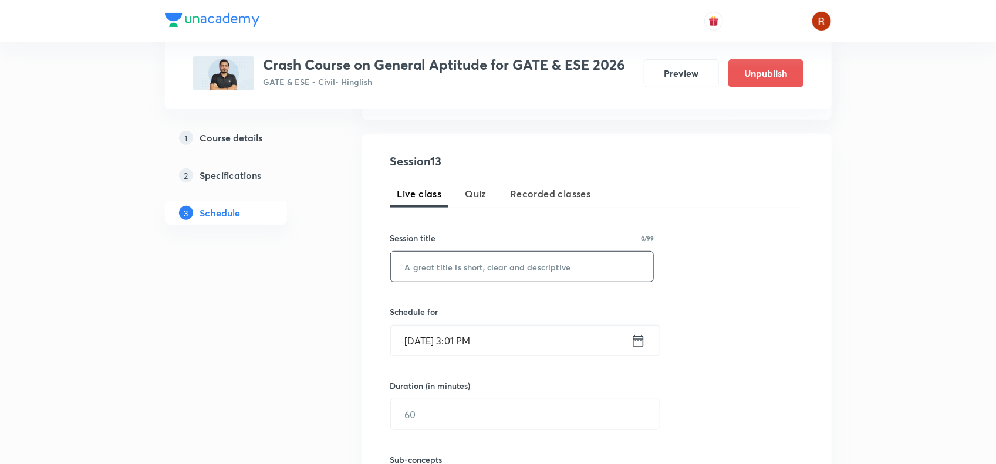
click at [427, 280] on input "text" at bounding box center [522, 267] width 263 height 30
paste input "Quantitative Aptitude - Part XII"
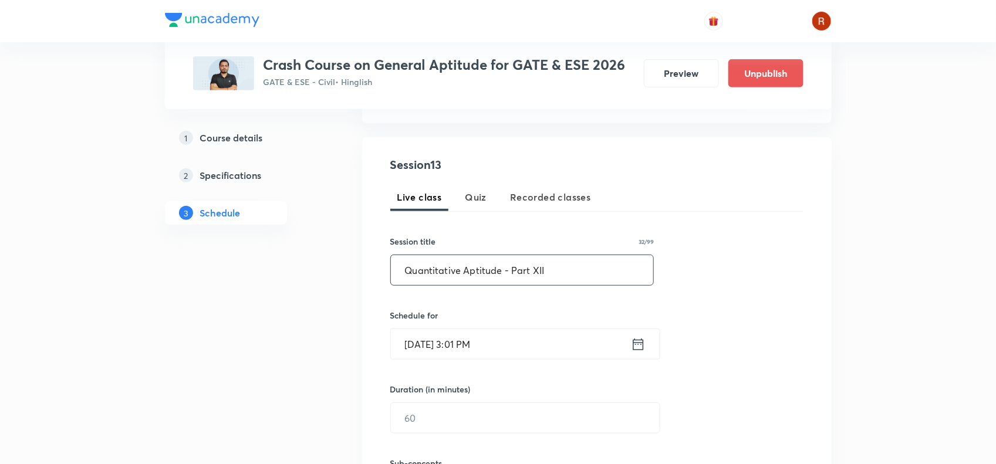
type input "Quantitative Aptitude - Part XII"
click at [427, 332] on input "[DATE] 3:01 PM" at bounding box center [511, 344] width 240 height 30
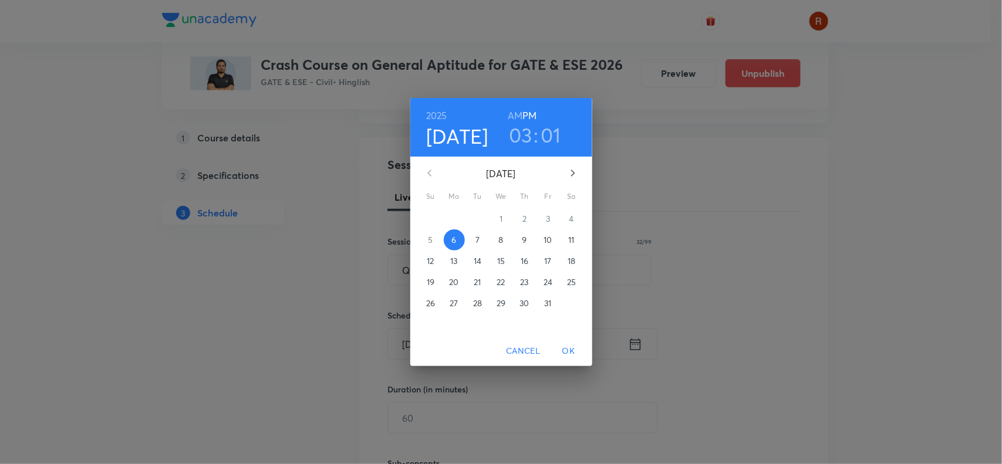
click at [529, 298] on span "30" at bounding box center [524, 304] width 21 height 12
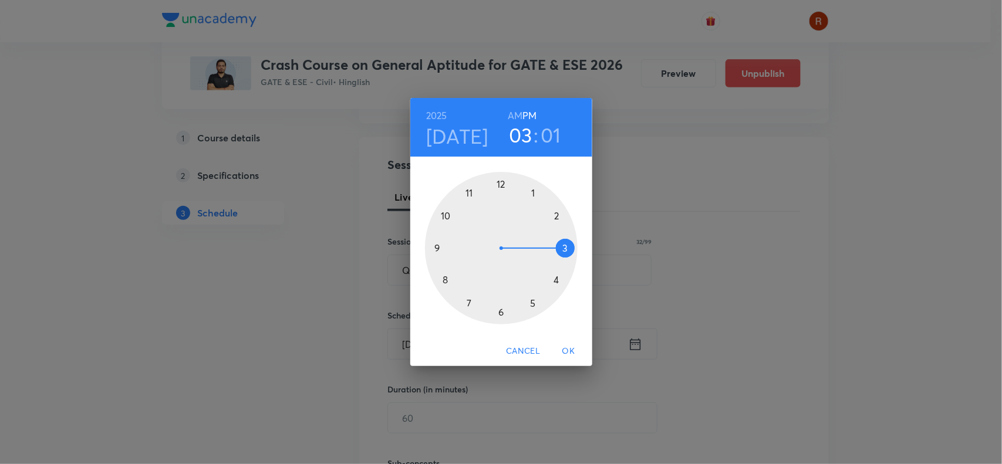
click at [444, 279] on div at bounding box center [501, 248] width 153 height 153
click at [497, 183] on div at bounding box center [501, 248] width 153 height 153
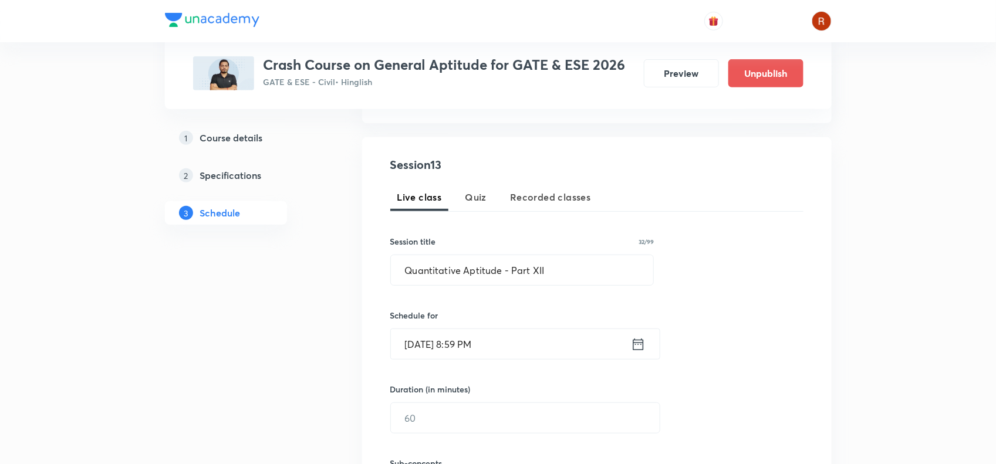
click at [474, 342] on input "[DATE] 8:59 PM" at bounding box center [511, 344] width 240 height 30
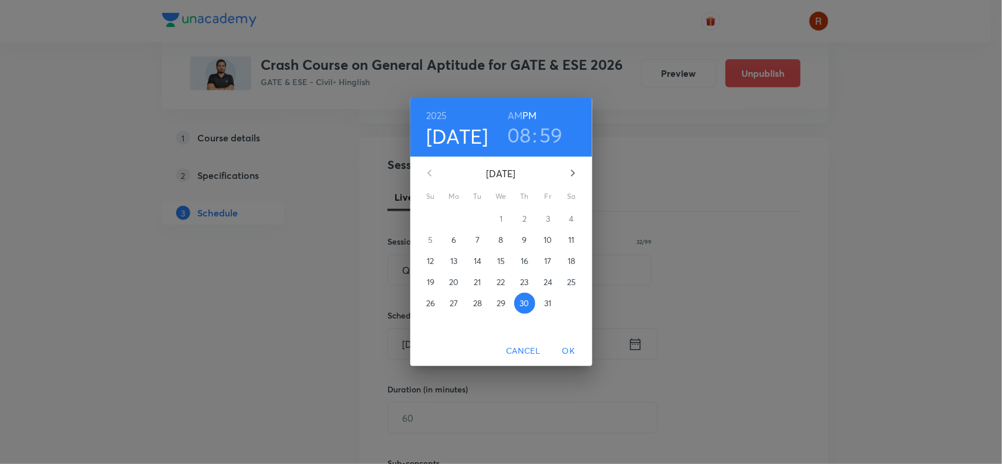
click at [553, 135] on h3 "59" at bounding box center [550, 135] width 23 height 25
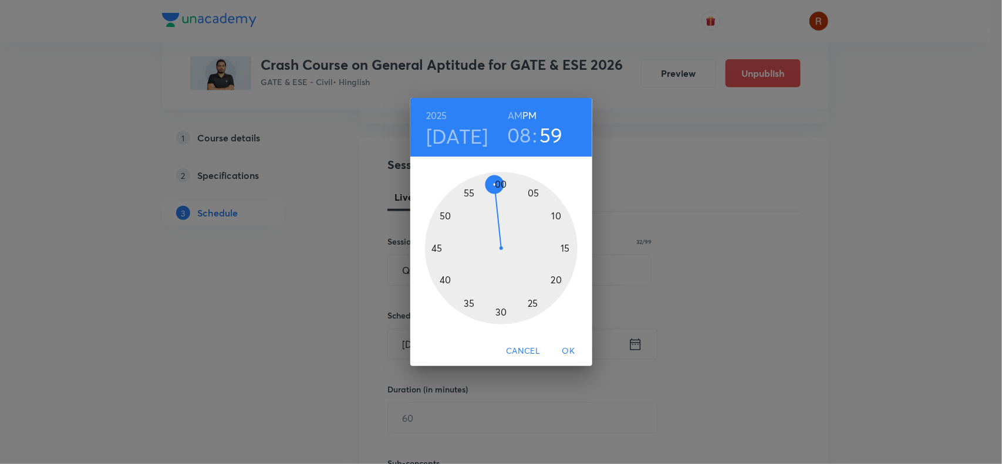
click at [553, 135] on h3 "59" at bounding box center [550, 135] width 23 height 25
click at [501, 180] on div at bounding box center [501, 248] width 153 height 153
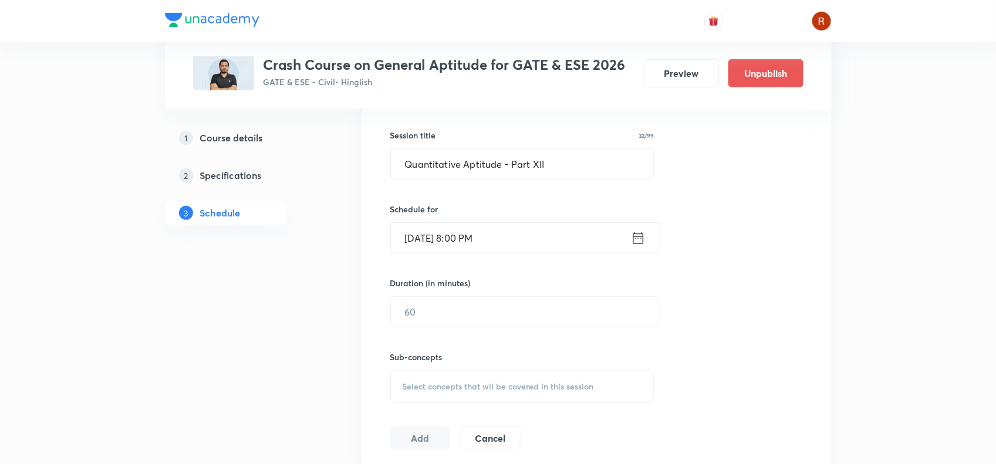
scroll to position [298, 0]
click at [451, 312] on input "text" at bounding box center [525, 311] width 269 height 30
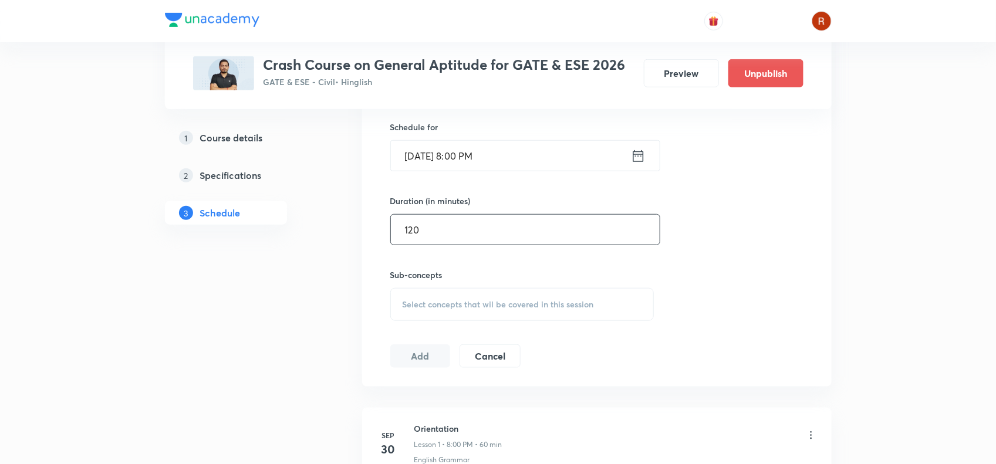
type input "120"
click at [426, 312] on div "Select concepts that wil be covered in this session" at bounding box center [522, 304] width 264 height 33
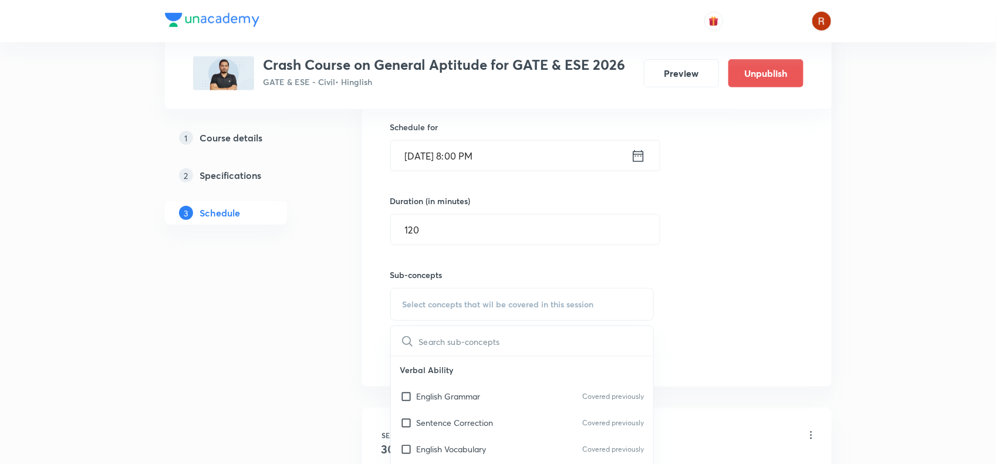
scroll to position [451, 0]
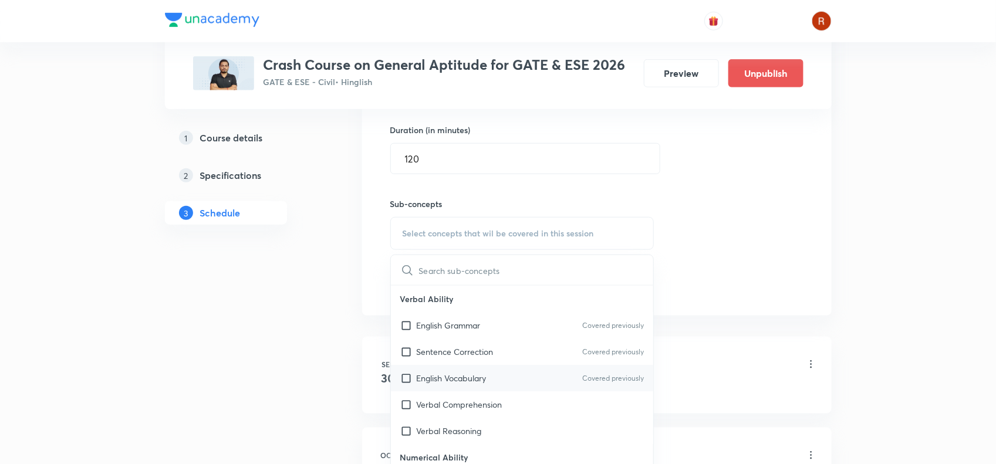
click at [424, 383] on p "English Vocabulary" at bounding box center [452, 378] width 70 height 12
checkbox input "true"
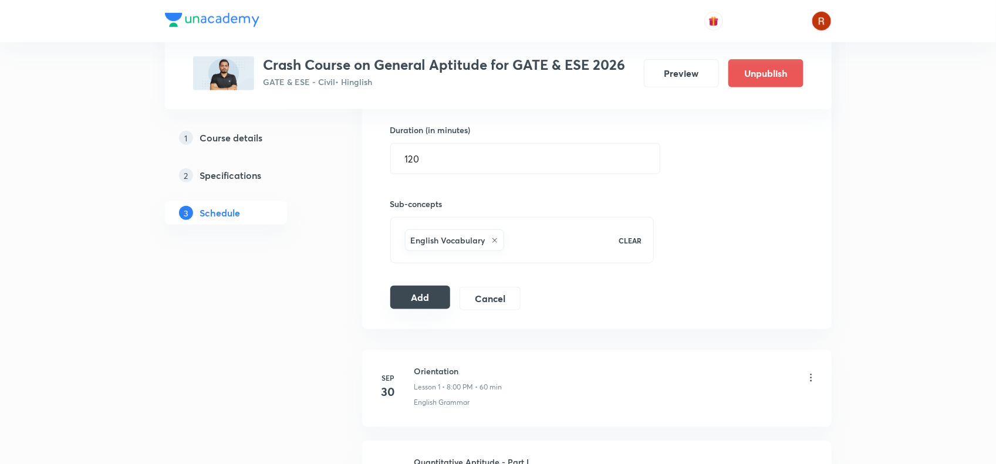
click at [409, 304] on button "Add" at bounding box center [420, 297] width 60 height 23
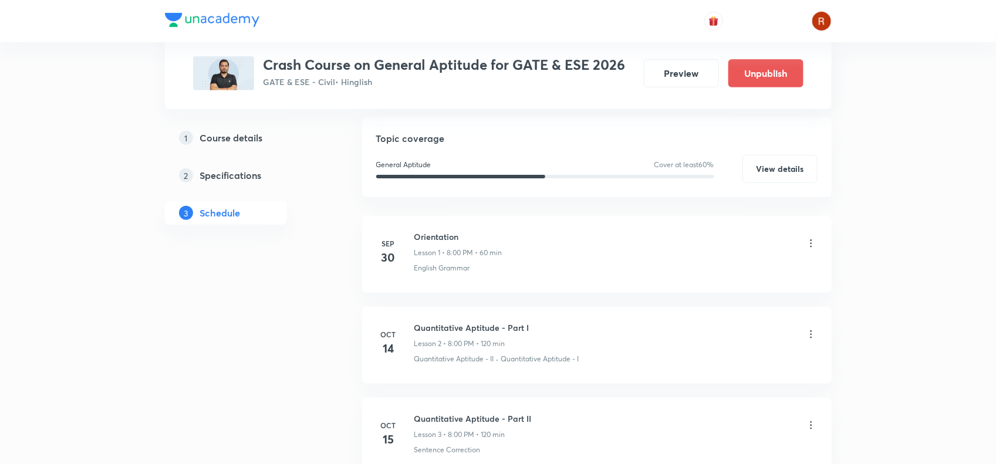
scroll to position [0, 0]
